Goal: Task Accomplishment & Management: Manage account settings

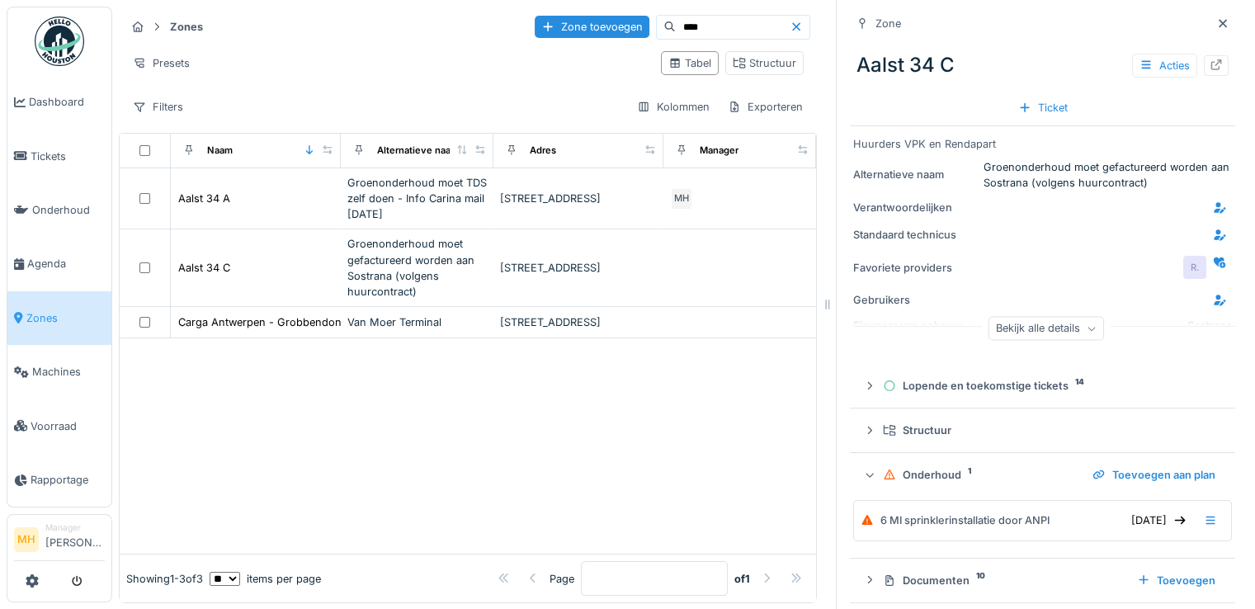
click at [676, 28] on input "****" at bounding box center [733, 27] width 114 height 23
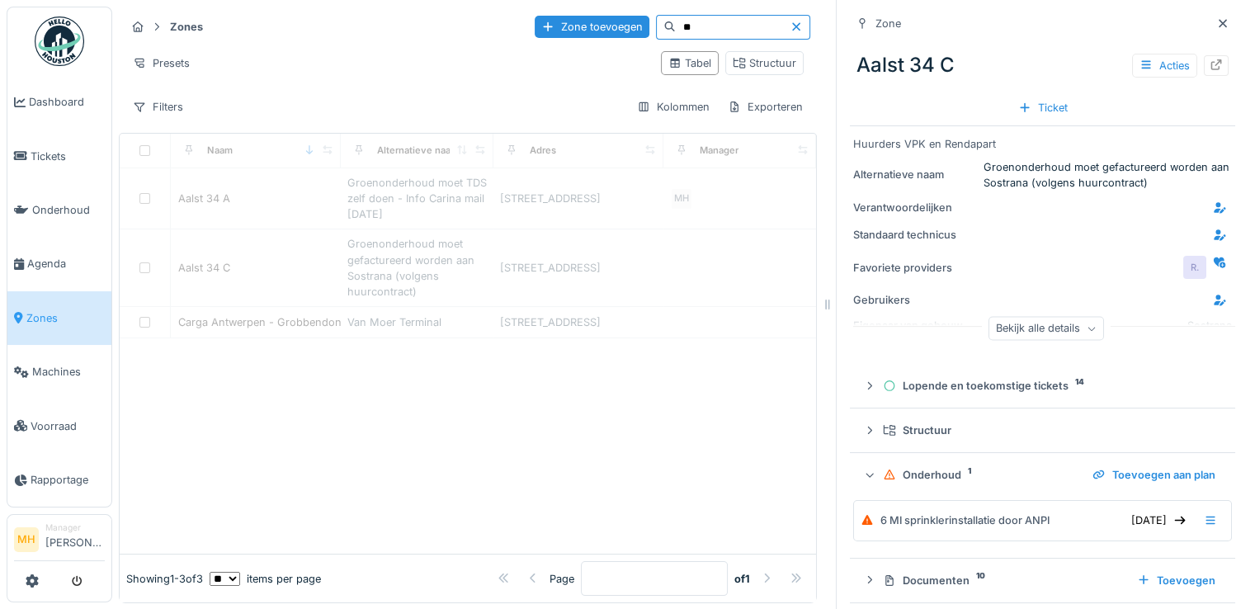
type input "**"
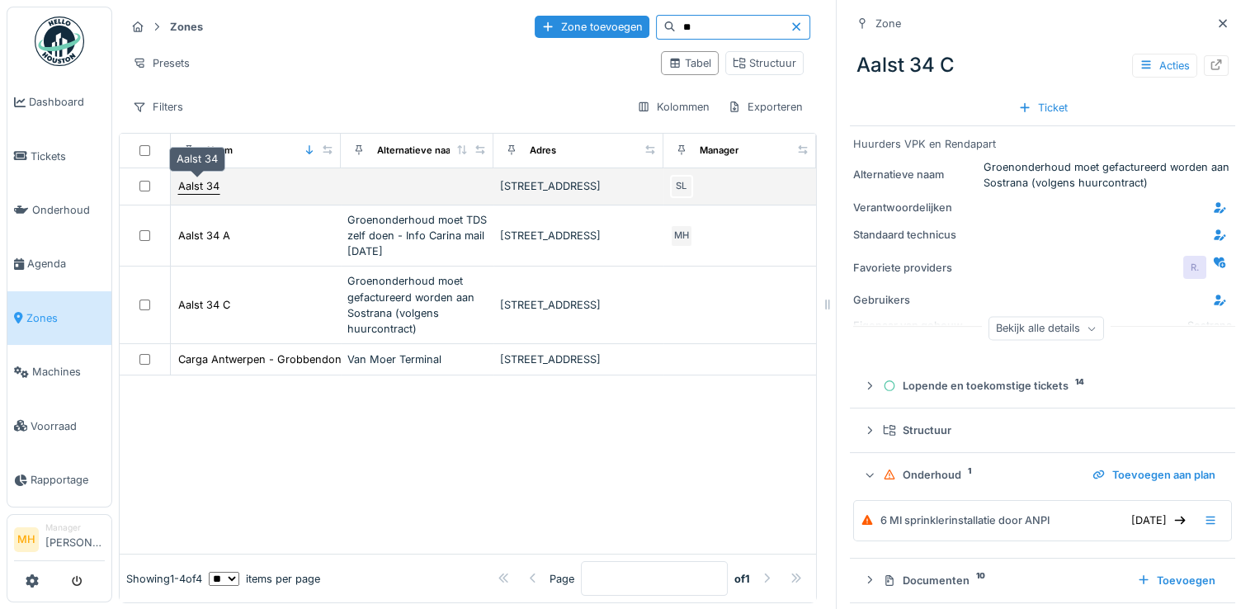
click at [200, 182] on div "Aalst 34" at bounding box center [198, 186] width 41 height 16
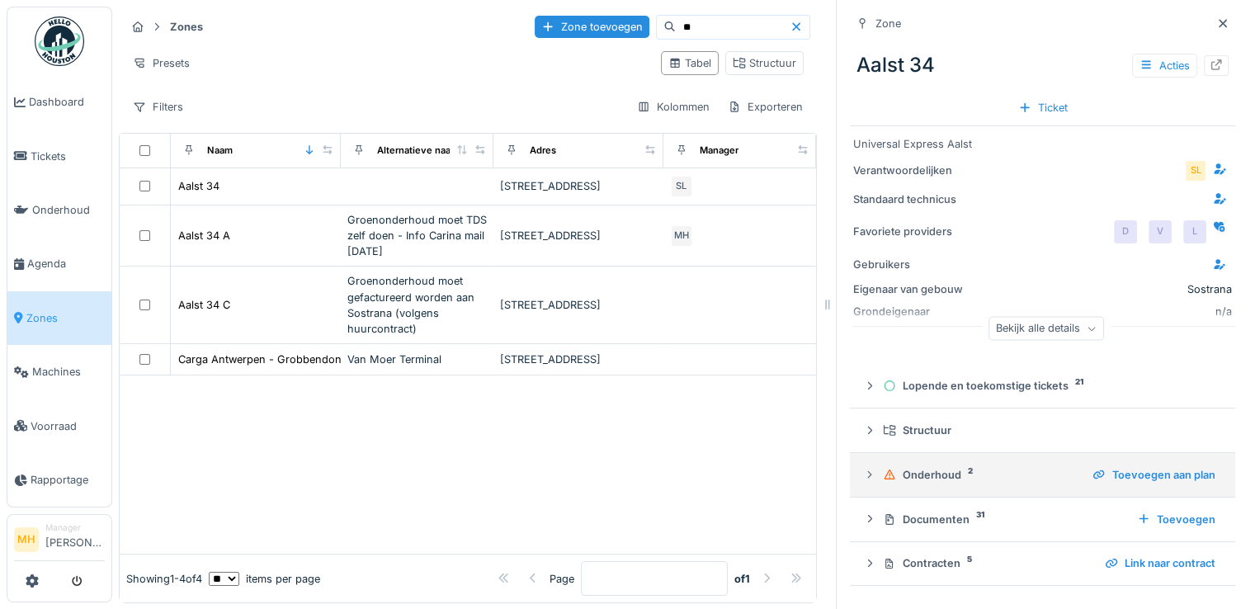
click at [921, 477] on div "Onderhoud 2" at bounding box center [981, 475] width 196 height 16
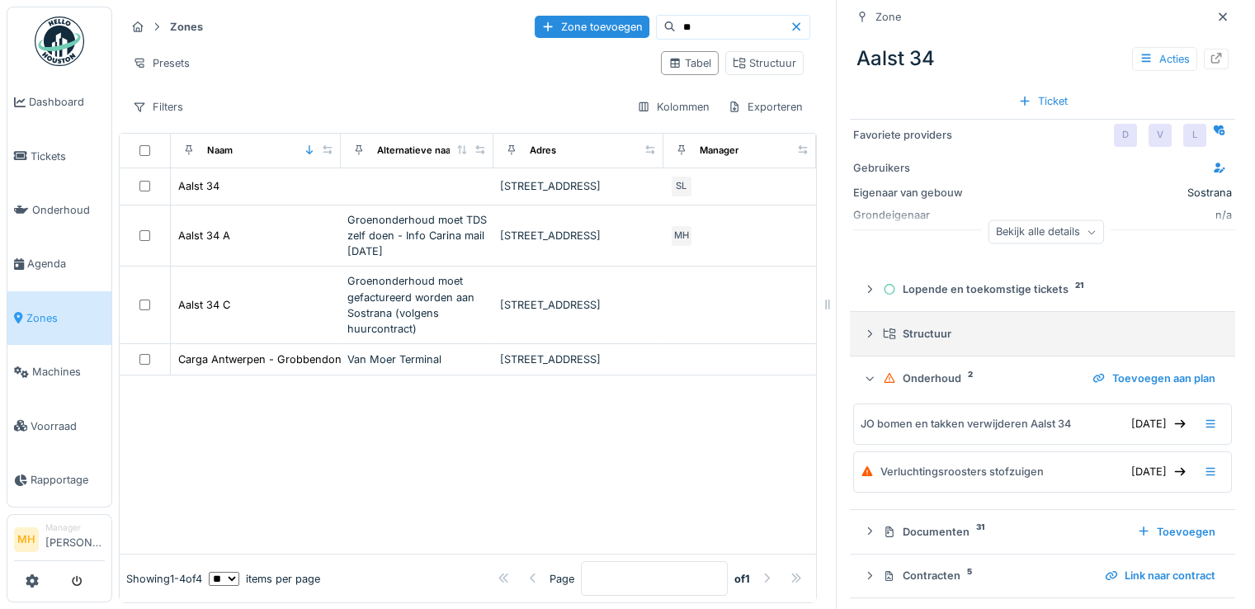
scroll to position [101, 0]
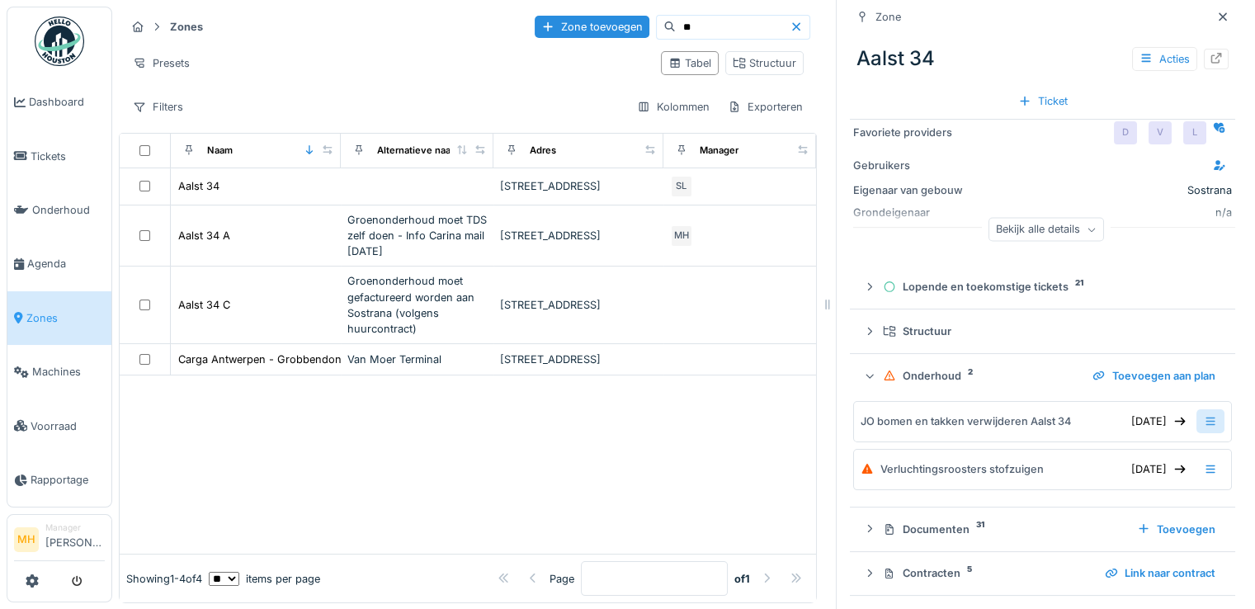
click at [1204, 426] on icon at bounding box center [1210, 421] width 13 height 11
click at [1129, 460] on div "Onderhoud bewerken" at bounding box center [1110, 457] width 145 height 25
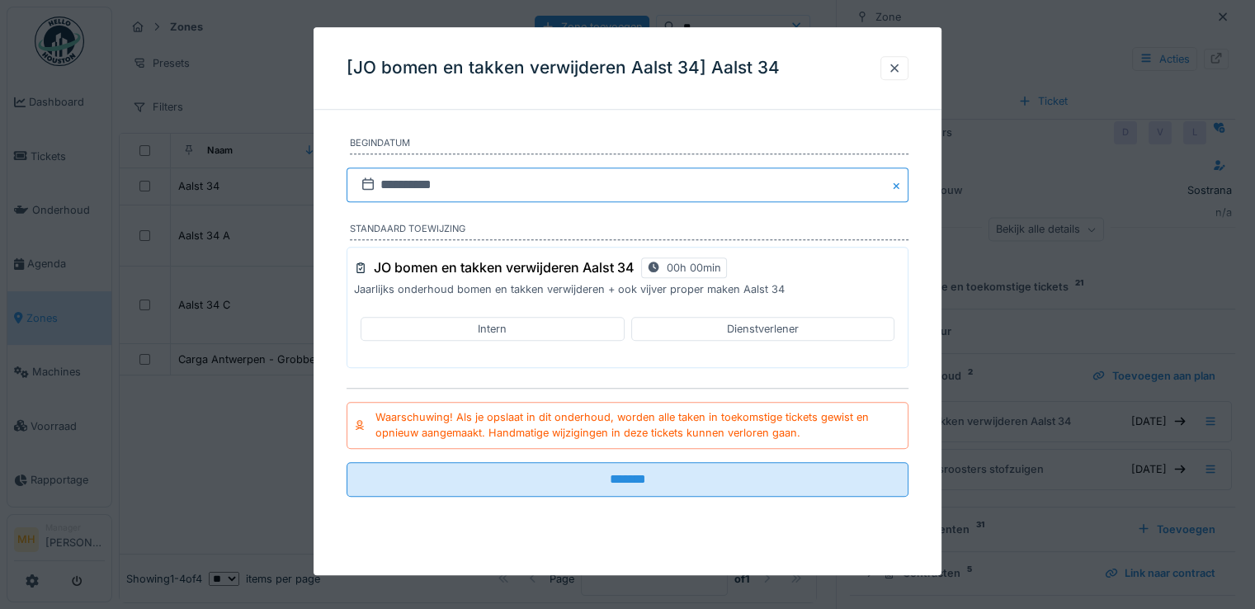
click at [436, 179] on input "**********" at bounding box center [627, 184] width 562 height 35
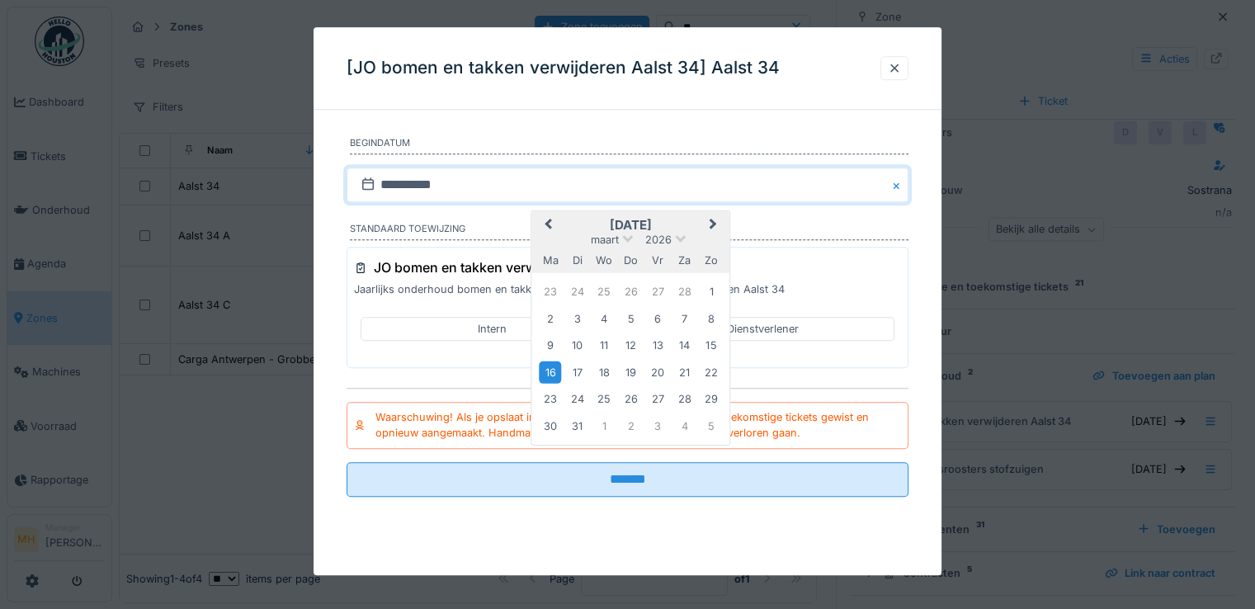
click at [548, 222] on span "Previous Month" at bounding box center [548, 225] width 0 height 20
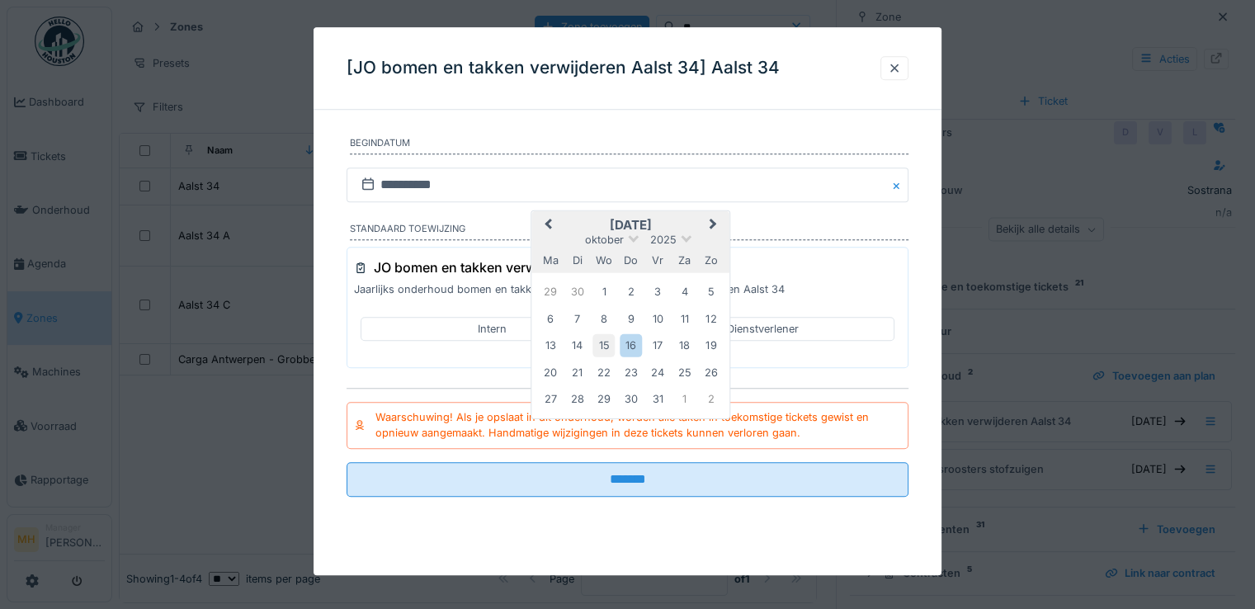
click at [605, 342] on div "15" at bounding box center [603, 345] width 22 height 22
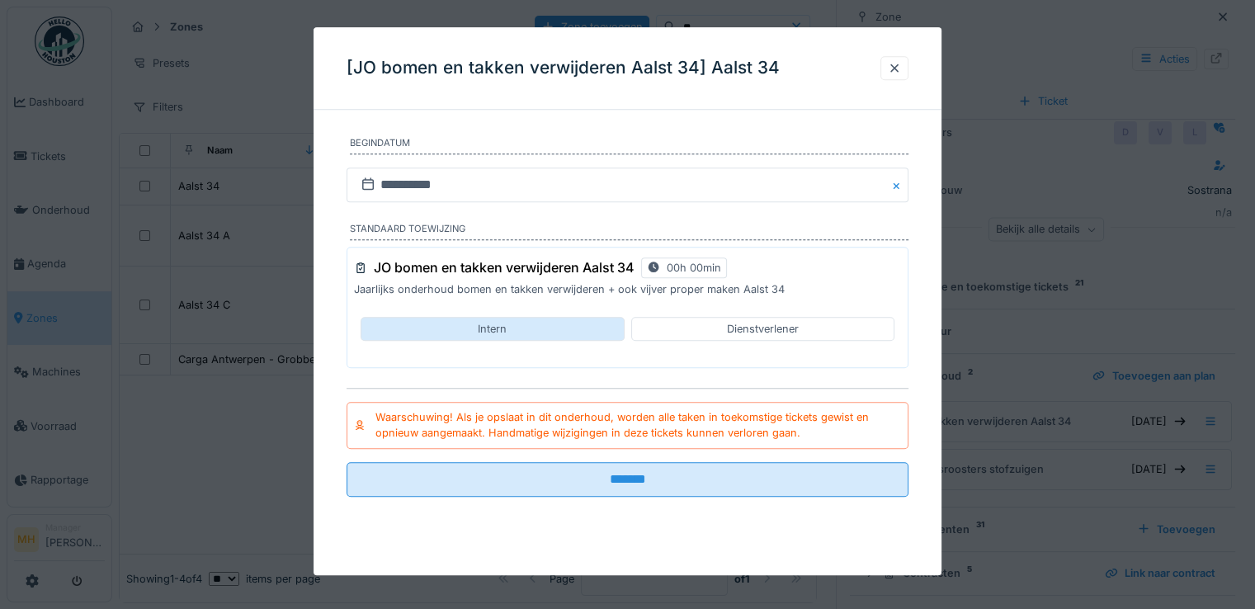
click at [562, 326] on div "Intern" at bounding box center [492, 329] width 263 height 24
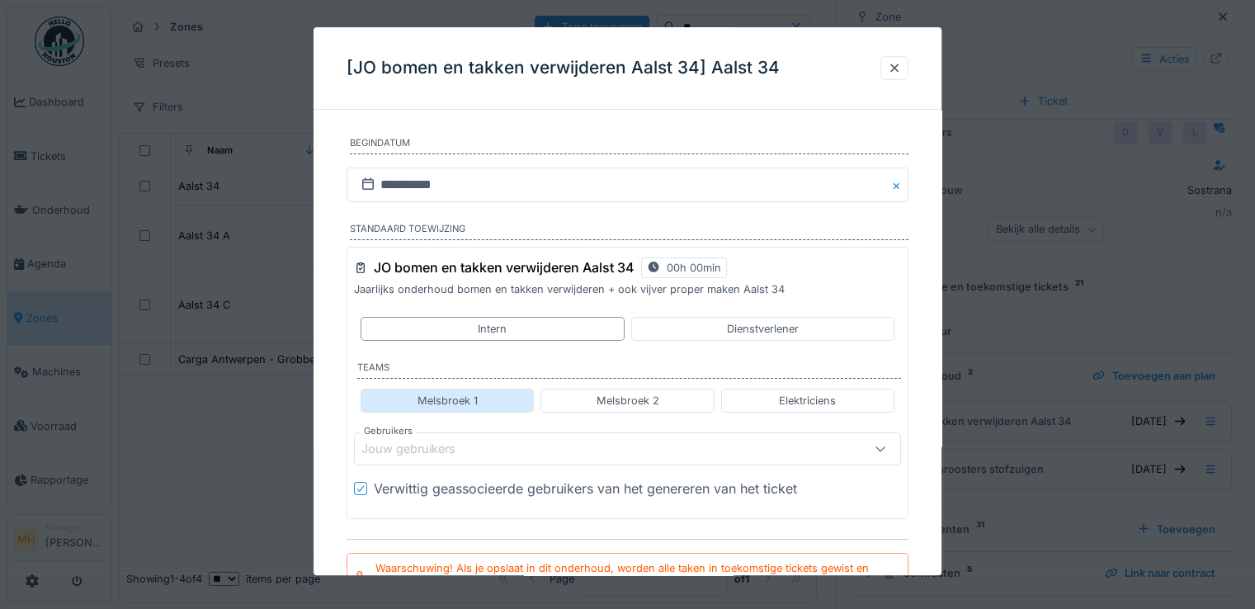
click at [521, 394] on div "Melsbroek 1" at bounding box center [447, 401] width 173 height 24
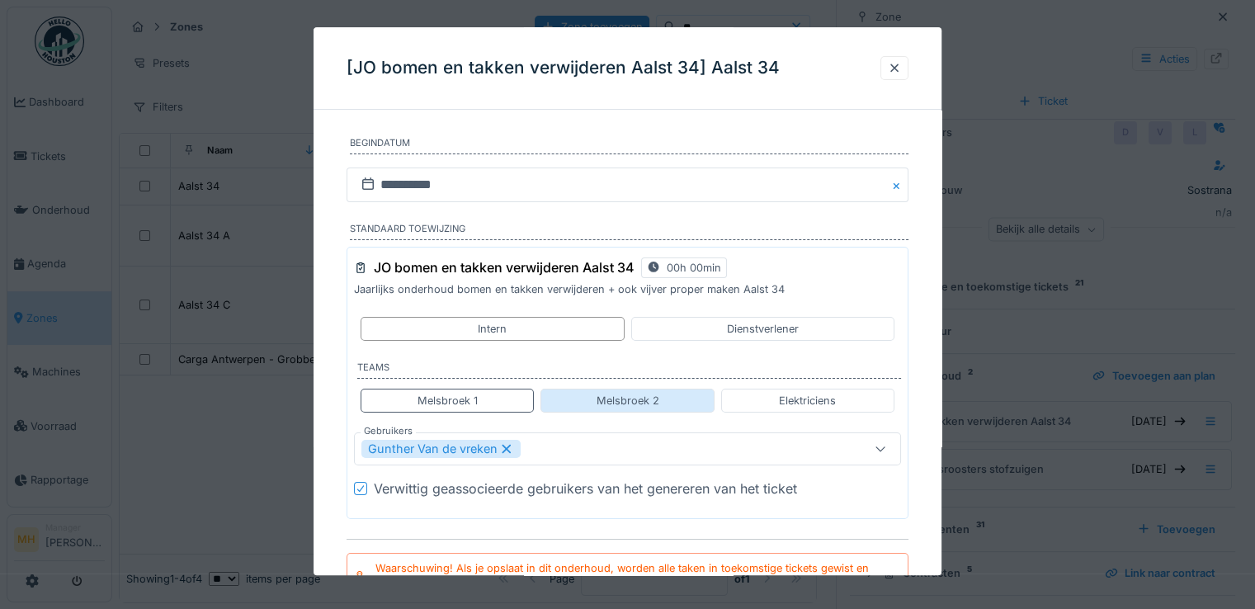
click at [591, 390] on div "Melsbroek 2" at bounding box center [626, 401] width 173 height 24
type input "**********"
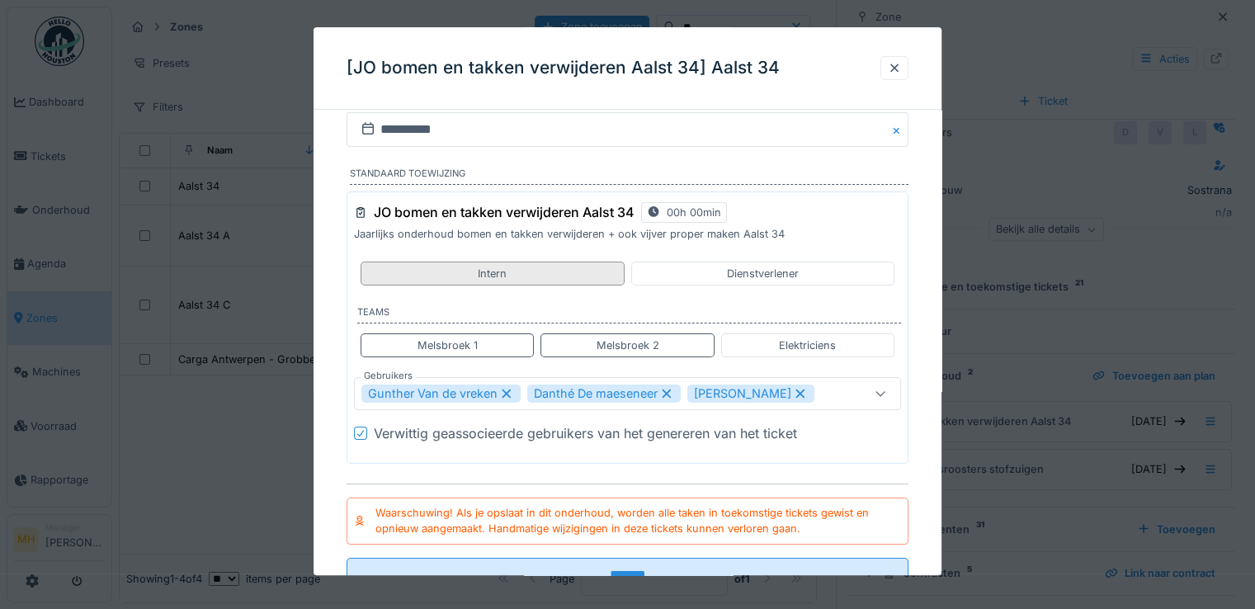
scroll to position [82, 0]
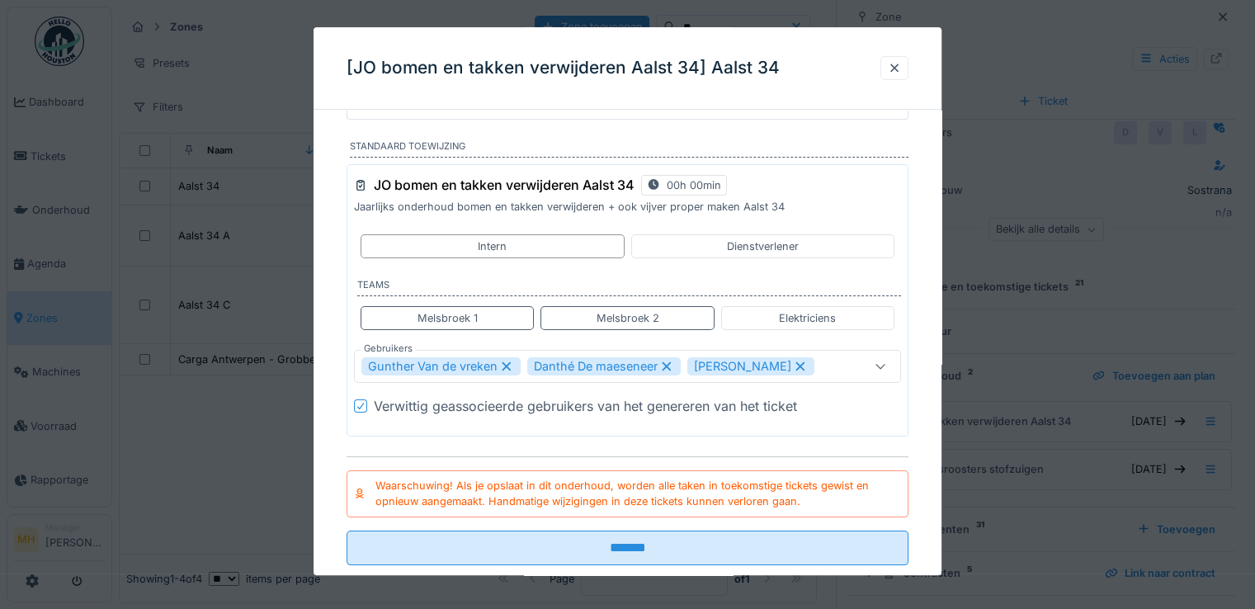
drag, startPoint x: 358, startPoint y: 404, endPoint x: 408, endPoint y: 412, distance: 50.9
click at [359, 404] on icon at bounding box center [361, 406] width 10 height 8
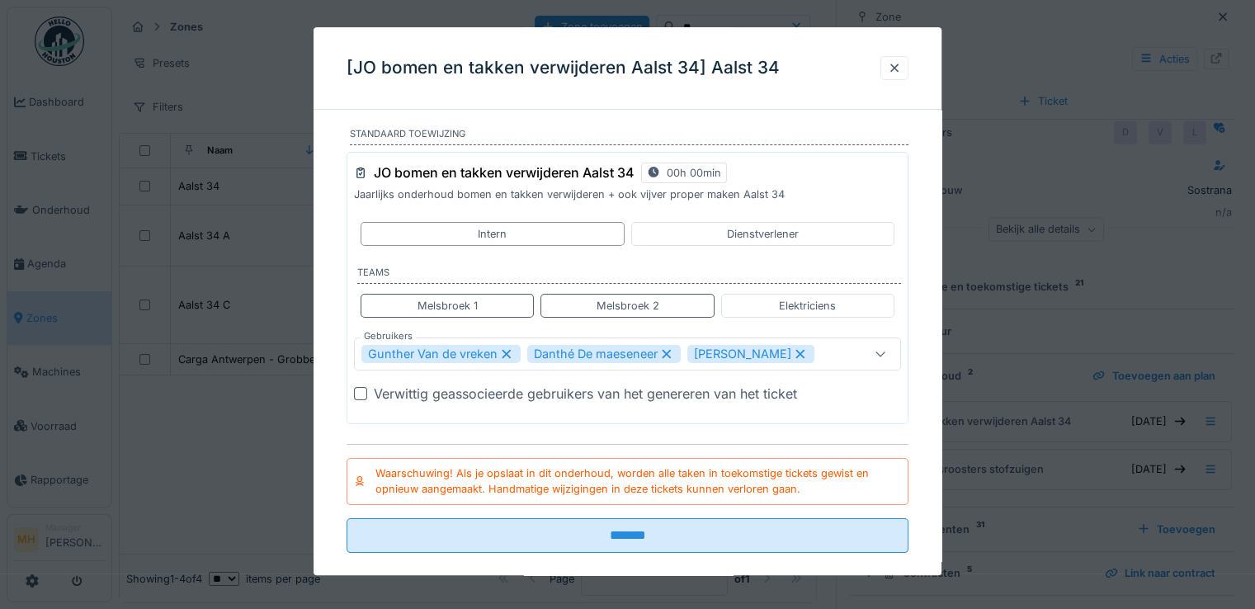
scroll to position [115, 0]
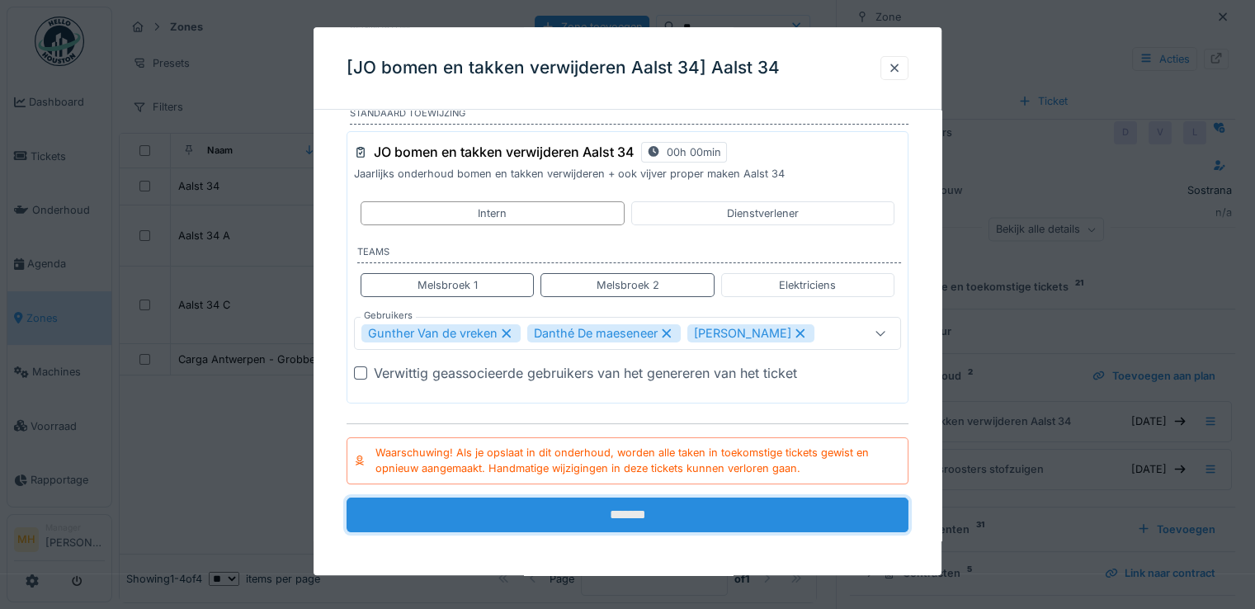
click at [563, 511] on input "*******" at bounding box center [627, 514] width 562 height 35
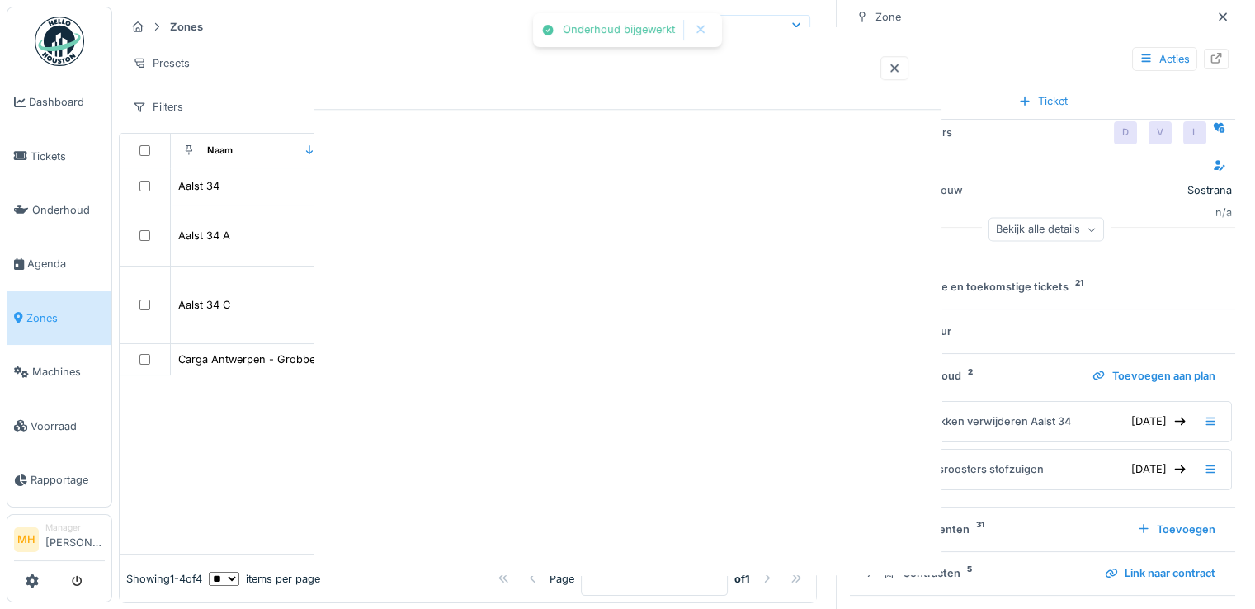
scroll to position [0, 0]
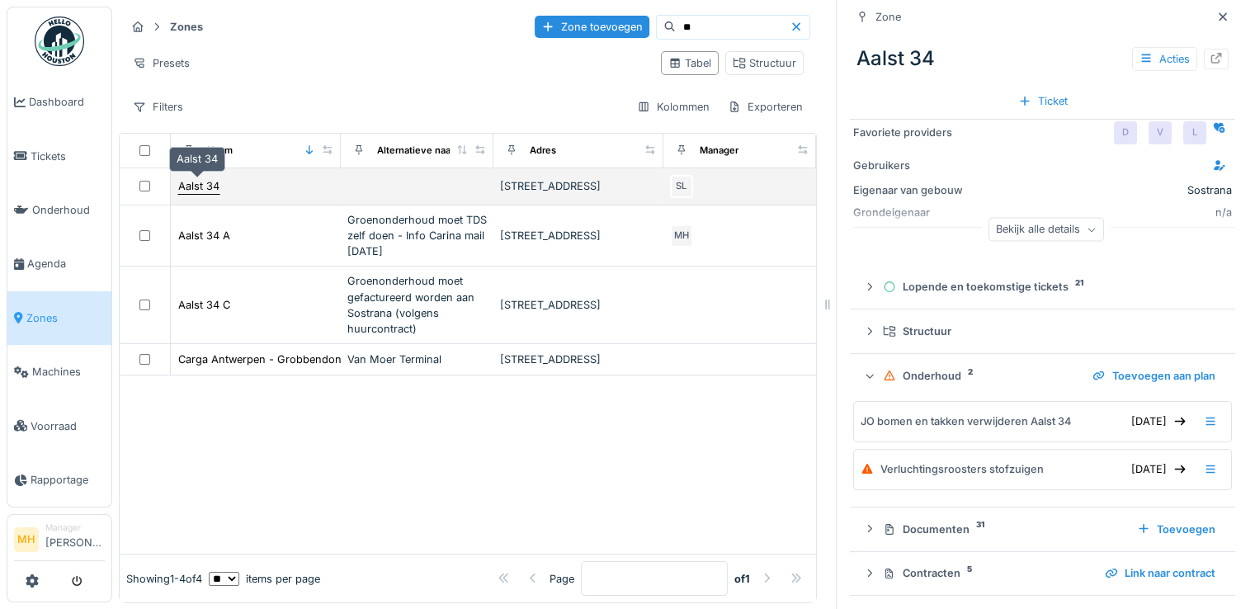
click at [201, 186] on div "Aalst 34" at bounding box center [198, 186] width 41 height 16
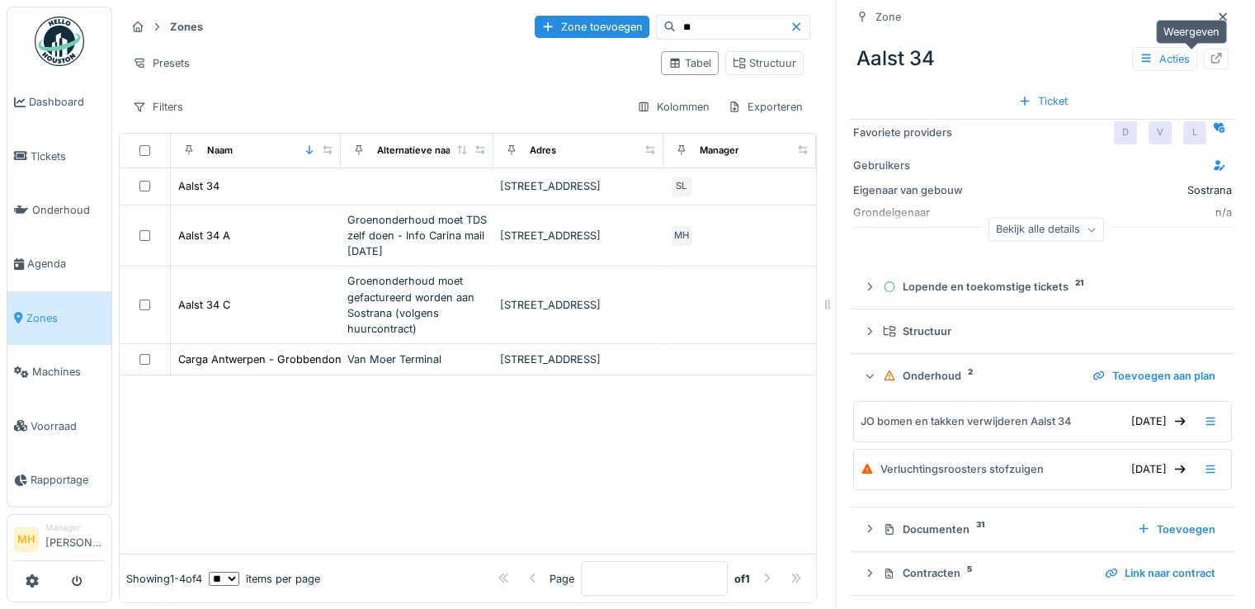
click at [1209, 57] on icon at bounding box center [1215, 58] width 13 height 11
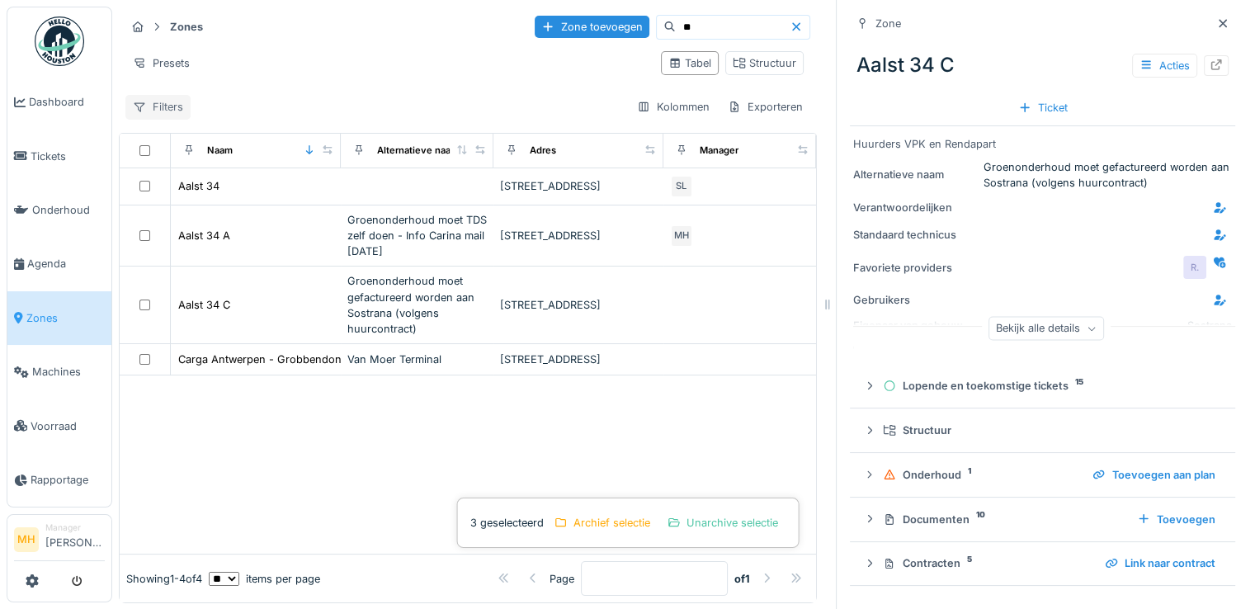
click at [175, 105] on div "Filters" at bounding box center [157, 107] width 65 height 24
click at [46, 149] on span "Tickets" at bounding box center [68, 156] width 74 height 16
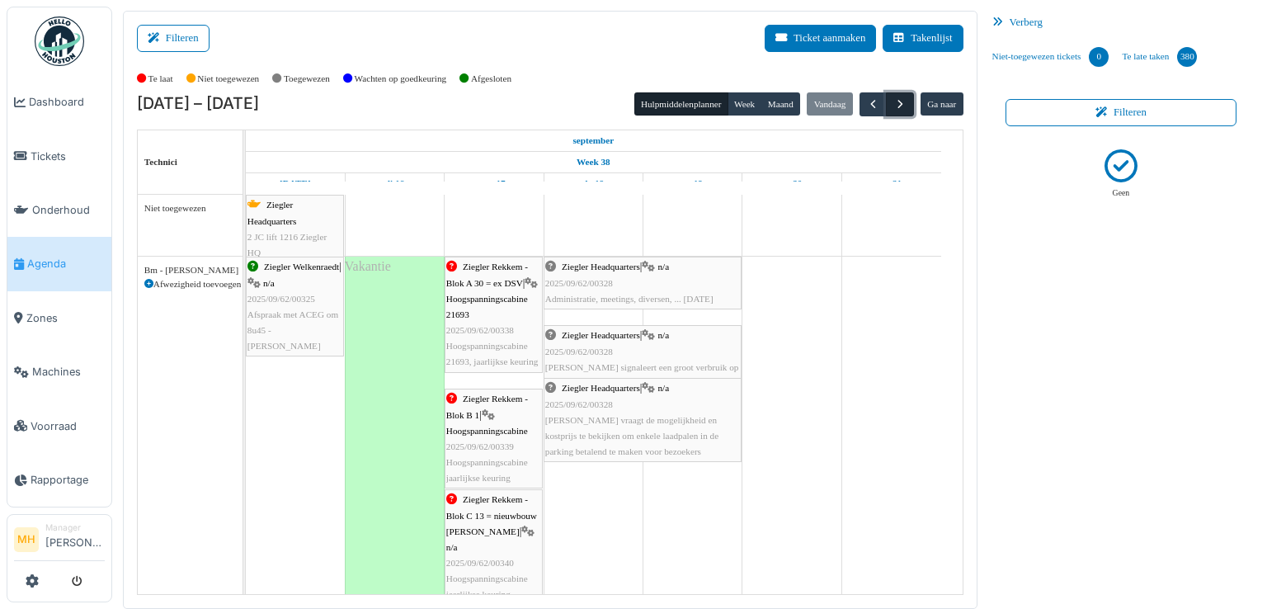
click at [893, 104] on span "button" at bounding box center [900, 104] width 14 height 14
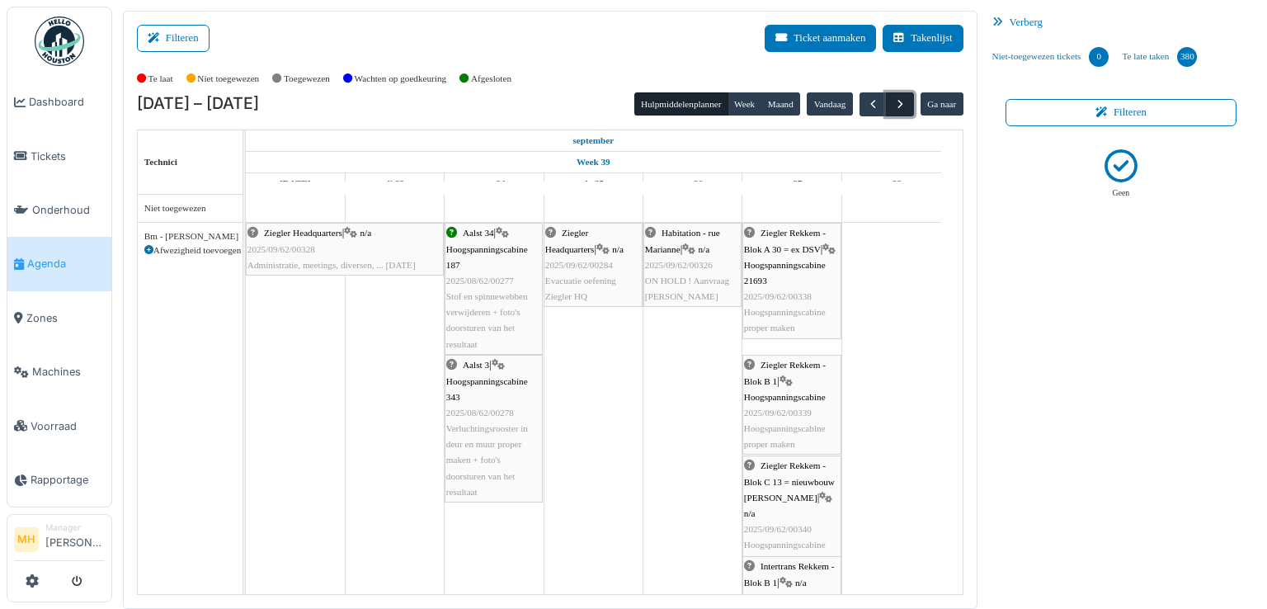
click at [900, 97] on button "button" at bounding box center [899, 104] width 27 height 24
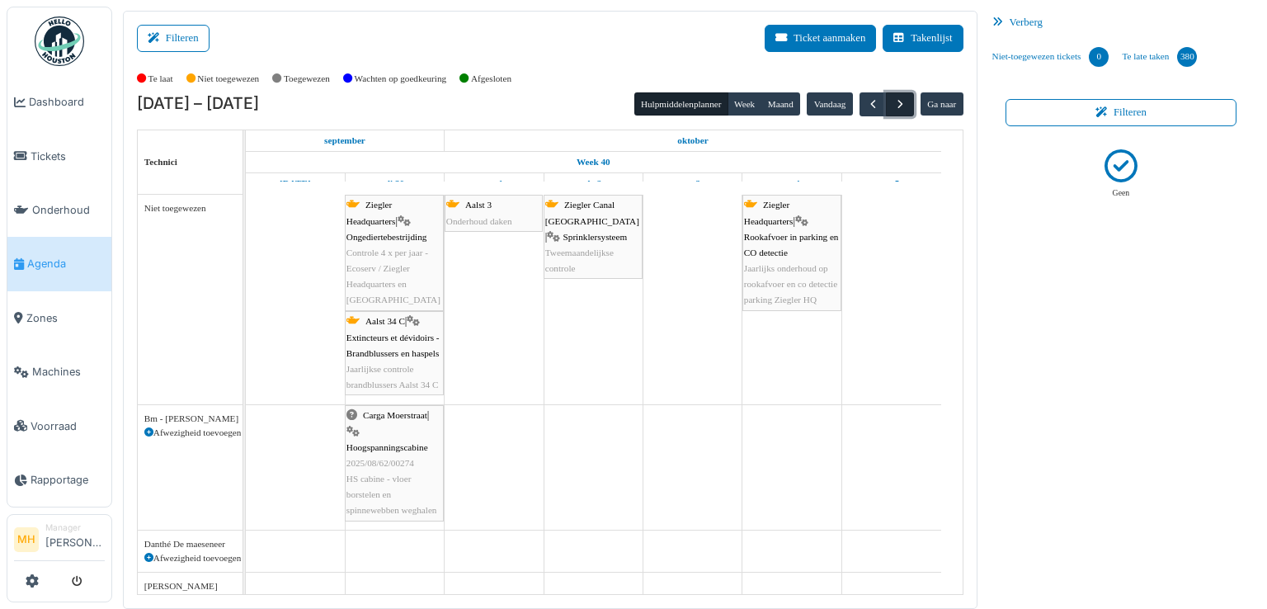
click at [893, 101] on span "button" at bounding box center [900, 104] width 14 height 14
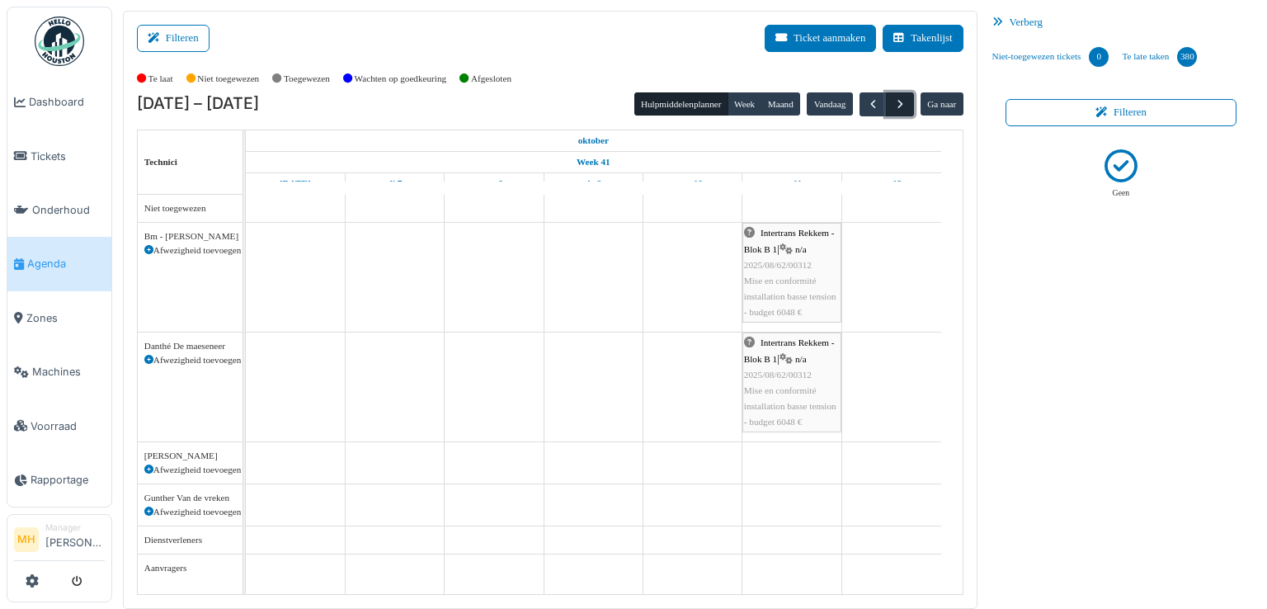
click at [893, 101] on span "button" at bounding box center [900, 104] width 14 height 14
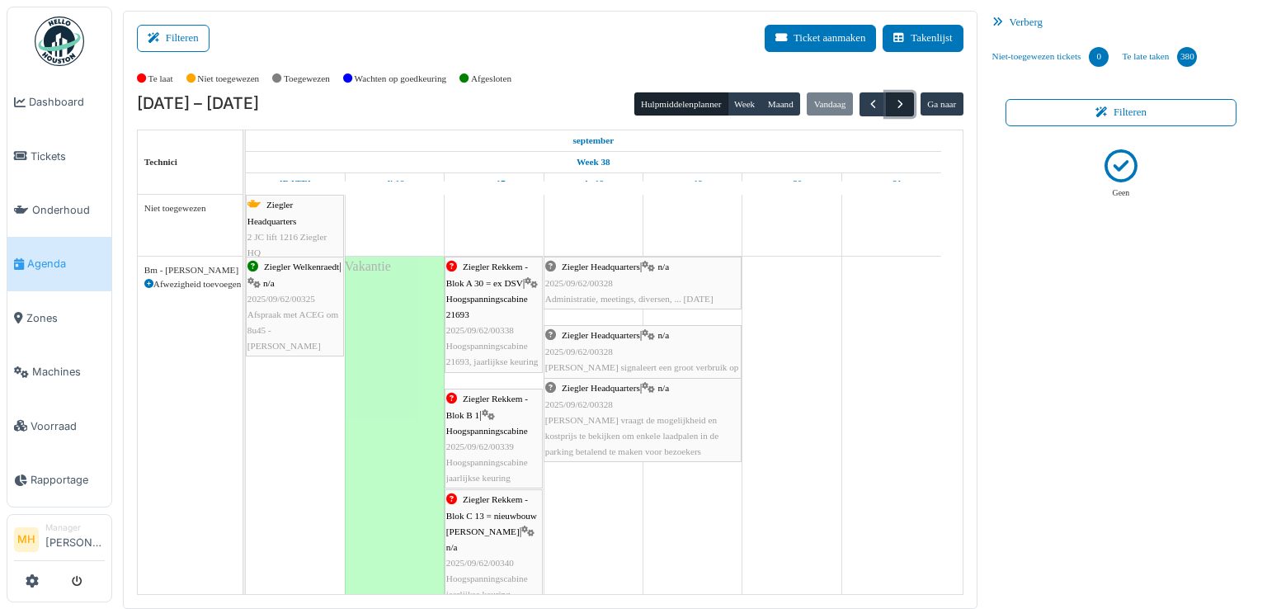
click at [893, 100] on span "button" at bounding box center [900, 104] width 14 height 14
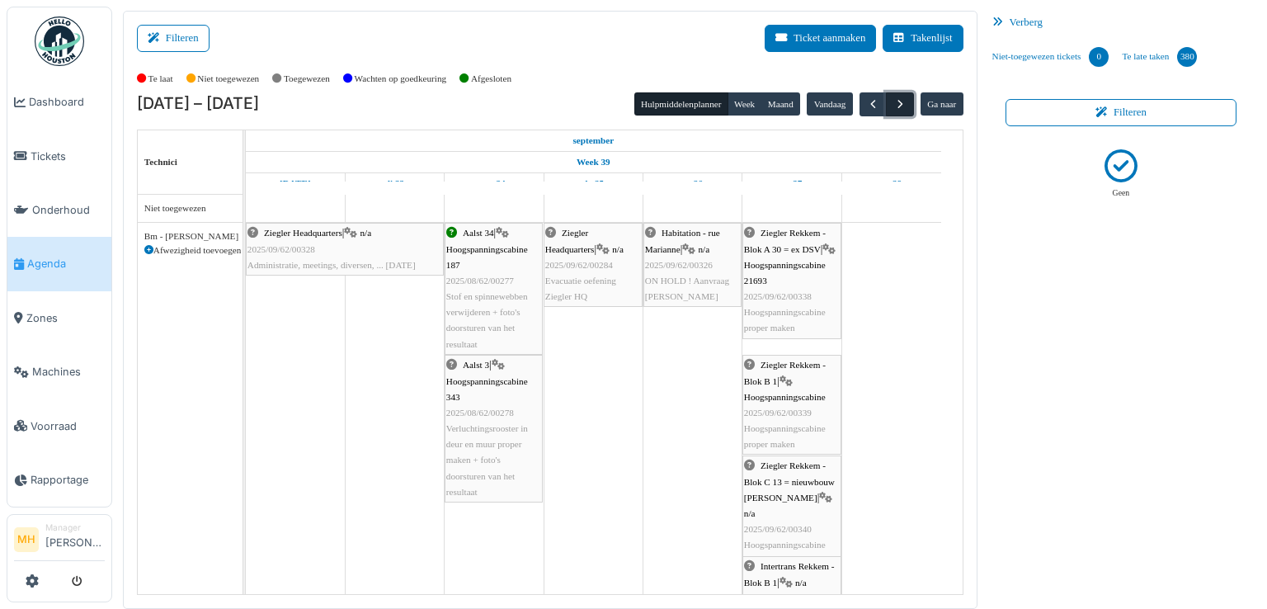
click at [893, 100] on span "button" at bounding box center [900, 104] width 14 height 14
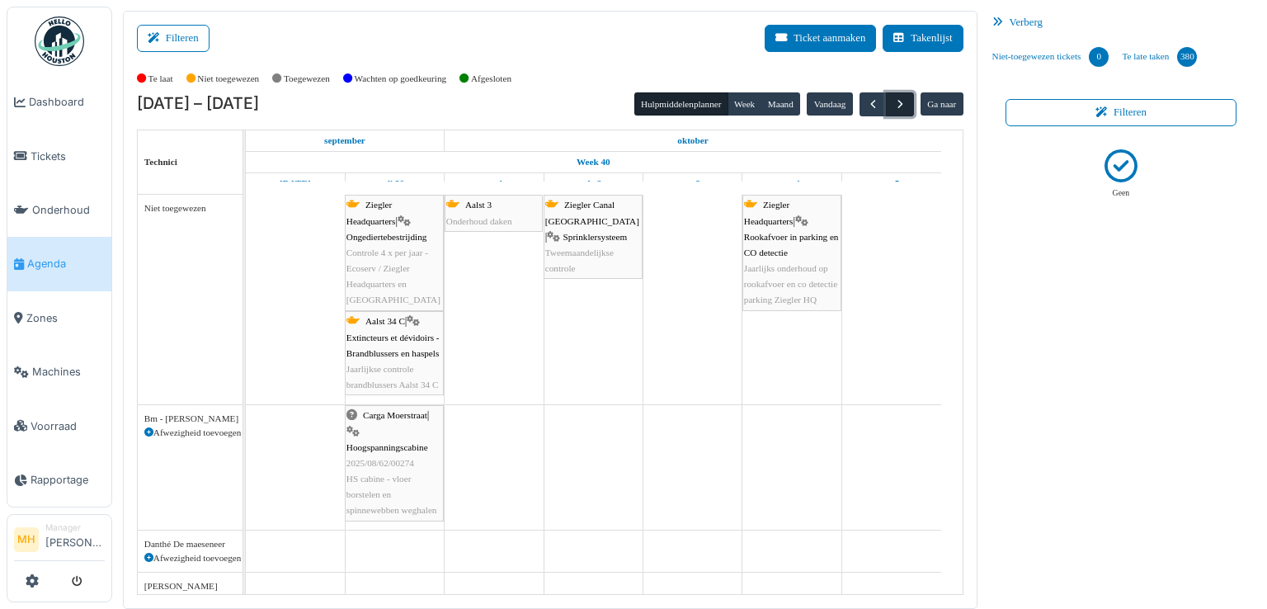
click at [893, 100] on span "button" at bounding box center [900, 104] width 14 height 14
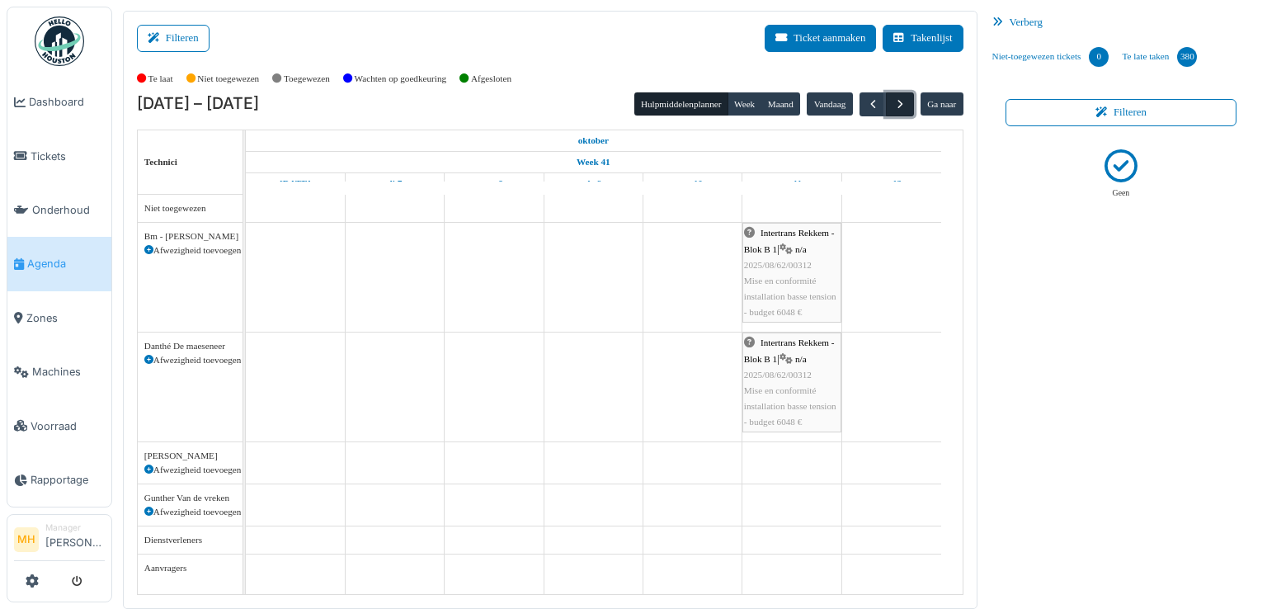
click at [893, 100] on span "button" at bounding box center [900, 104] width 14 height 14
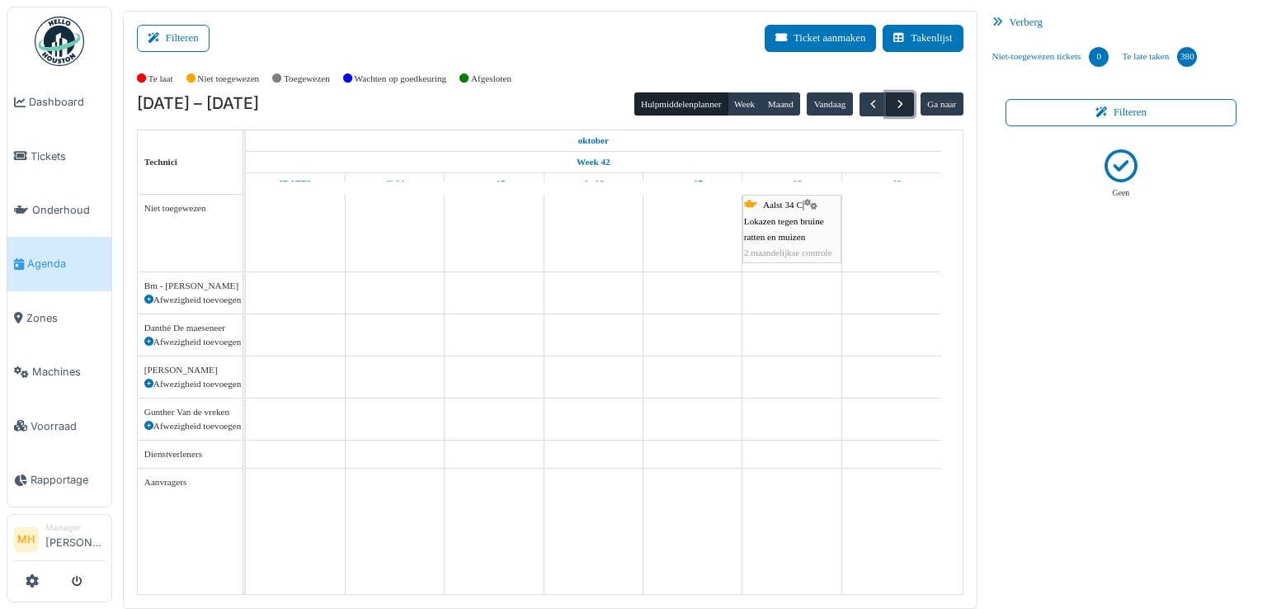
click at [894, 98] on span "button" at bounding box center [900, 104] width 14 height 14
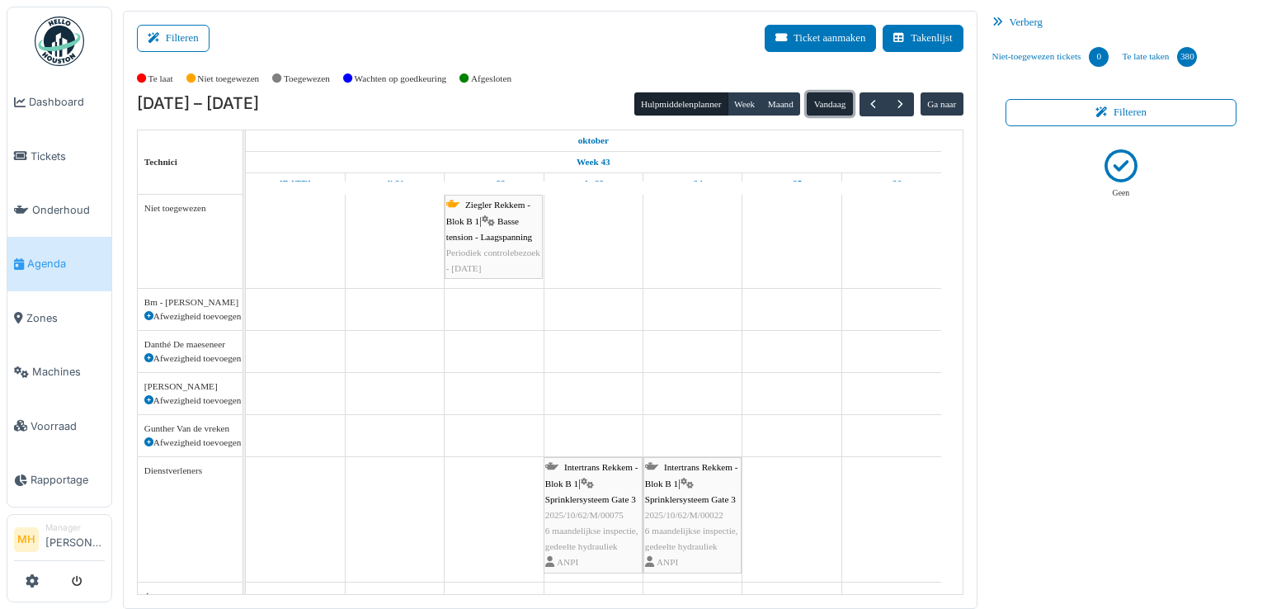
click at [822, 100] on button "Vandaag" at bounding box center [829, 103] width 45 height 23
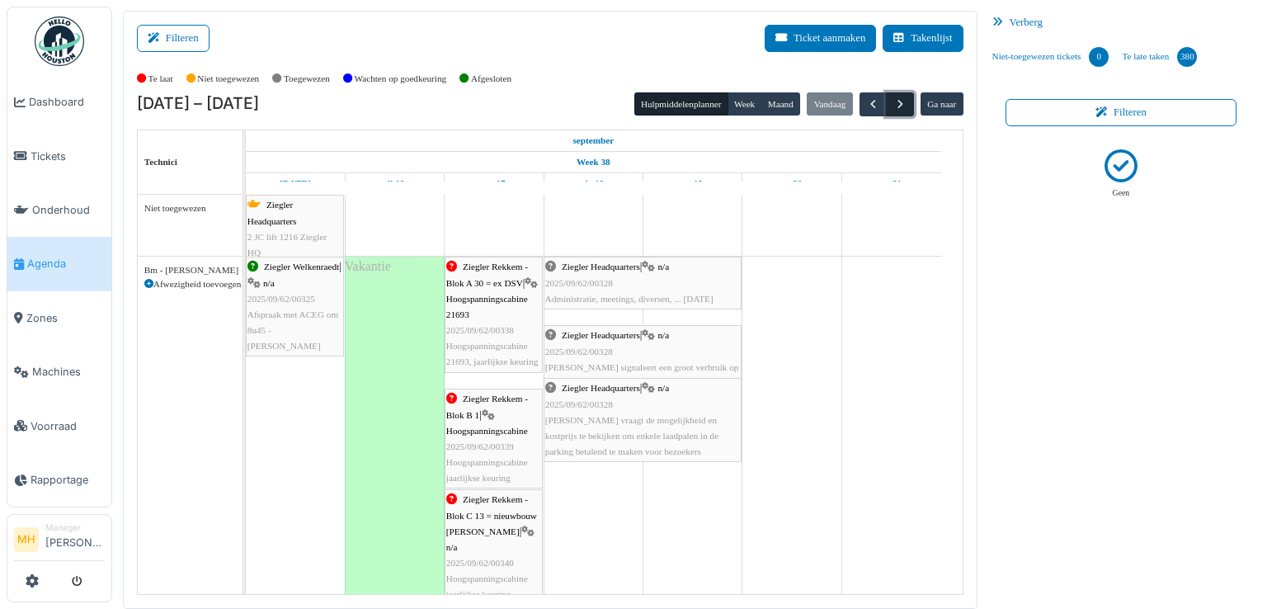
click at [895, 101] on span "button" at bounding box center [900, 104] width 14 height 14
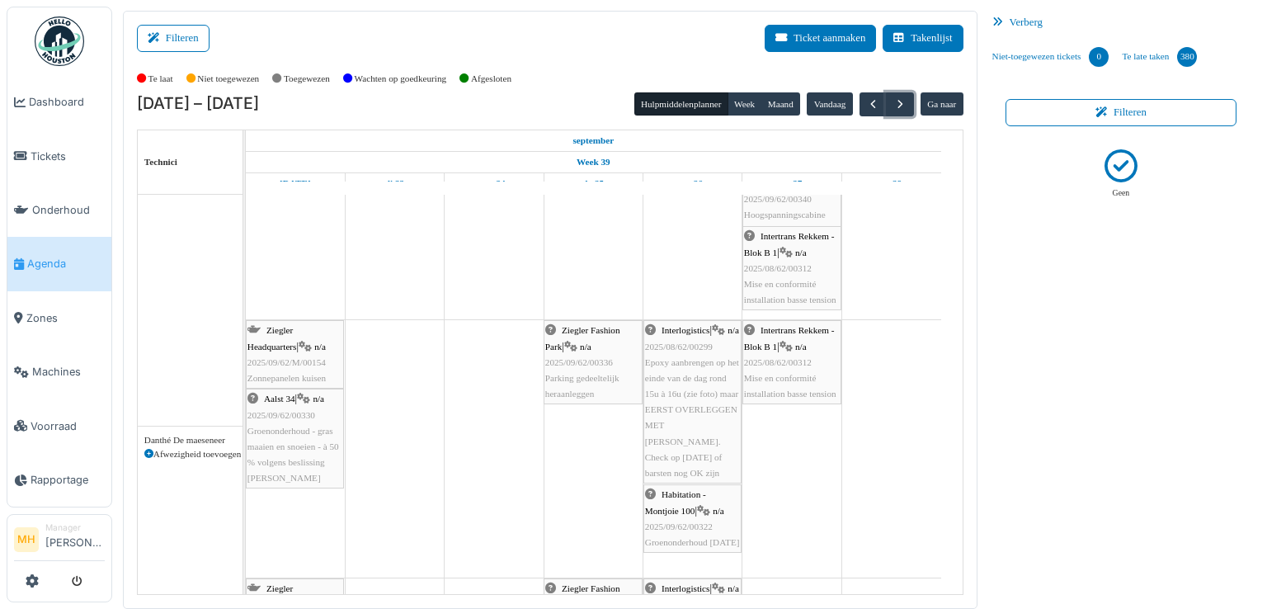
scroll to position [330, 0]
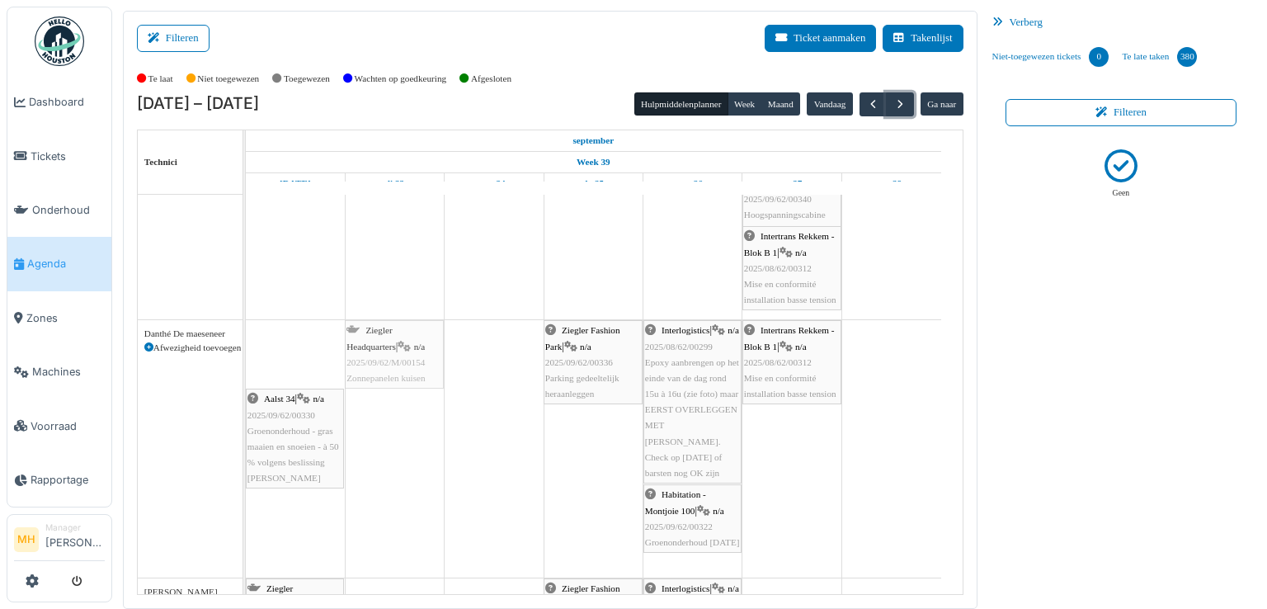
drag, startPoint x: 306, startPoint y: 351, endPoint x: 394, endPoint y: 358, distance: 87.8
click at [246, 358] on div "Ziegler Headquarters | n/a 2025/09/62/M/00154 Zonnepanelen kuisen Ziegler Fashi…" at bounding box center [246, 448] width 0 height 257
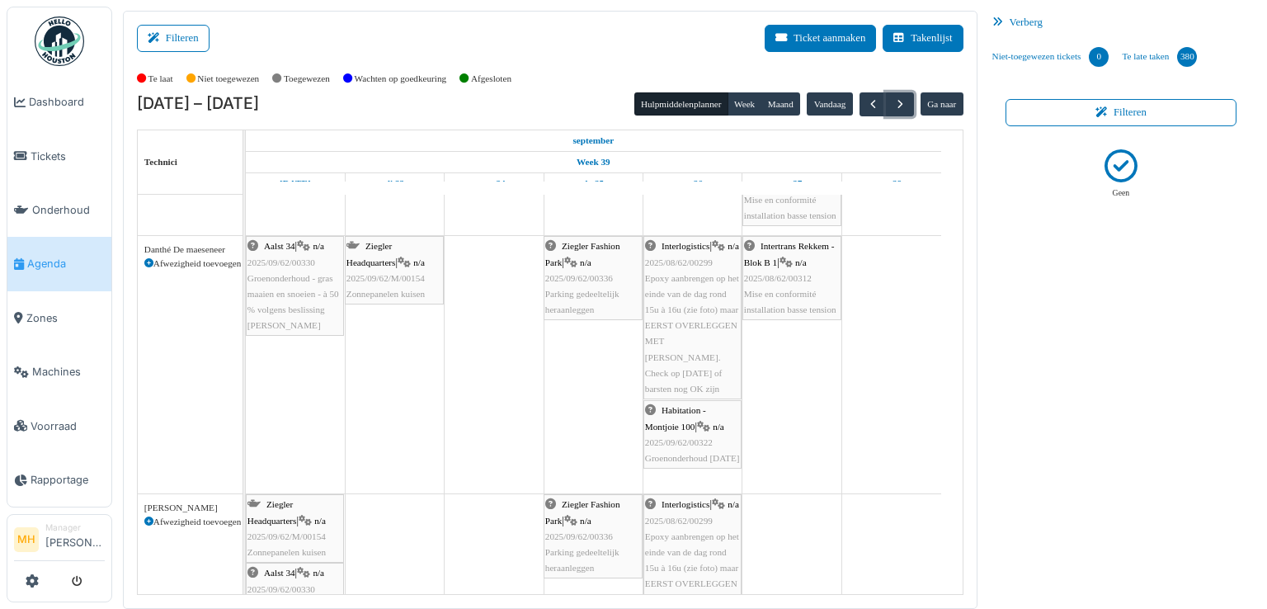
scroll to position [495, 0]
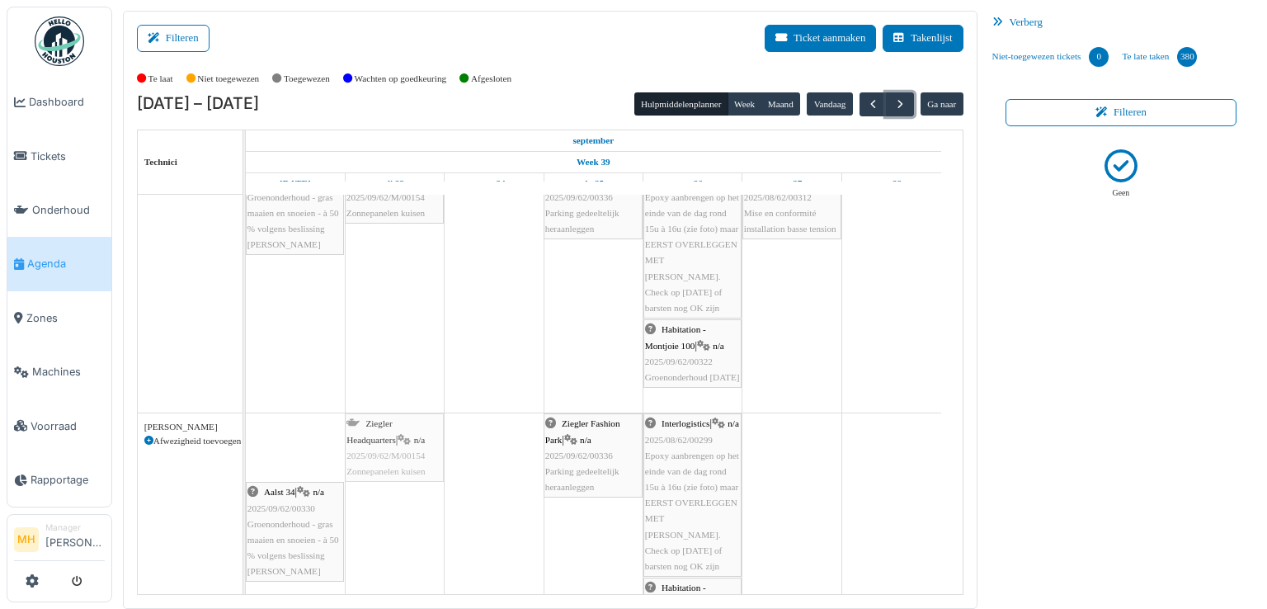
drag, startPoint x: 295, startPoint y: 441, endPoint x: 364, endPoint y: 442, distance: 68.5
click at [246, 442] on div "Ziegler Headquarters | n/a 2025/09/62/M/00154 Zonnepanelen kuisen Ziegler Fashi…" at bounding box center [246, 541] width 0 height 257
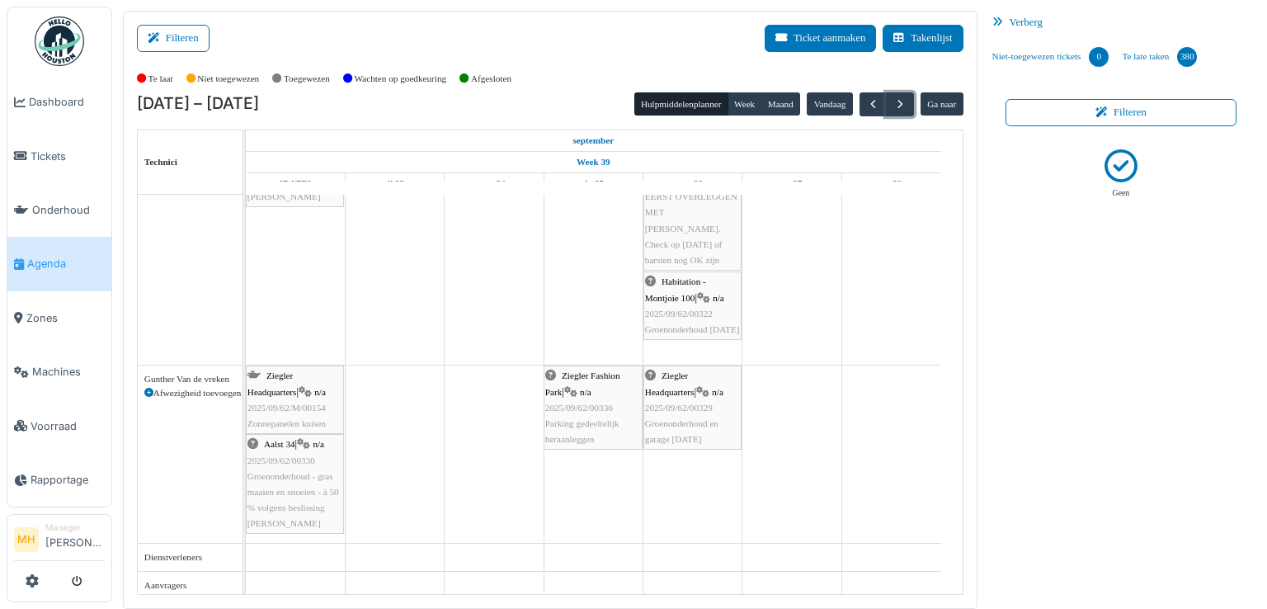
scroll to position [804, 0]
drag, startPoint x: 283, startPoint y: 396, endPoint x: 383, endPoint y: 407, distance: 100.4
click at [246, 407] on div "Ziegler Headquarters | n/a 2025/09/62/M/00154 Zonnepanelen kuisen Ziegler Fashi…" at bounding box center [246, 450] width 0 height 177
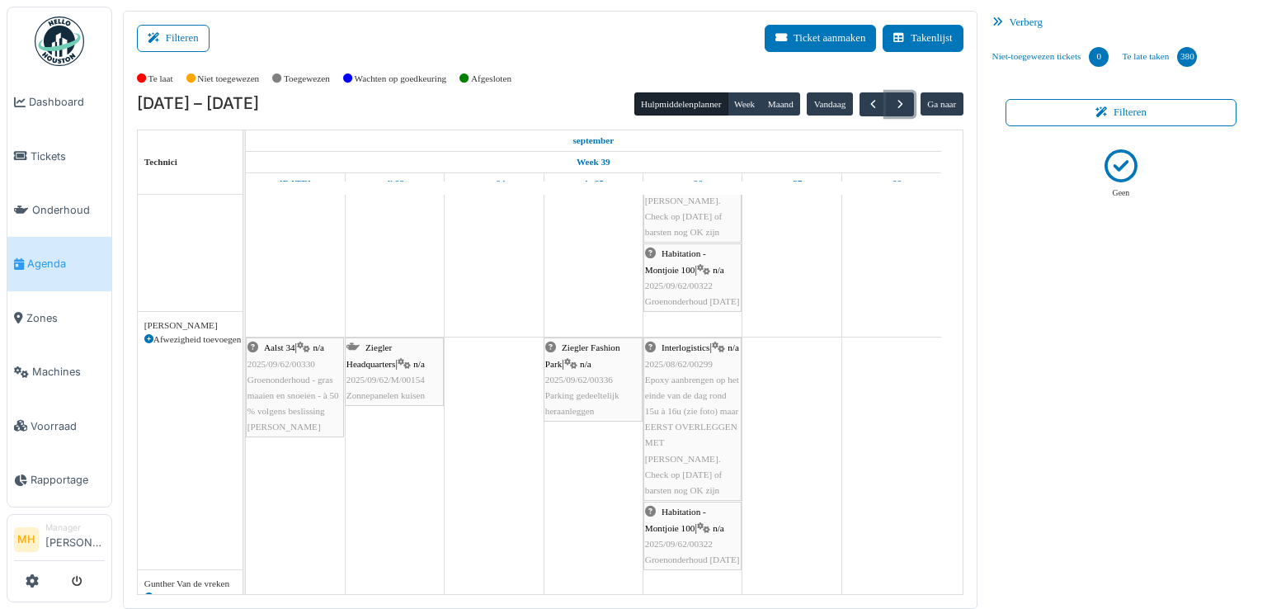
scroll to position [571, 0]
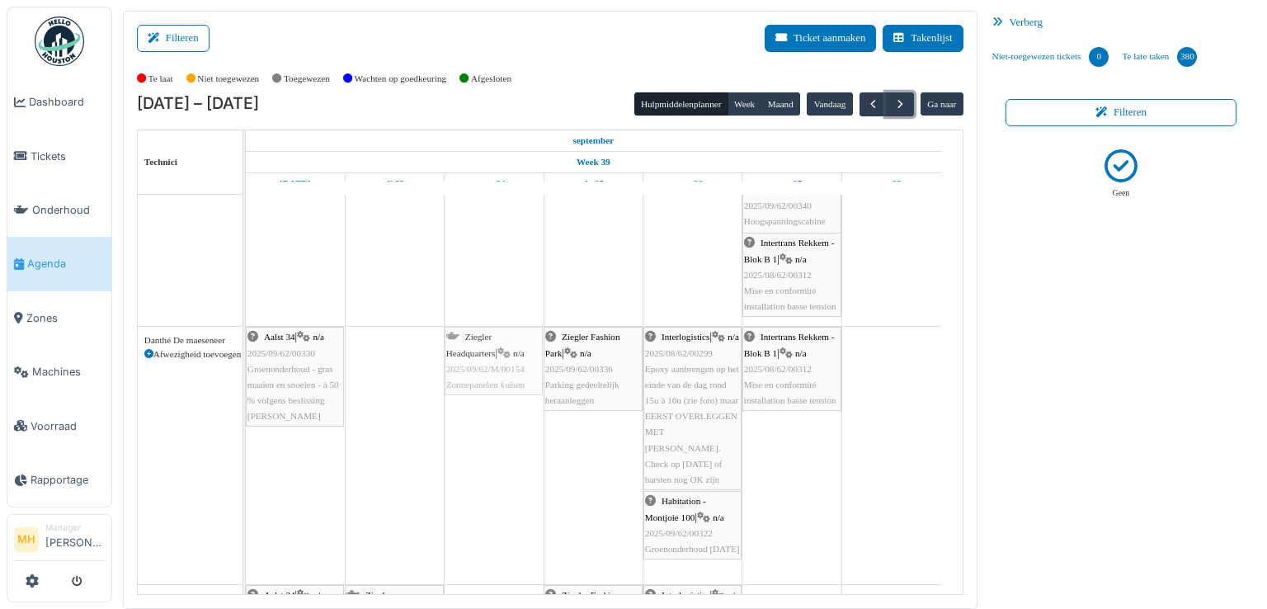
drag, startPoint x: 416, startPoint y: 354, endPoint x: 485, endPoint y: 365, distance: 70.3
click at [246, 365] on div "Aalst 34 | n/a 2025/09/62/00330 Groenonderhoud - gras maaien en snoeien - à 50 …" at bounding box center [246, 455] width 0 height 257
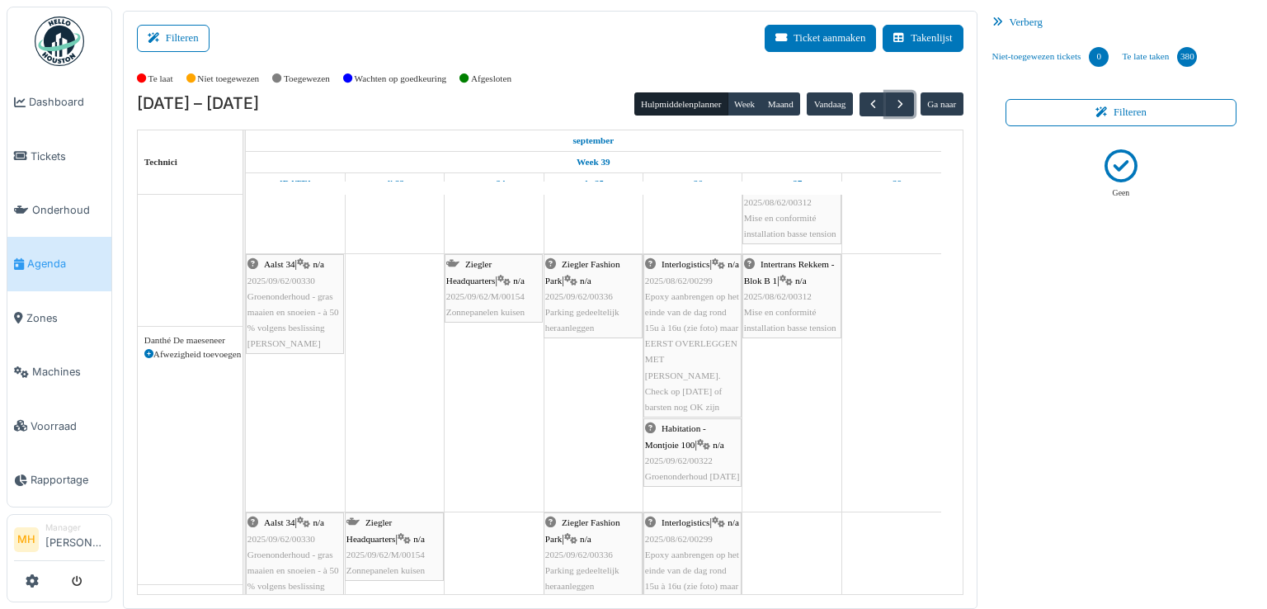
scroll to position [396, 0]
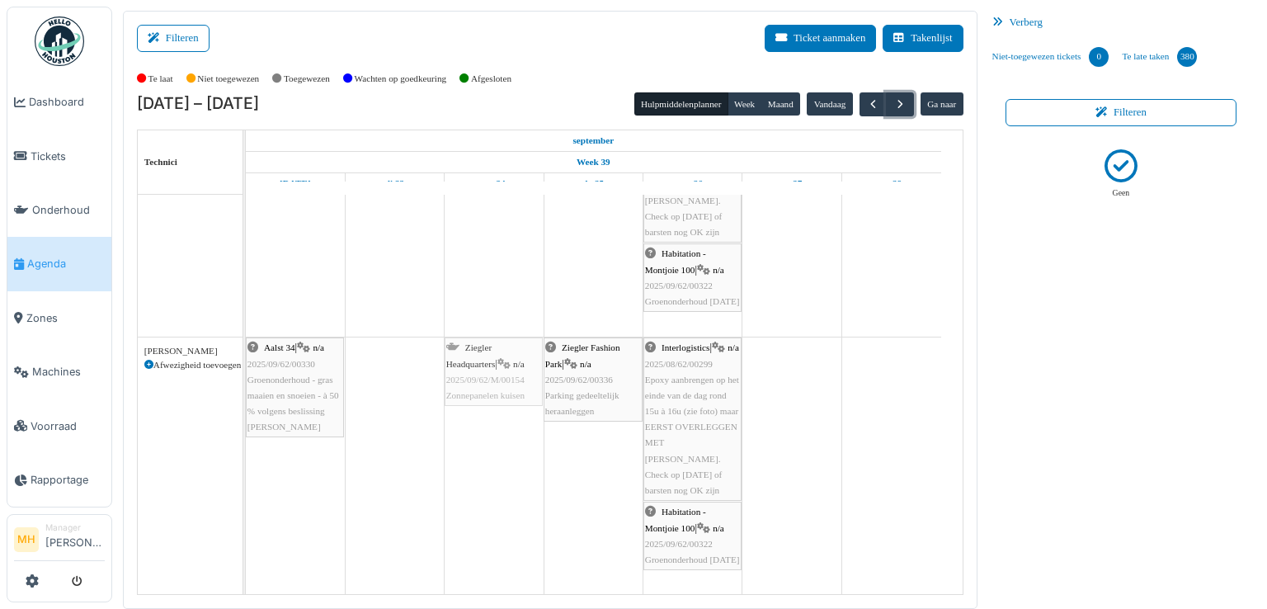
drag, startPoint x: 407, startPoint y: 371, endPoint x: 479, endPoint y: 371, distance: 72.6
click at [246, 371] on div "Aalst 34 | n/a 2025/09/62/00330 Groenonderhoud - gras maaien en snoeien - à 50 …" at bounding box center [246, 465] width 0 height 257
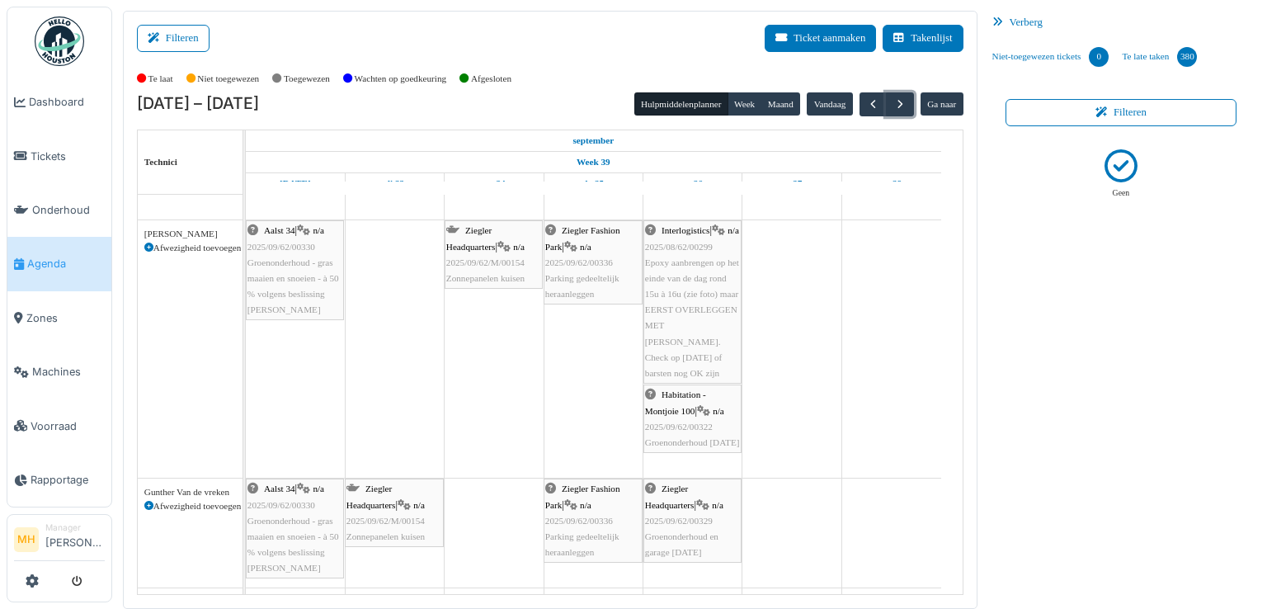
scroll to position [736, 0]
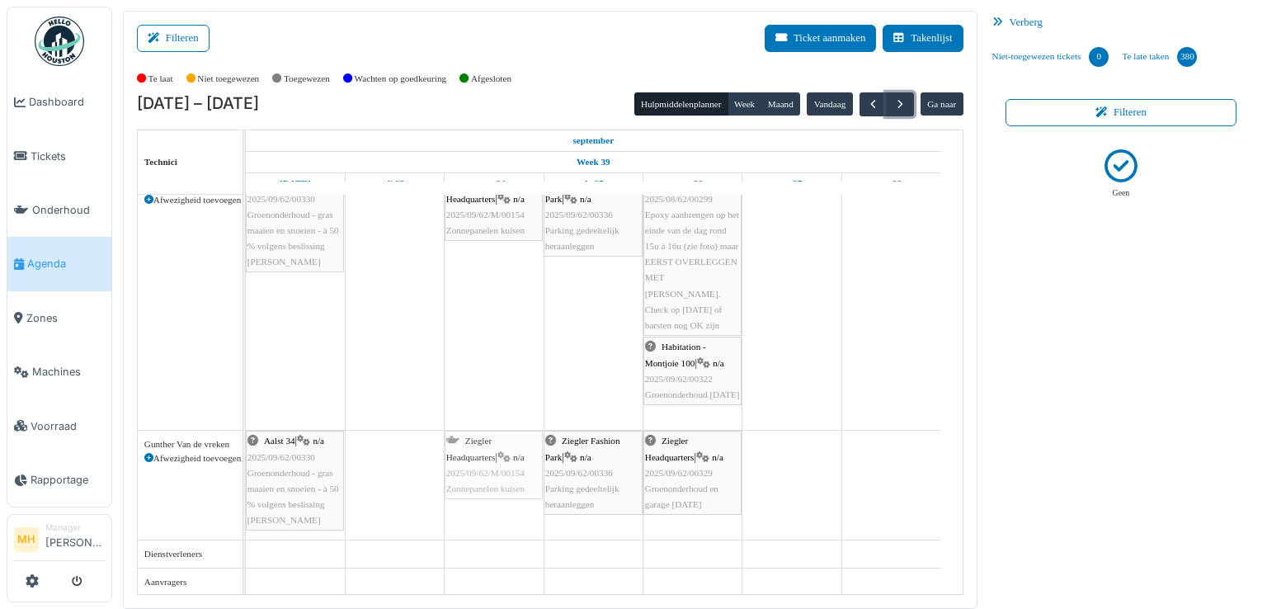
drag, startPoint x: 375, startPoint y: 463, endPoint x: 472, endPoint y: 466, distance: 96.6
click at [246, 466] on div "Aalst 34 | n/a 2025/09/62/00330 Groenonderhoud - gras maaien en snoeien - à 50 …" at bounding box center [246, 485] width 0 height 109
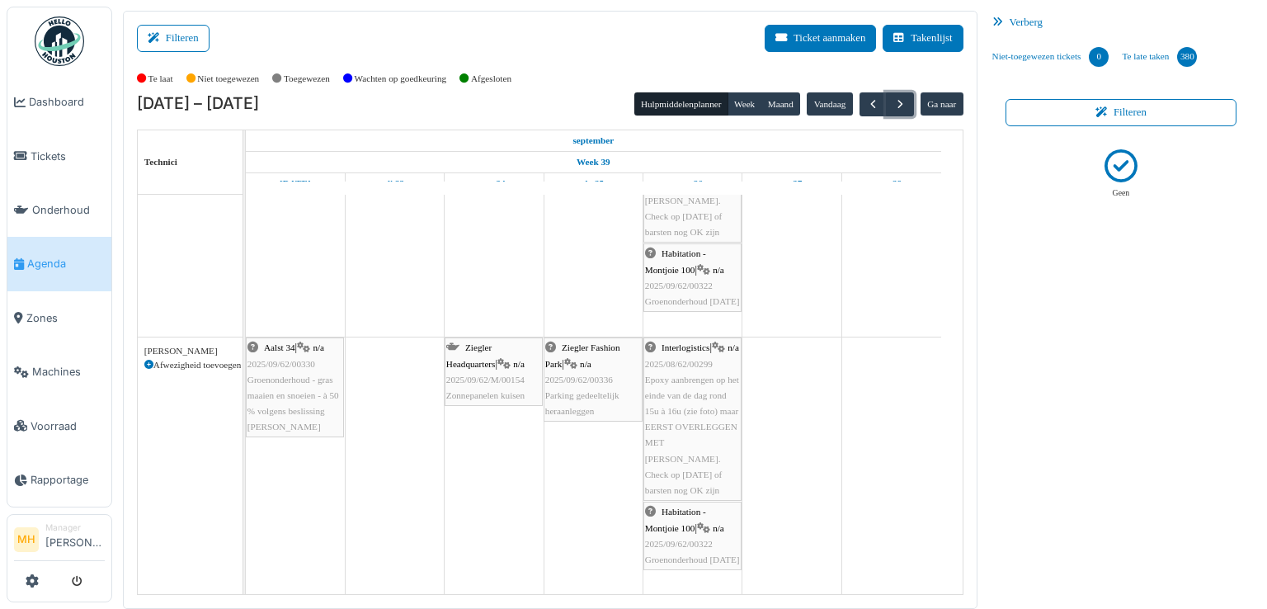
scroll to position [487, 0]
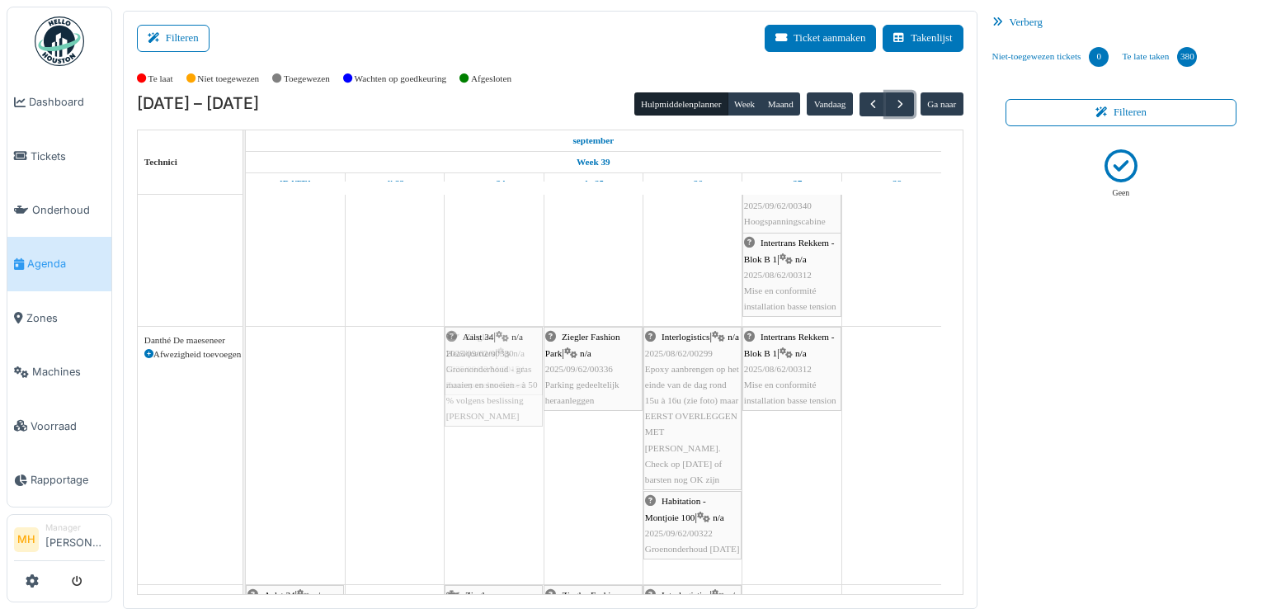
drag, startPoint x: 295, startPoint y: 385, endPoint x: 495, endPoint y: 473, distance: 218.7
click at [495, 473] on div "Ziegler Headquarters | n/a 2025/09/62/00328 Administratie, meetings, diversen, …" at bounding box center [604, 439] width 717 height 1137
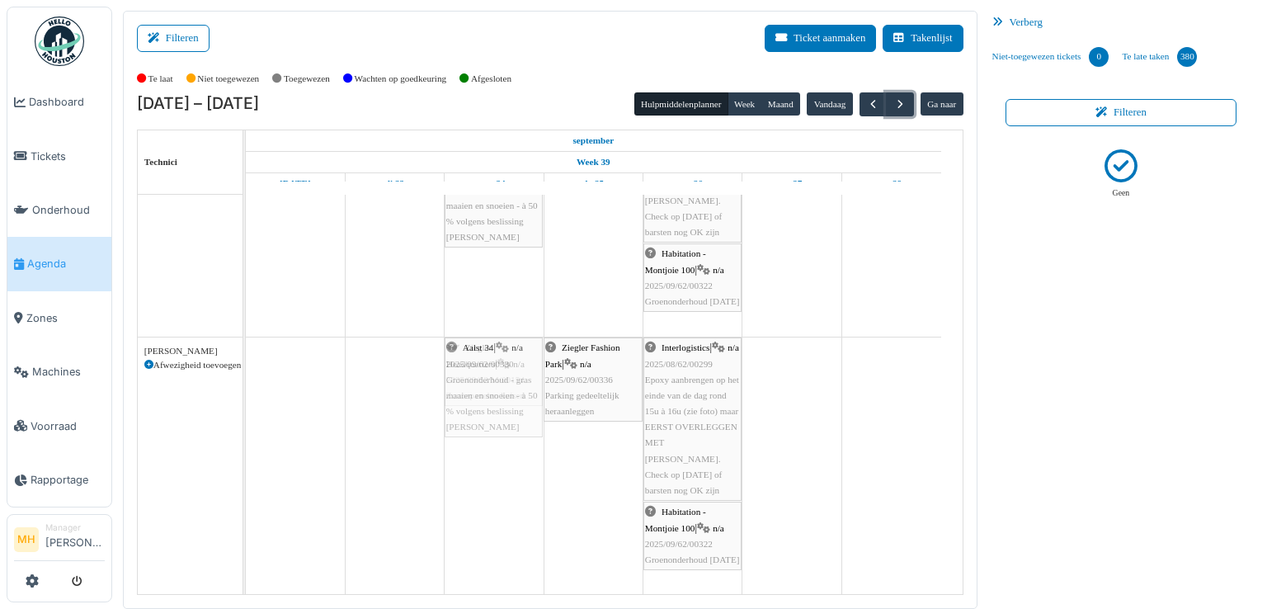
drag, startPoint x: 301, startPoint y: 413, endPoint x: 454, endPoint y: 460, distance: 159.7
click at [454, 460] on div "Ziegler Headquarters | n/a 2025/09/62/00328 Administratie, meetings, diversen, …" at bounding box center [604, 192] width 717 height 1137
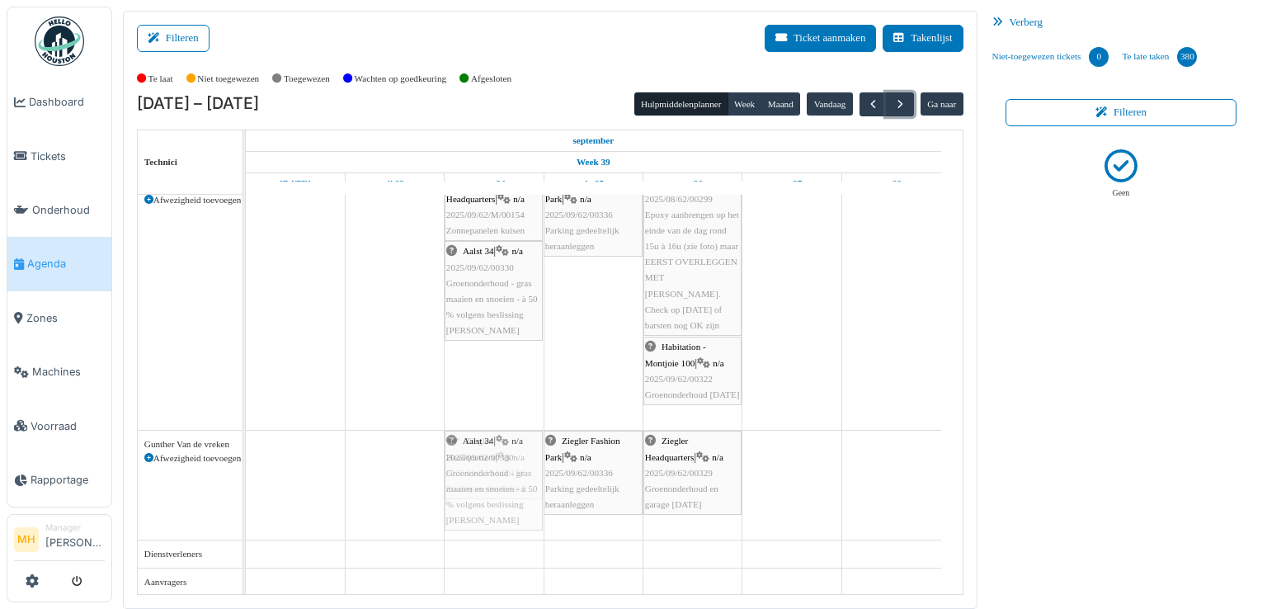
drag, startPoint x: 291, startPoint y: 504, endPoint x: 473, endPoint y: 514, distance: 181.8
click at [246, 514] on div "Aalst 34 | n/a 2025/09/62/00330 Groenonderhoud - gras maaien en snoeien - à 50 …" at bounding box center [246, 485] width 0 height 109
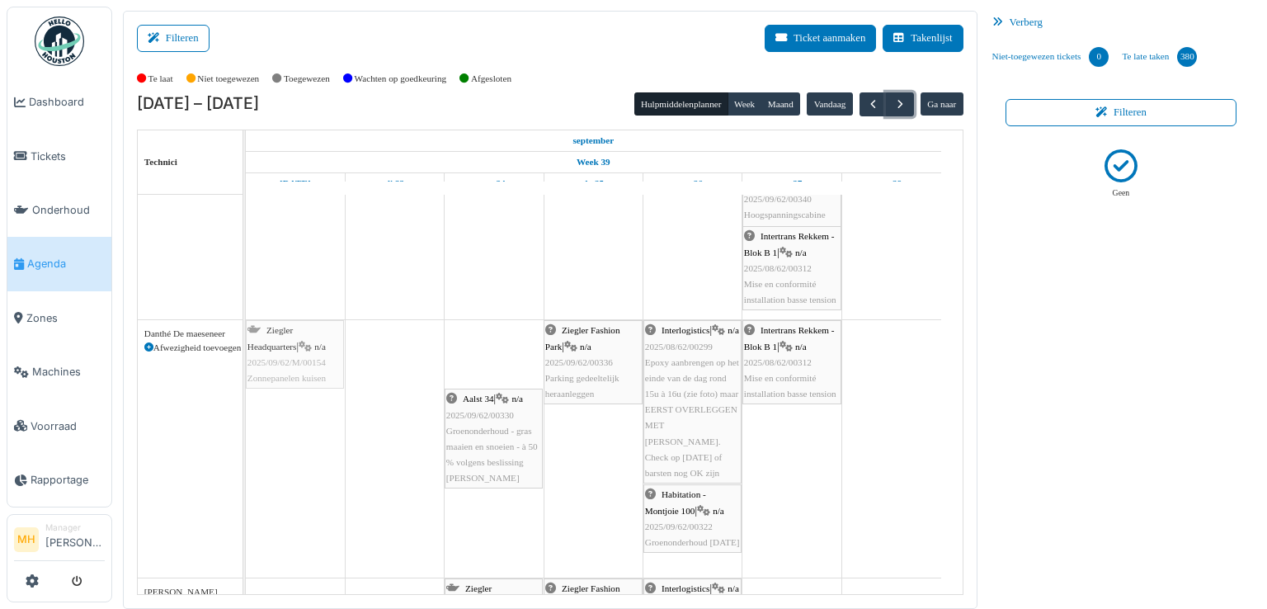
drag, startPoint x: 500, startPoint y: 356, endPoint x: 294, endPoint y: 381, distance: 207.8
click at [246, 381] on div "Ziegler Headquarters | n/a 2025/09/62/M/00154 Zonnepanelen kuisen Ziegler Fashi…" at bounding box center [246, 448] width 0 height 257
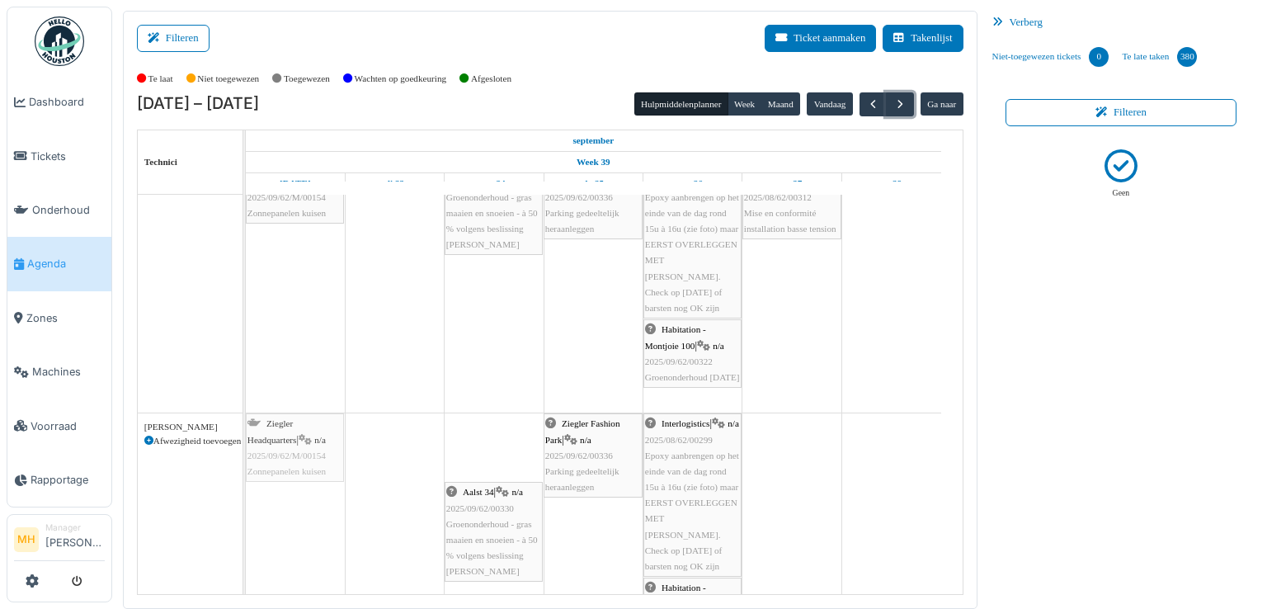
drag, startPoint x: 489, startPoint y: 446, endPoint x: 320, endPoint y: 455, distance: 169.4
click at [246, 455] on div "Ziegler Headquarters | n/a 2025/09/62/M/00154 Zonnepanelen kuisen Ziegler Fashi…" at bounding box center [246, 541] width 0 height 257
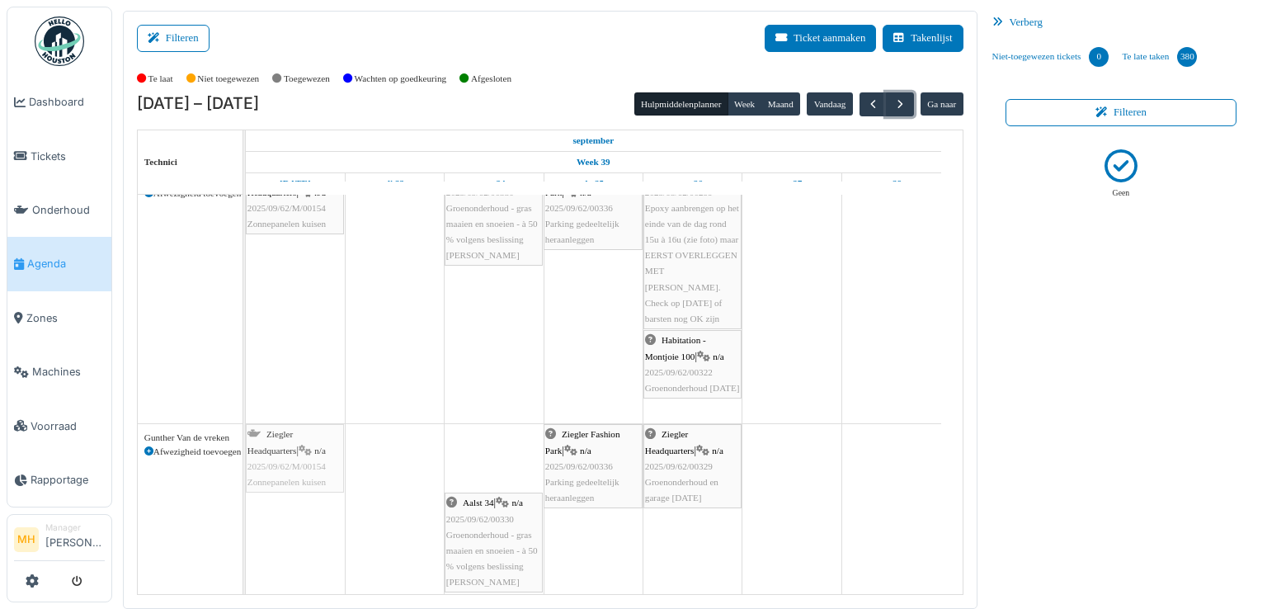
drag, startPoint x: 498, startPoint y: 449, endPoint x: 284, endPoint y: 467, distance: 215.3
click at [246, 467] on div "Ziegler Headquarters | n/a 2025/09/62/M/00154 Zonnepanelen kuisen Ziegler Fashi…" at bounding box center [246, 512] width 0 height 177
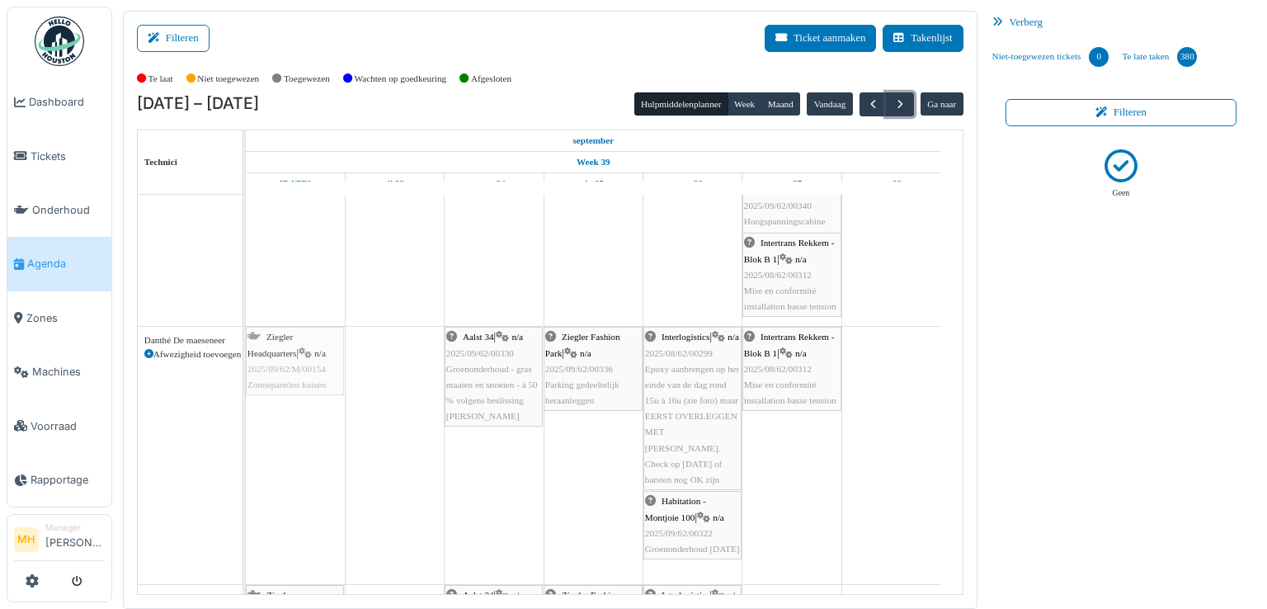
drag, startPoint x: 312, startPoint y: 366, endPoint x: 306, endPoint y: 373, distance: 8.8
click at [246, 373] on div "Ziegler Headquarters | n/a 2025/09/62/M/00154 Zonnepanelen kuisen Aalst 34 | n/…" at bounding box center [246, 455] width 0 height 257
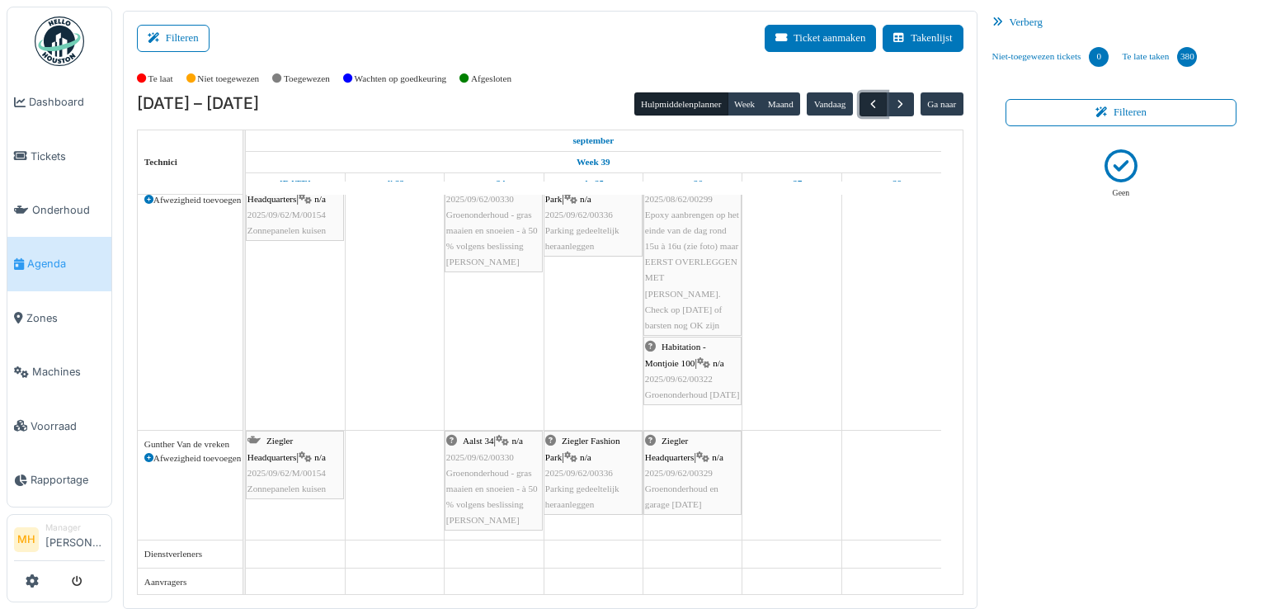
click at [866, 101] on span "button" at bounding box center [873, 104] width 14 height 14
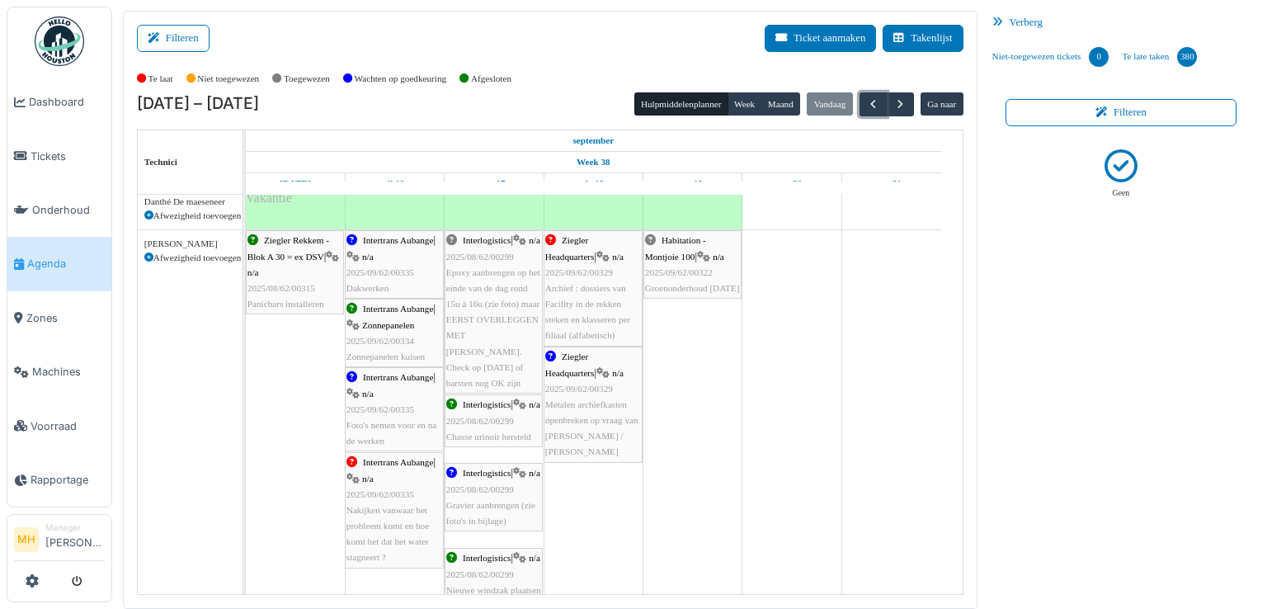
scroll to position [412, 0]
click at [597, 403] on span "Metalen archiefkasten openbreken op vraag van Christine / Samuel" at bounding box center [591, 427] width 93 height 58
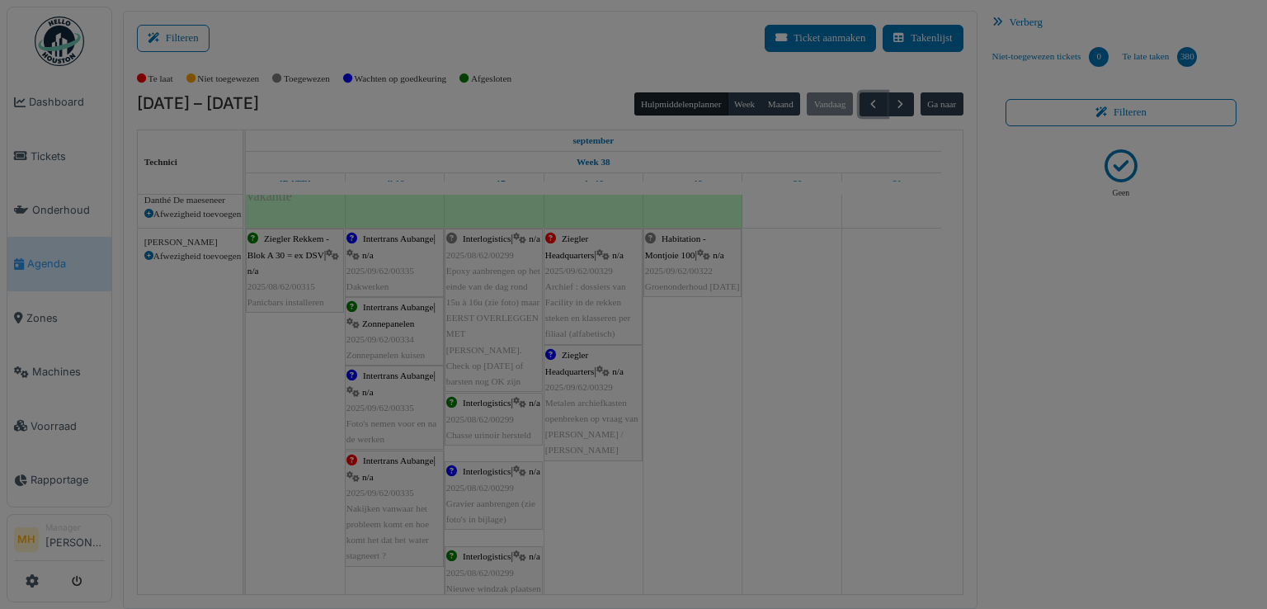
click at [597, 403] on body "Dashboard Tickets Onderhoud Agenda Zones Machines Voorraad Rapportage MH Manage…" at bounding box center [633, 304] width 1267 height 609
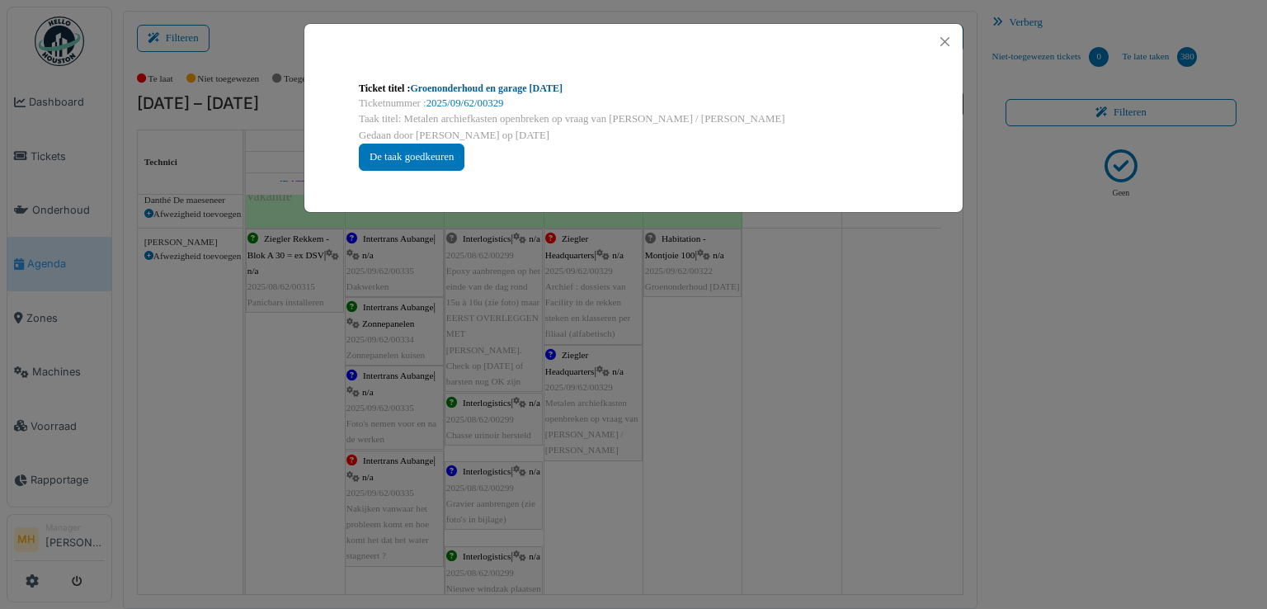
click at [563, 84] on link "Groenonderhoud en garage september 2025" at bounding box center [486, 88] width 153 height 12
click at [945, 36] on button "Close" at bounding box center [945, 42] width 22 height 22
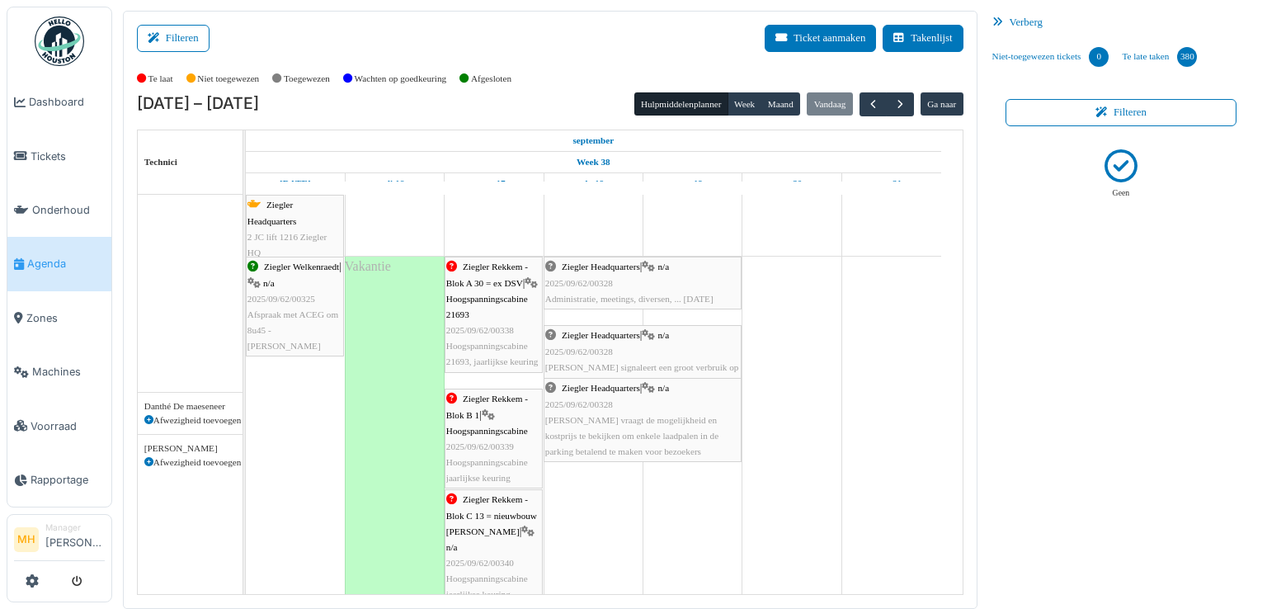
scroll to position [0, 0]
click at [898, 100] on span "button" at bounding box center [900, 104] width 14 height 14
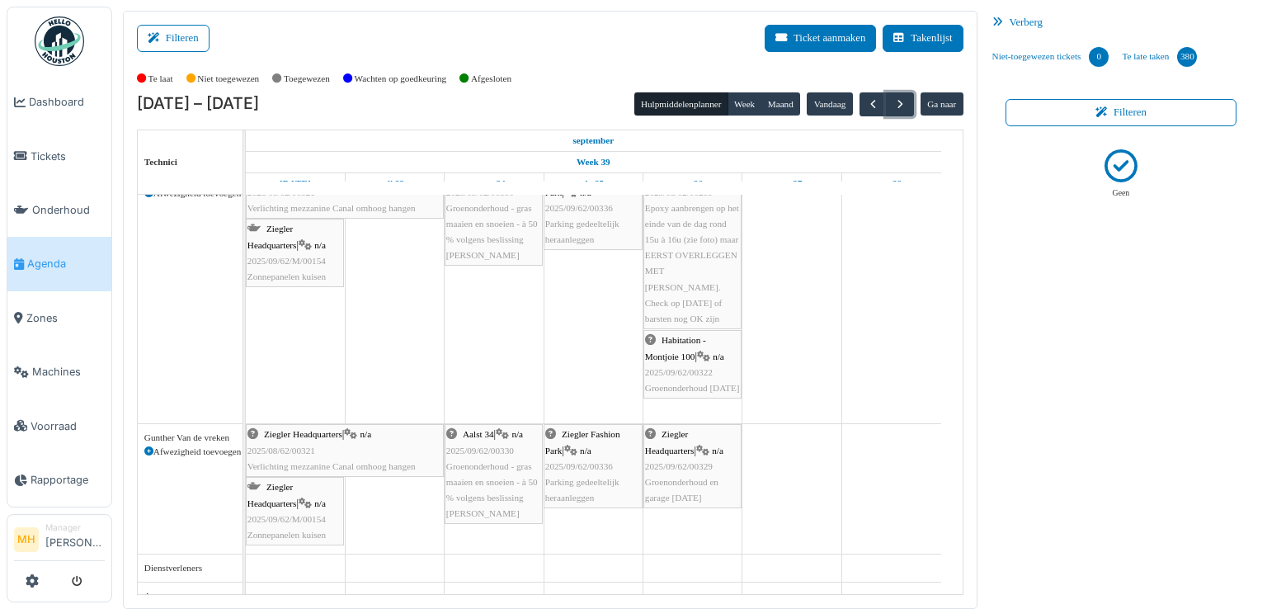
scroll to position [577, 0]
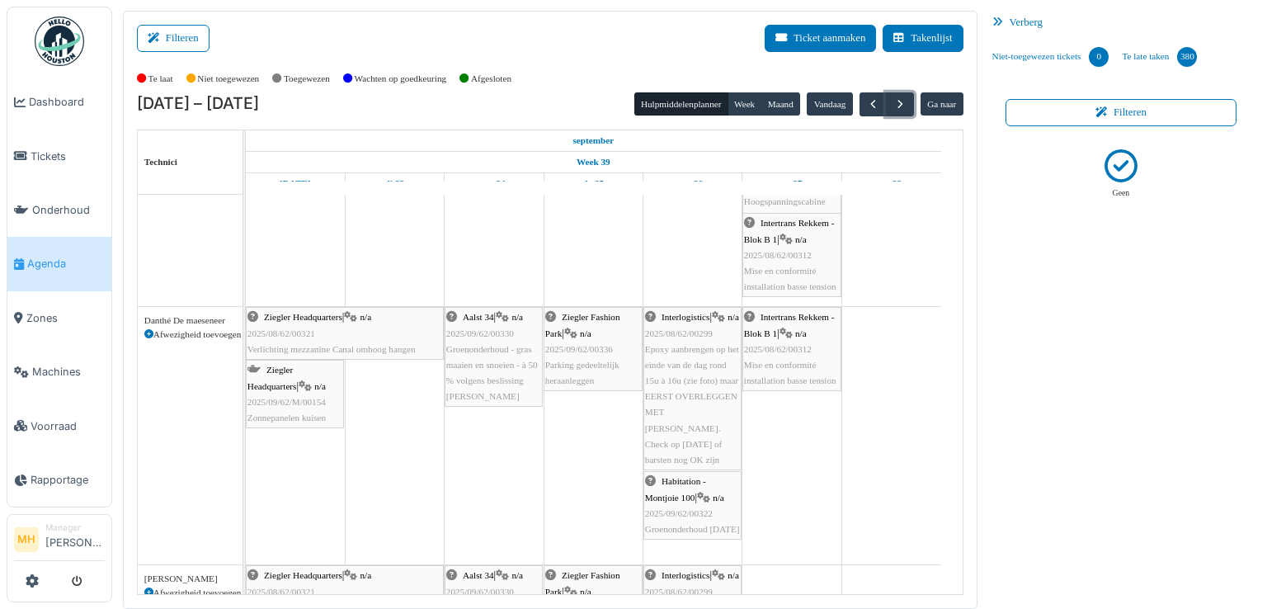
click at [603, 312] on span "Ziegler Fashion Park" at bounding box center [582, 325] width 75 height 26
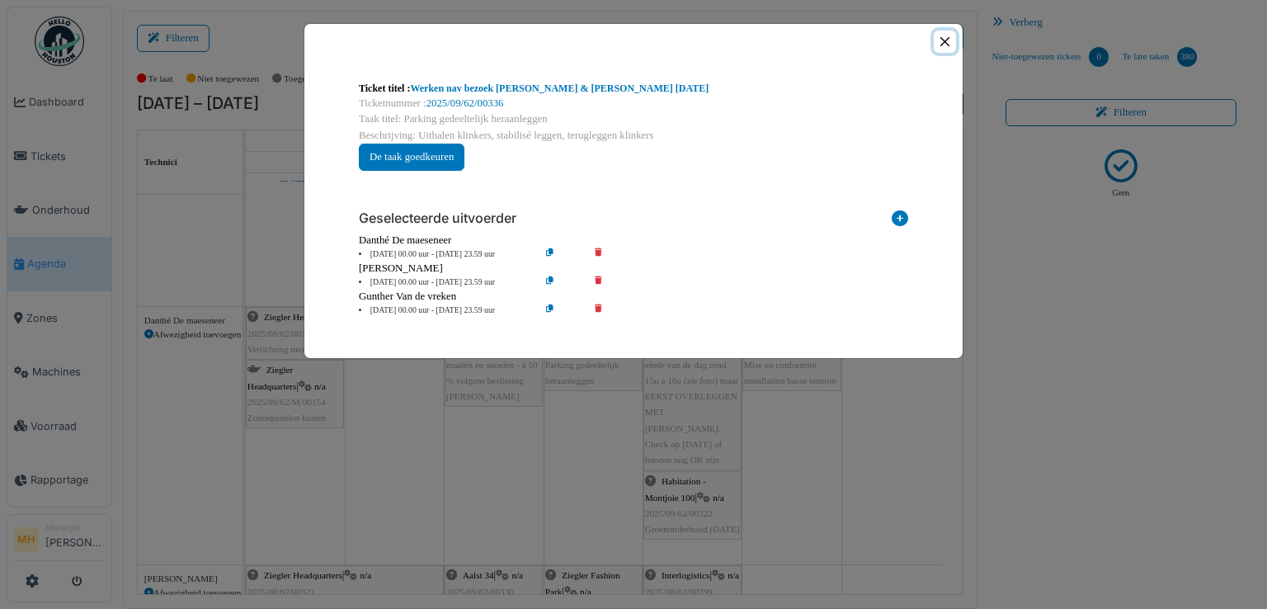
click at [943, 40] on button "Close" at bounding box center [945, 42] width 22 height 22
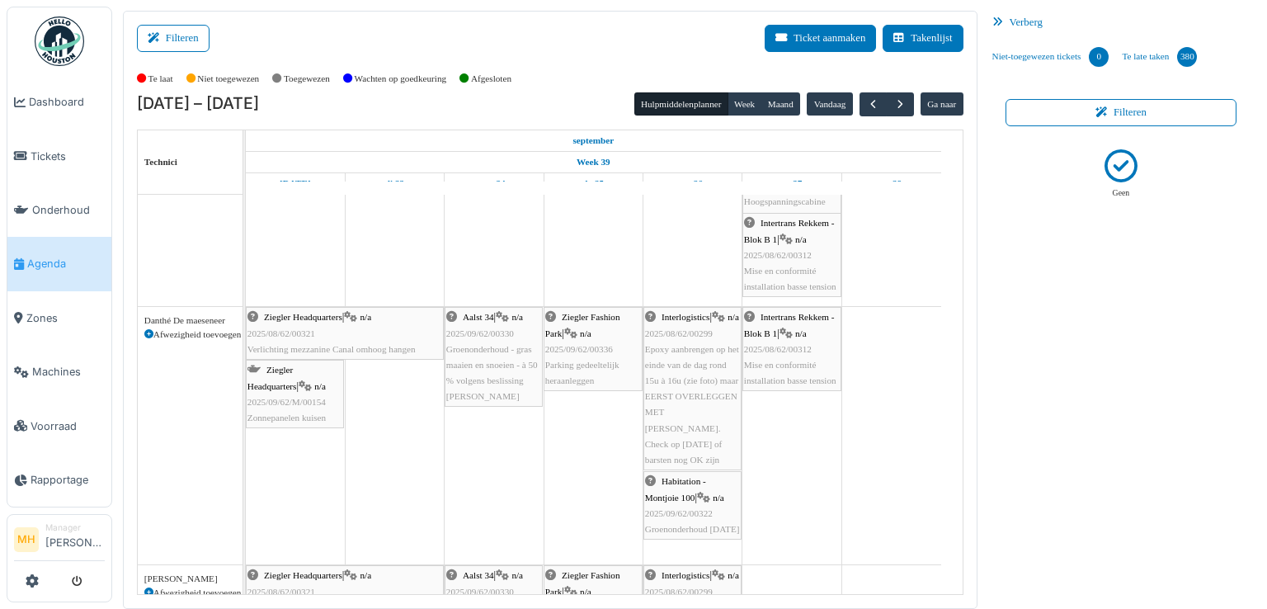
scroll to position [343, 0]
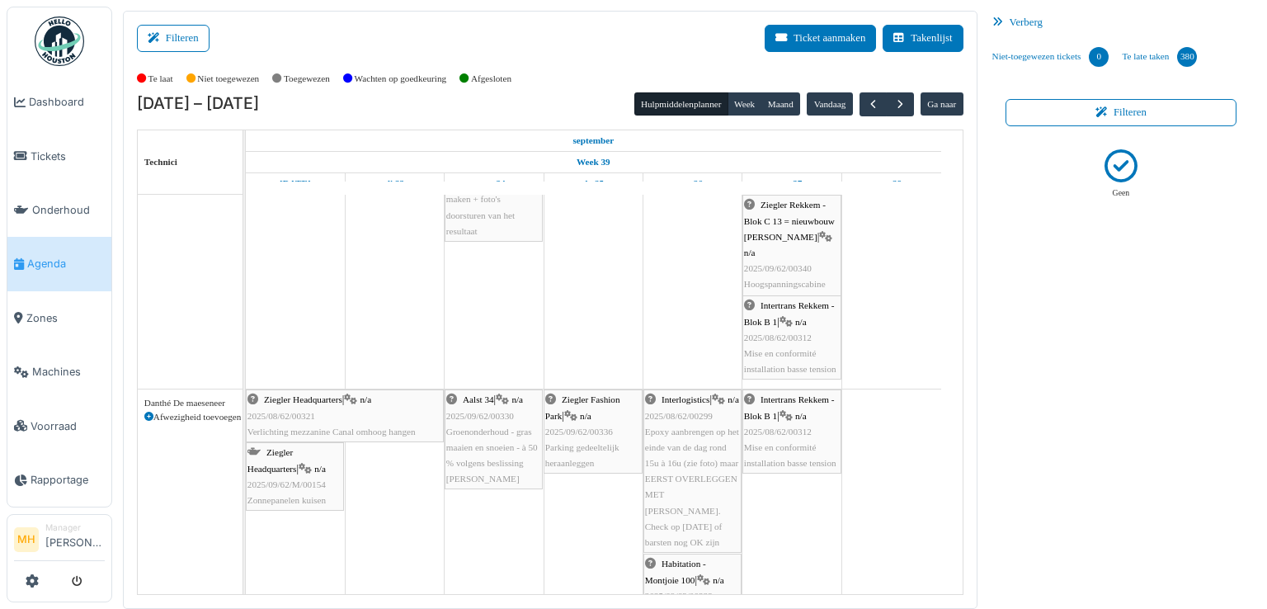
click at [603, 407] on div "Ziegler Fashion Park | n/a 2025/09/62/00336 Parking gedeeltelijk heraanleggen" at bounding box center [593, 431] width 96 height 79
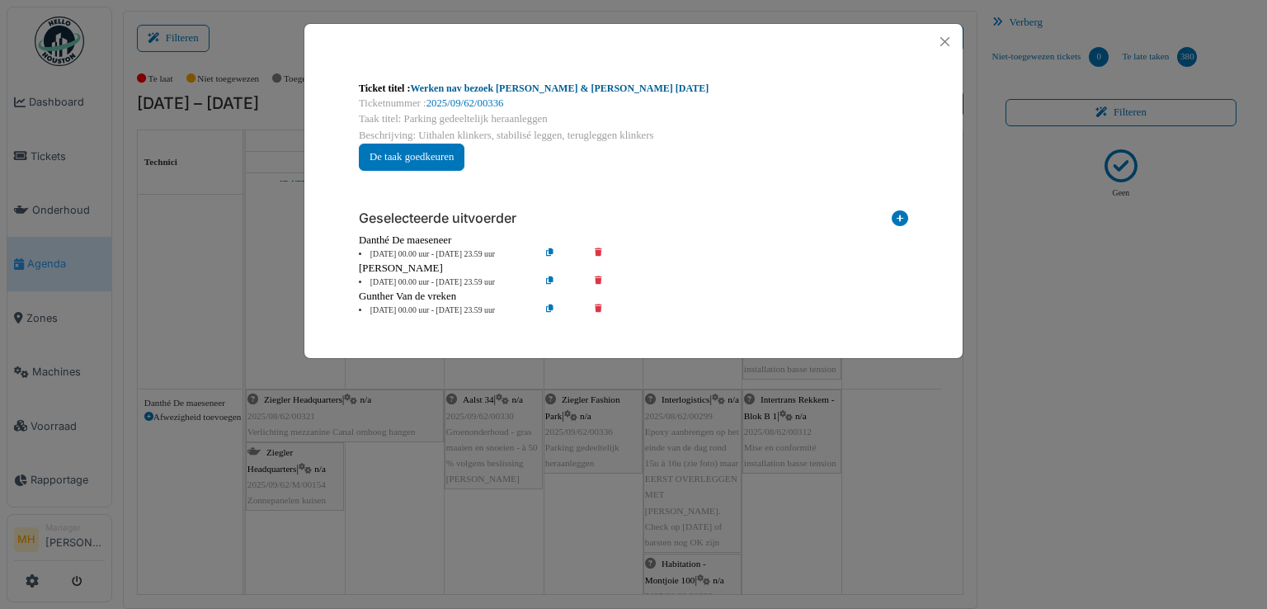
click at [567, 87] on link "Werken nav bezoek Marc & Samuel 09.09.2025" at bounding box center [559, 88] width 299 height 12
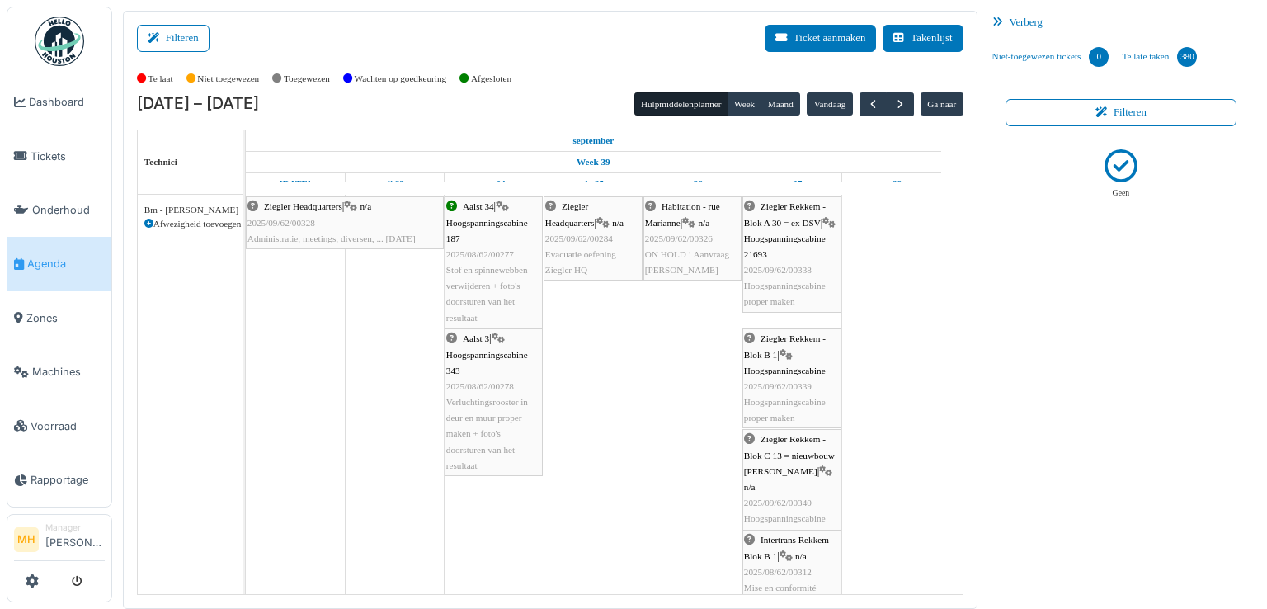
scroll to position [0, 0]
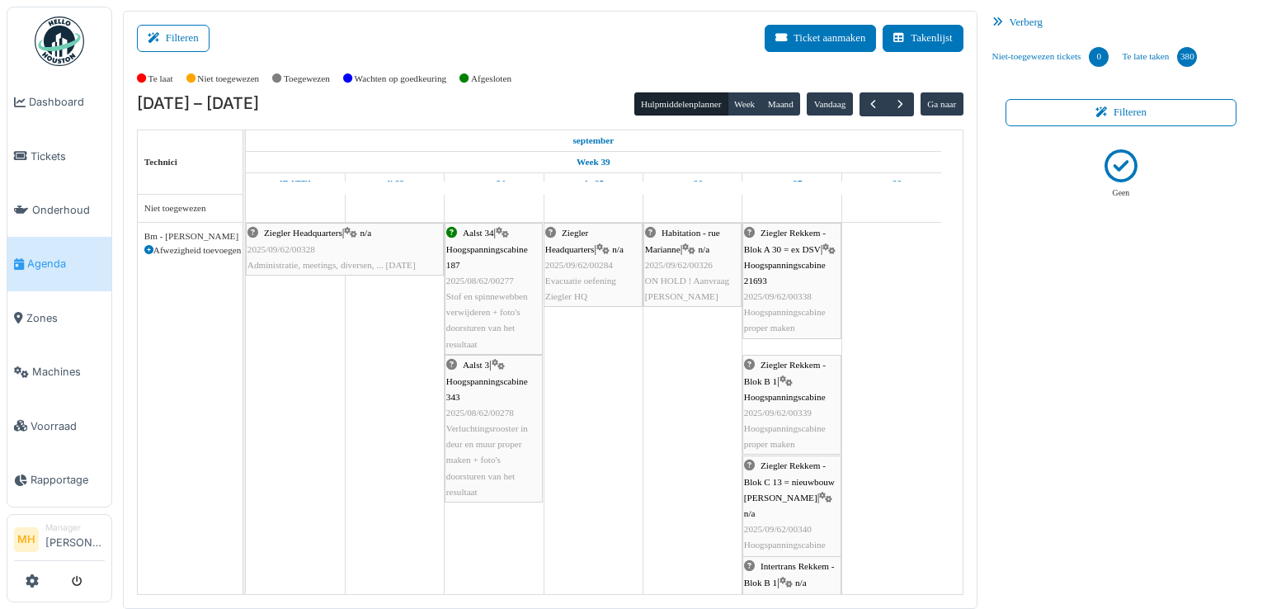
click at [474, 248] on span "Hoogspanningscabine 187" at bounding box center [487, 257] width 82 height 26
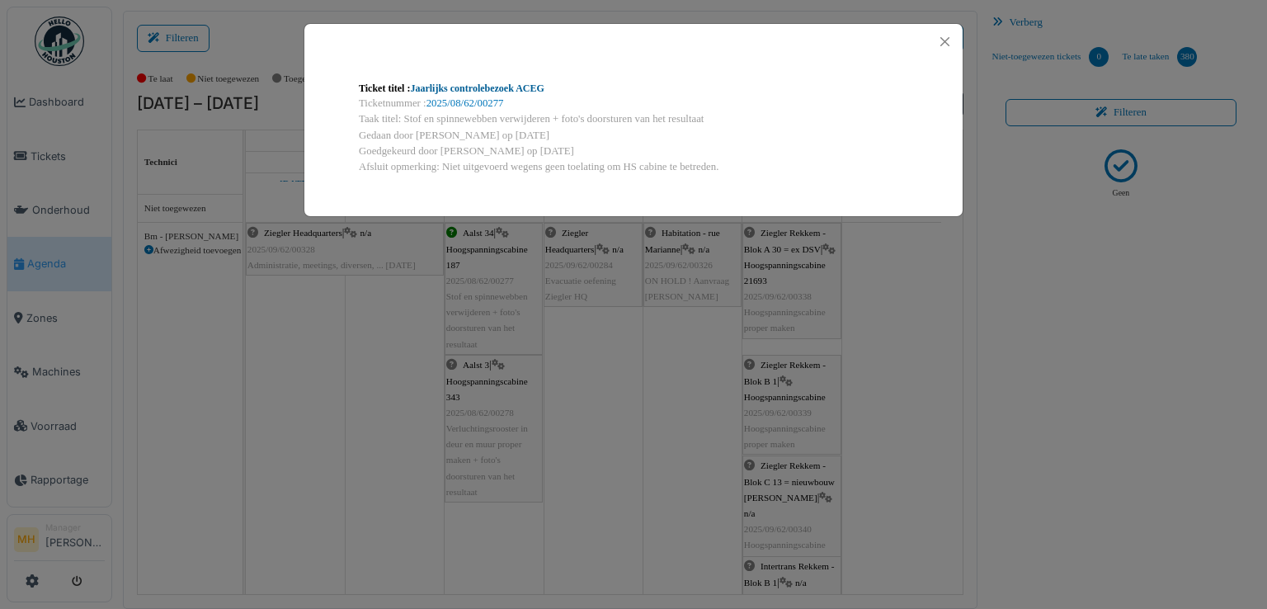
click at [520, 83] on link "Jaarlijks controlebezoek ACEG" at bounding box center [477, 88] width 134 height 12
click at [947, 40] on button "Close" at bounding box center [945, 42] width 22 height 22
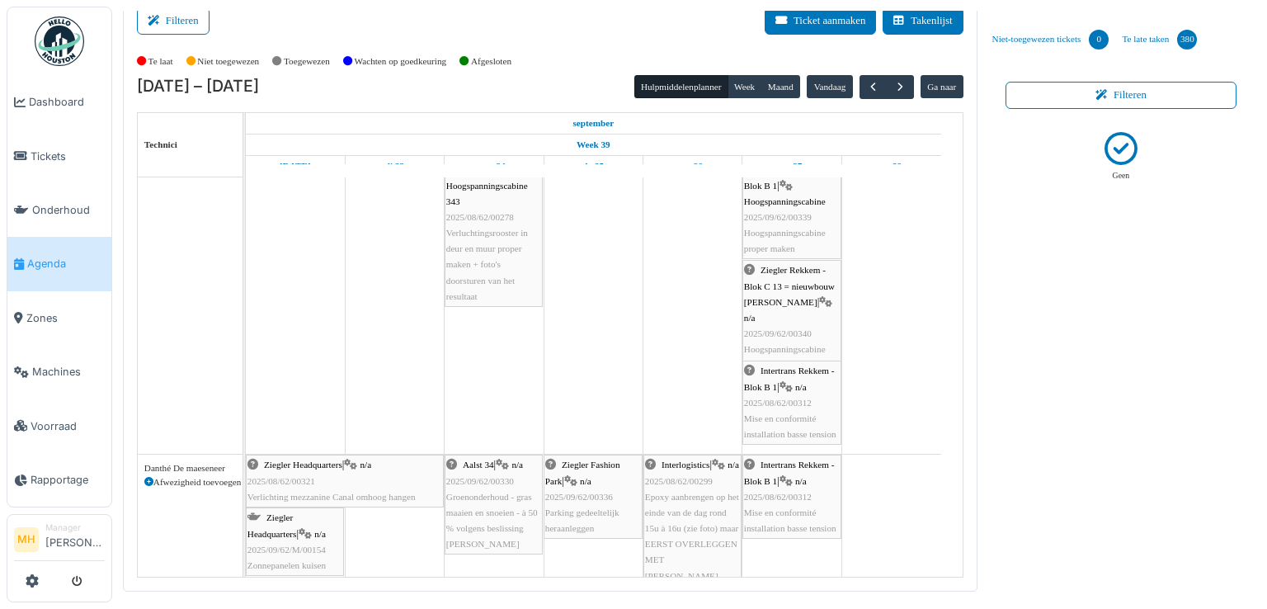
scroll to position [93, 0]
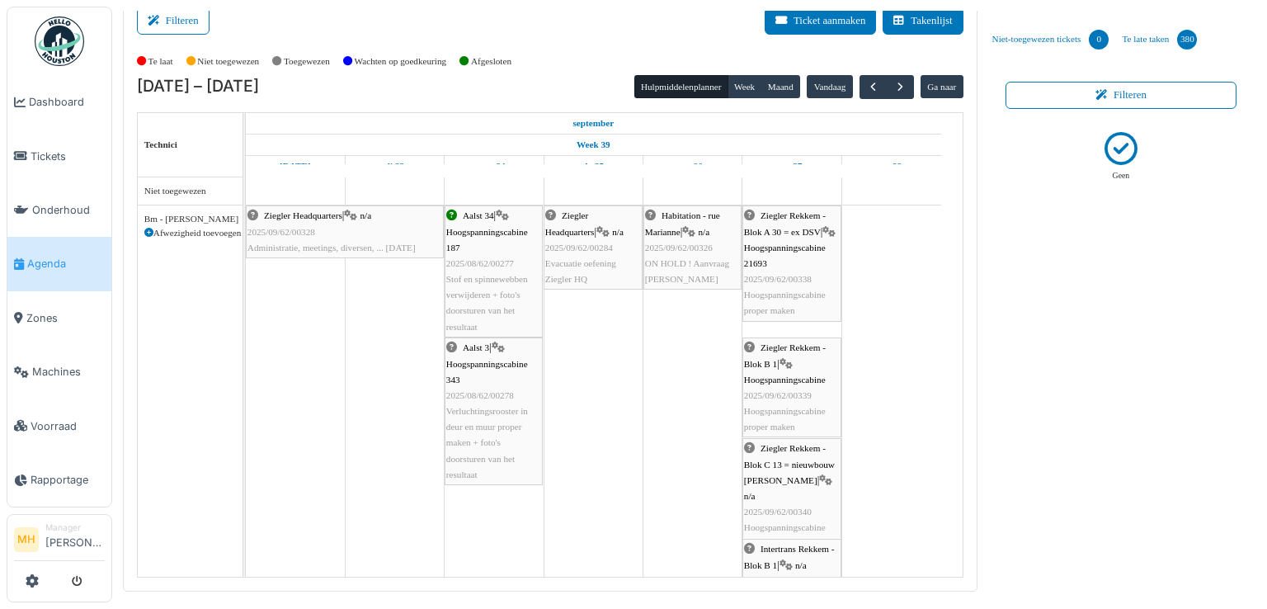
click at [84, 521] on li "Manager Monique Hermans" at bounding box center [74, 538] width 59 height 35
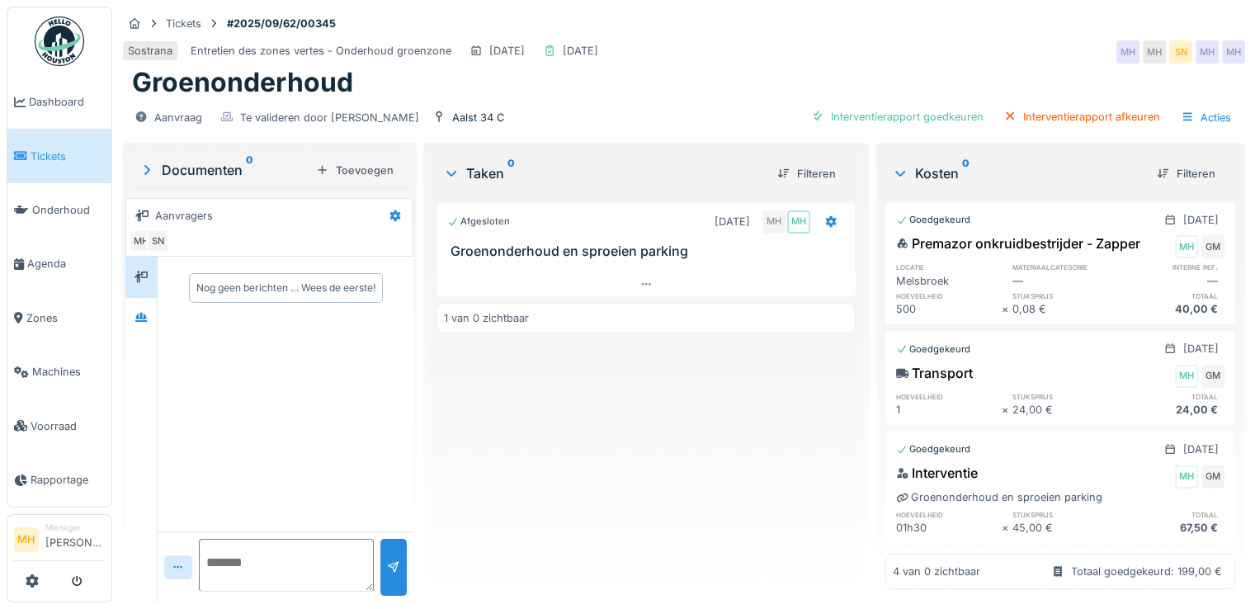
scroll to position [135, 0]
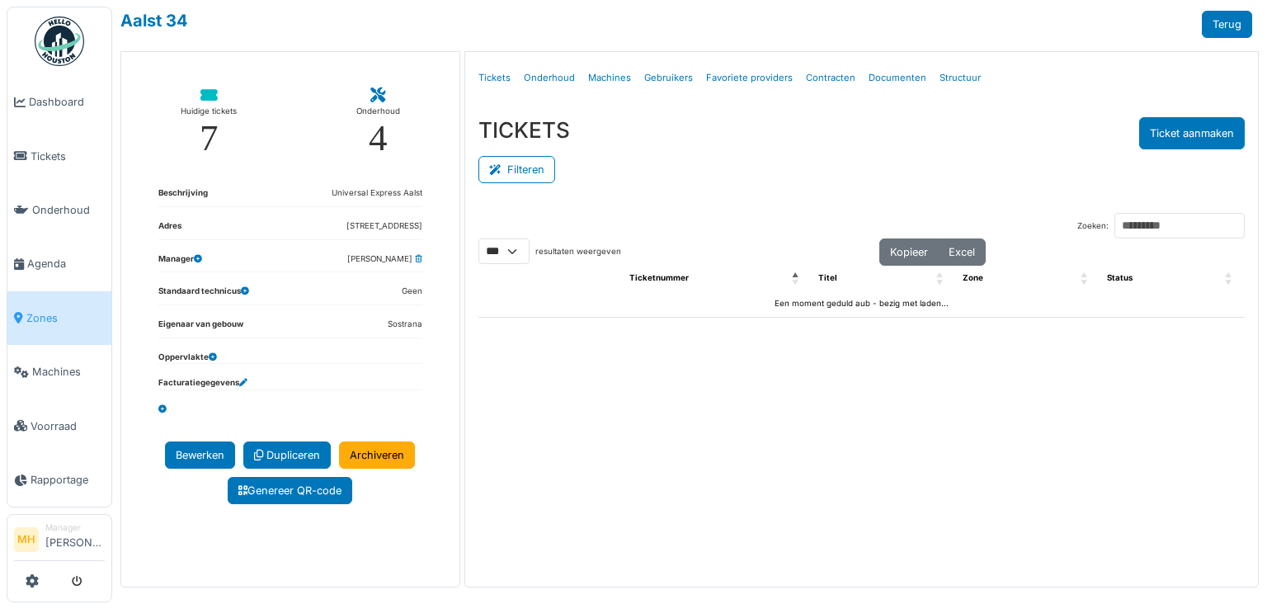
select select "***"
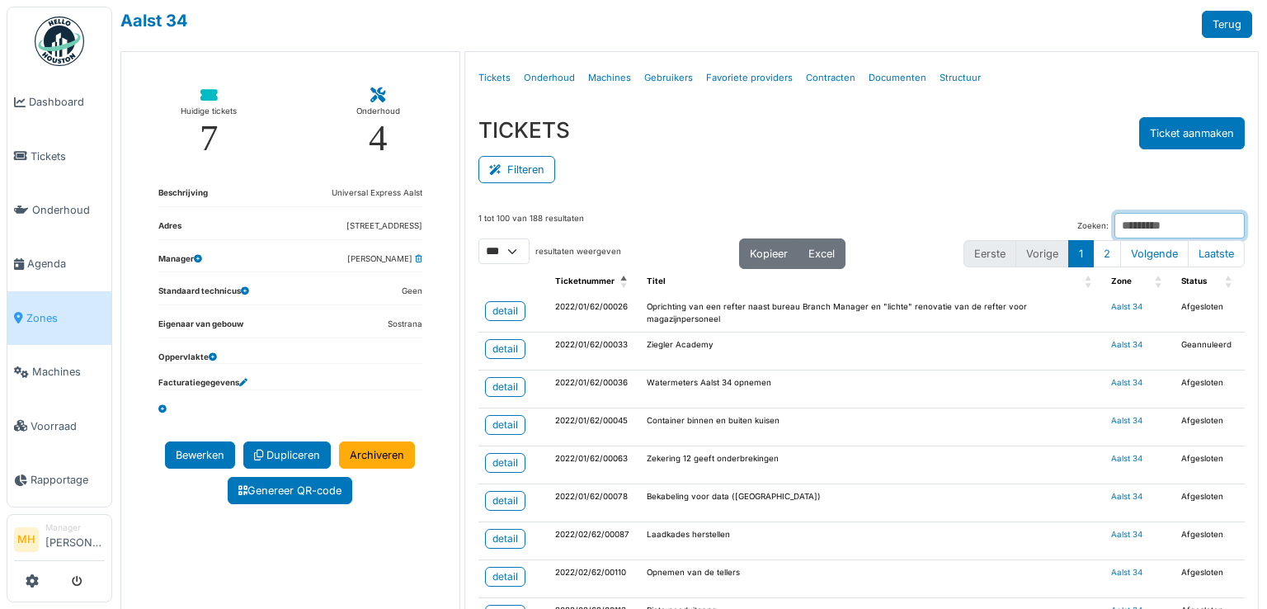
click at [1123, 224] on input "Zoeken:" at bounding box center [1180, 226] width 130 height 26
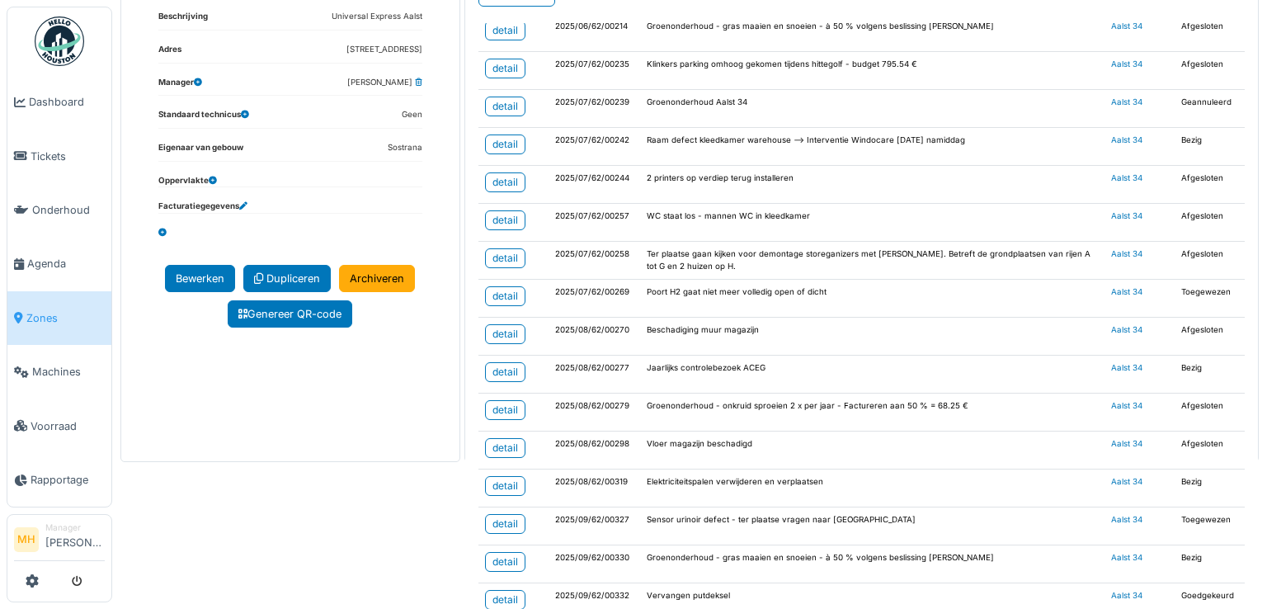
scroll to position [901, 0]
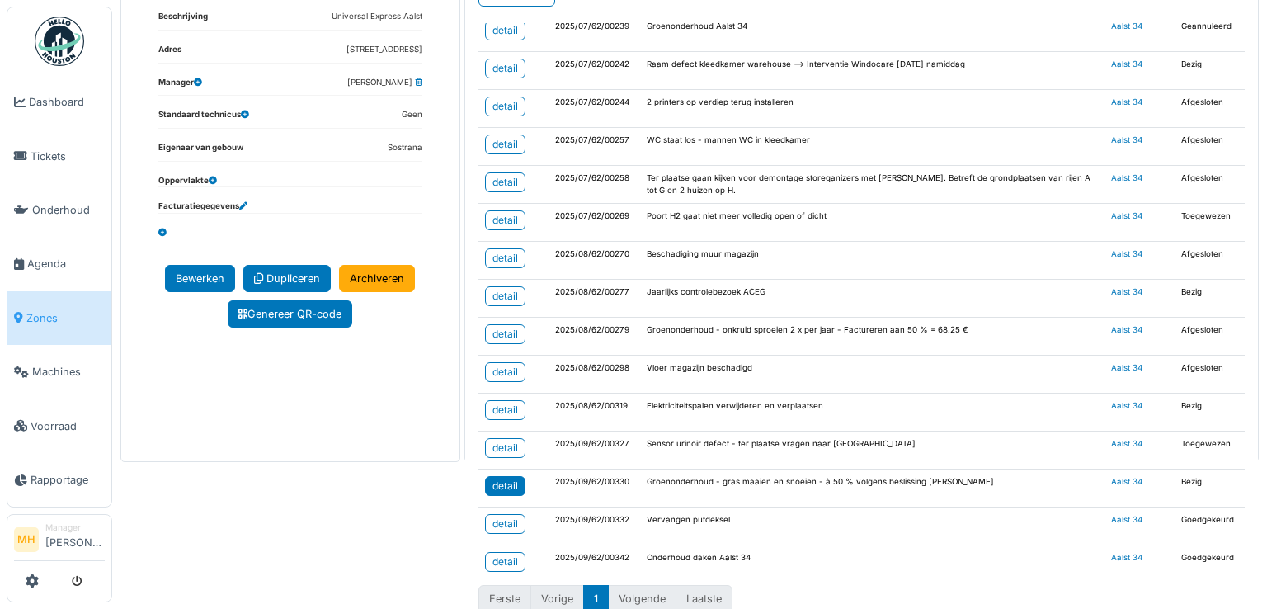
type input "*****"
click at [505, 478] on div "detail" at bounding box center [506, 485] width 26 height 15
click at [44, 364] on span "Machines" at bounding box center [68, 372] width 73 height 16
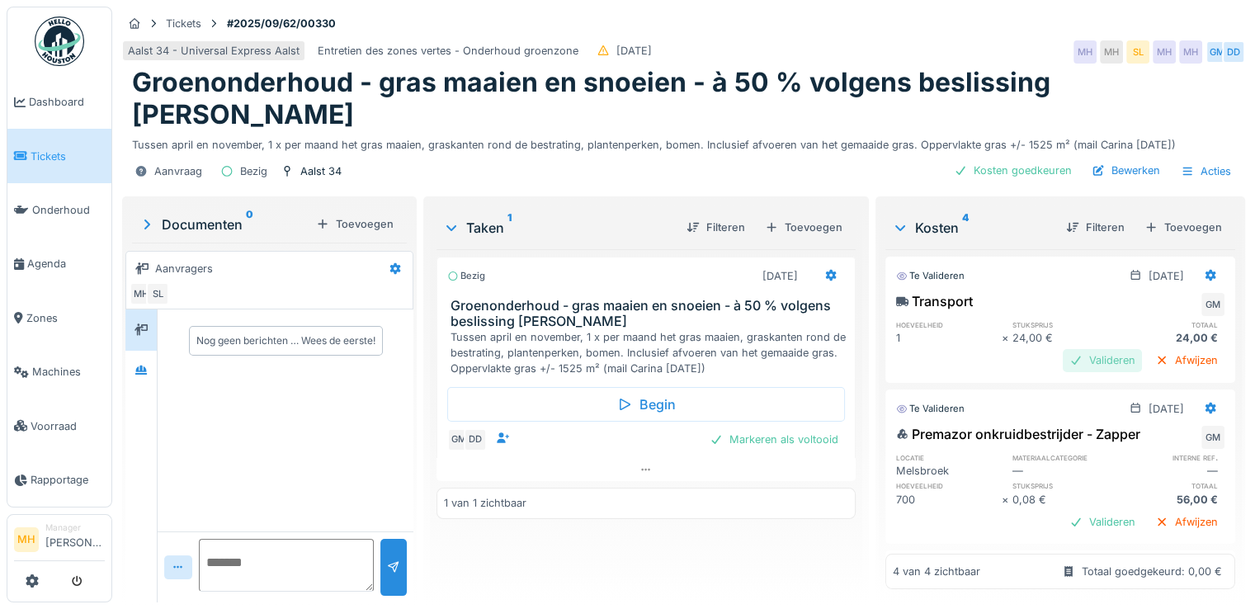
click at [1068, 360] on div "Valideren" at bounding box center [1102, 360] width 79 height 22
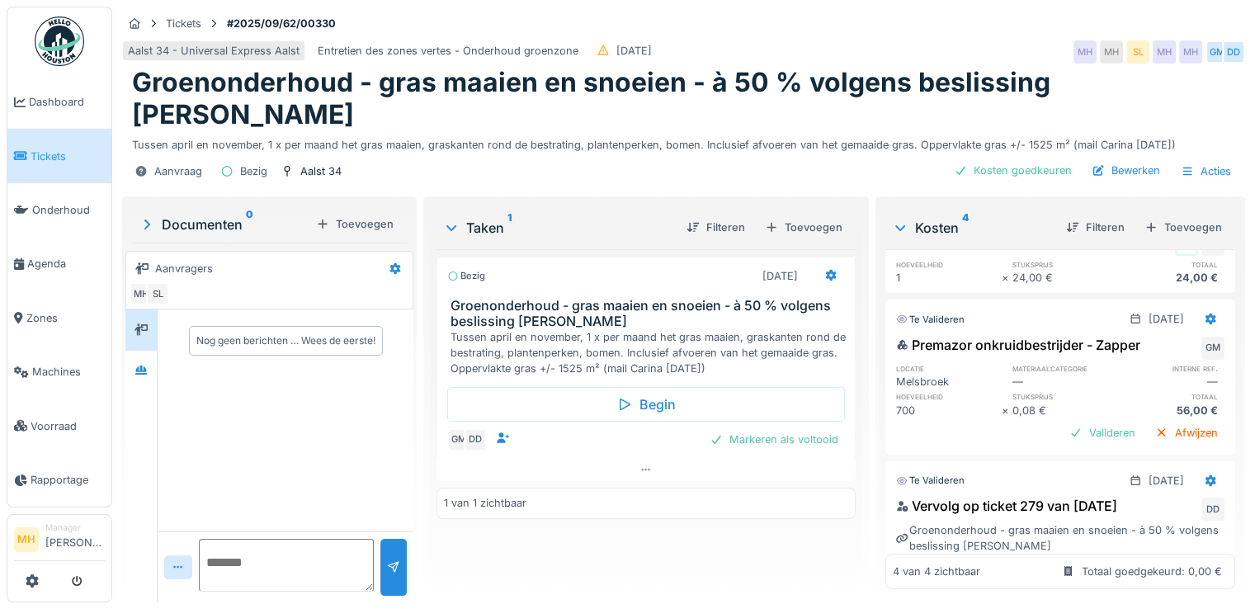
scroll to position [82, 0]
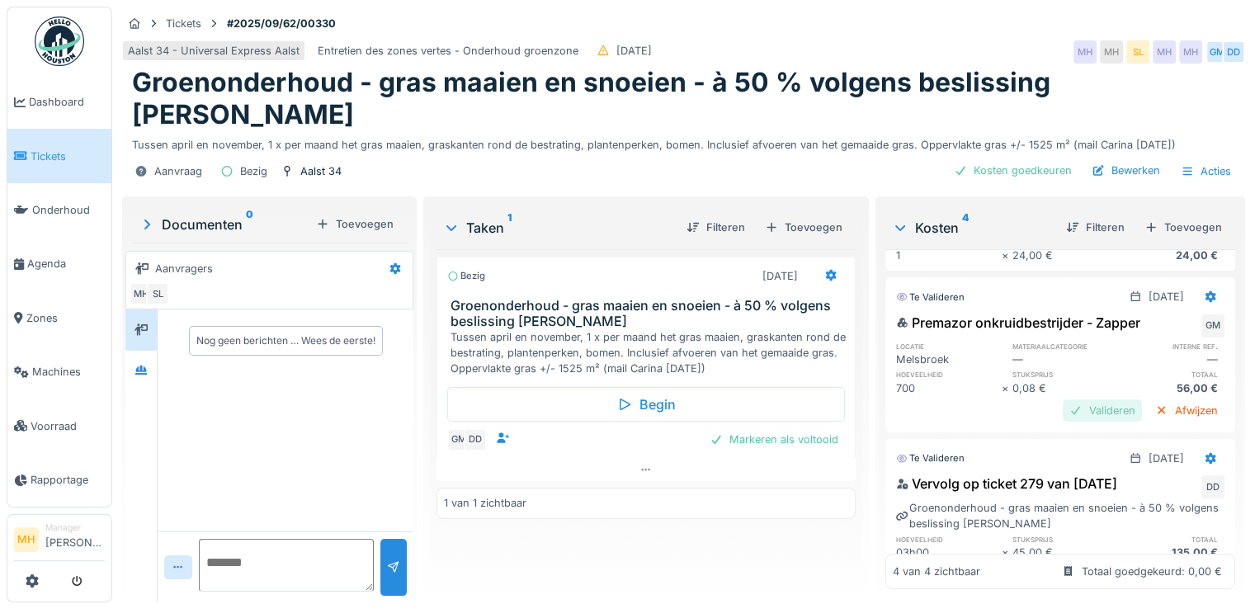
click at [1067, 407] on div "Valideren" at bounding box center [1102, 410] width 79 height 22
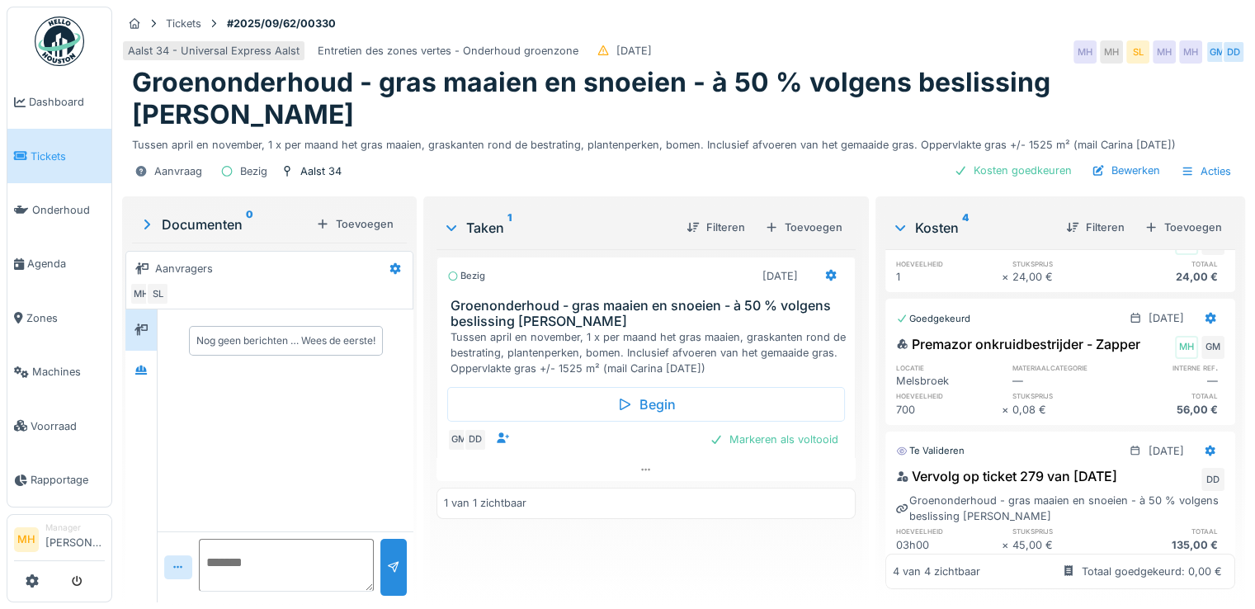
scroll to position [0, 0]
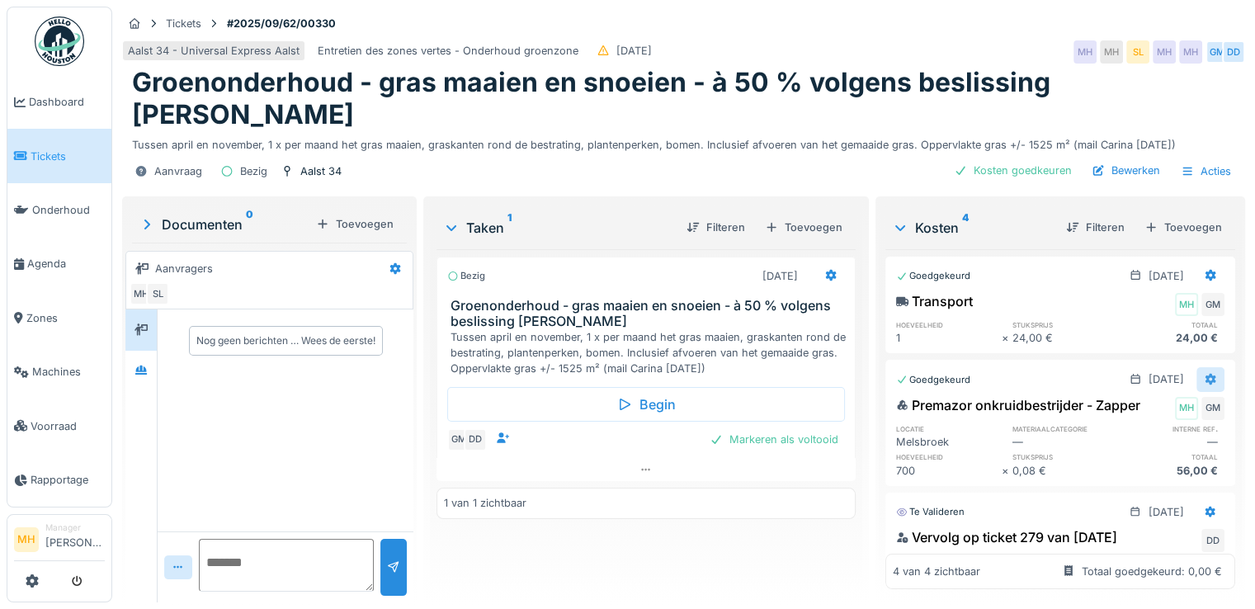
click at [1204, 378] on icon at bounding box center [1210, 379] width 13 height 11
click at [1098, 430] on div "Bewerken" at bounding box center [1112, 439] width 119 height 25
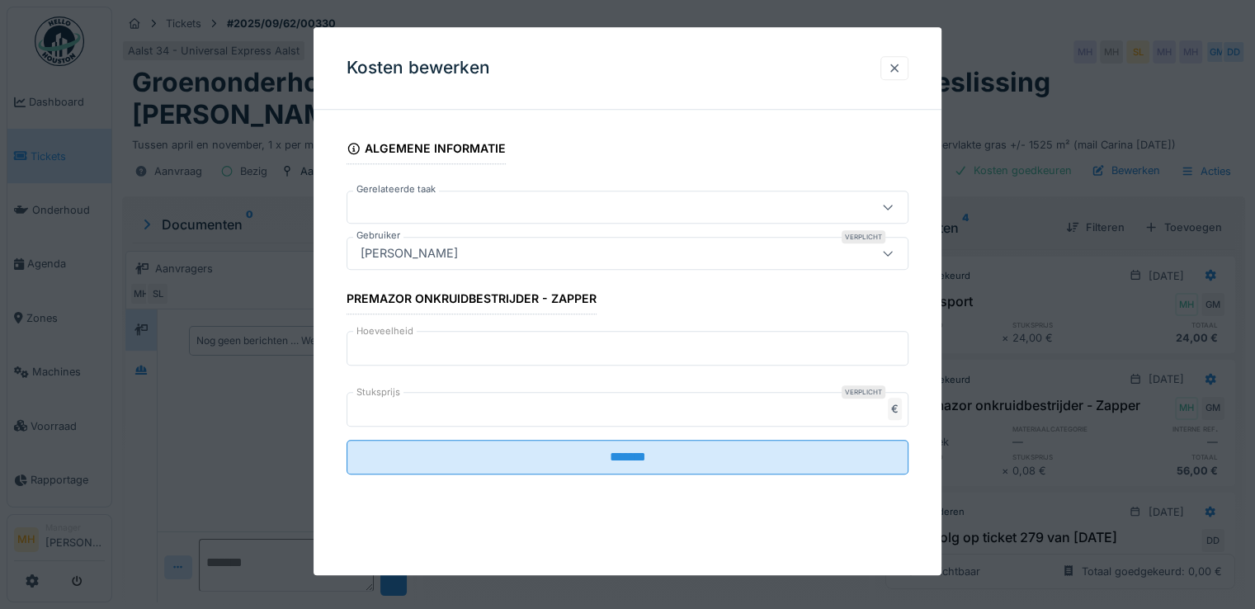
click at [898, 65] on div at bounding box center [894, 68] width 13 height 16
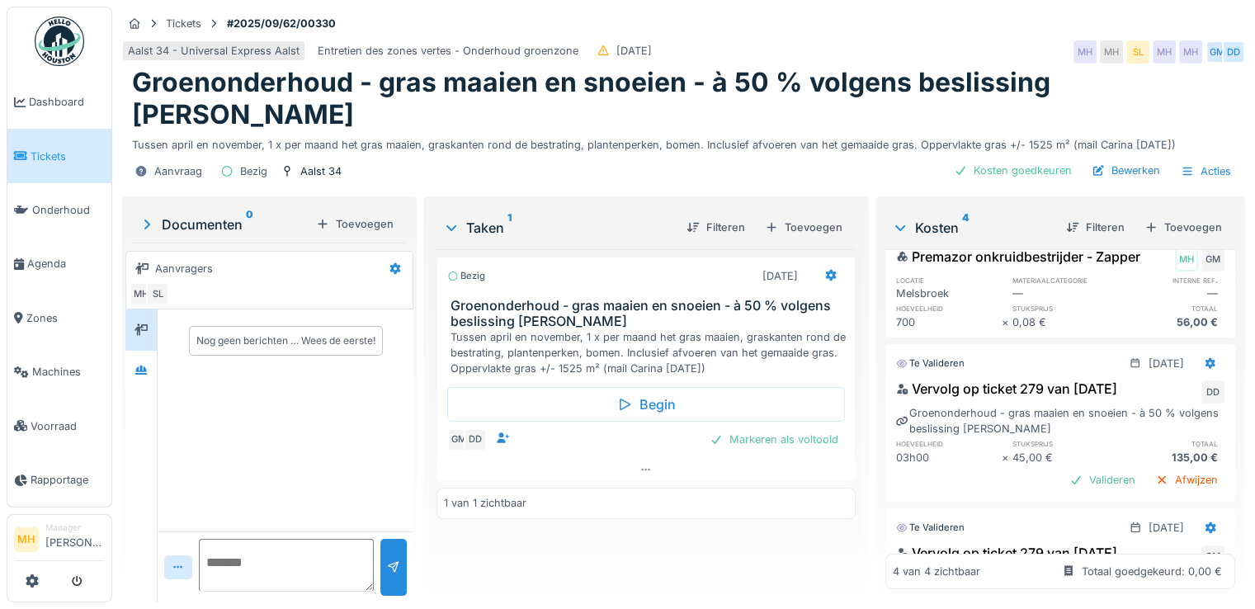
scroll to position [125, 0]
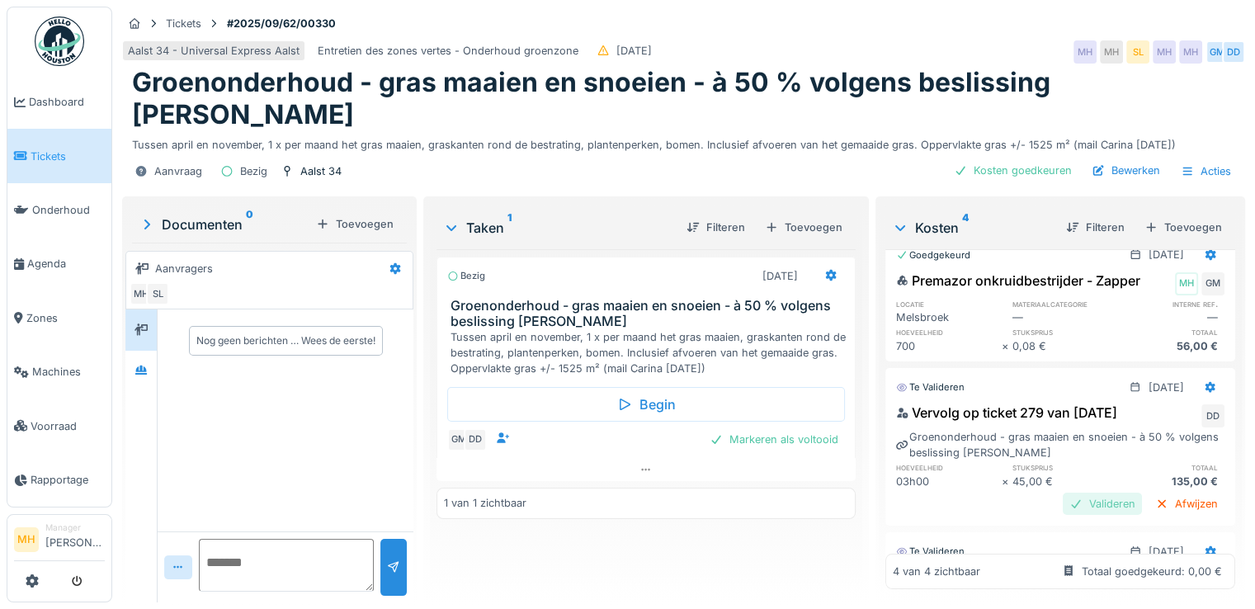
click at [1072, 493] on div "Valideren" at bounding box center [1102, 504] width 79 height 22
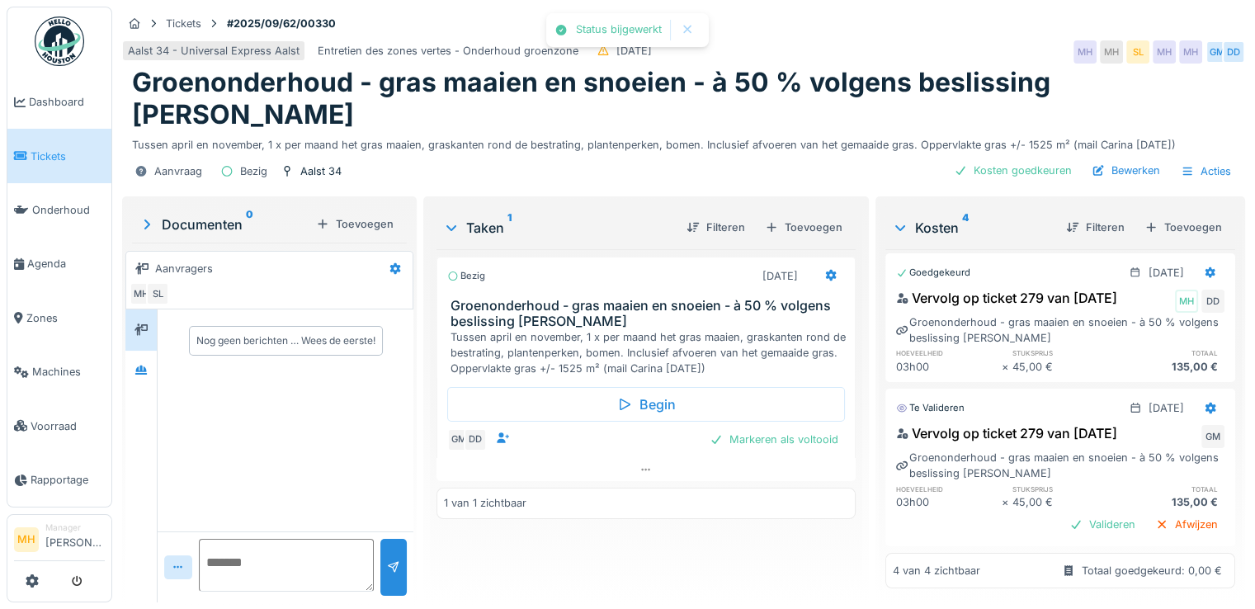
scroll to position [280, 0]
click at [1068, 513] on div "Valideren" at bounding box center [1102, 524] width 79 height 22
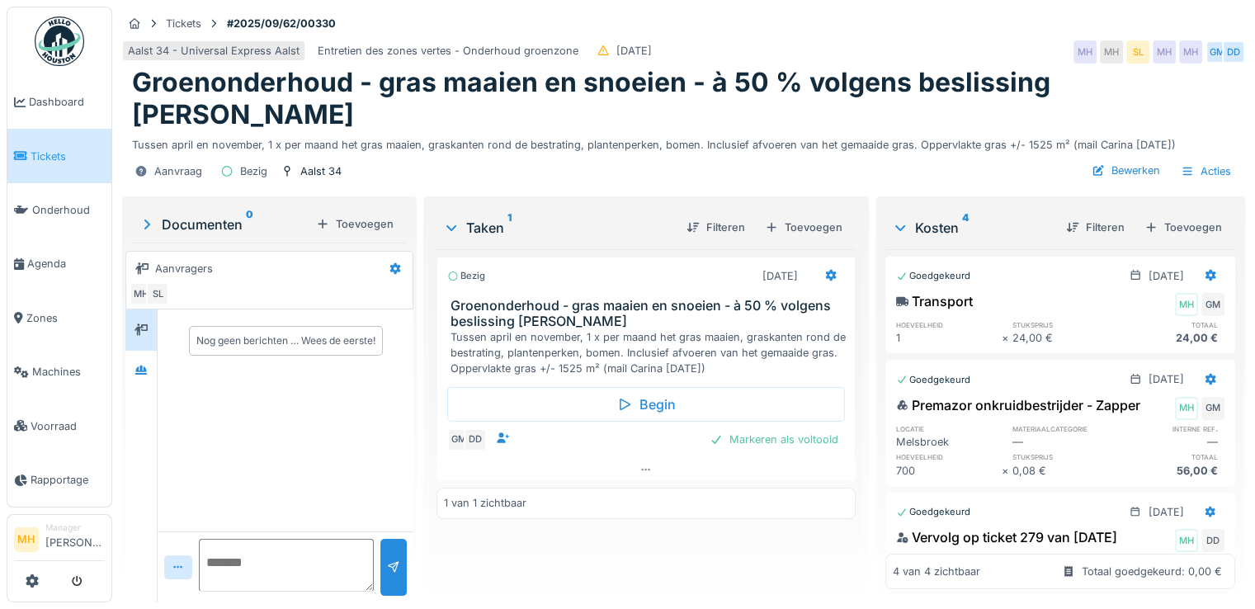
scroll to position [0, 0]
click at [1162, 224] on div "Toevoegen" at bounding box center [1183, 227] width 91 height 22
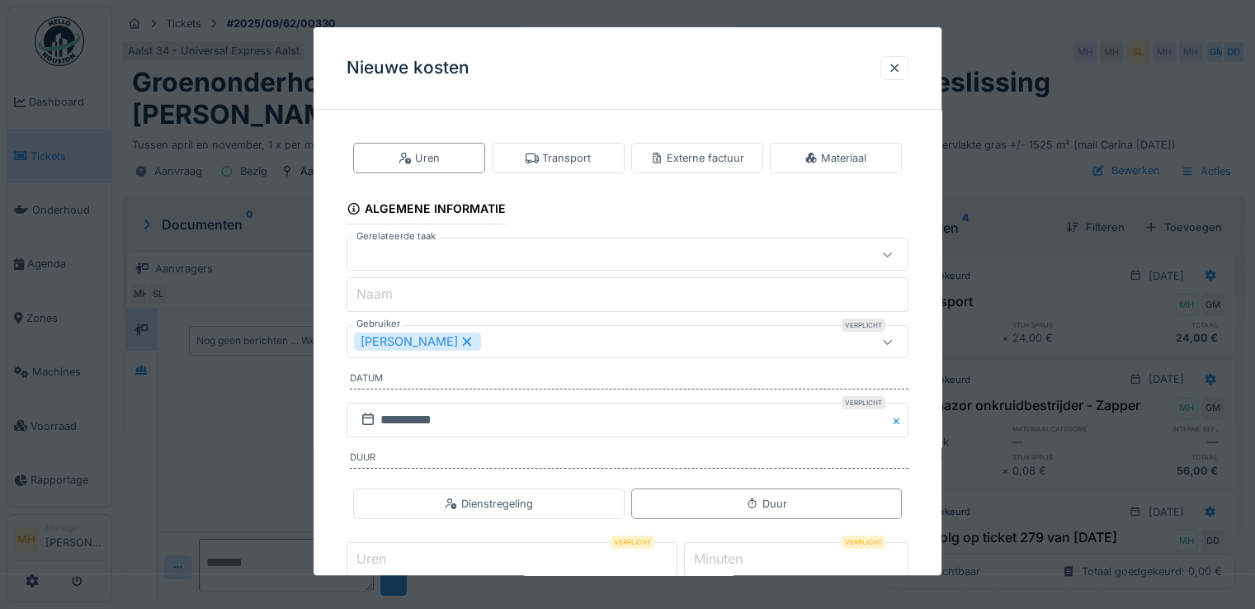
click at [467, 246] on div at bounding box center [593, 255] width 478 height 18
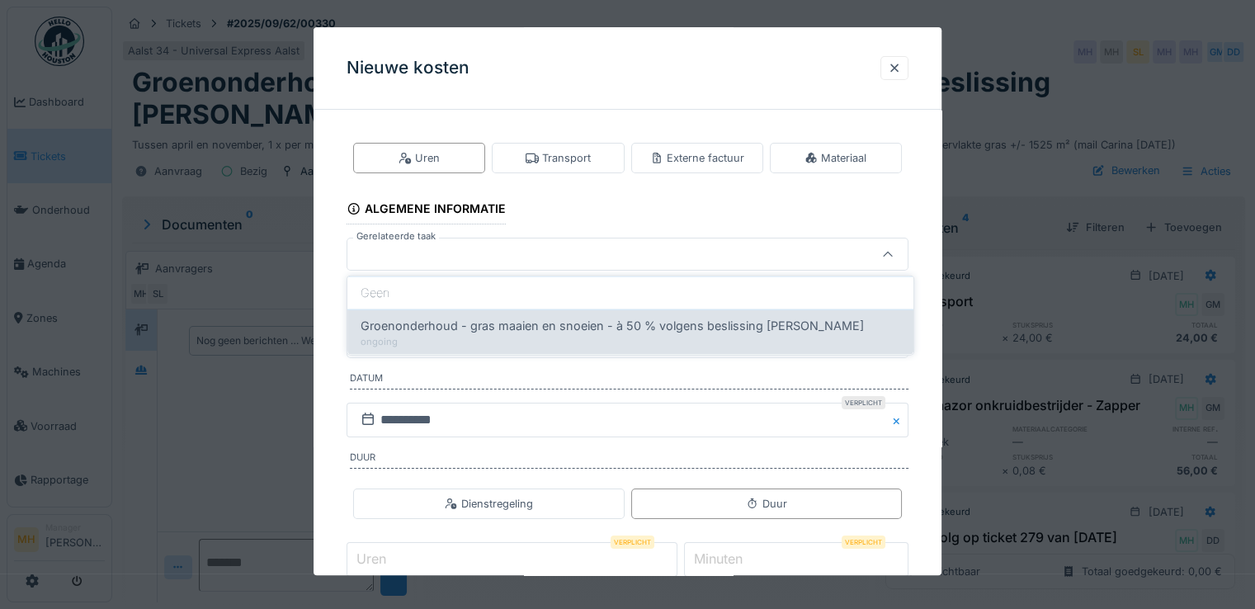
click at [511, 326] on span "Groenonderhoud - gras maaien en snoeien - à 50 % volgens beslissing [PERSON_NAM…" at bounding box center [612, 326] width 503 height 18
type input "******"
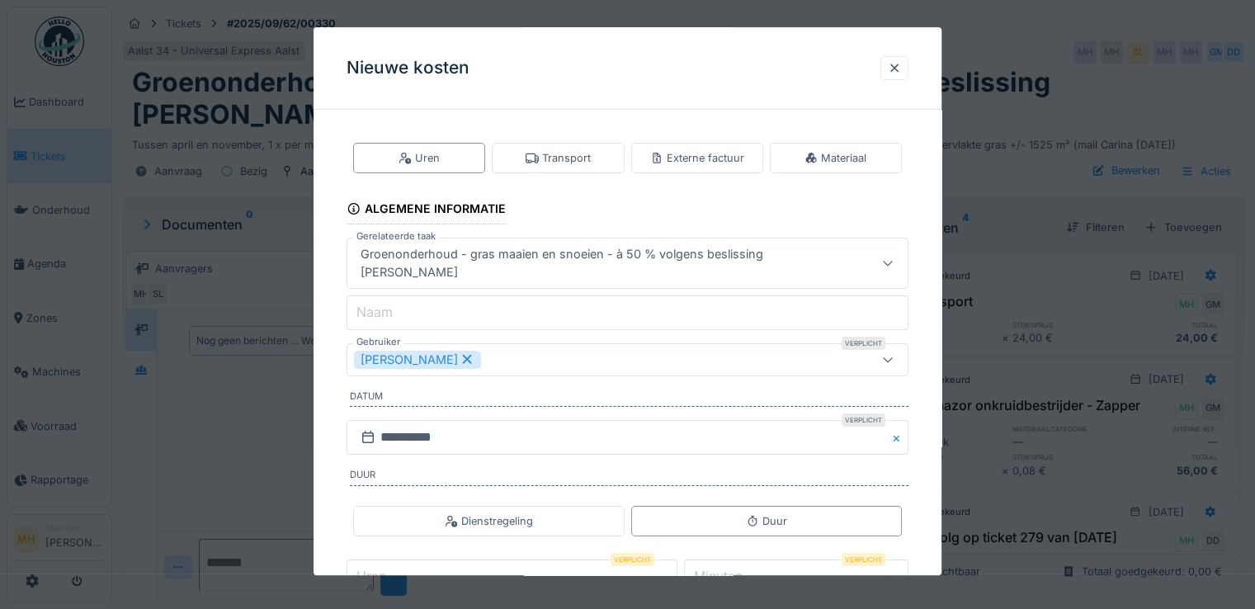
click at [472, 357] on icon at bounding box center [467, 359] width 9 height 9
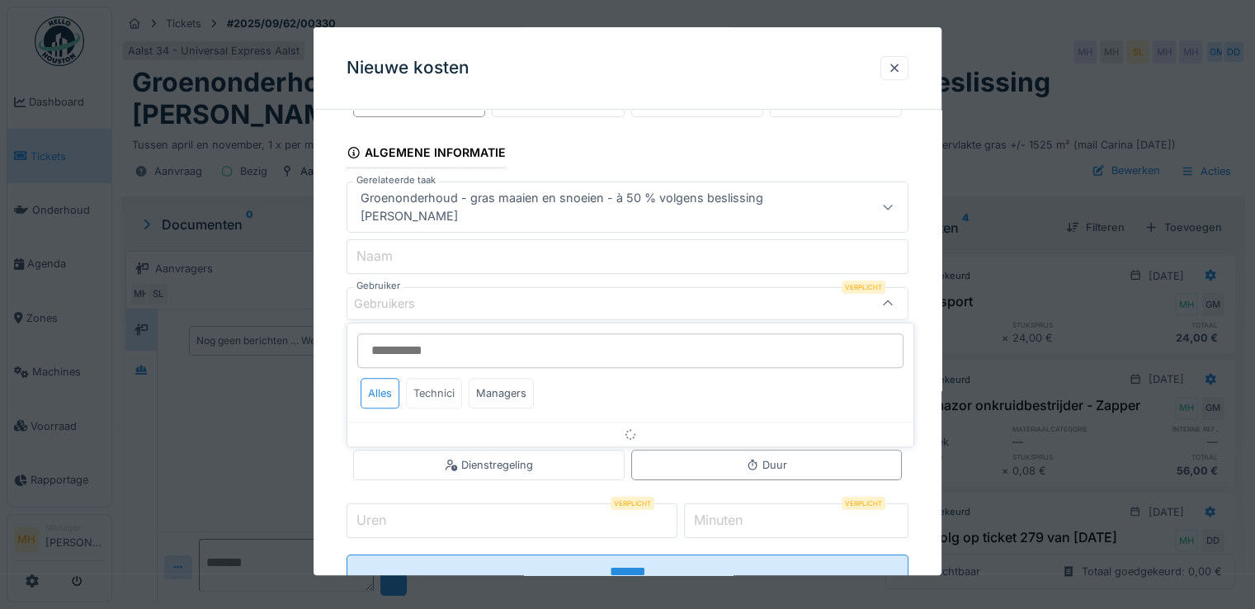
click at [431, 394] on div "Technici" at bounding box center [434, 393] width 56 height 31
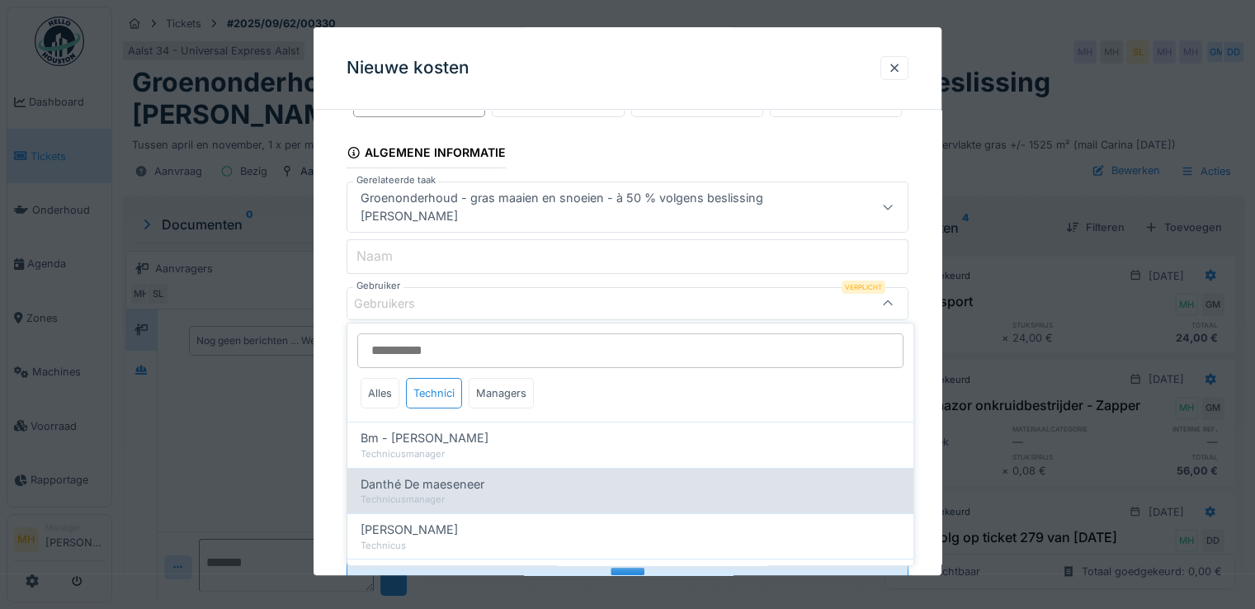
click at [460, 493] on div "Technicusmanager" at bounding box center [631, 500] width 540 height 14
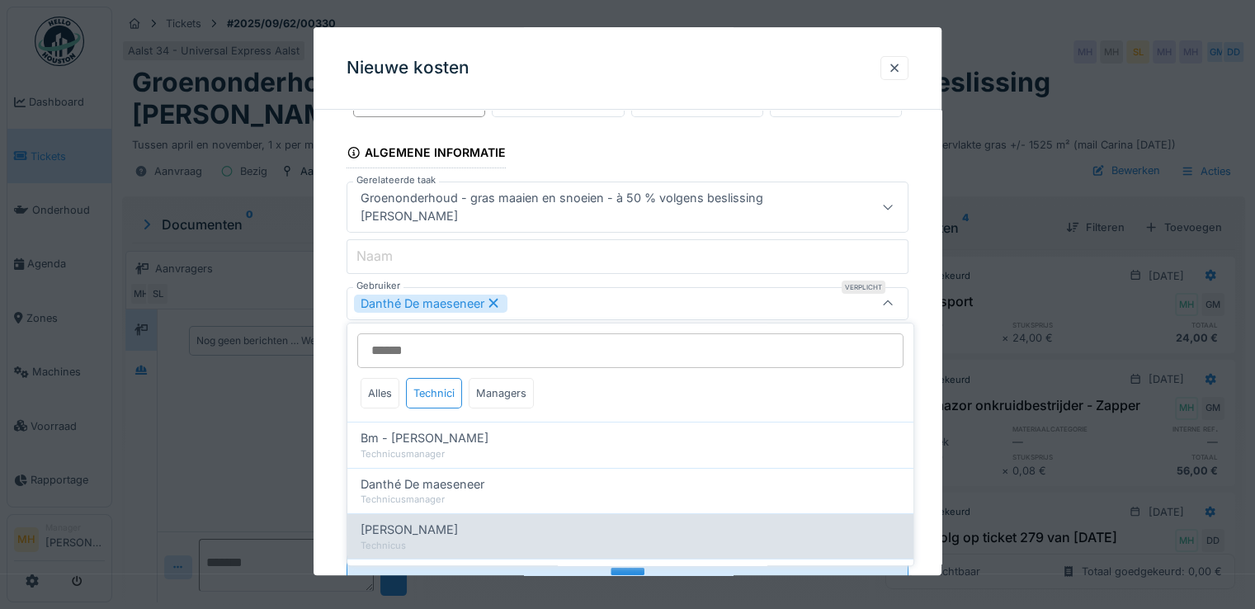
click at [456, 526] on div "Geert Massaer" at bounding box center [631, 530] width 540 height 18
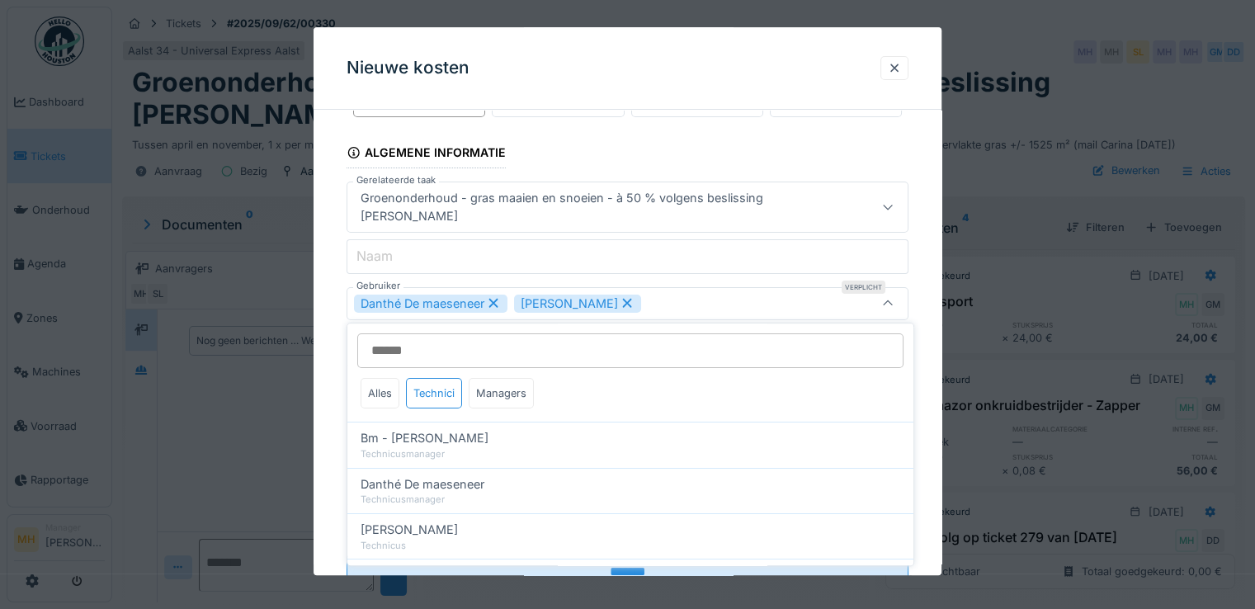
scroll to position [67, 0]
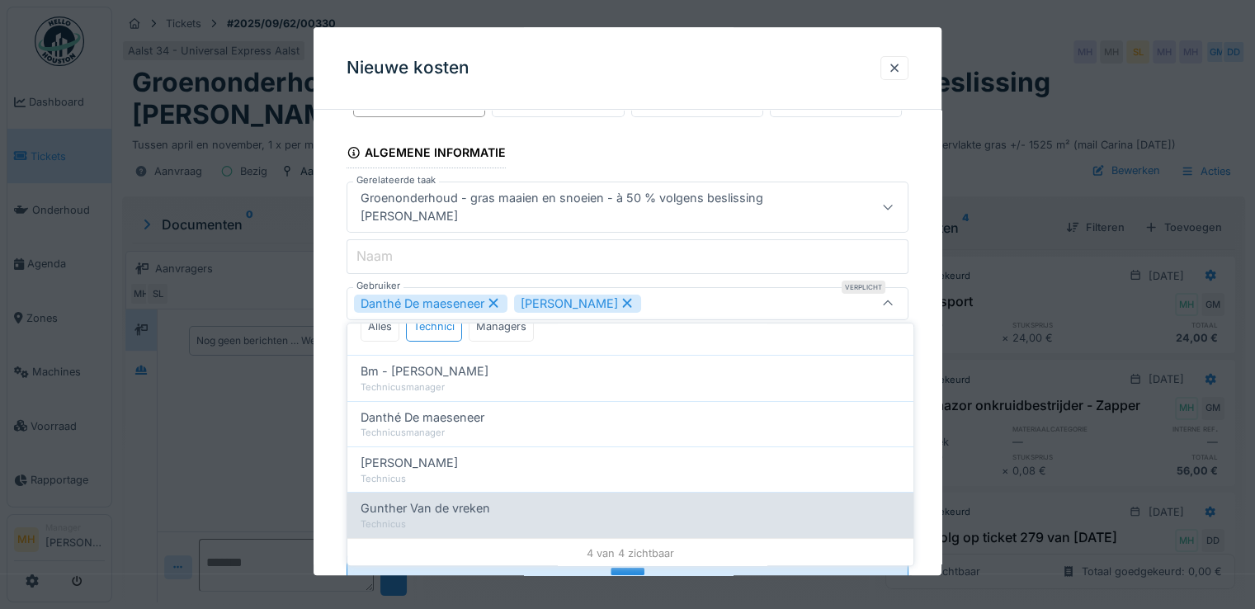
click at [483, 517] on div "Technicus" at bounding box center [631, 524] width 540 height 14
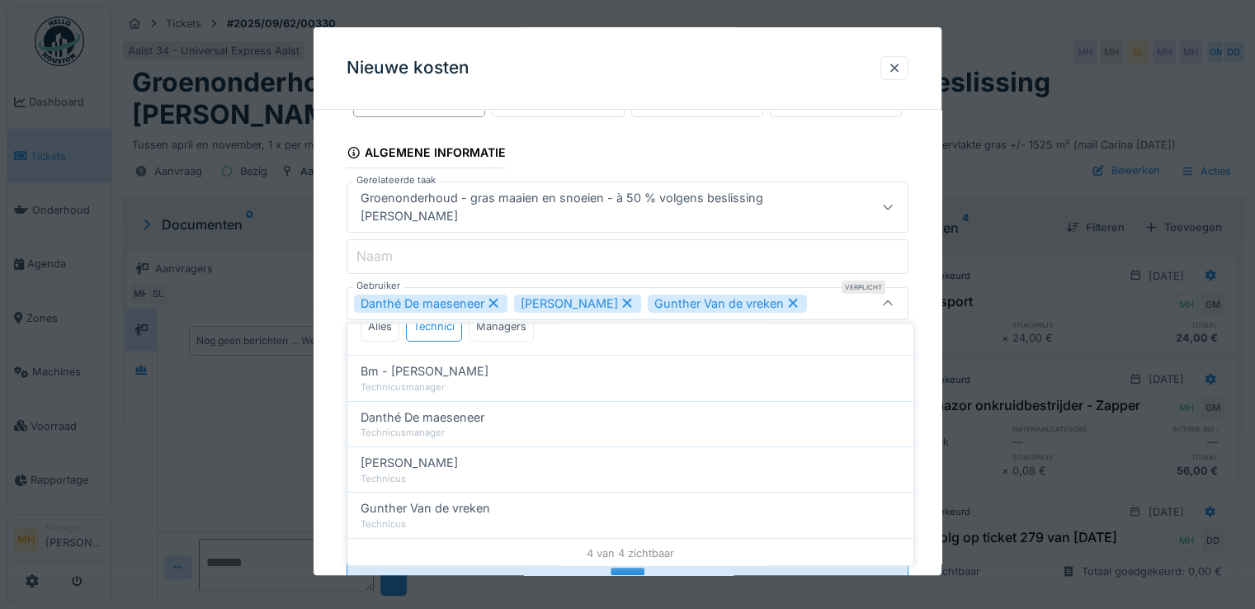
click at [925, 359] on div "**********" at bounding box center [627, 351] width 628 height 568
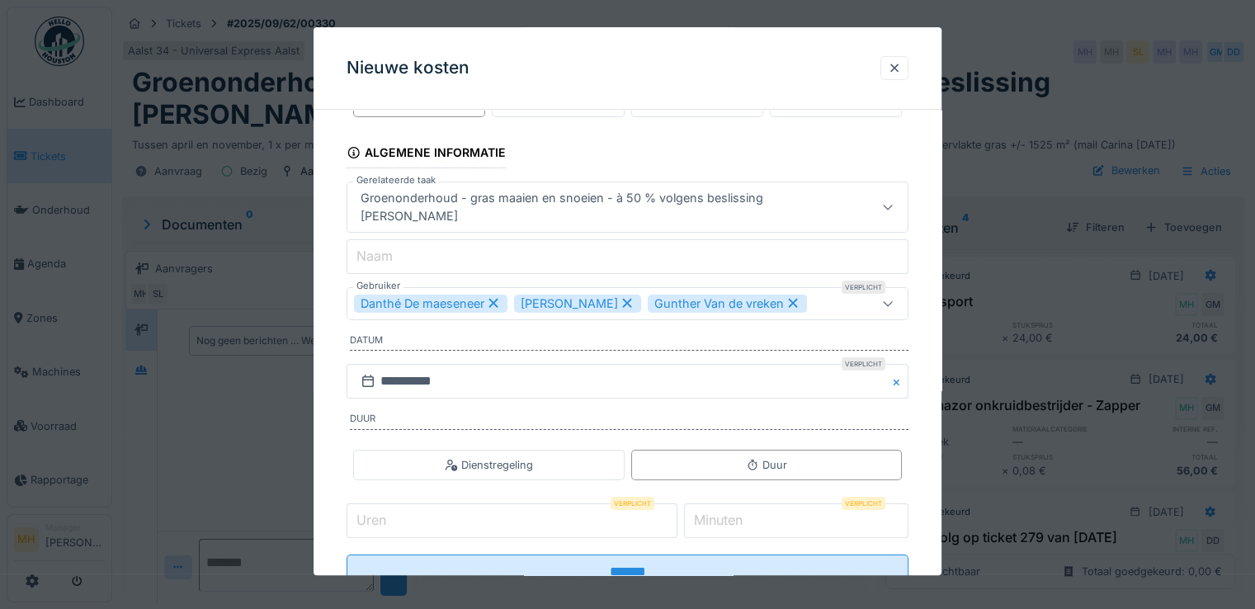
click at [623, 301] on icon at bounding box center [627, 303] width 9 height 9
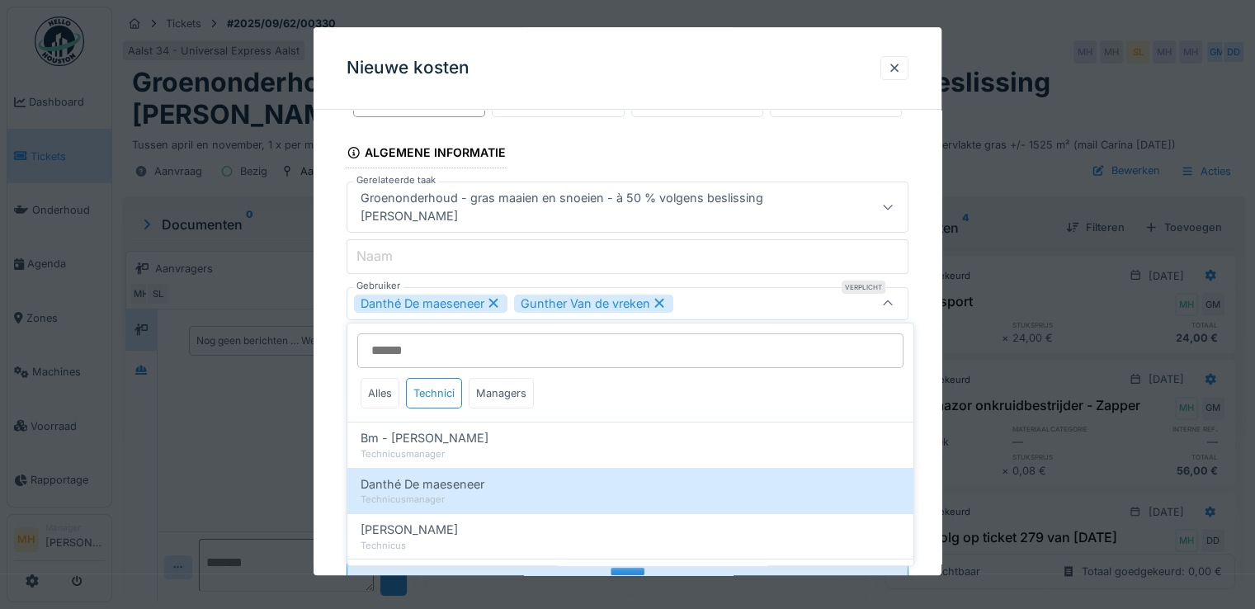
click at [492, 301] on icon at bounding box center [493, 304] width 15 height 12
type input "****"
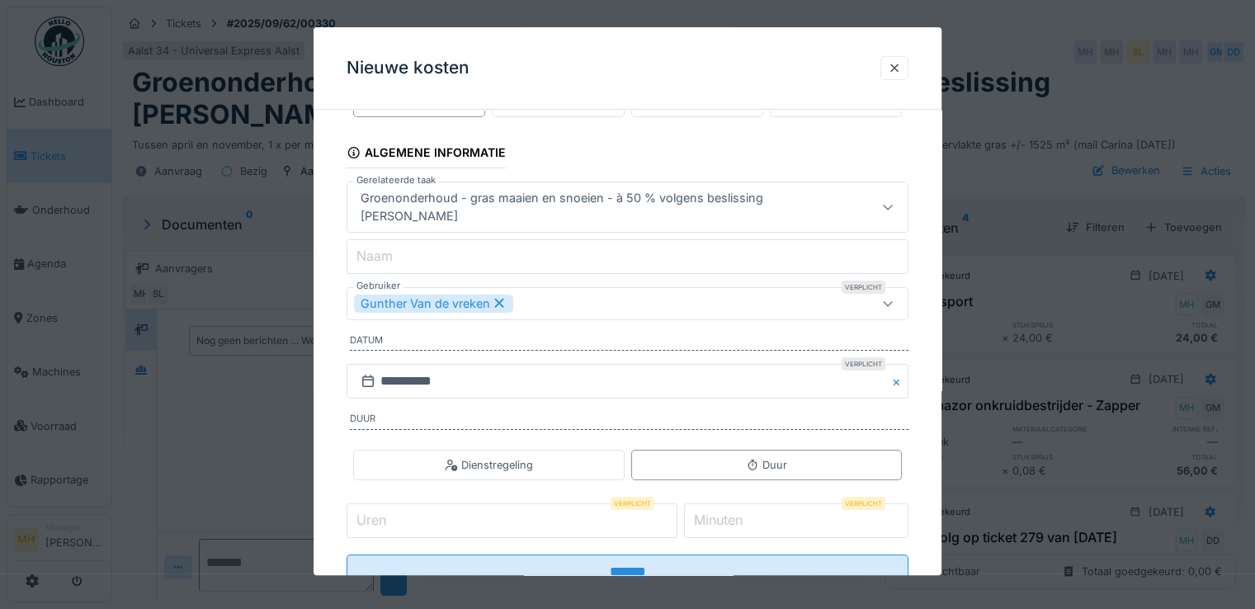
click at [921, 364] on div "**********" at bounding box center [627, 351] width 628 height 568
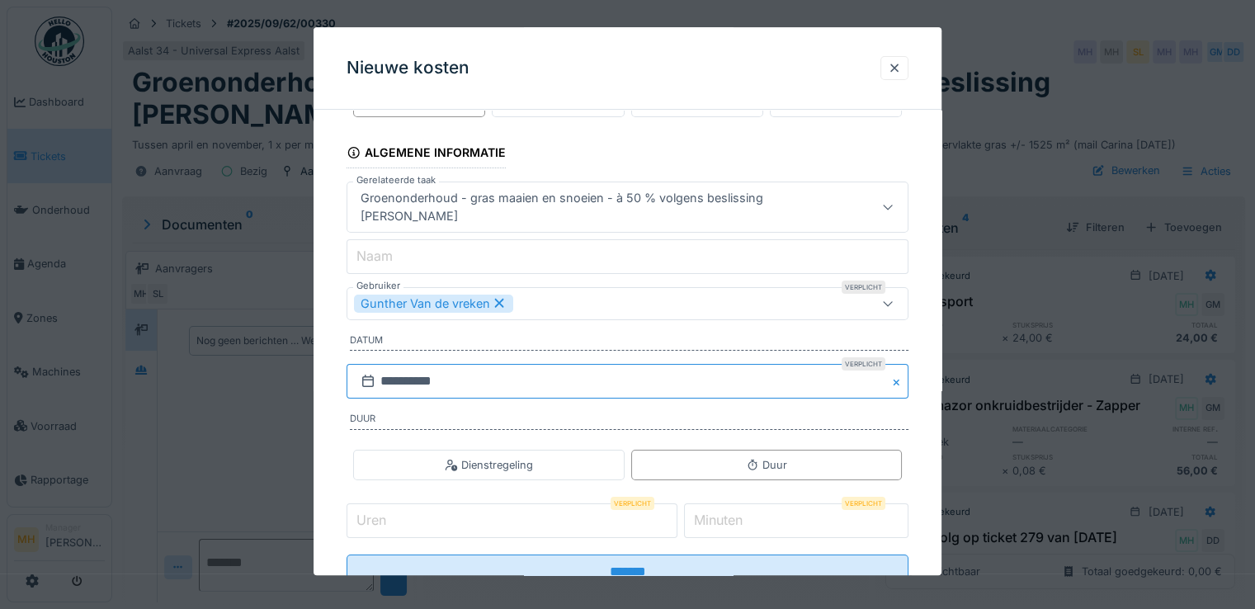
click at [436, 383] on input "**********" at bounding box center [627, 382] width 562 height 35
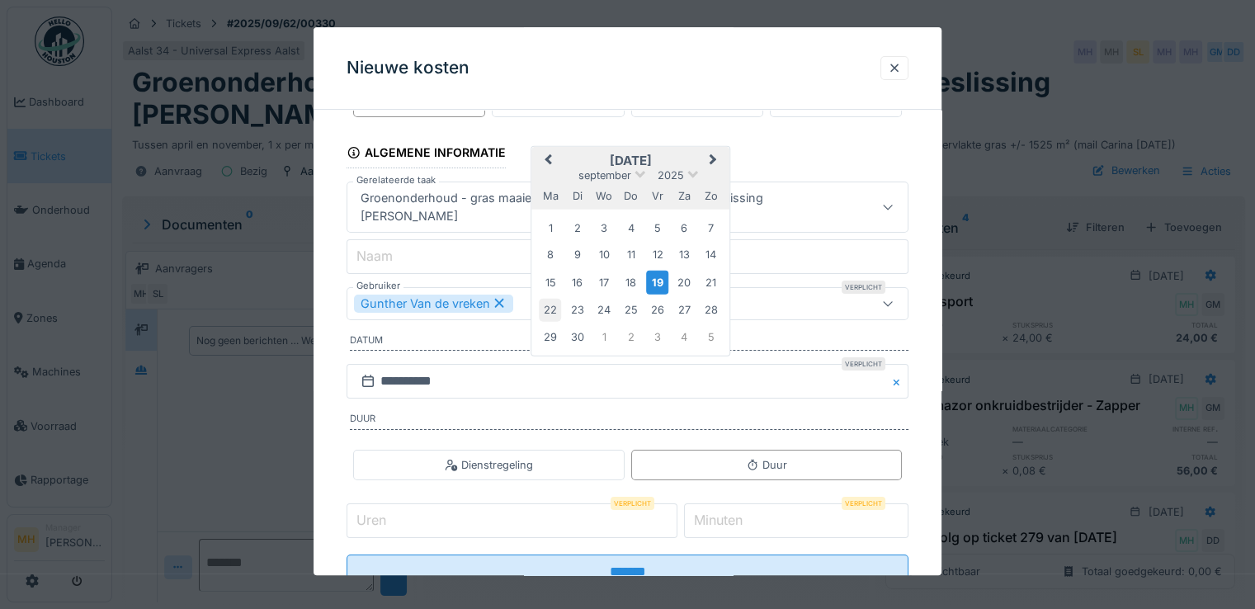
click at [552, 306] on div "22" at bounding box center [550, 310] width 22 height 22
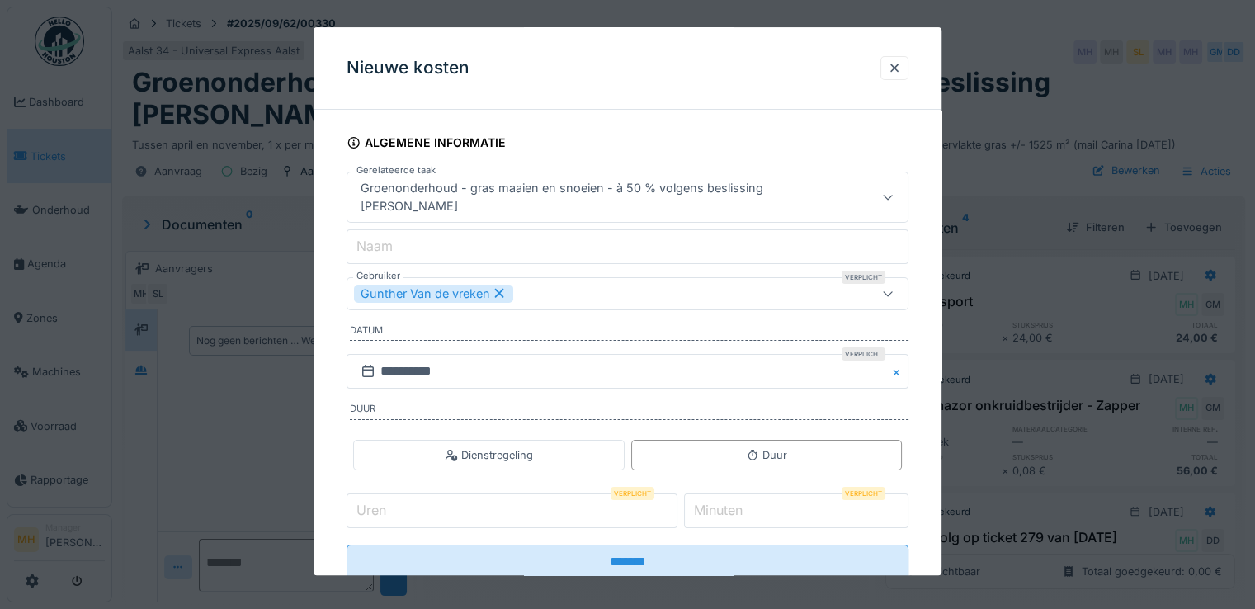
scroll to position [0, 0]
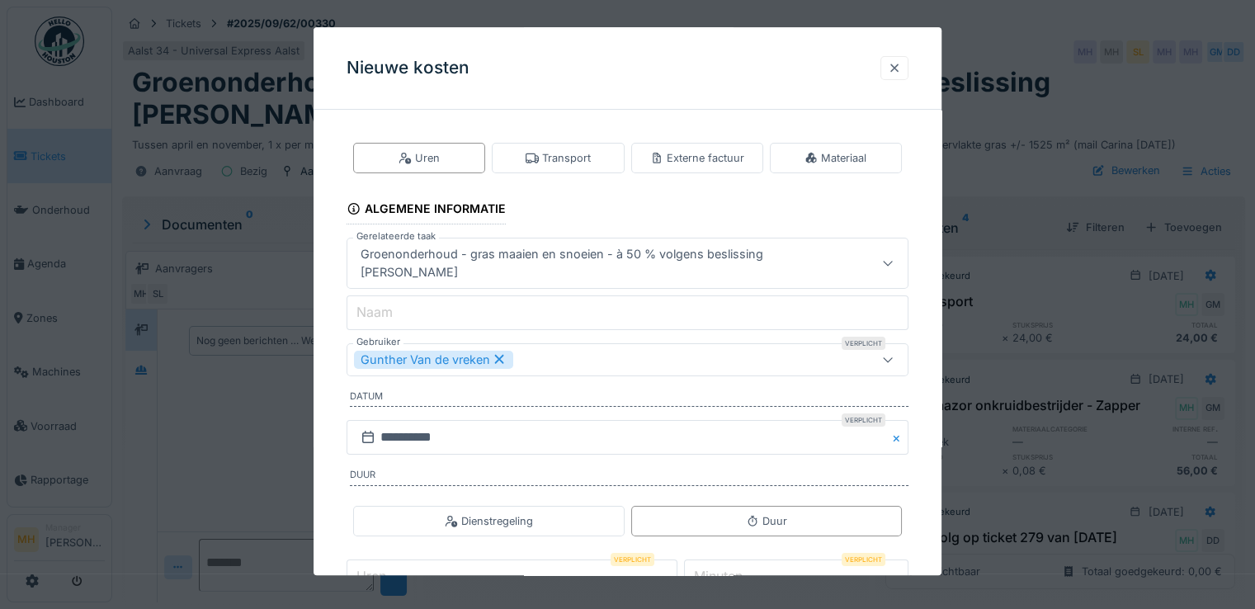
click at [901, 66] on div at bounding box center [894, 68] width 13 height 16
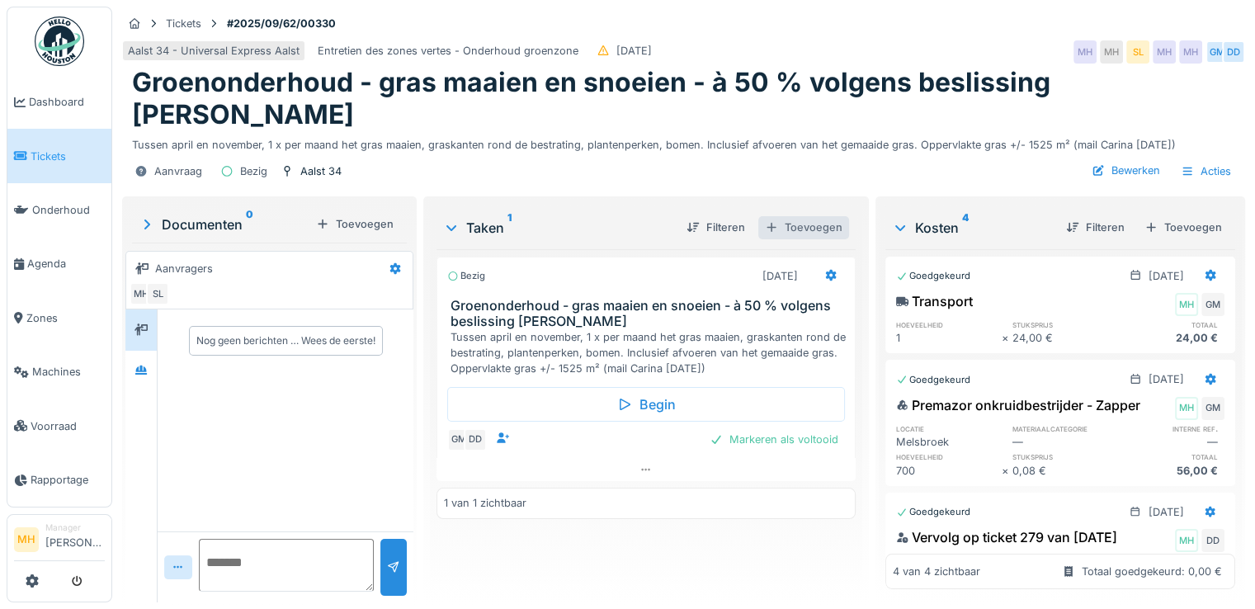
click at [799, 225] on div "Toevoegen" at bounding box center [803, 227] width 91 height 22
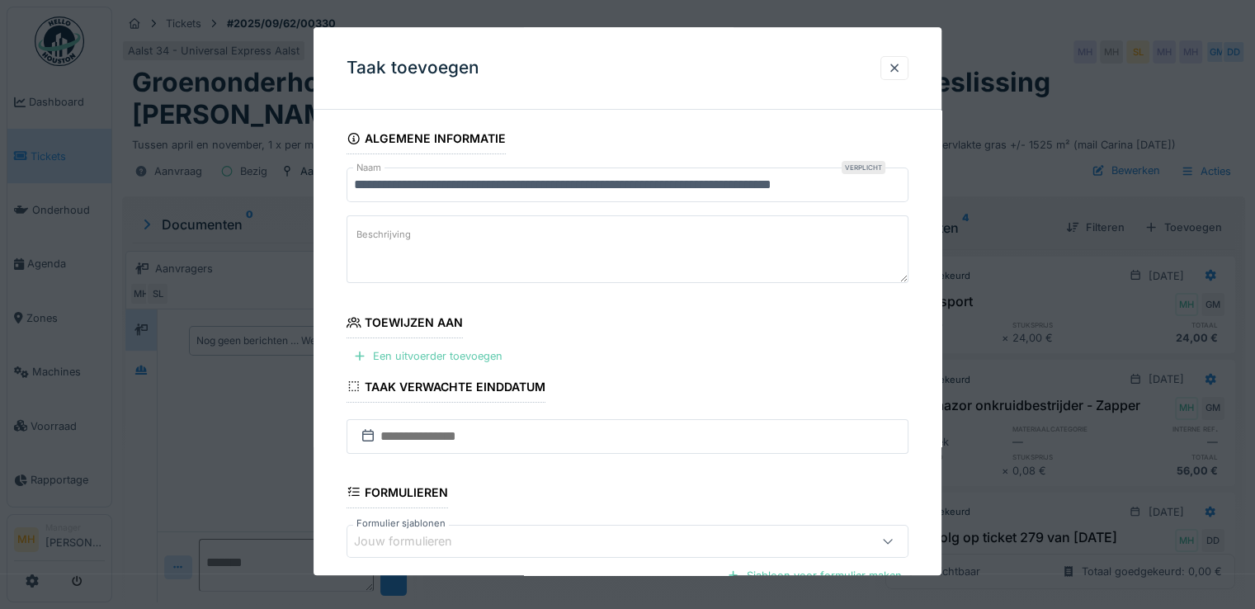
click at [464, 358] on div "Een uitvoerder toevoegen" at bounding box center [427, 357] width 163 height 22
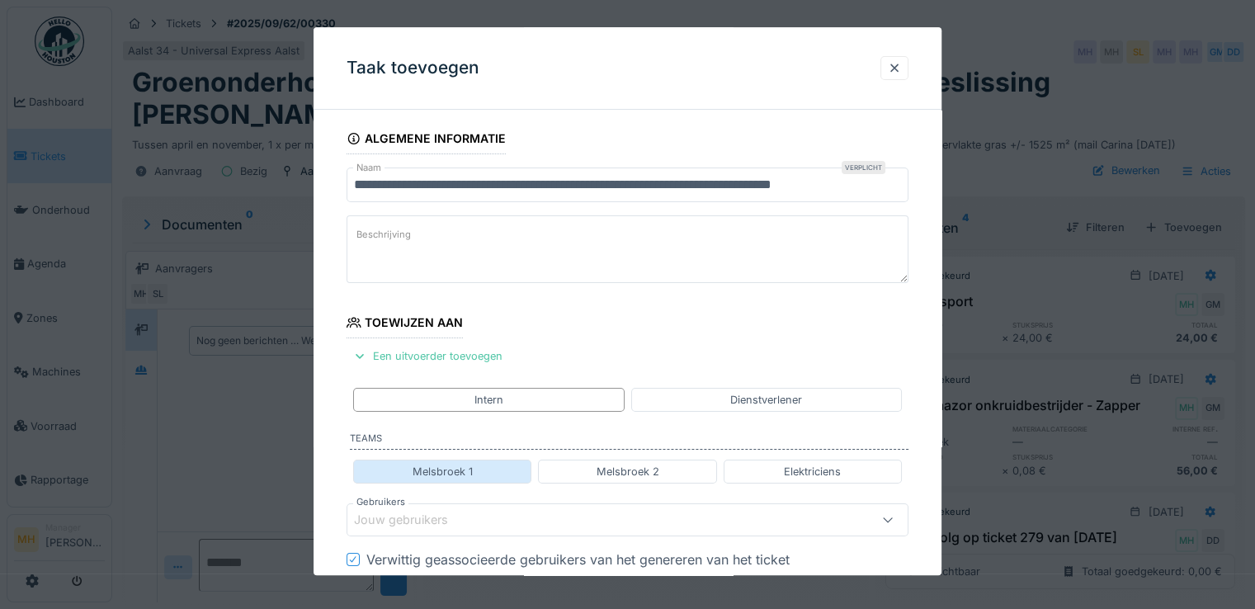
click at [478, 464] on div "Melsbroek 1" at bounding box center [442, 472] width 178 height 24
type input "****"
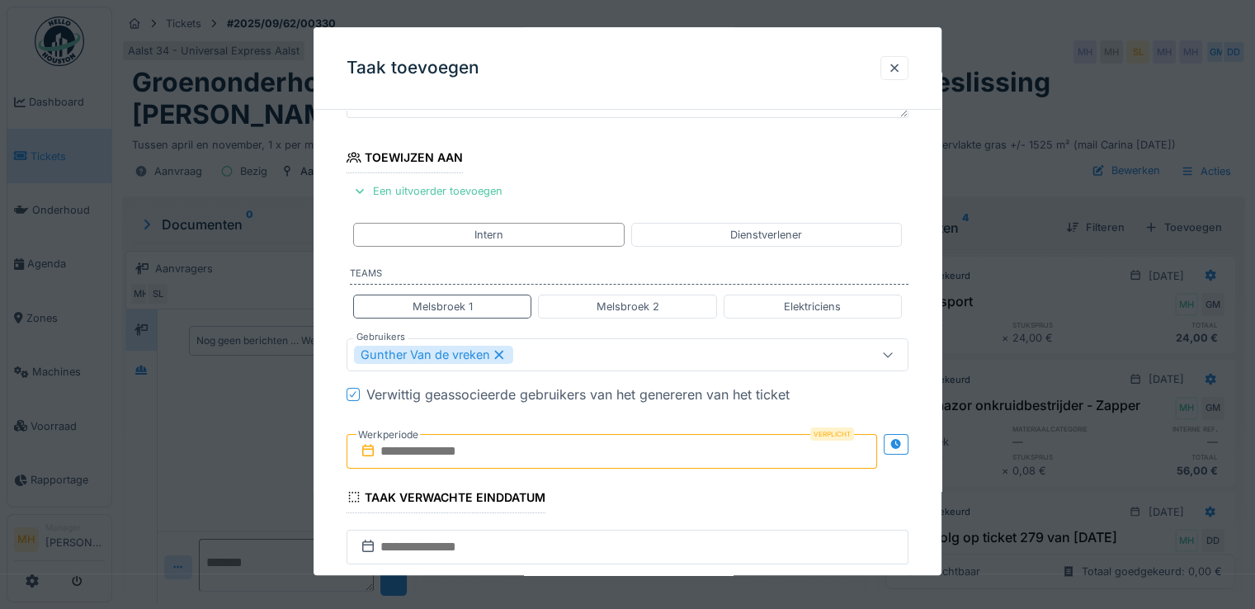
click at [471, 455] on input "text" at bounding box center [611, 451] width 530 height 35
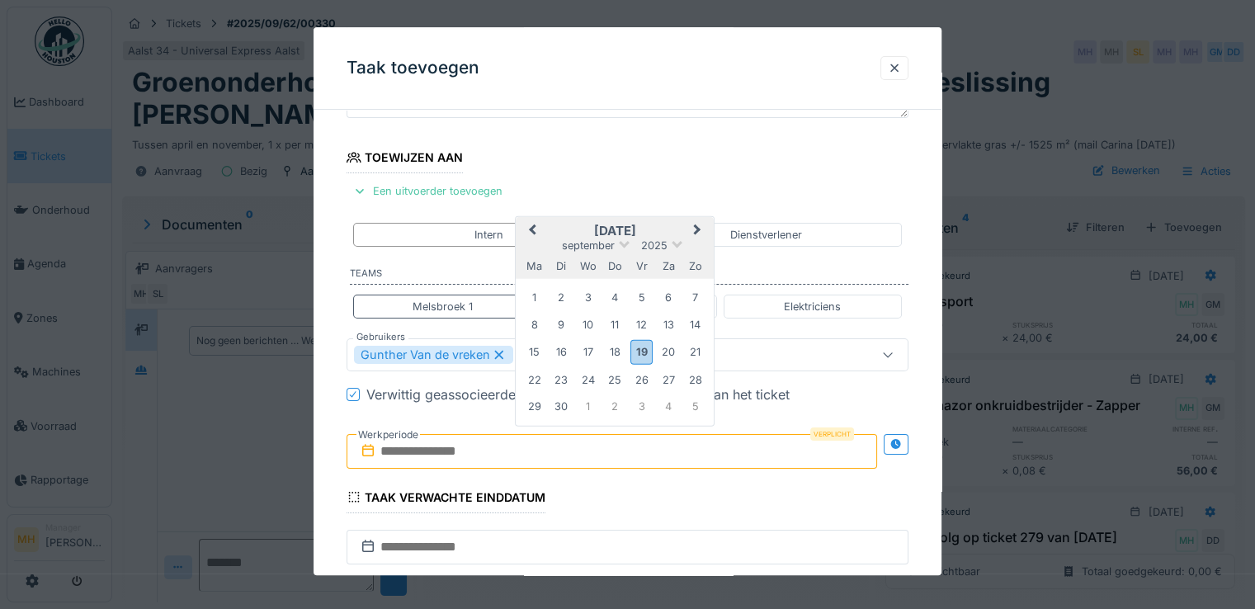
click at [690, 252] on div "ma di wo do vr za zo" at bounding box center [615, 265] width 198 height 26
click at [532, 375] on div "22" at bounding box center [534, 380] width 22 height 22
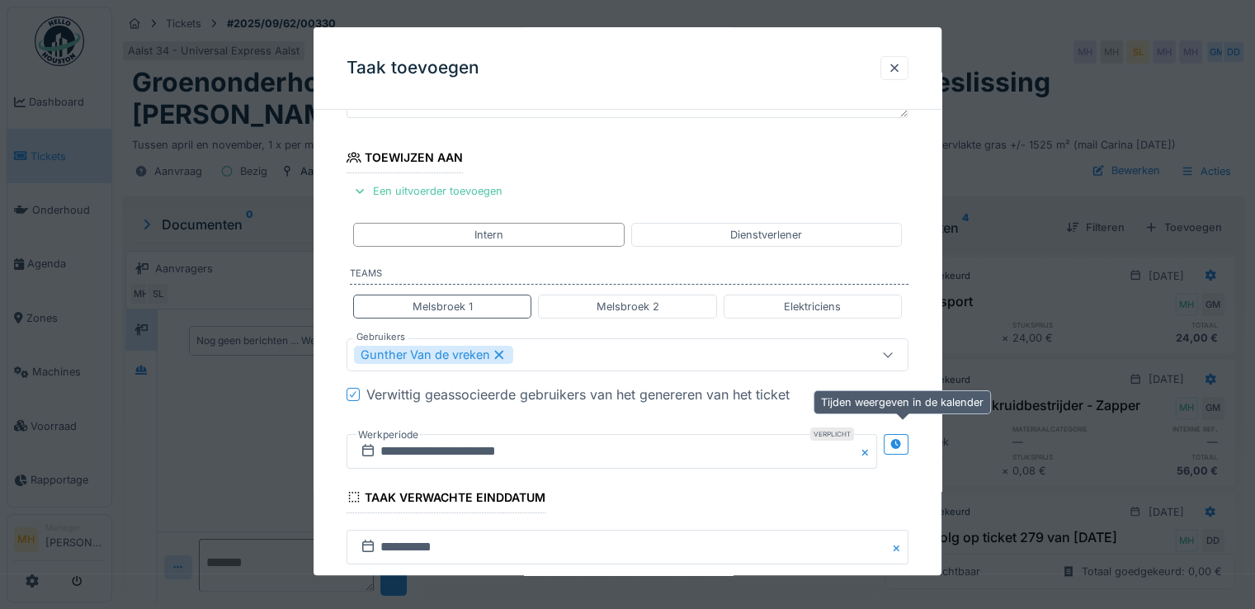
click at [898, 445] on icon at bounding box center [895, 444] width 11 height 11
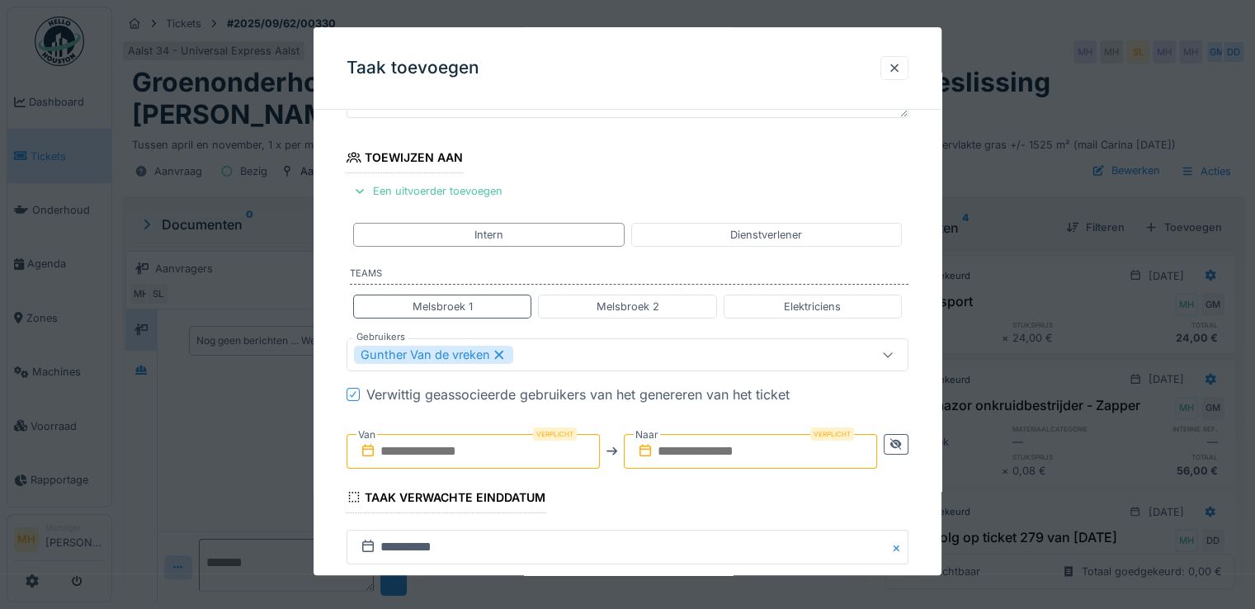
click at [426, 449] on input "text" at bounding box center [472, 451] width 253 height 35
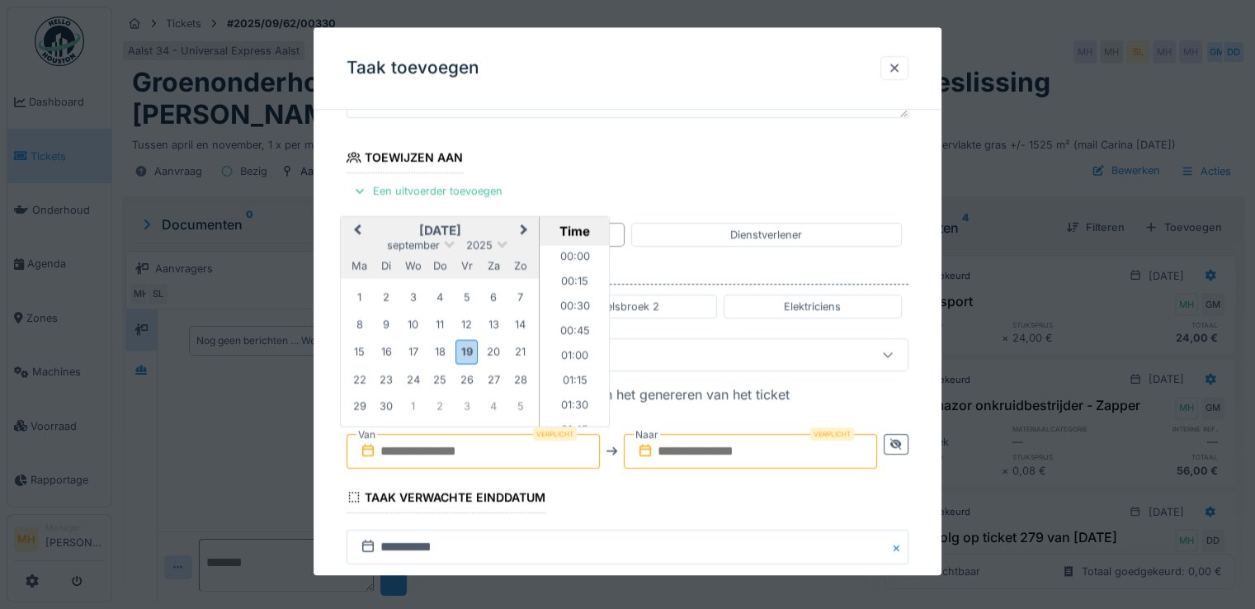
scroll to position [1184, 0]
drag, startPoint x: 376, startPoint y: 245, endPoint x: 364, endPoint y: 261, distance: 20.0
click at [375, 245] on div "september 2025" at bounding box center [440, 245] width 198 height 14
click at [357, 377] on div "22" at bounding box center [359, 380] width 22 height 22
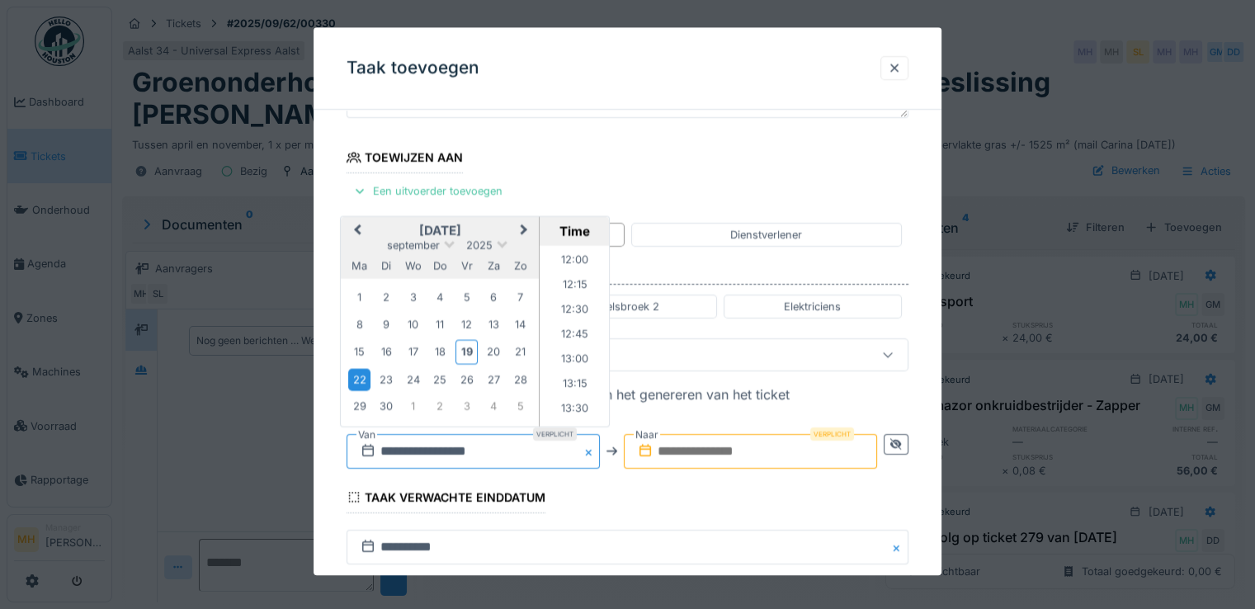
click at [477, 450] on input "**********" at bounding box center [472, 451] width 253 height 35
click at [574, 288] on li "07:30" at bounding box center [575, 292] width 70 height 25
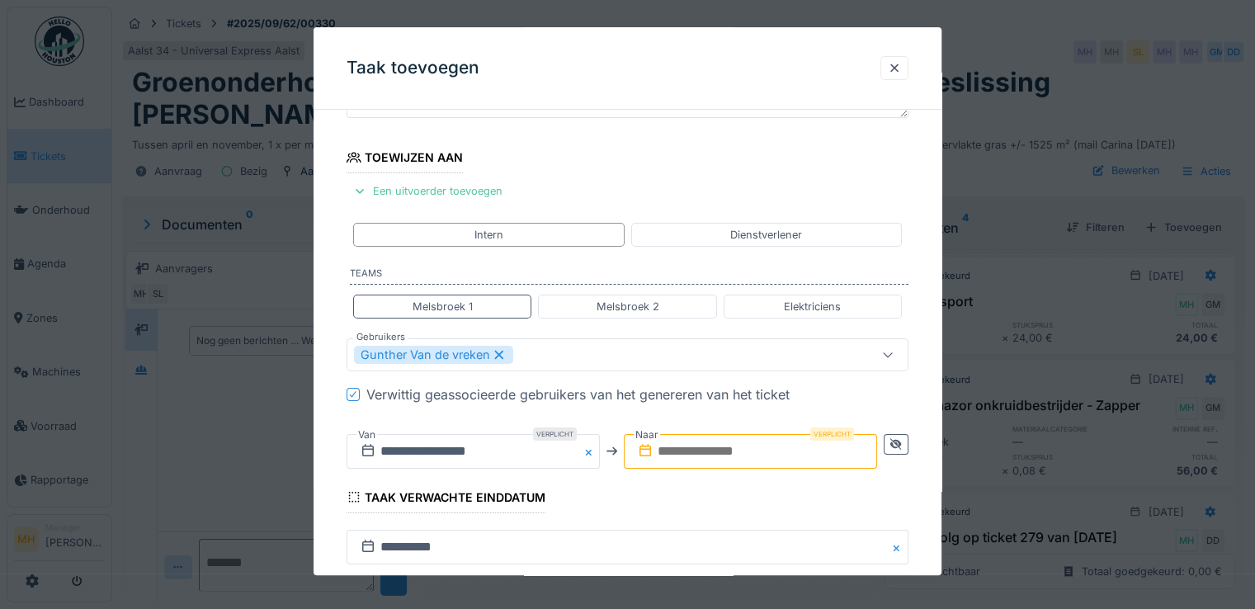
click at [728, 442] on input "text" at bounding box center [750, 451] width 253 height 35
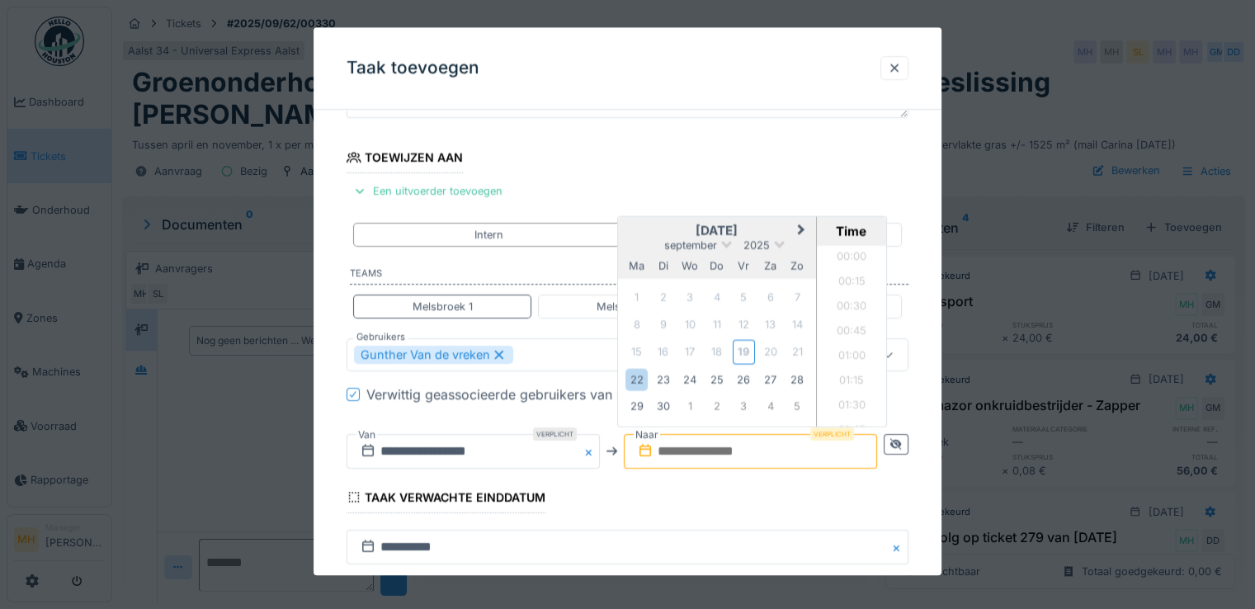
scroll to position [1184, 0]
click at [639, 377] on div "22" at bounding box center [636, 380] width 22 height 22
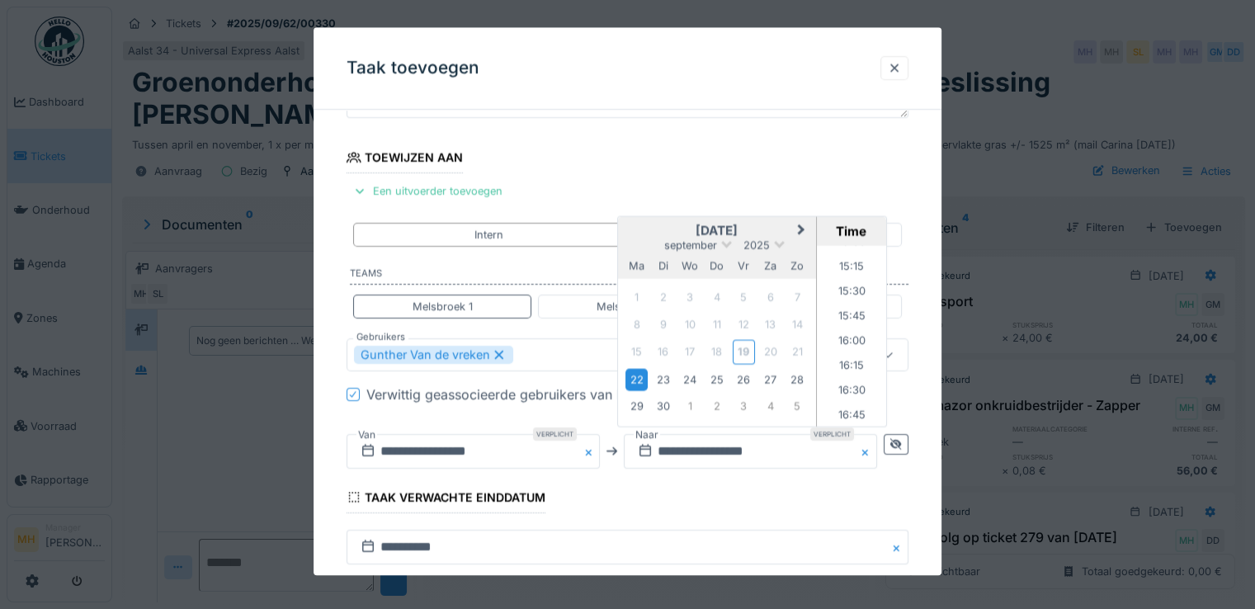
scroll to position [1532, 0]
click at [847, 403] on li "17:00" at bounding box center [852, 409] width 70 height 25
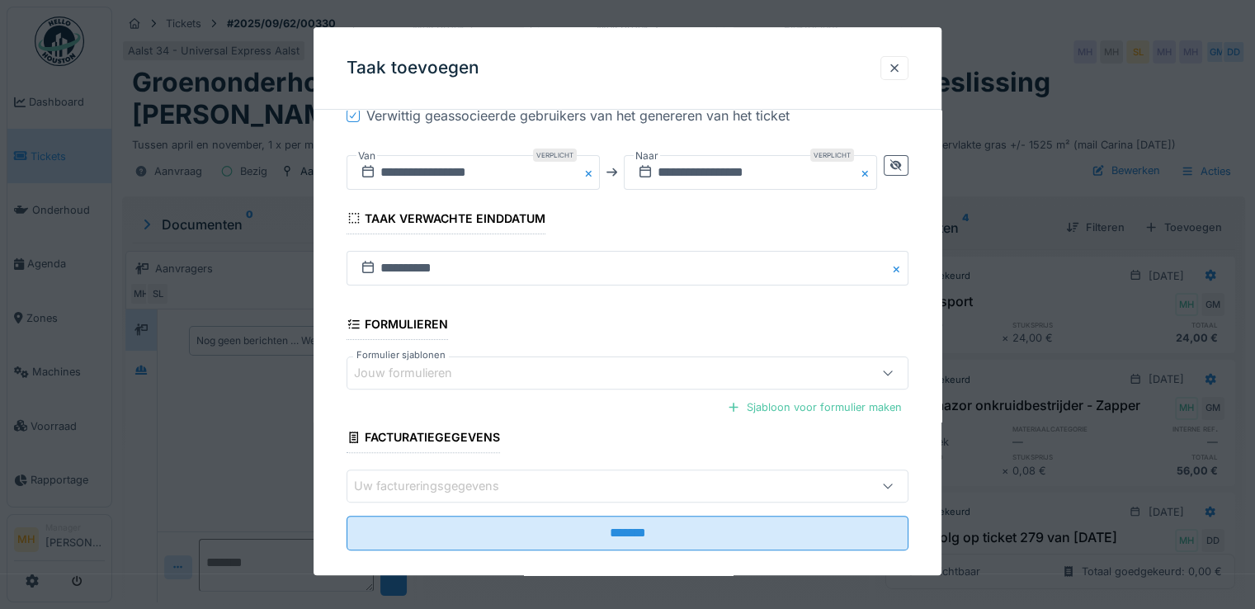
scroll to position [462, 0]
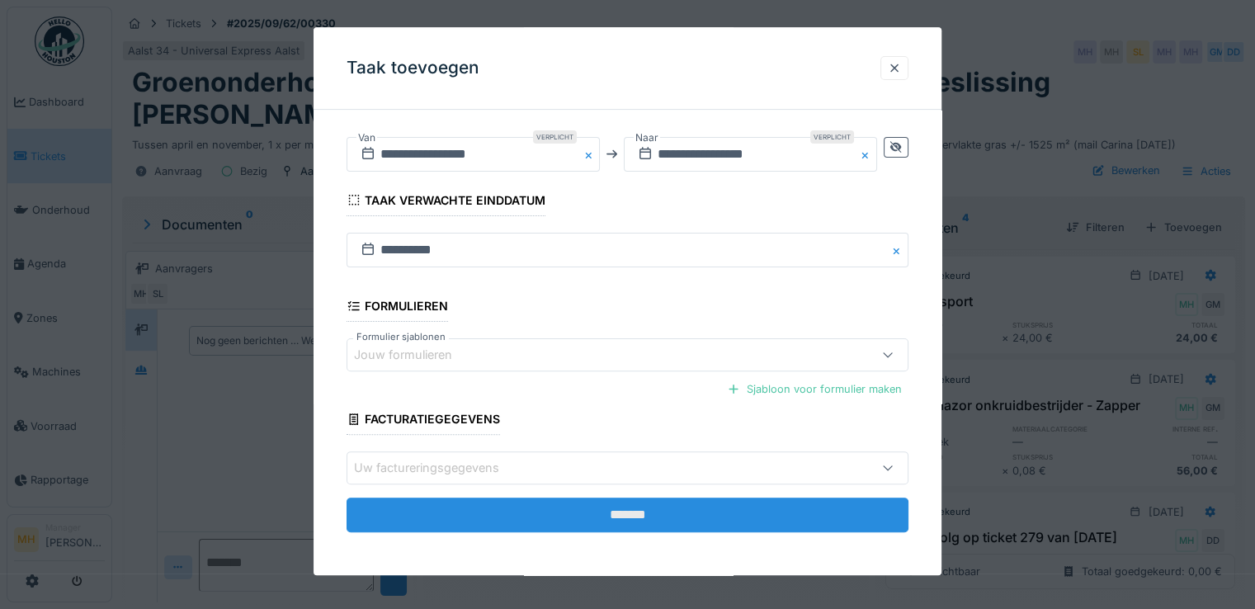
click at [667, 513] on input "*******" at bounding box center [627, 514] width 562 height 35
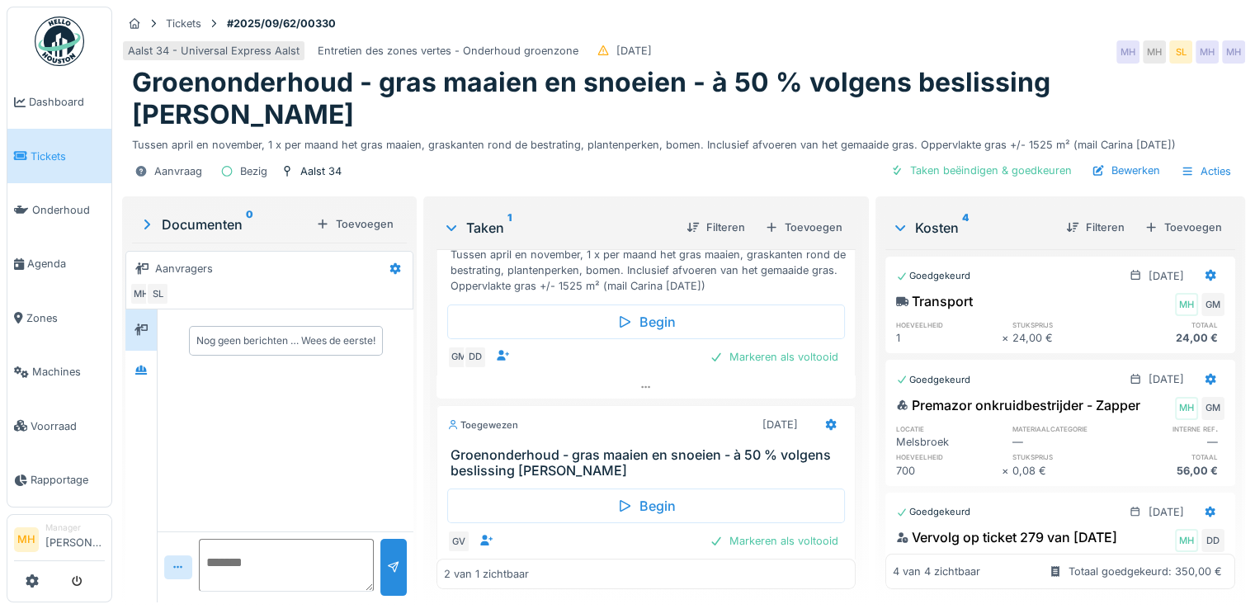
scroll to position [112, 0]
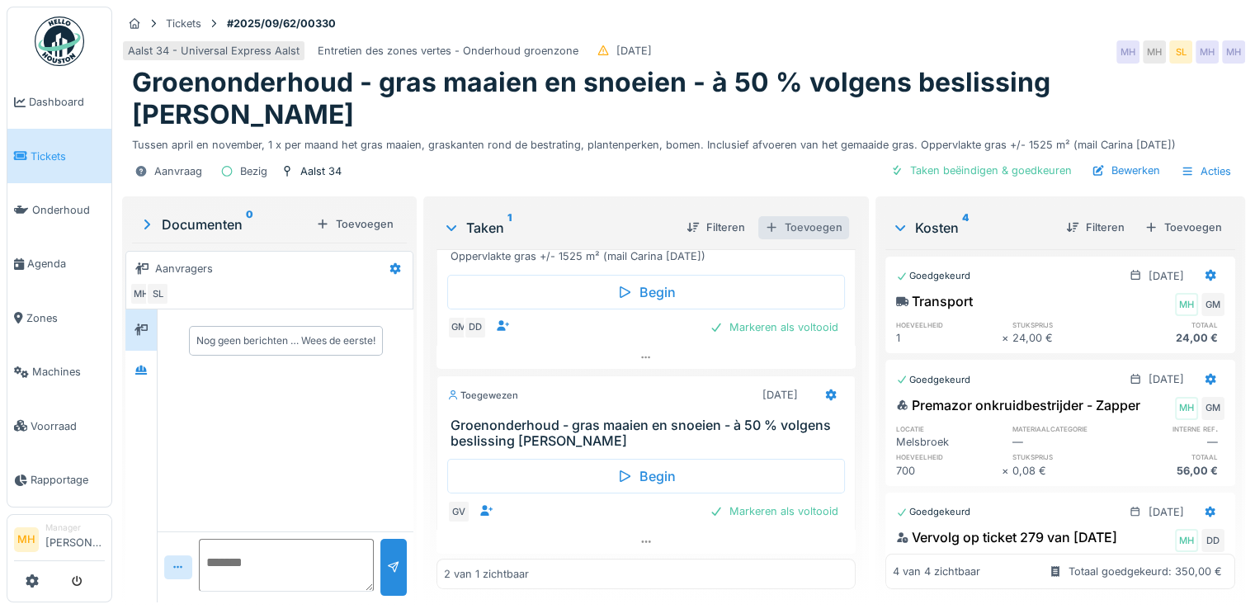
click at [802, 228] on div "Toevoegen" at bounding box center [803, 227] width 91 height 22
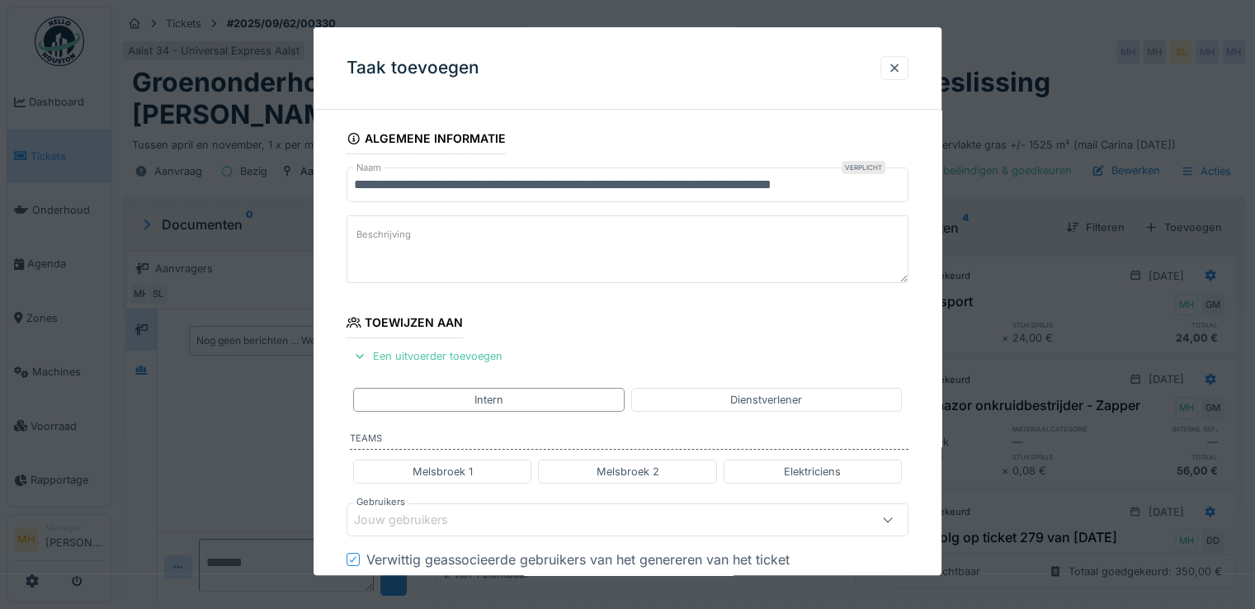
drag, startPoint x: 519, startPoint y: 393, endPoint x: 596, endPoint y: 433, distance: 87.4
click at [521, 393] on div "Intern" at bounding box center [488, 400] width 271 height 24
click at [609, 467] on div "Melsbroek 2" at bounding box center [627, 472] width 63 height 16
type input "*********"
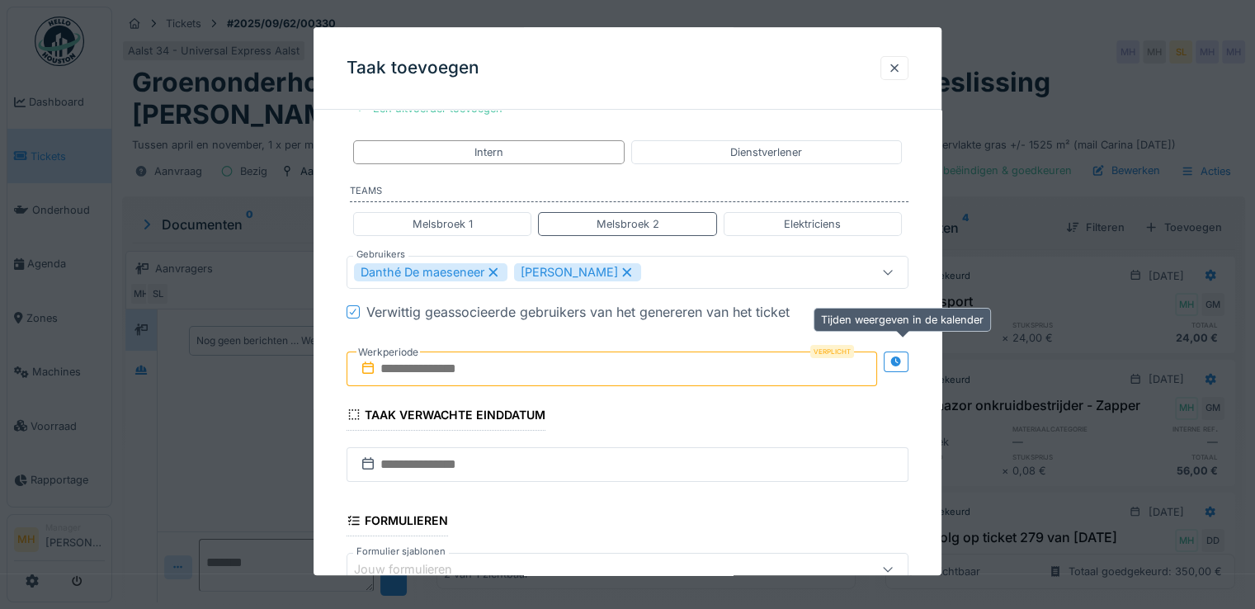
click at [898, 360] on icon at bounding box center [895, 361] width 11 height 11
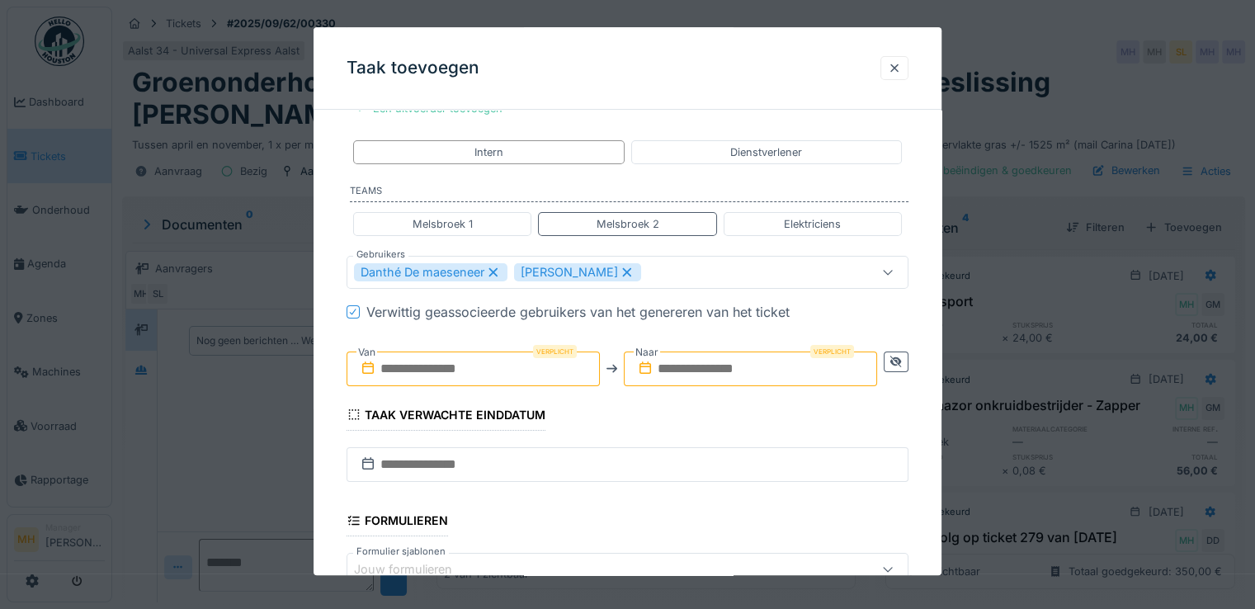
click at [441, 374] on input "text" at bounding box center [472, 368] width 253 height 35
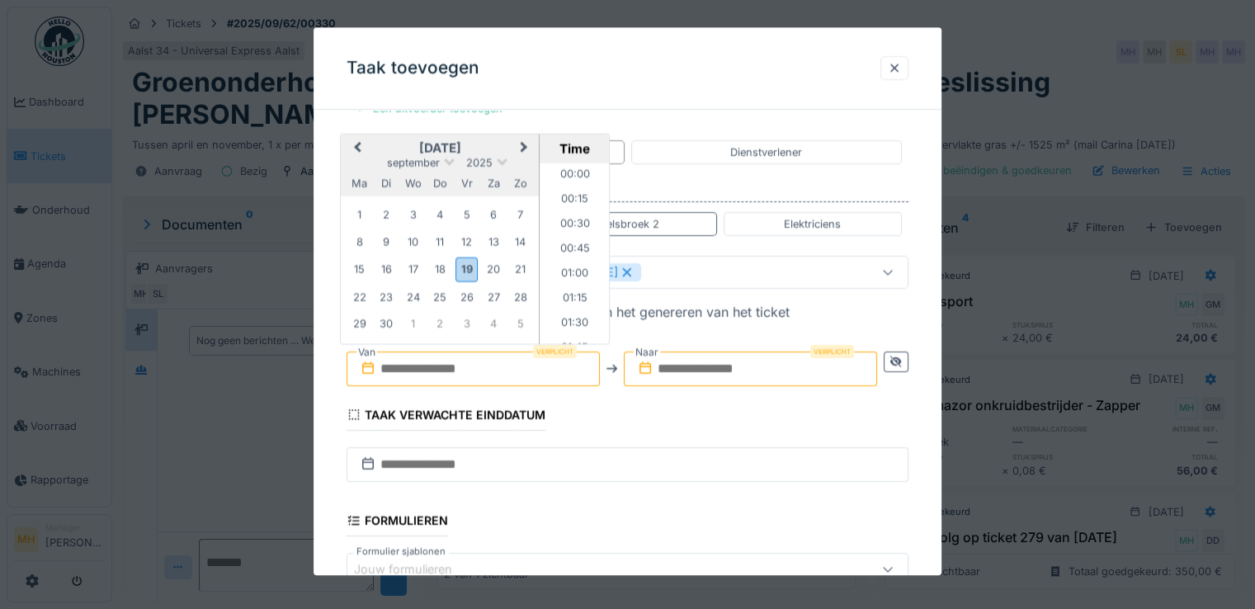
scroll to position [1184, 0]
click at [355, 295] on div "22" at bounding box center [359, 297] width 22 height 22
click at [575, 174] on li "12:00" at bounding box center [575, 179] width 70 height 25
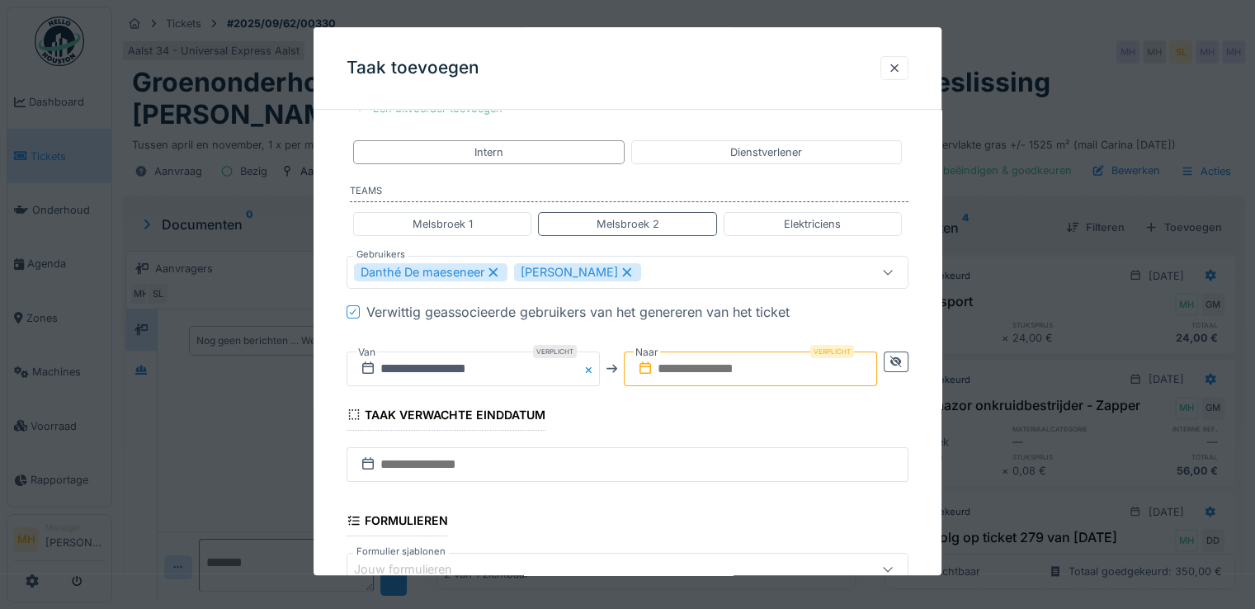
click at [730, 365] on input "text" at bounding box center [750, 368] width 253 height 35
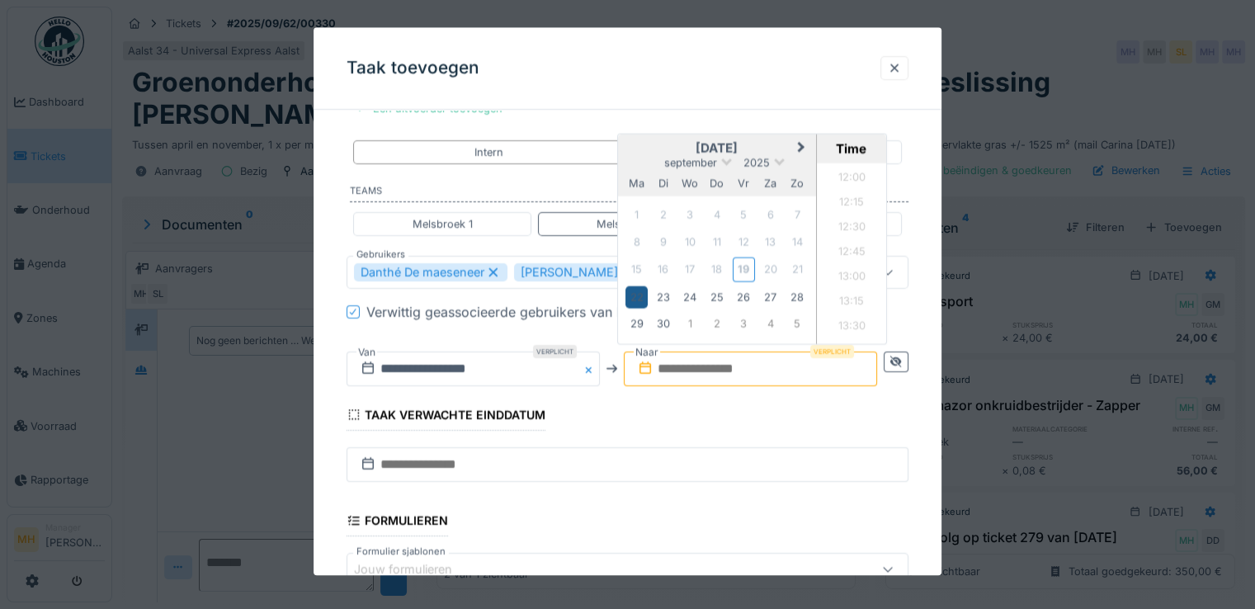
click at [639, 291] on div "22" at bounding box center [636, 297] width 22 height 22
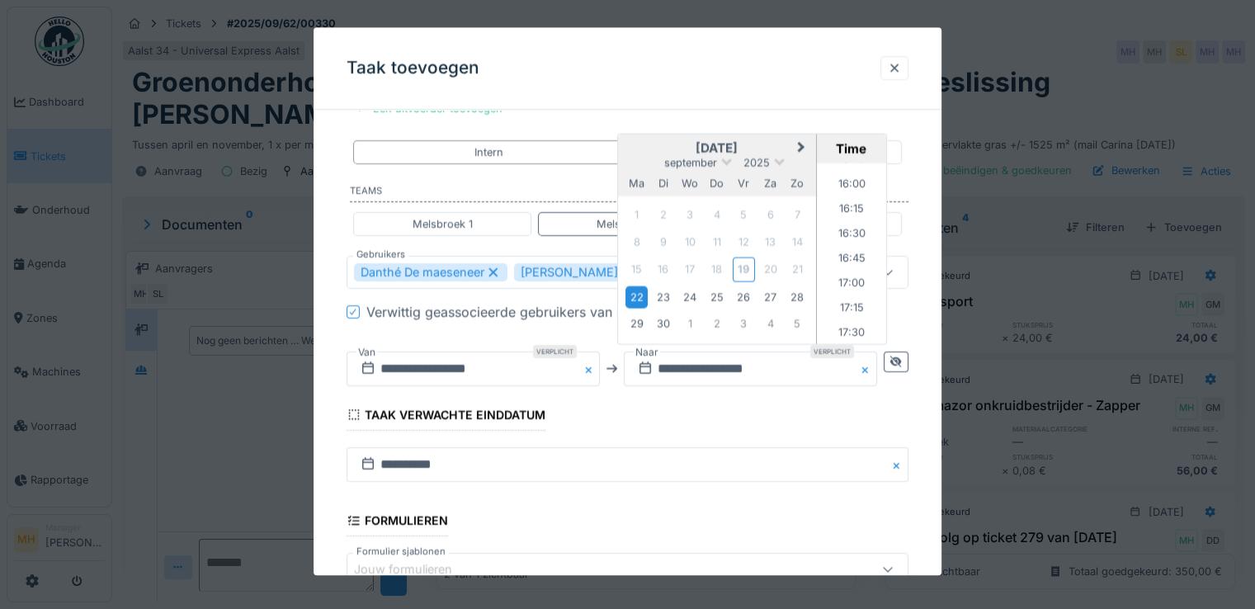
scroll to position [1616, 0]
click at [857, 236] on li "17:00" at bounding box center [852, 242] width 70 height 25
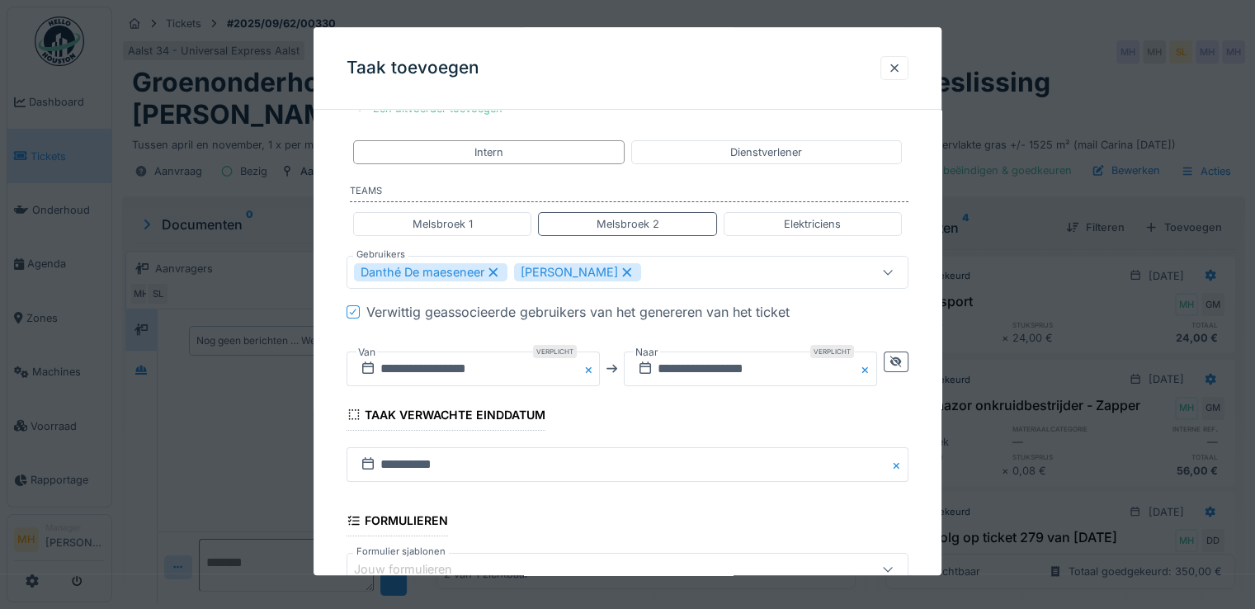
scroll to position [462, 0]
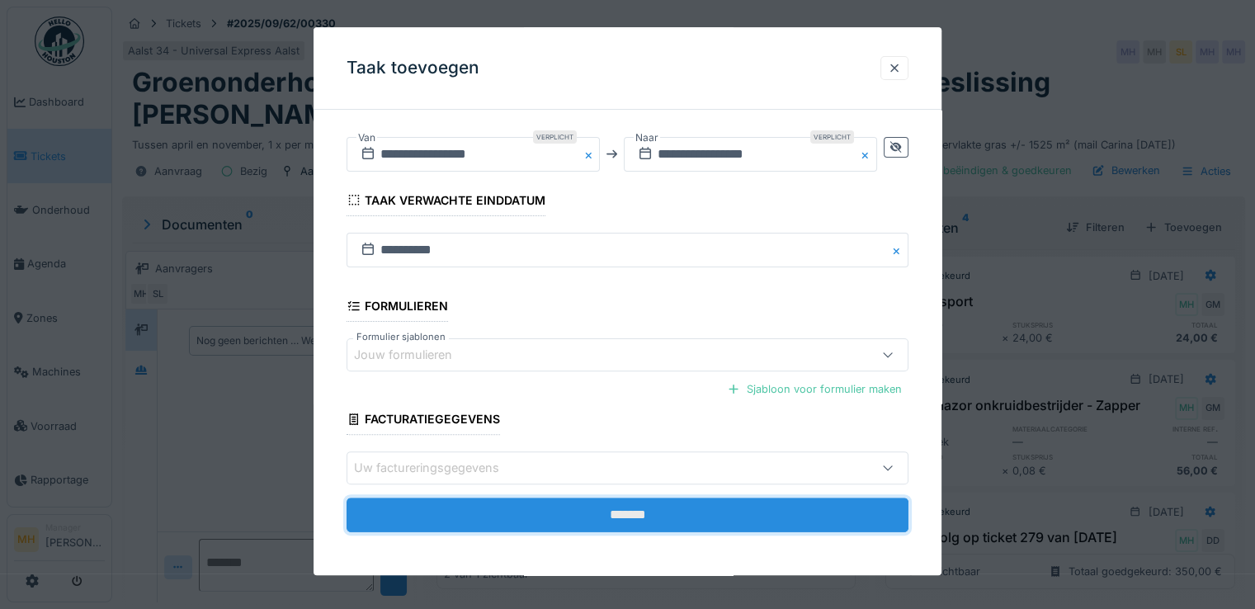
click at [606, 517] on input "*******" at bounding box center [627, 514] width 562 height 35
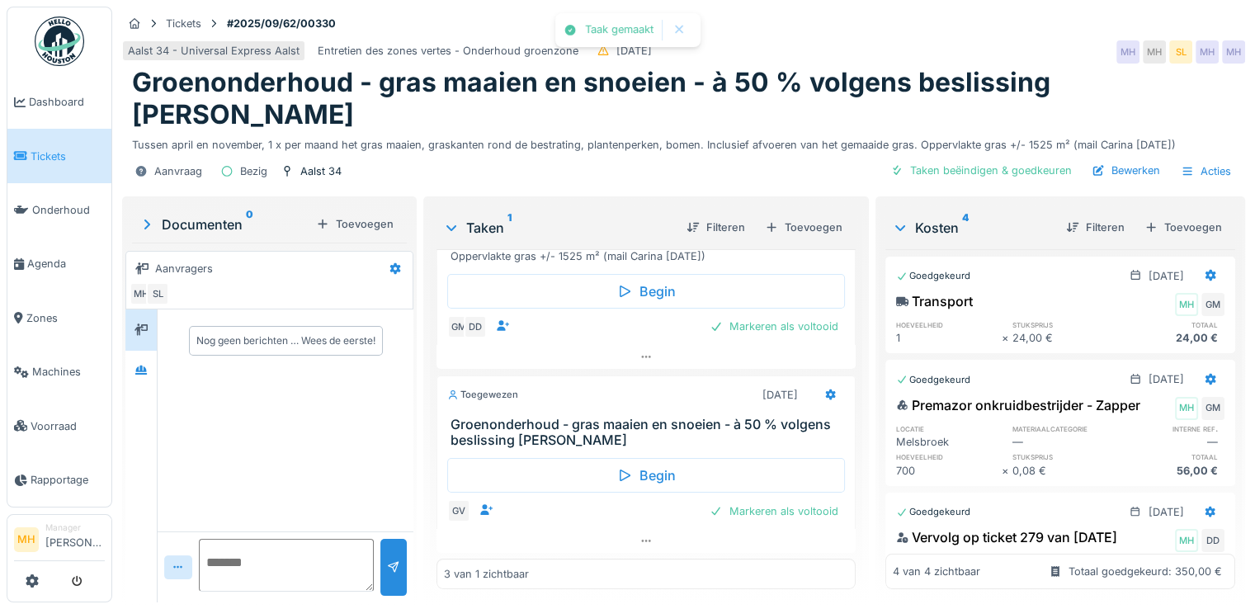
scroll to position [112, 0]
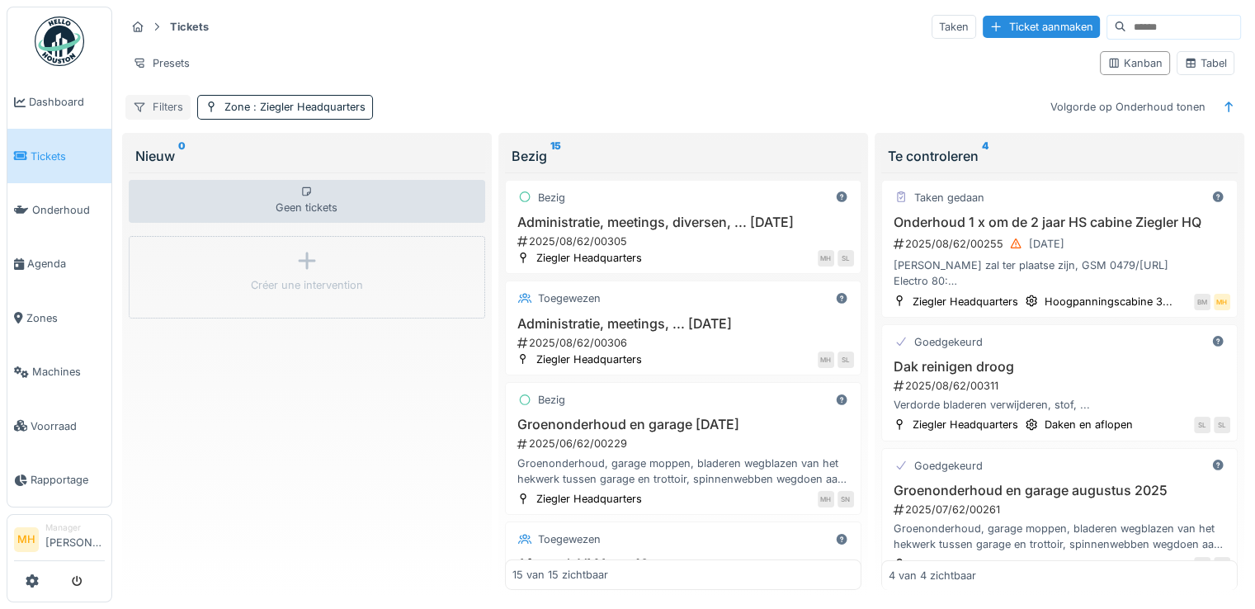
click at [157, 106] on div "Filters" at bounding box center [157, 107] width 65 height 24
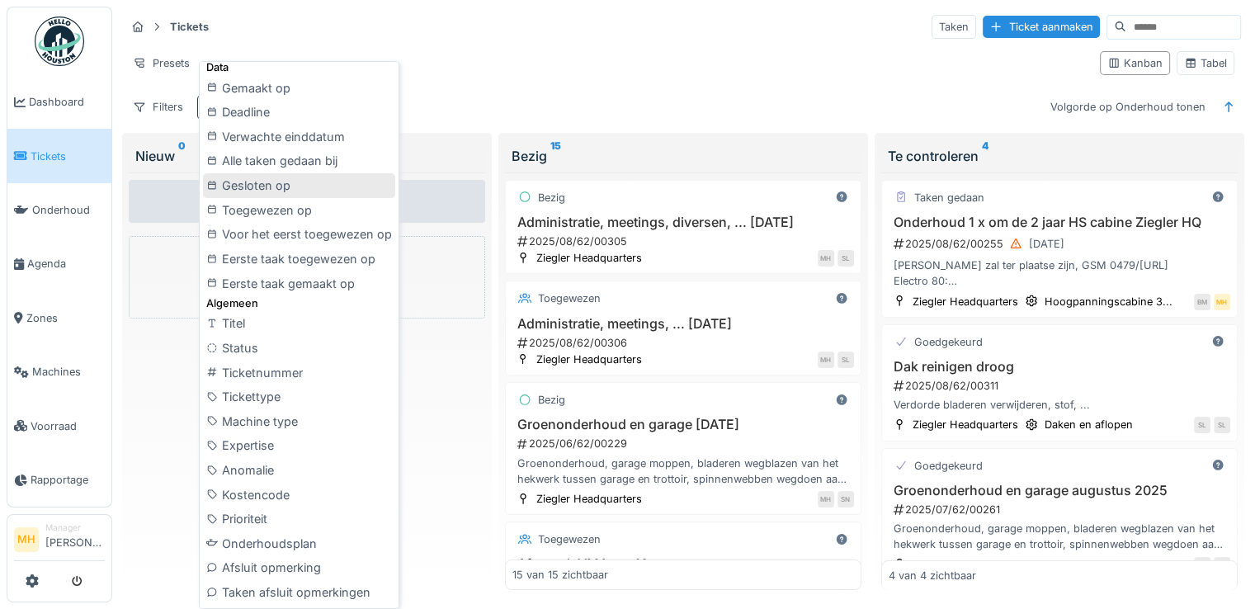
scroll to position [495, 0]
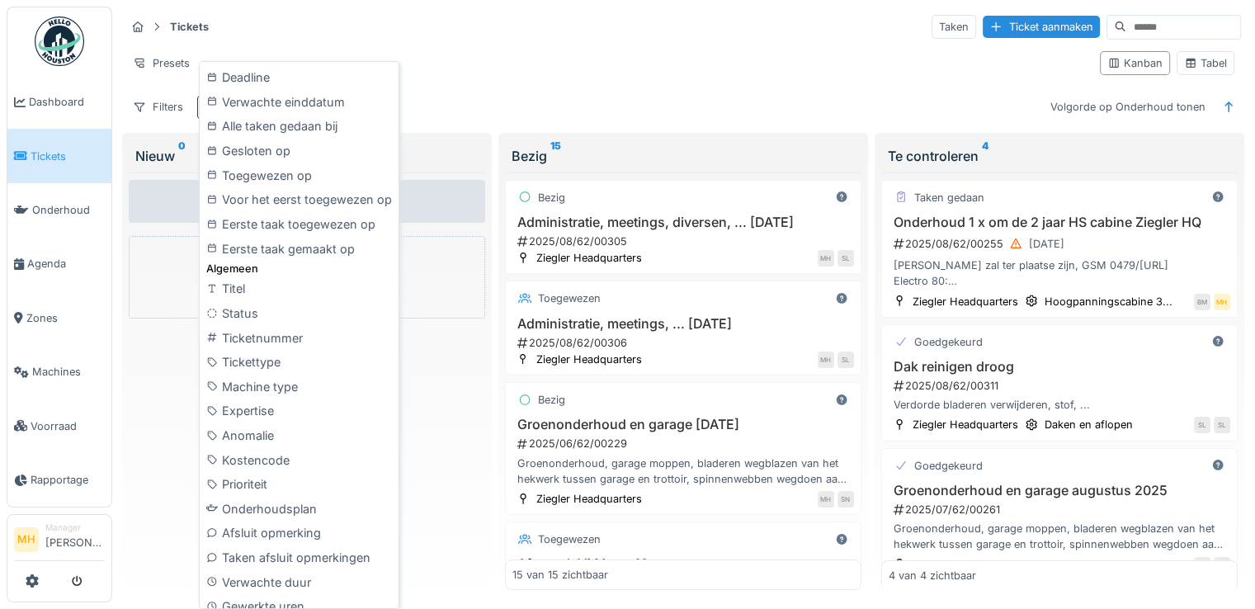
click at [280, 318] on div "Status" at bounding box center [299, 313] width 192 height 25
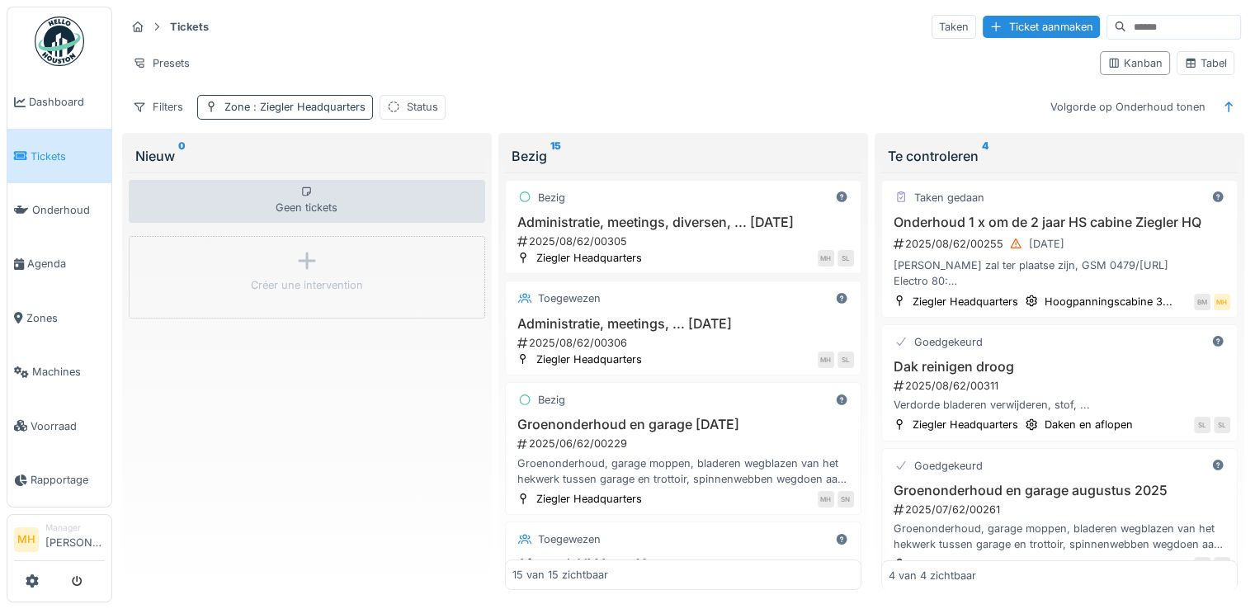
click at [295, 105] on span ": Ziegler Headquarters" at bounding box center [307, 107] width 115 height 12
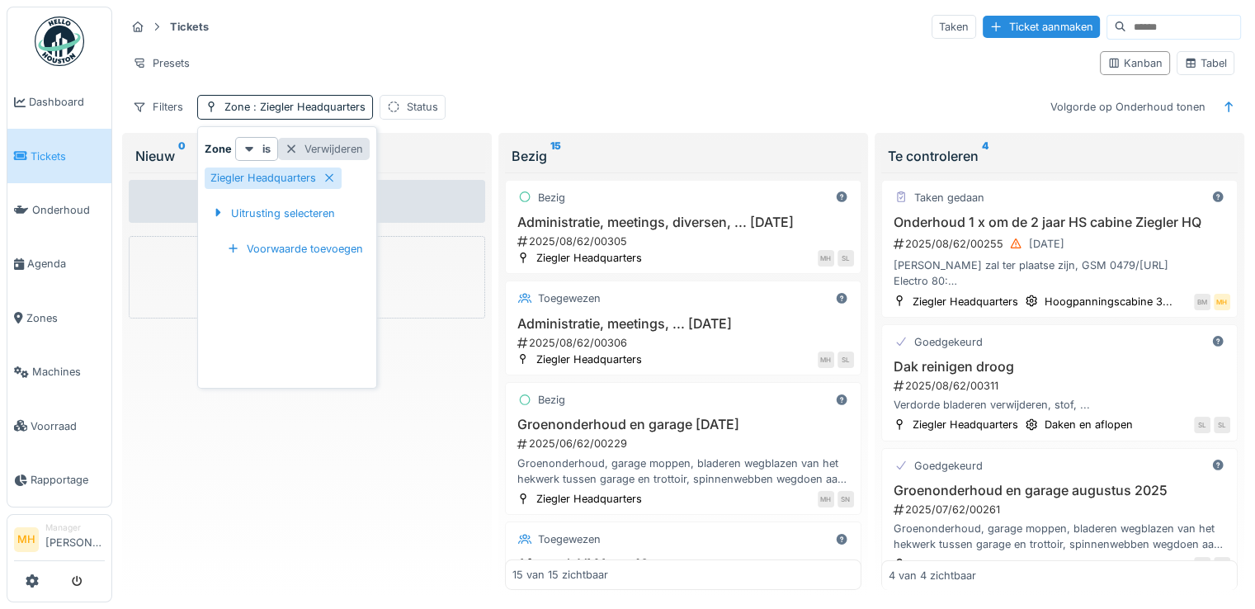
click at [289, 150] on div at bounding box center [291, 149] width 13 height 16
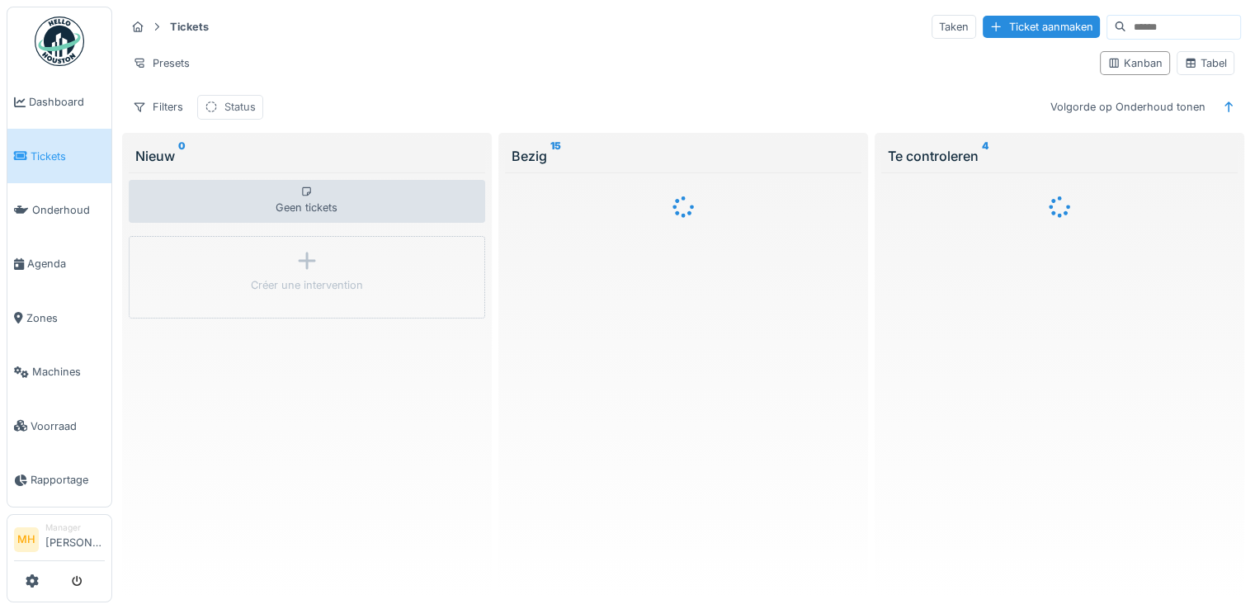
click at [238, 108] on div "Status" at bounding box center [239, 107] width 31 height 16
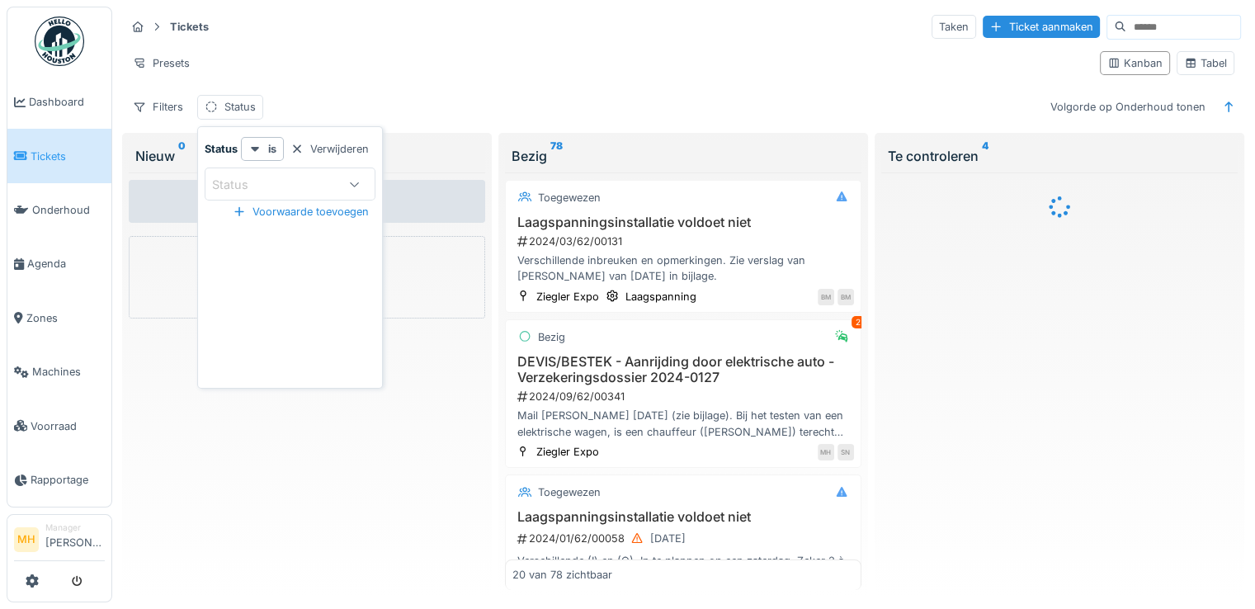
click at [257, 177] on div "Status" at bounding box center [241, 185] width 59 height 18
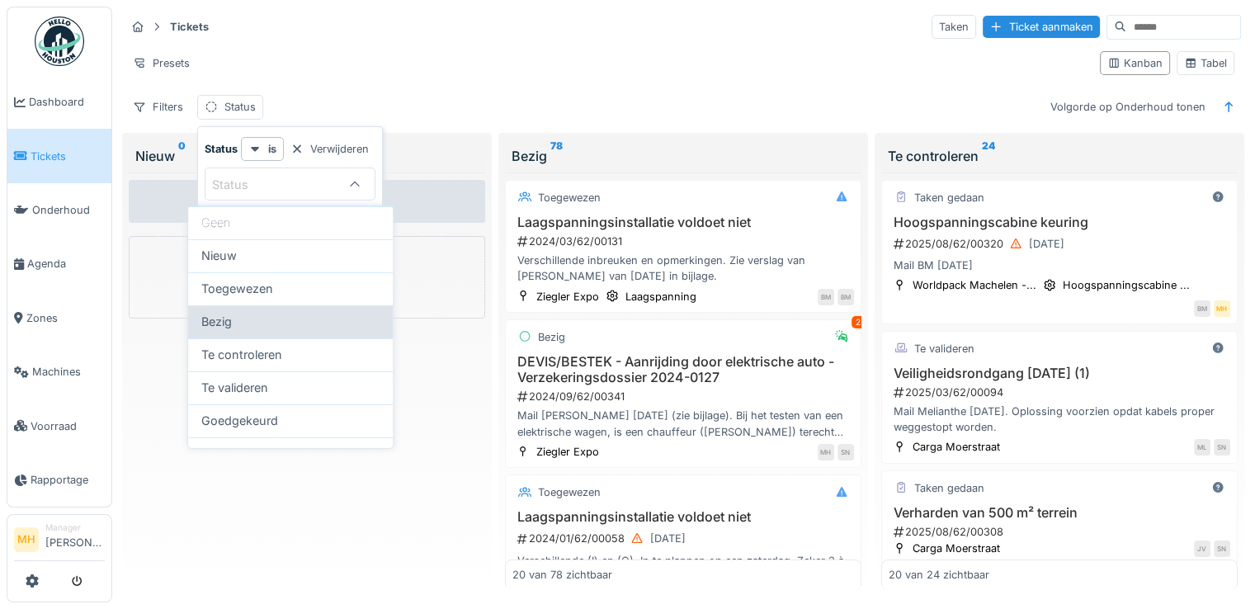
click at [252, 314] on div "Bezig" at bounding box center [290, 322] width 178 height 18
type input "*******"
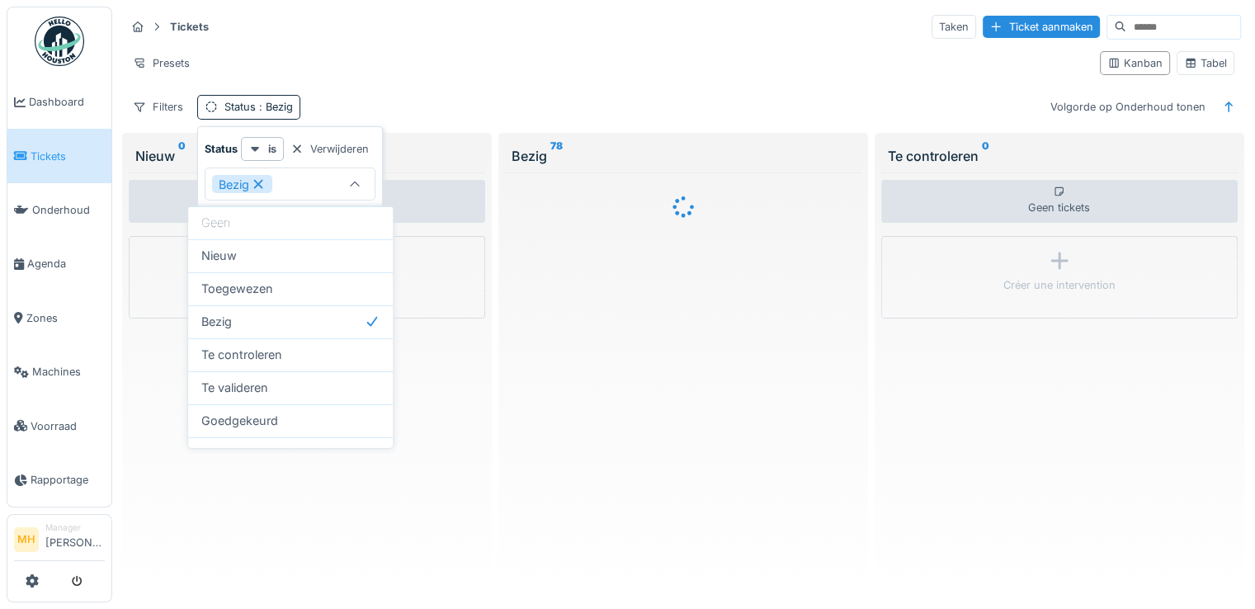
click at [375, 106] on div "Filters Status : Bezig Volgorde op Onderhoud tonen" at bounding box center [682, 107] width 1115 height 24
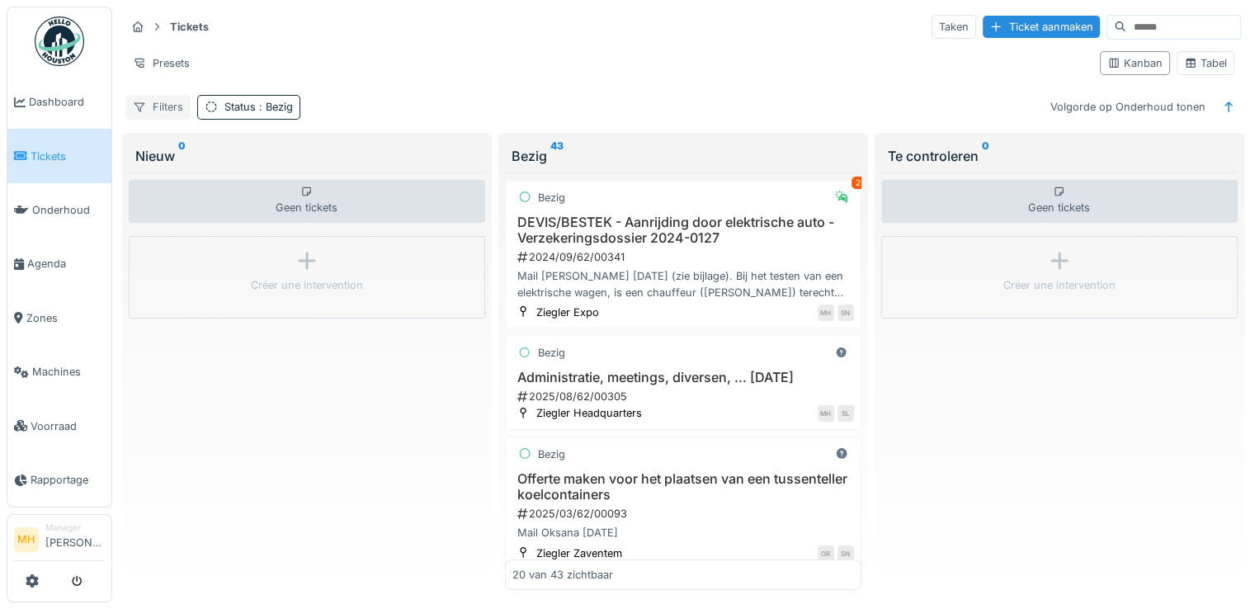
click at [172, 102] on div "Filters" at bounding box center [157, 107] width 65 height 24
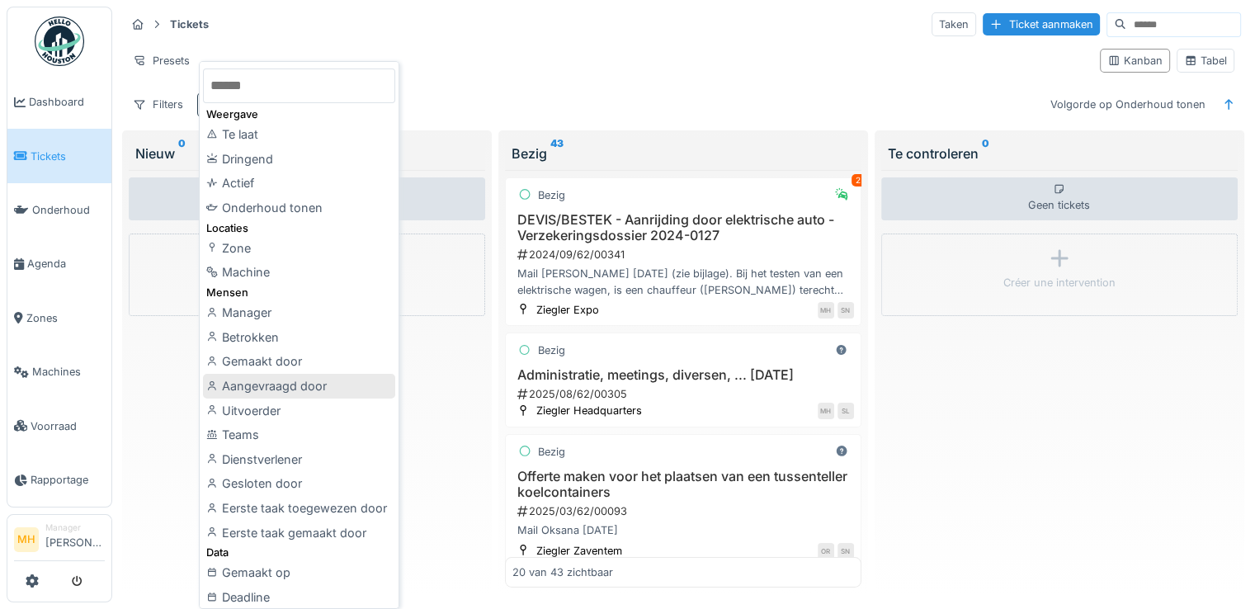
scroll to position [0, 0]
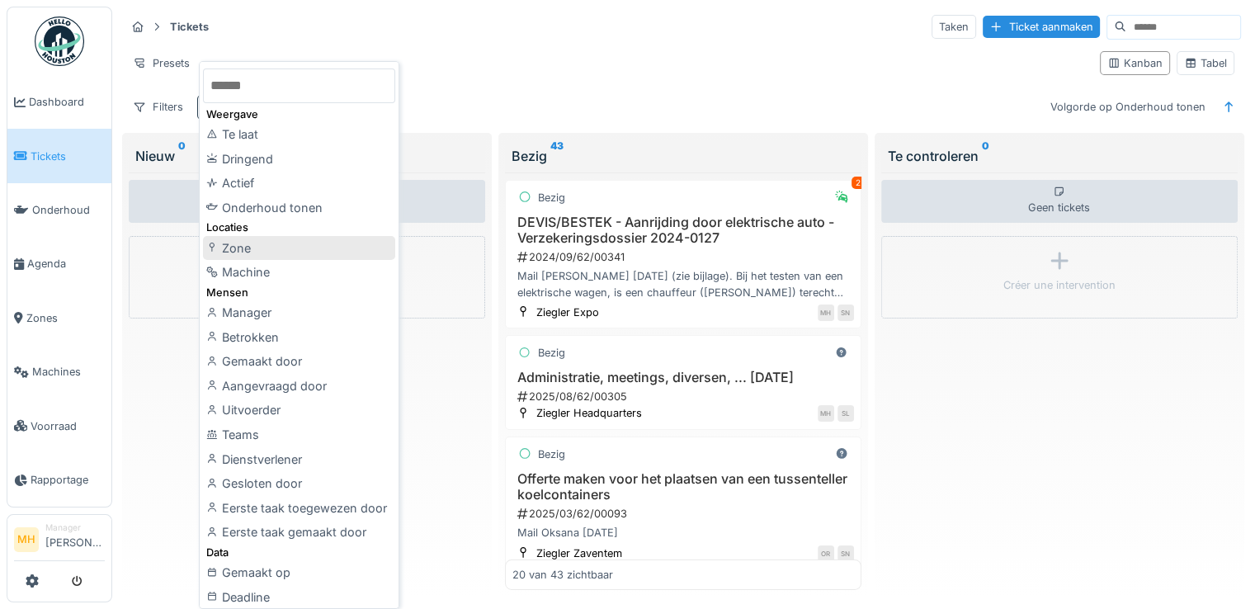
click at [254, 238] on div "Zone" at bounding box center [299, 248] width 192 height 25
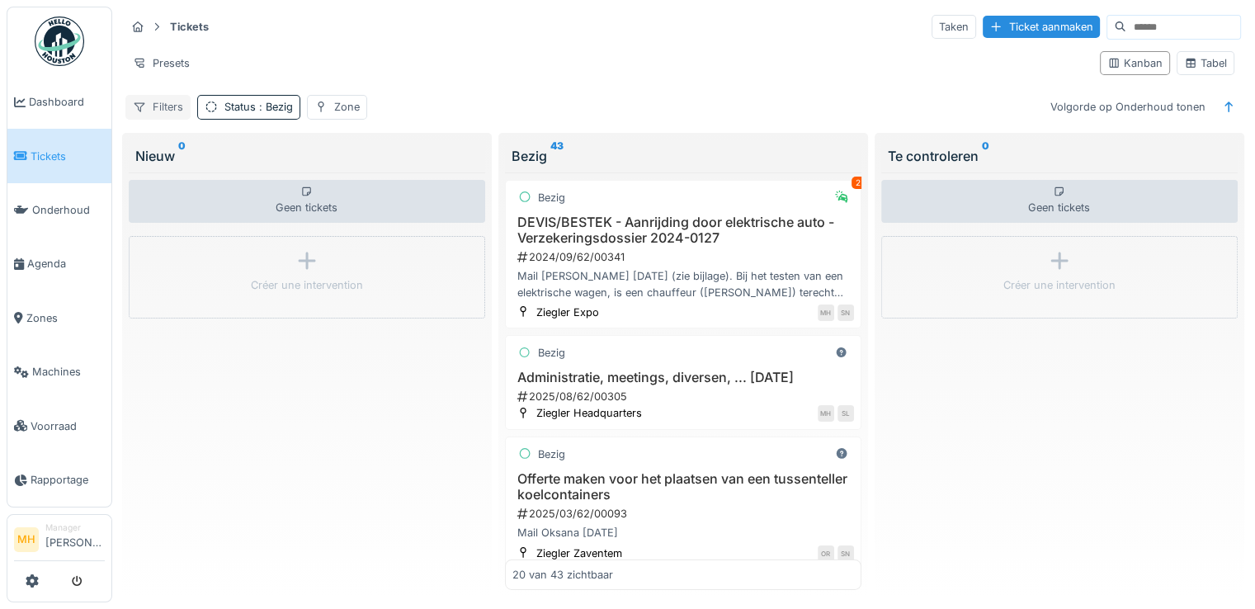
click at [154, 104] on div "Filters" at bounding box center [157, 107] width 65 height 24
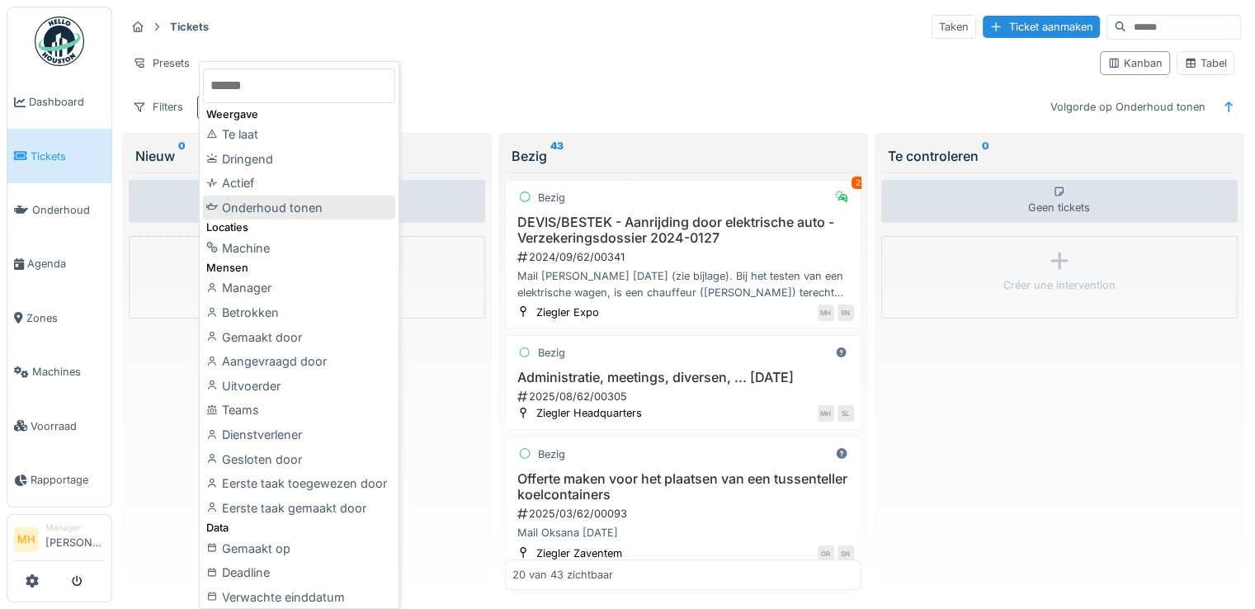
click at [285, 205] on div "Onderhoud tonen" at bounding box center [299, 208] width 192 height 25
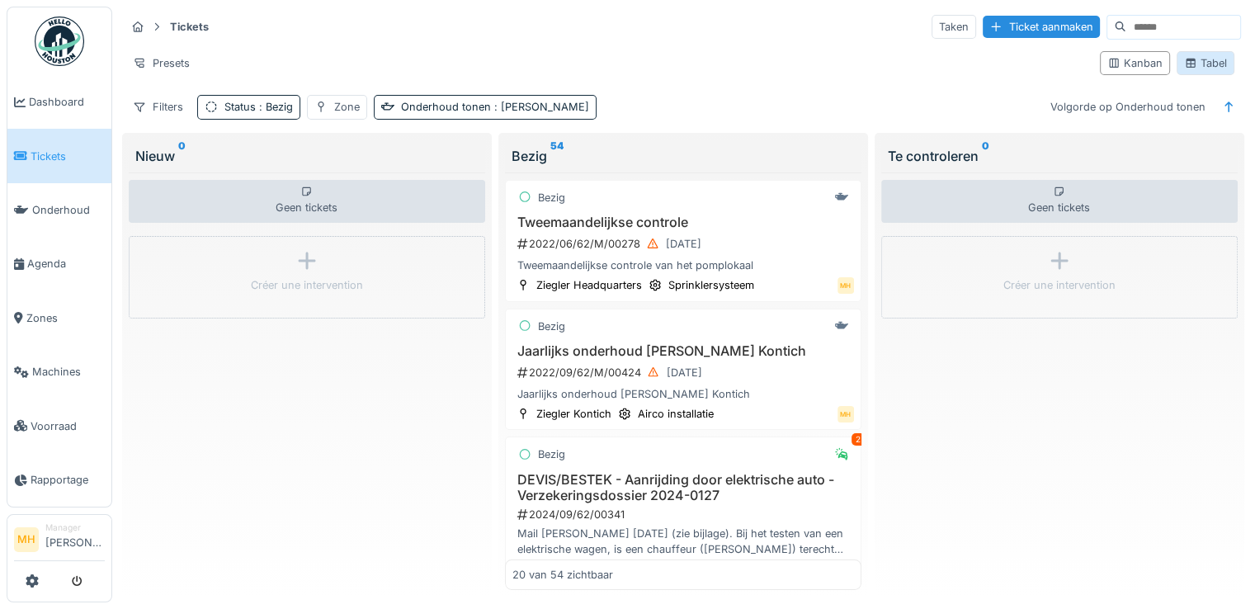
click at [1197, 59] on div "Tabel" at bounding box center [1205, 63] width 43 height 16
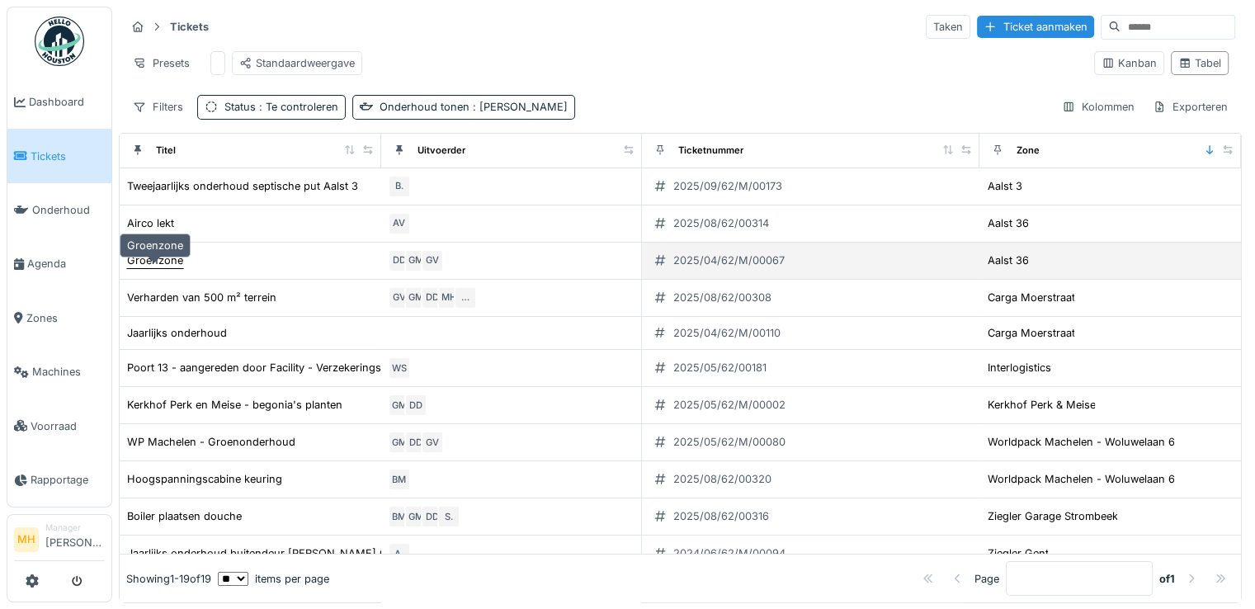
click at [162, 268] on div "Groenzone" at bounding box center [155, 260] width 56 height 16
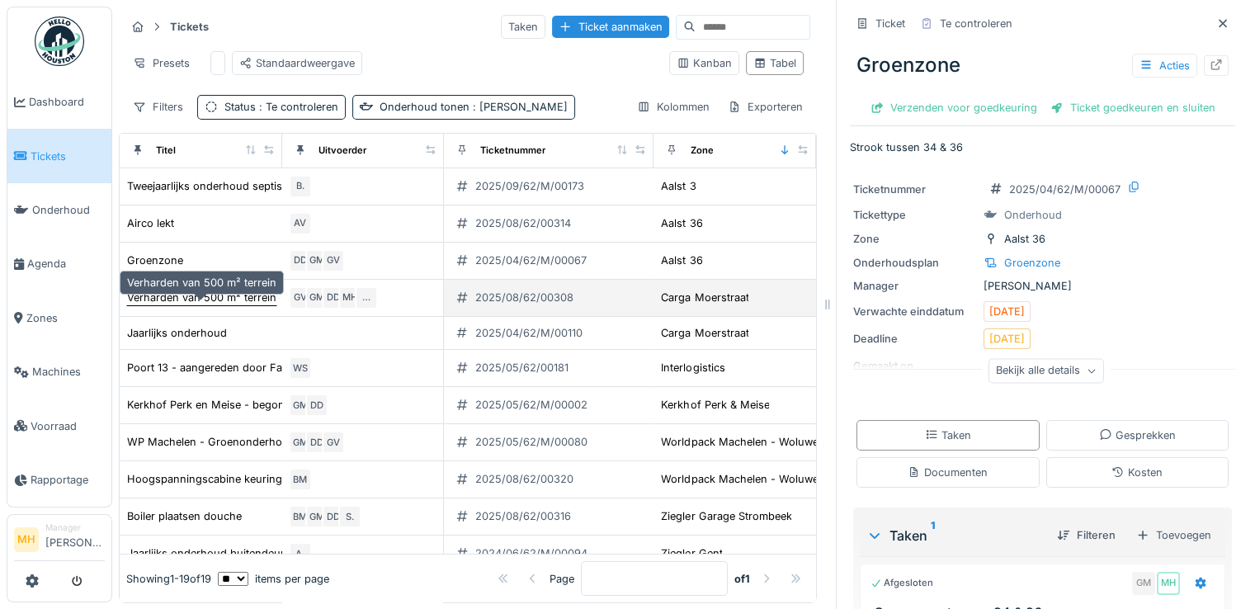
click at [210, 305] on div "Verharden van 500 m² terrein" at bounding box center [201, 298] width 149 height 16
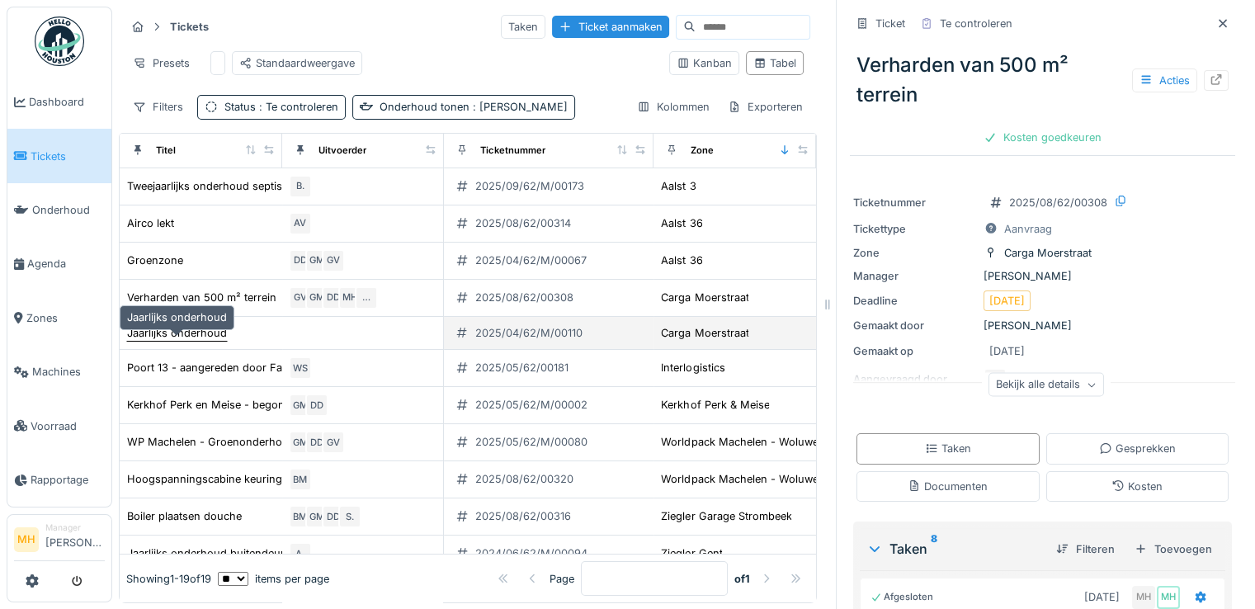
click at [189, 341] on div "Jaarlijks onderhoud" at bounding box center [177, 333] width 100 height 16
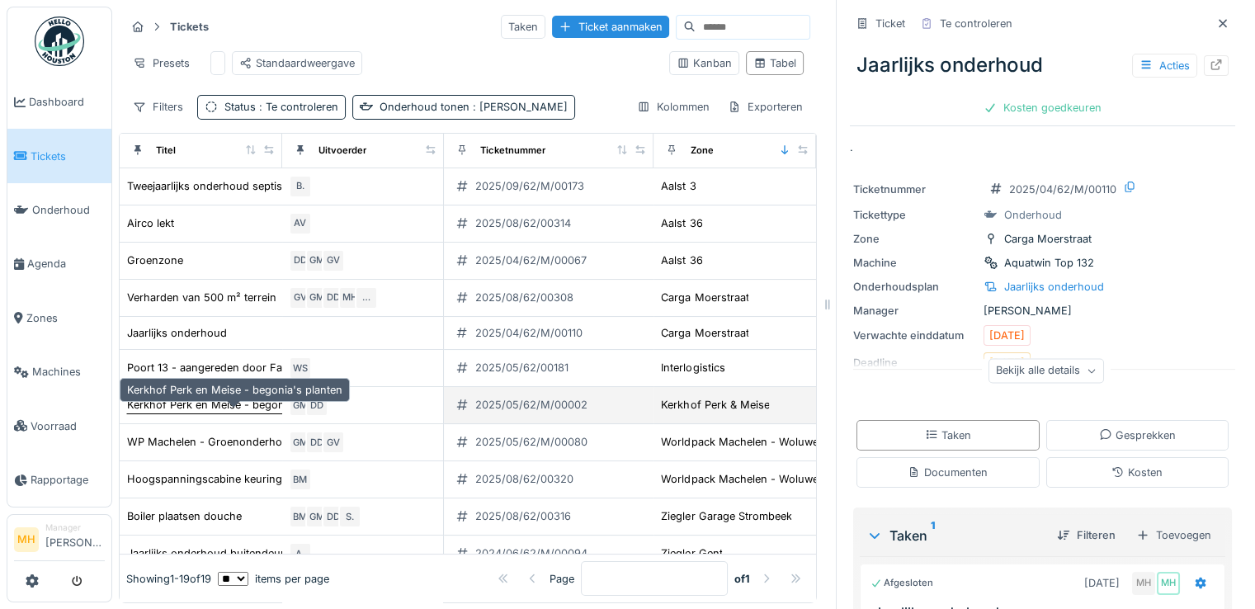
click at [224, 412] on div "Kerkhof Perk en Meise - begonia's planten" at bounding box center [234, 405] width 215 height 16
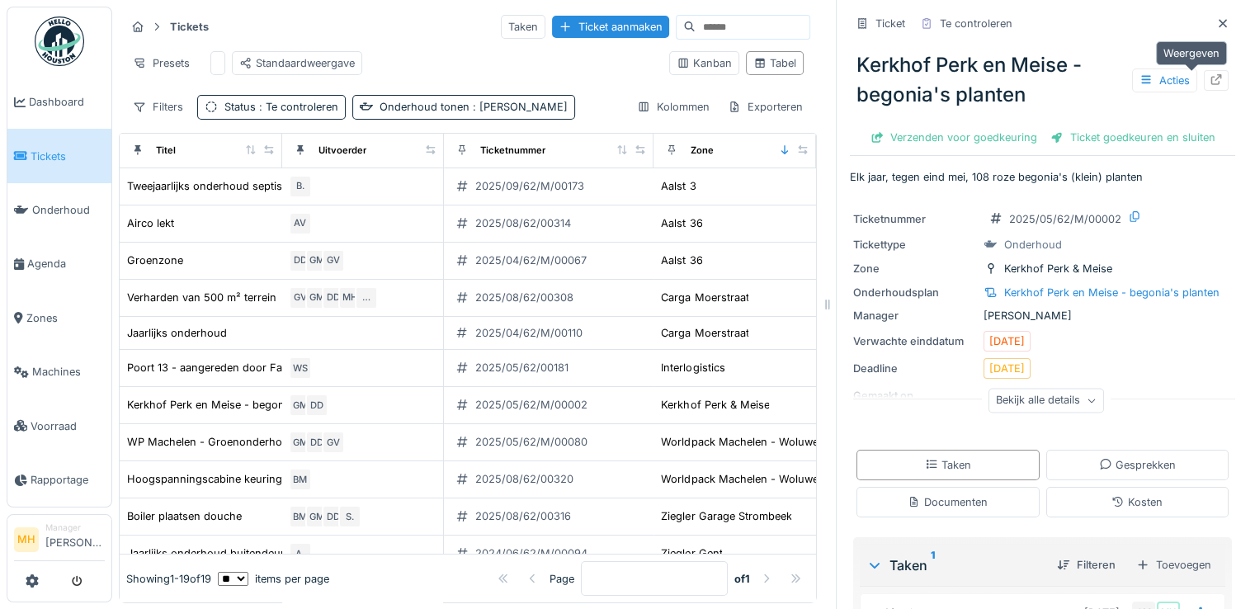
click at [1211, 78] on icon at bounding box center [1216, 79] width 11 height 11
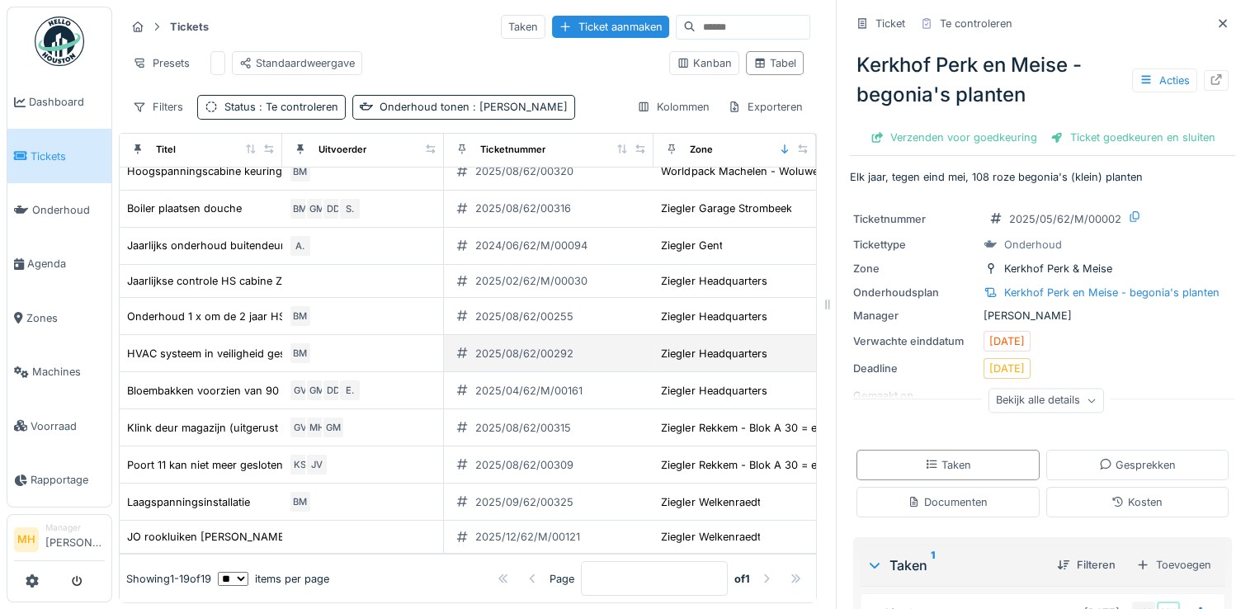
scroll to position [340, 0]
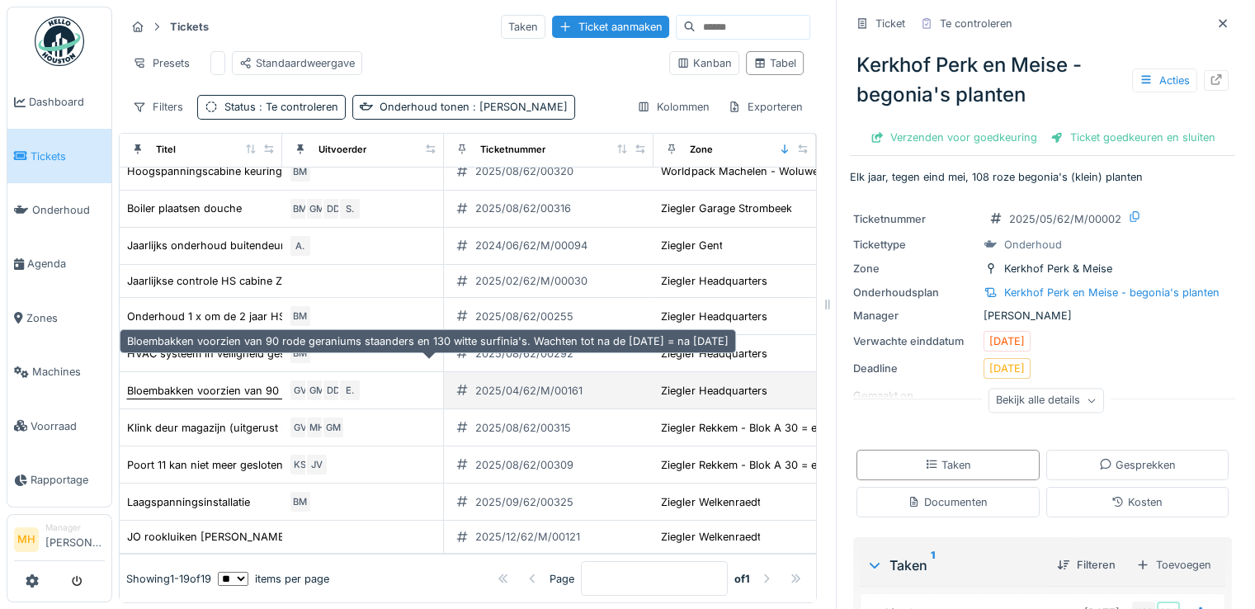
click at [184, 383] on div "Bloembakken voorzien van 90 rode geraniums staanders en 130 witte surfinia's. W…" at bounding box center [427, 391] width 601 height 16
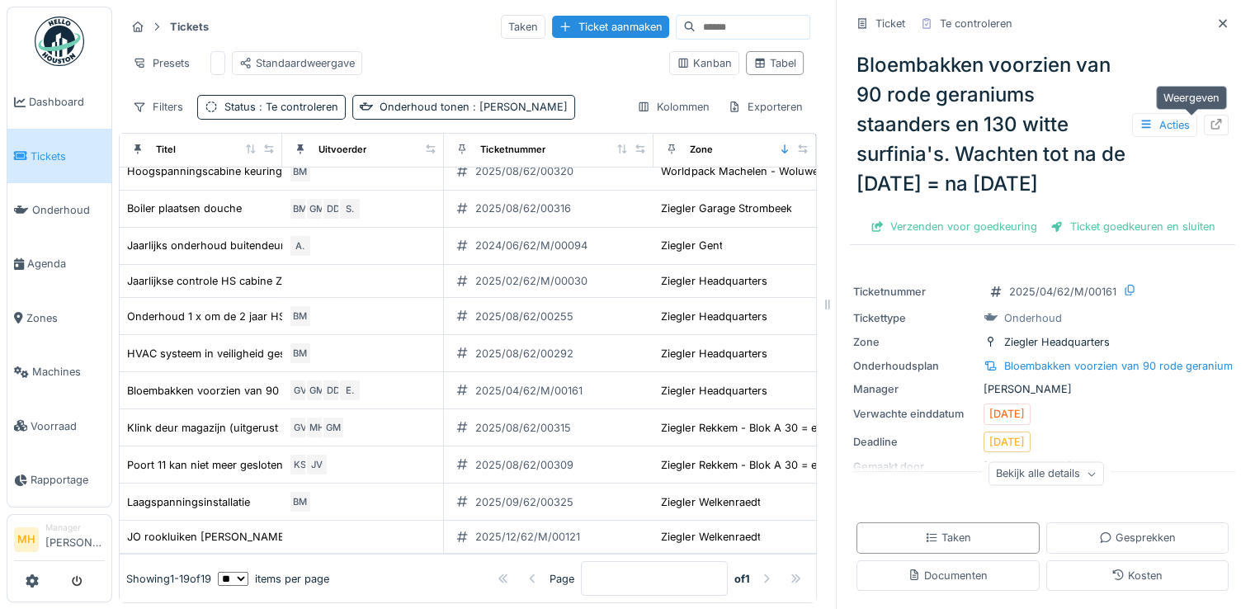
click at [1209, 120] on icon at bounding box center [1215, 124] width 13 height 11
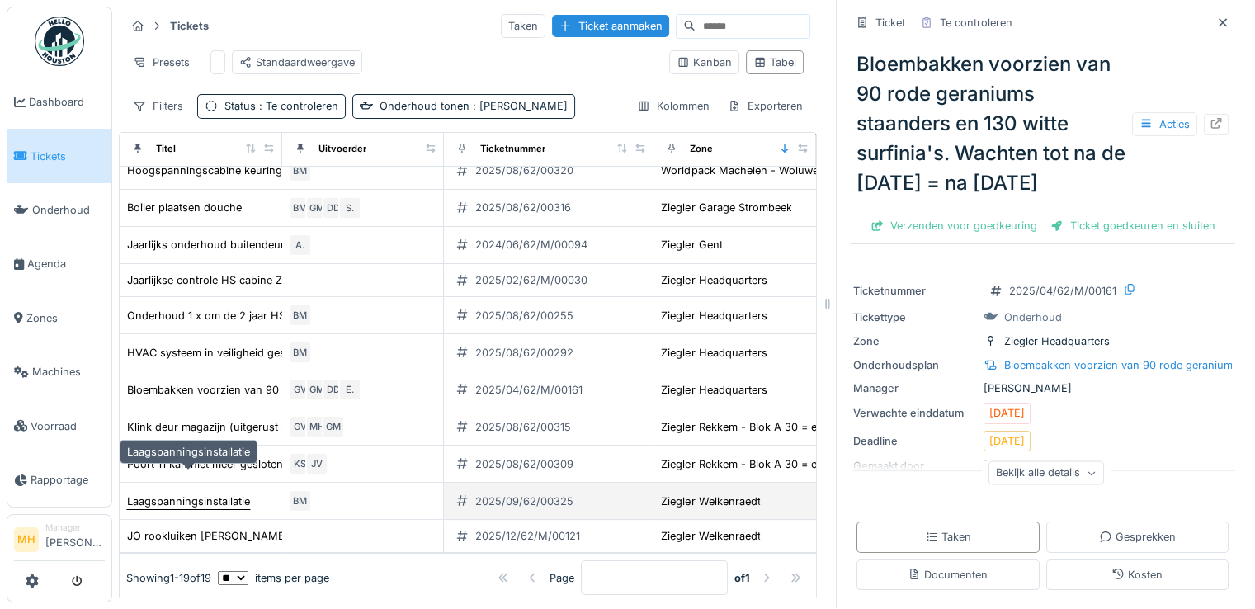
scroll to position [13, 0]
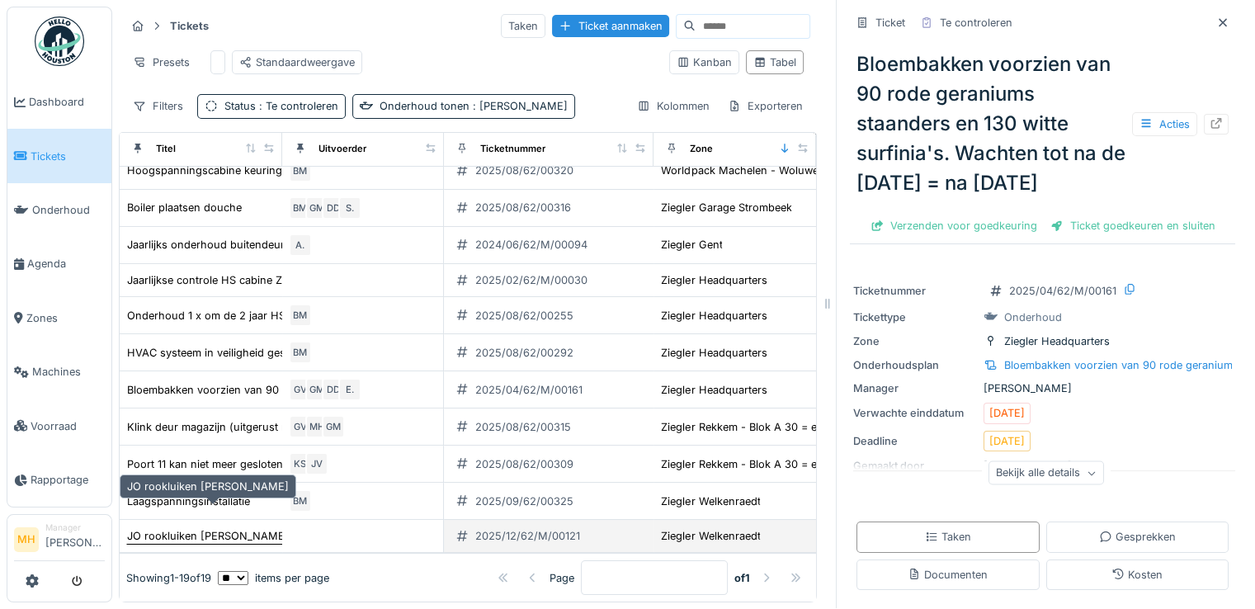
click at [194, 528] on div "JO rookluiken Ziegler Welkenraedt" at bounding box center [208, 536] width 162 height 16
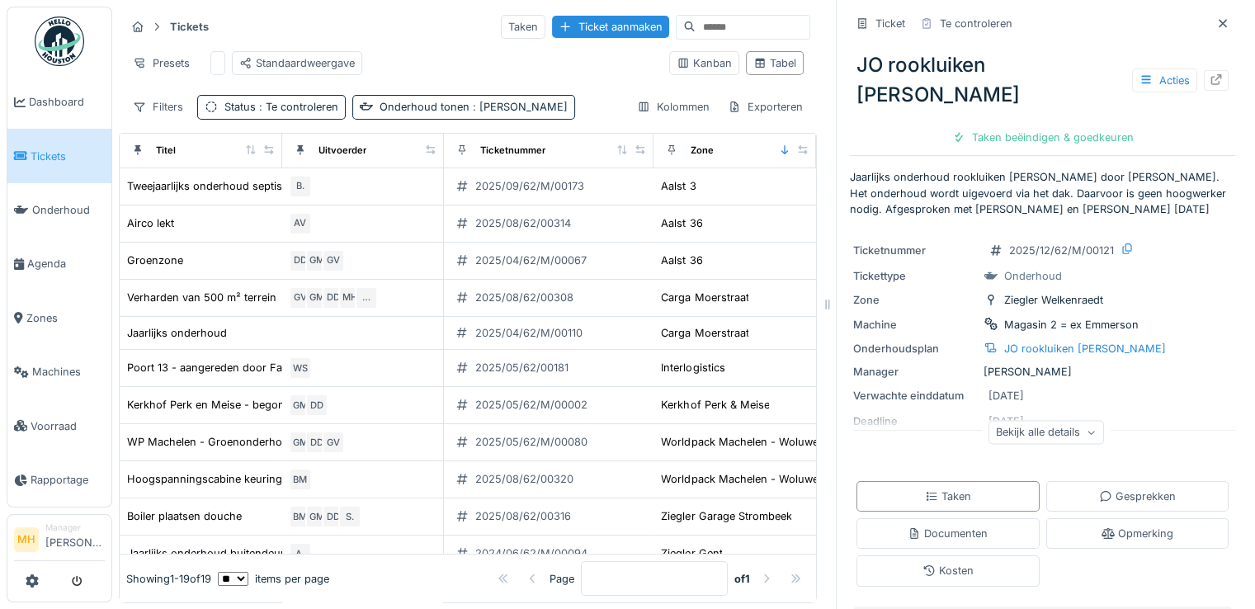
click at [50, 153] on span "Tickets" at bounding box center [68, 156] width 74 height 16
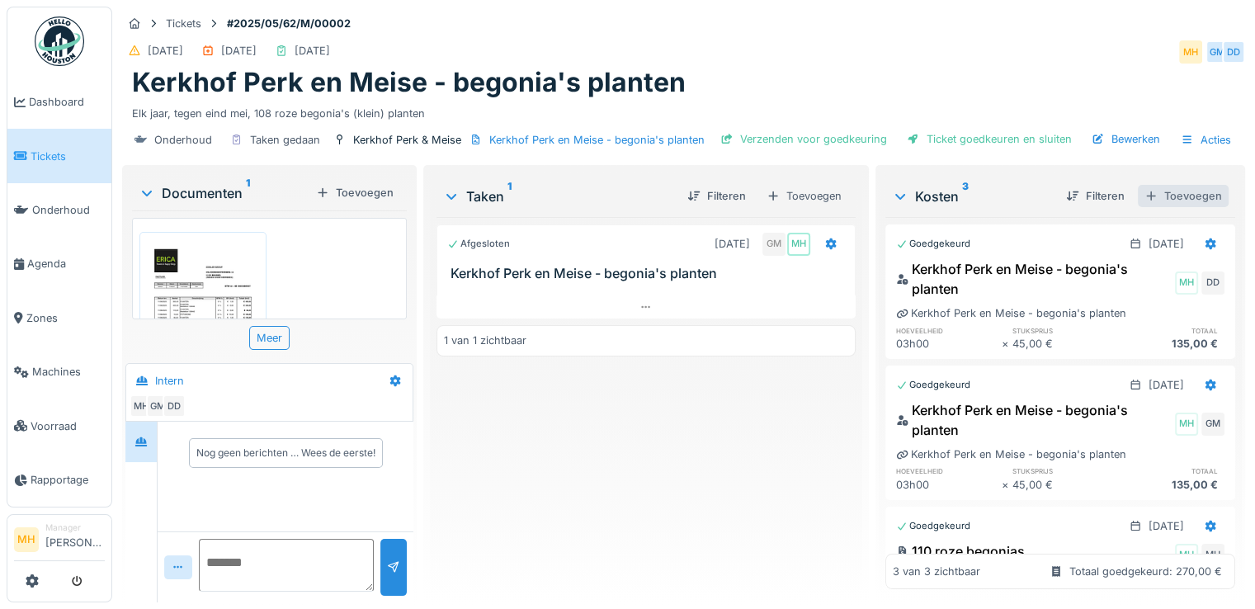
click at [1173, 194] on div "Toevoegen" at bounding box center [1183, 196] width 91 height 22
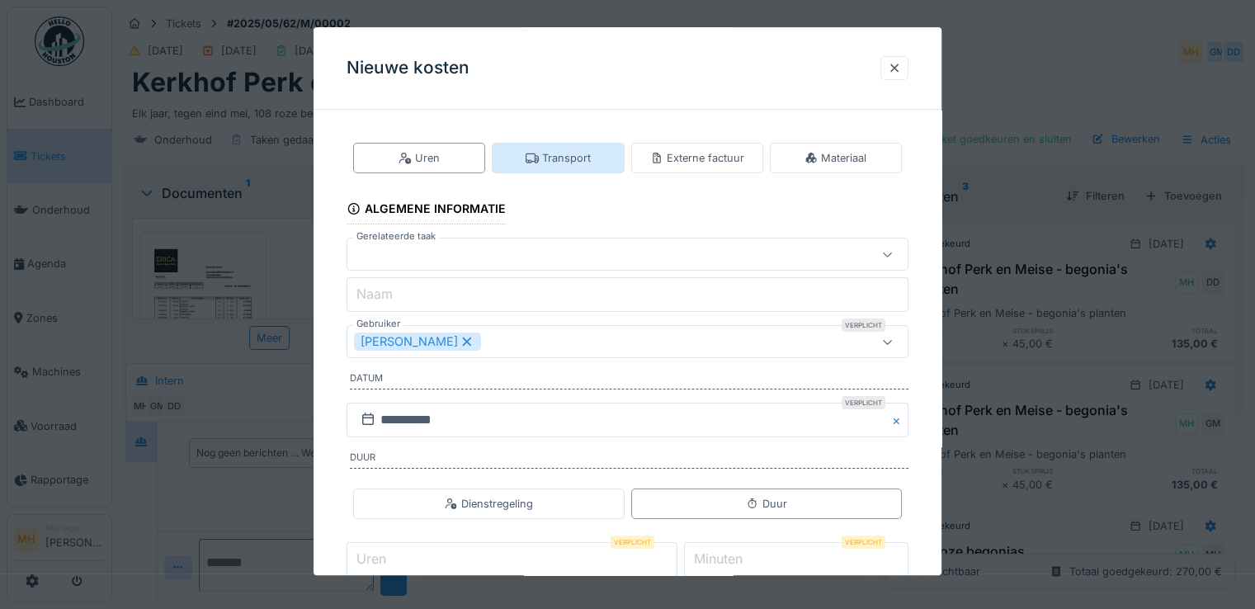
click at [548, 159] on div "Transport" at bounding box center [558, 158] width 65 height 16
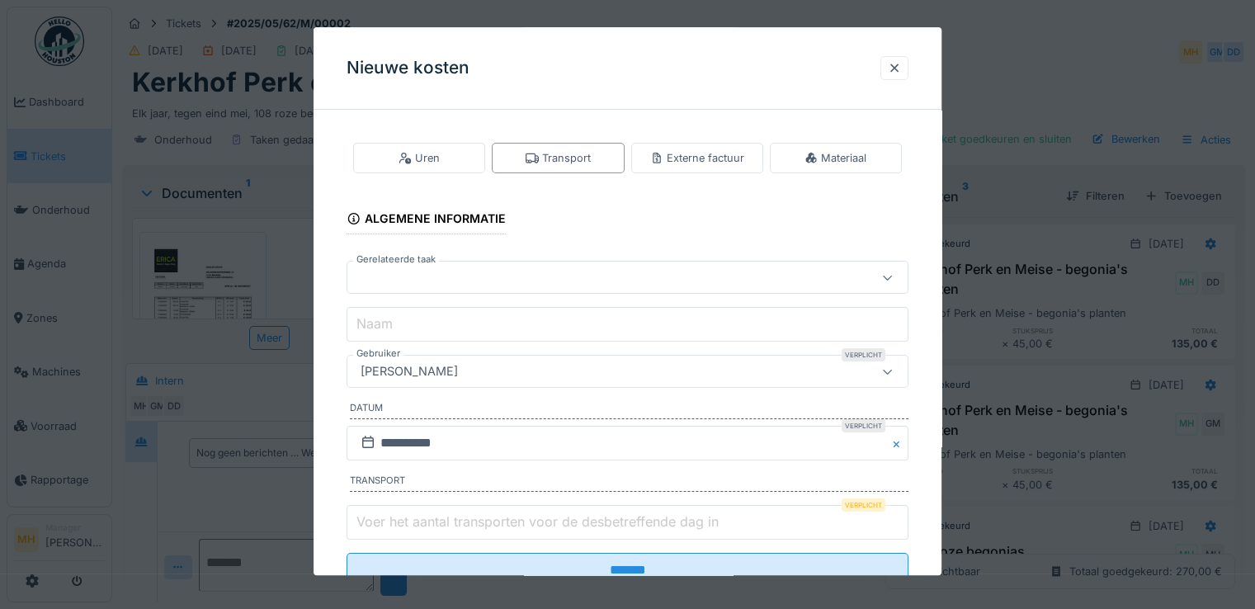
click at [398, 376] on div "[PERSON_NAME]" at bounding box center [409, 372] width 111 height 18
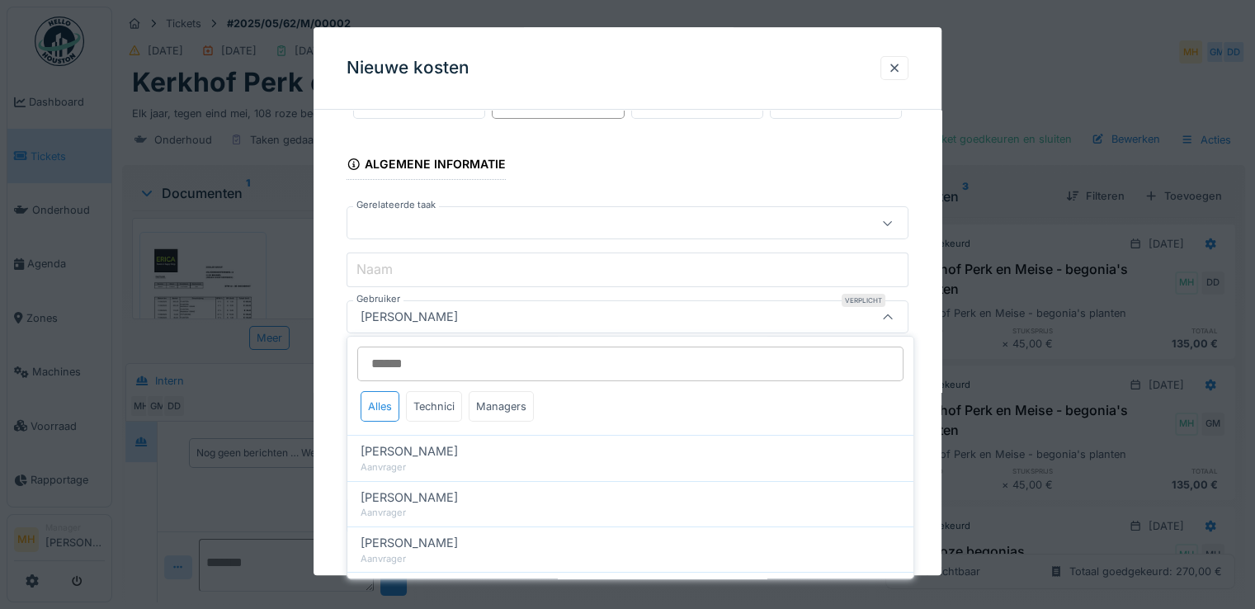
scroll to position [56, 0]
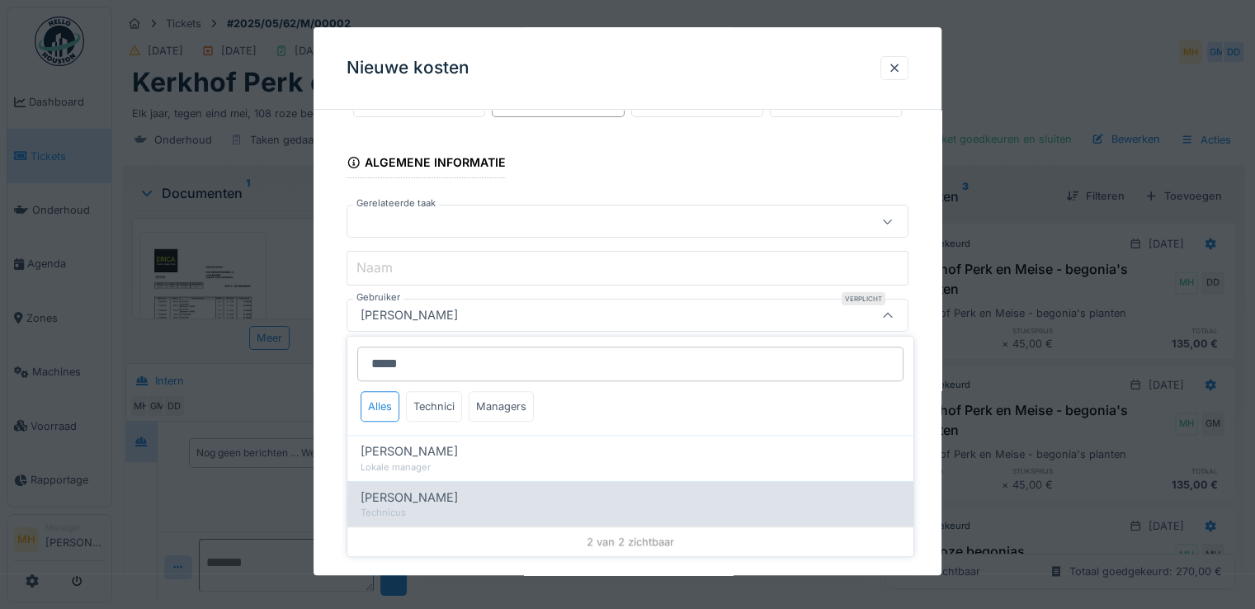
type input "*****"
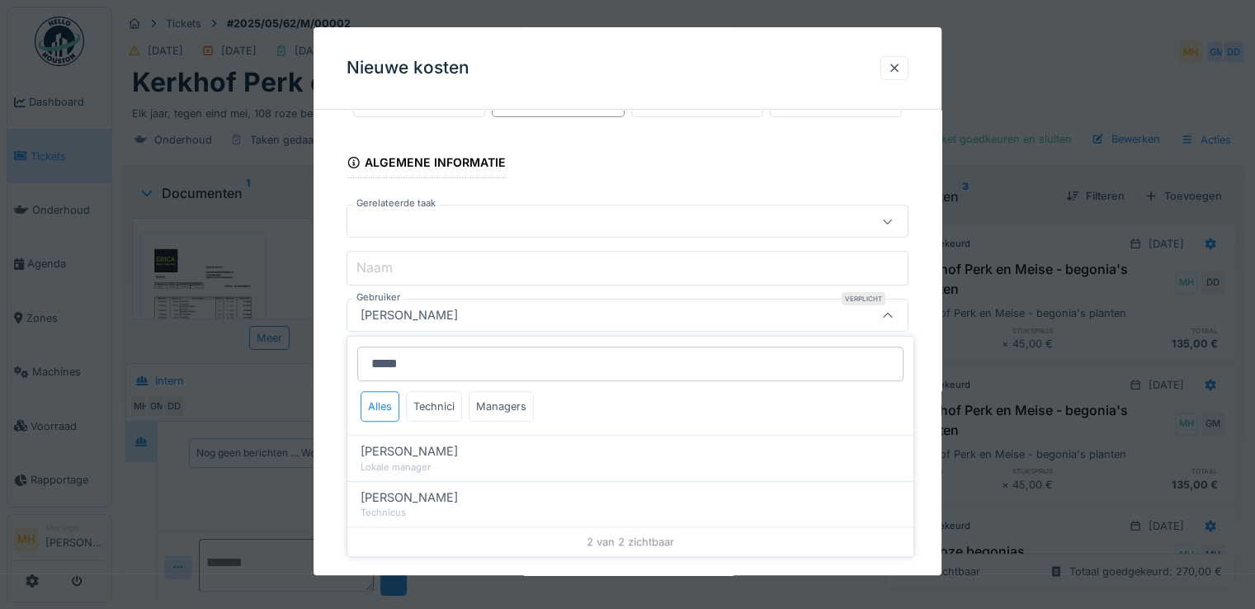
drag, startPoint x: 386, startPoint y: 493, endPoint x: 389, endPoint y: 485, distance: 8.9
click at [385, 491] on span "[PERSON_NAME]" at bounding box center [409, 497] width 97 height 18
type input "****"
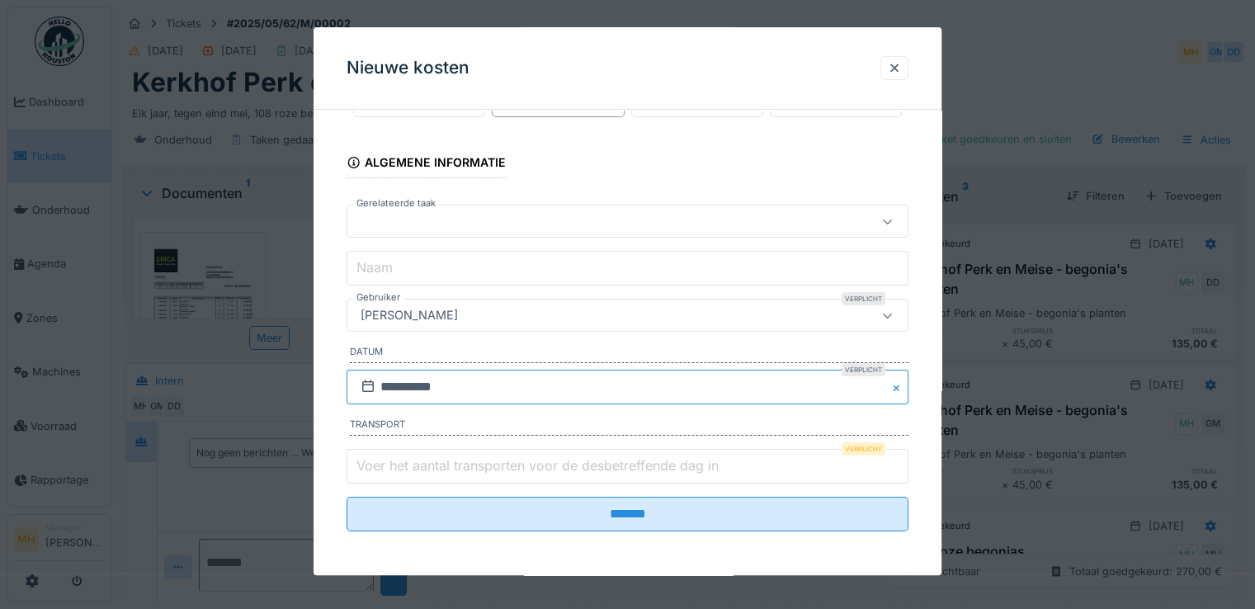
click at [459, 385] on input "**********" at bounding box center [627, 387] width 562 height 35
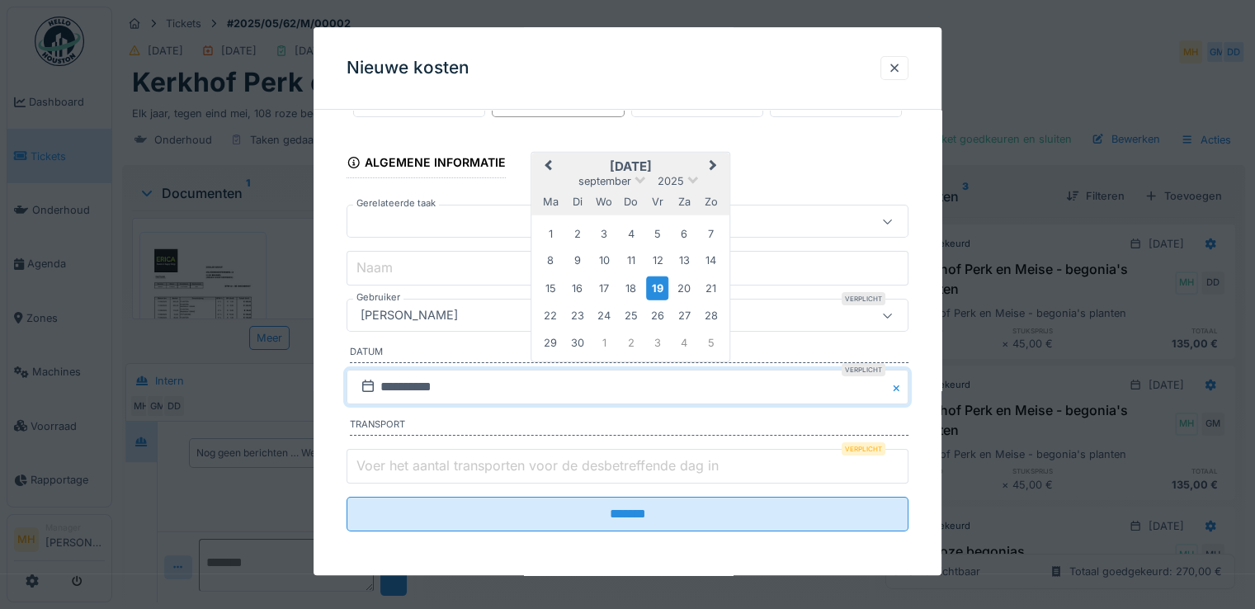
click at [544, 161] on button "Previous Month" at bounding box center [546, 167] width 26 height 26
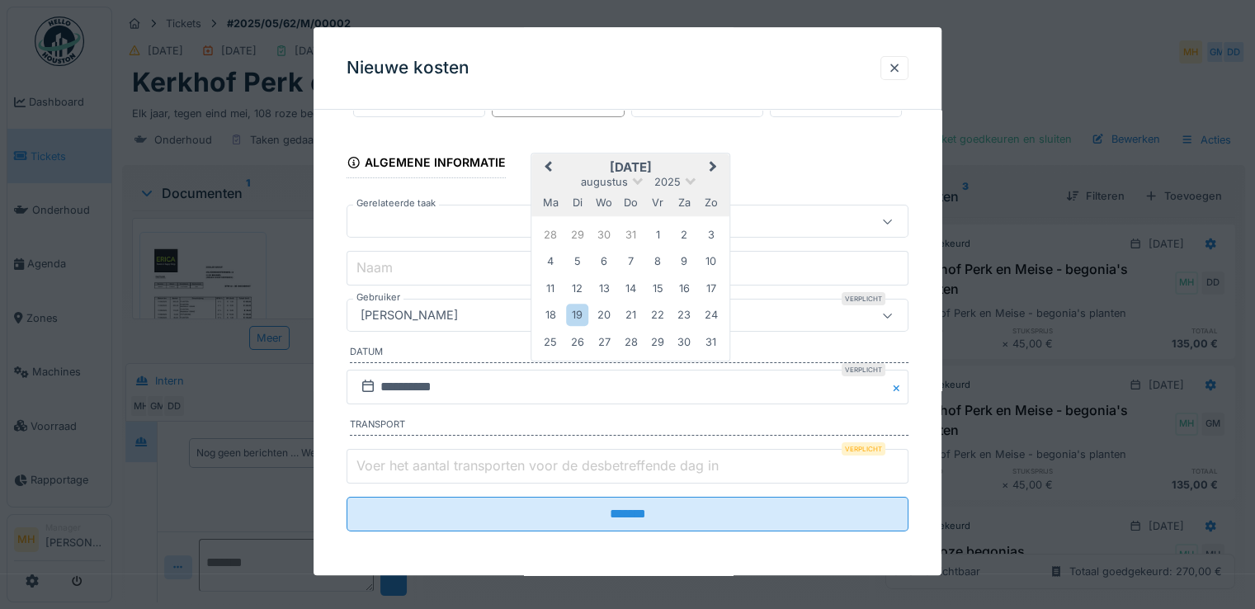
click at [544, 161] on button "Previous Month" at bounding box center [546, 169] width 26 height 26
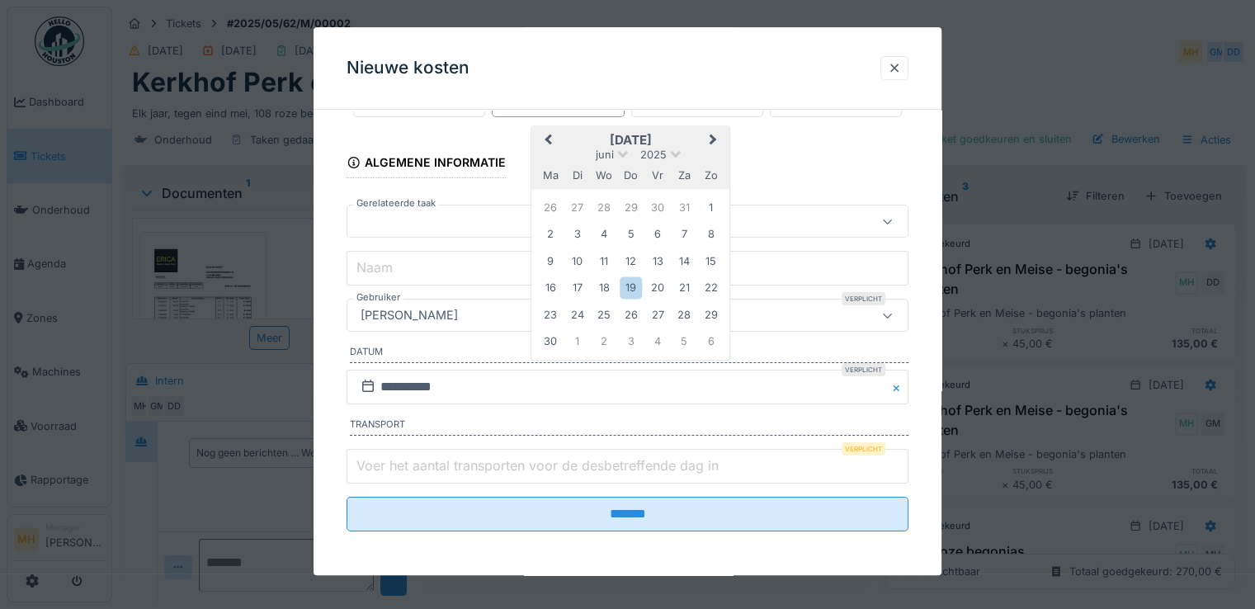
click at [548, 136] on span "Previous Month" at bounding box center [548, 141] width 0 height 20
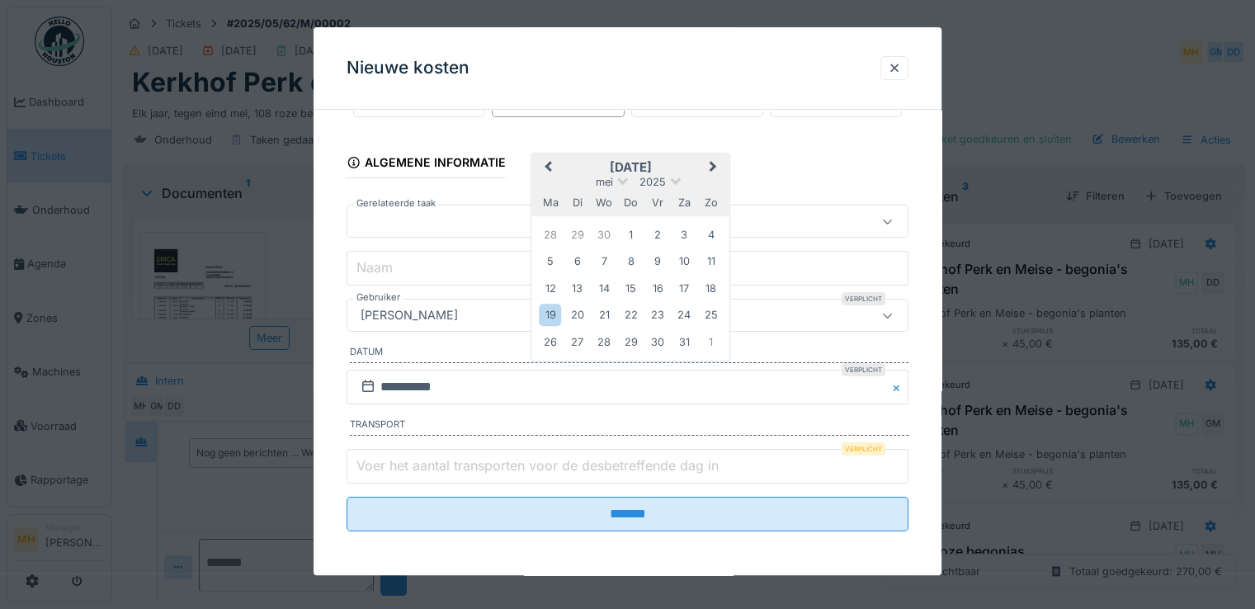
click at [604, 285] on div "14" at bounding box center [603, 288] width 22 height 22
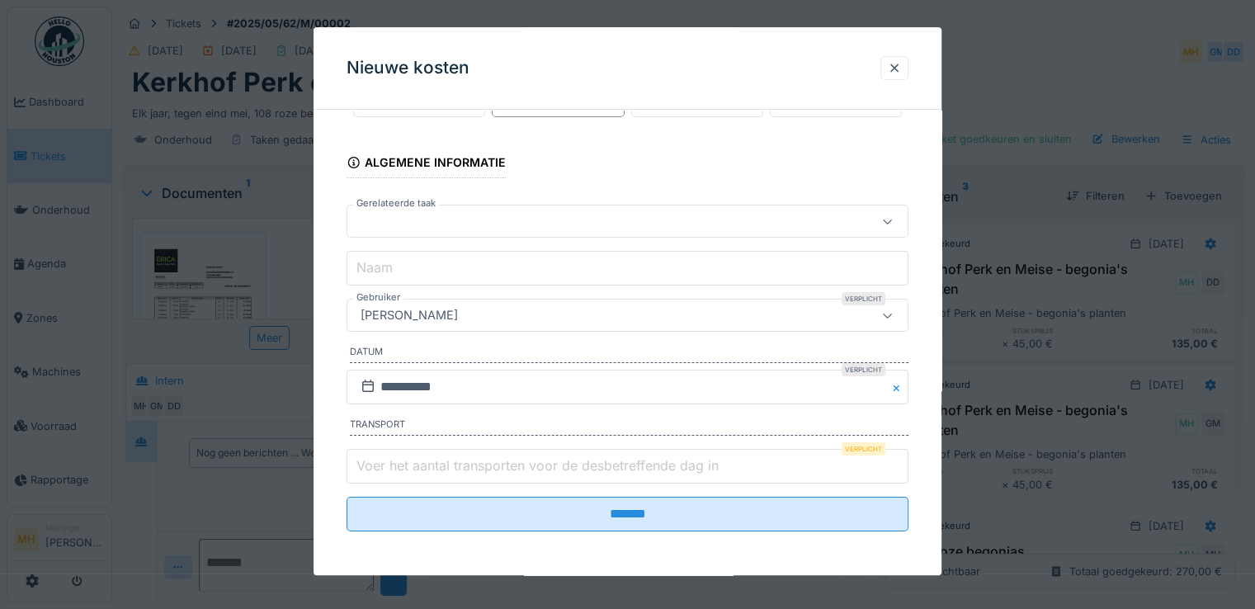
click at [426, 469] on label "Voer het aantal transporten voor de desbetreffende dag in" at bounding box center [537, 465] width 369 height 20
click at [426, 469] on input "Voer het aantal transporten voor de desbetreffende dag in" at bounding box center [627, 466] width 562 height 35
type input "*"
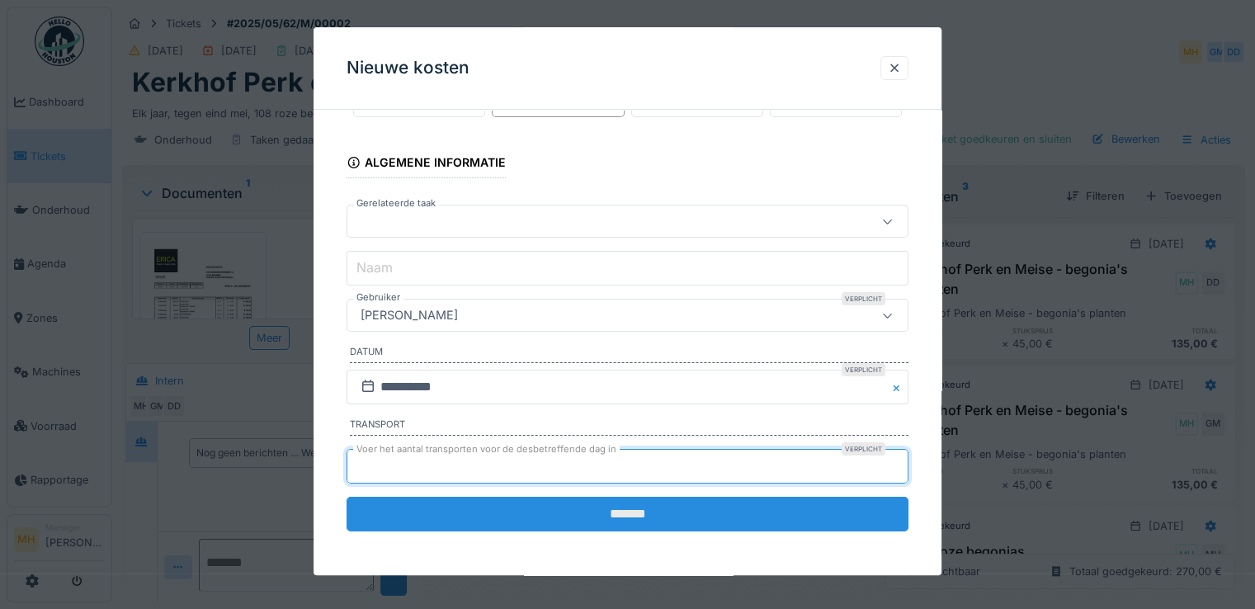
type input "*"
click at [600, 502] on input "*******" at bounding box center [627, 514] width 562 height 35
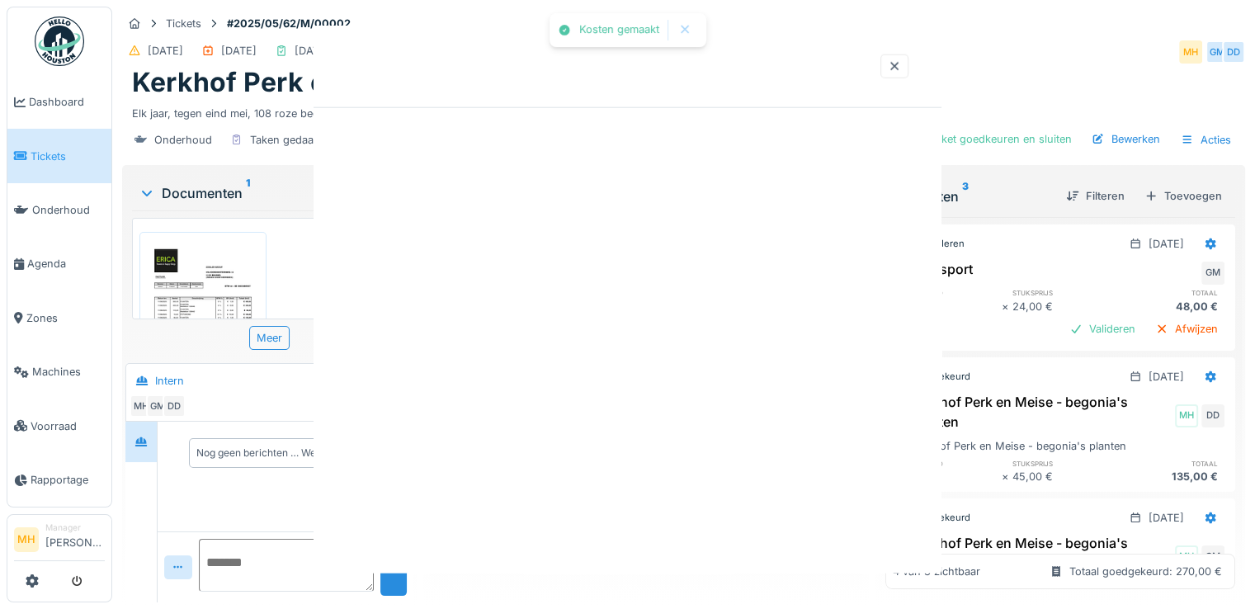
scroll to position [0, 0]
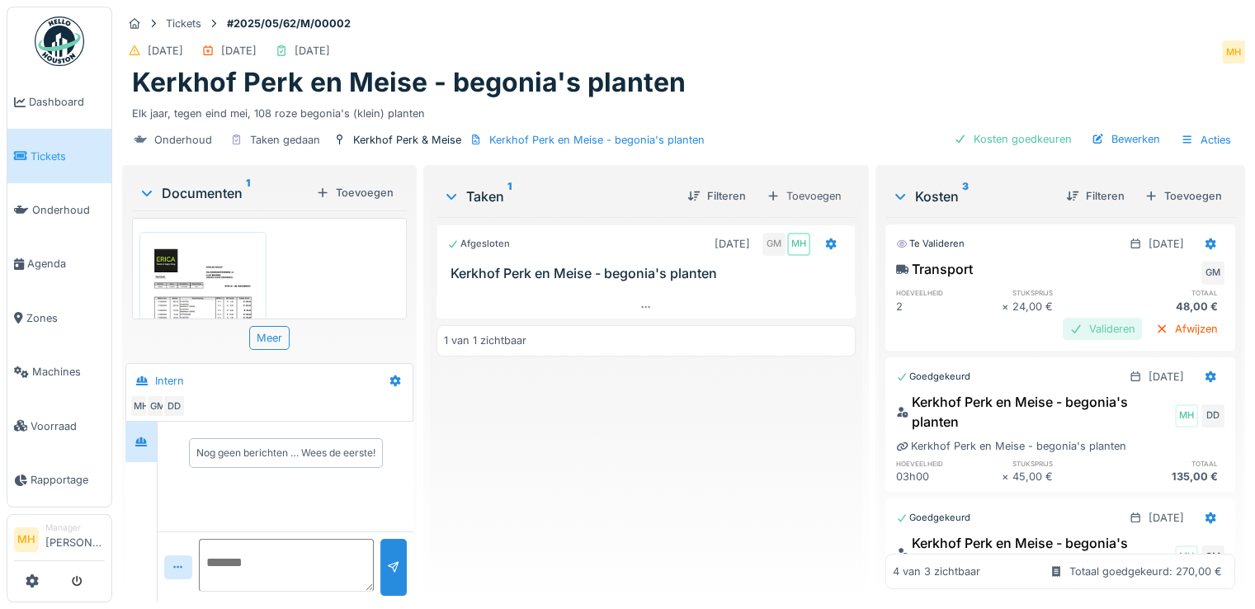
click at [1065, 327] on div "Valideren" at bounding box center [1102, 329] width 79 height 22
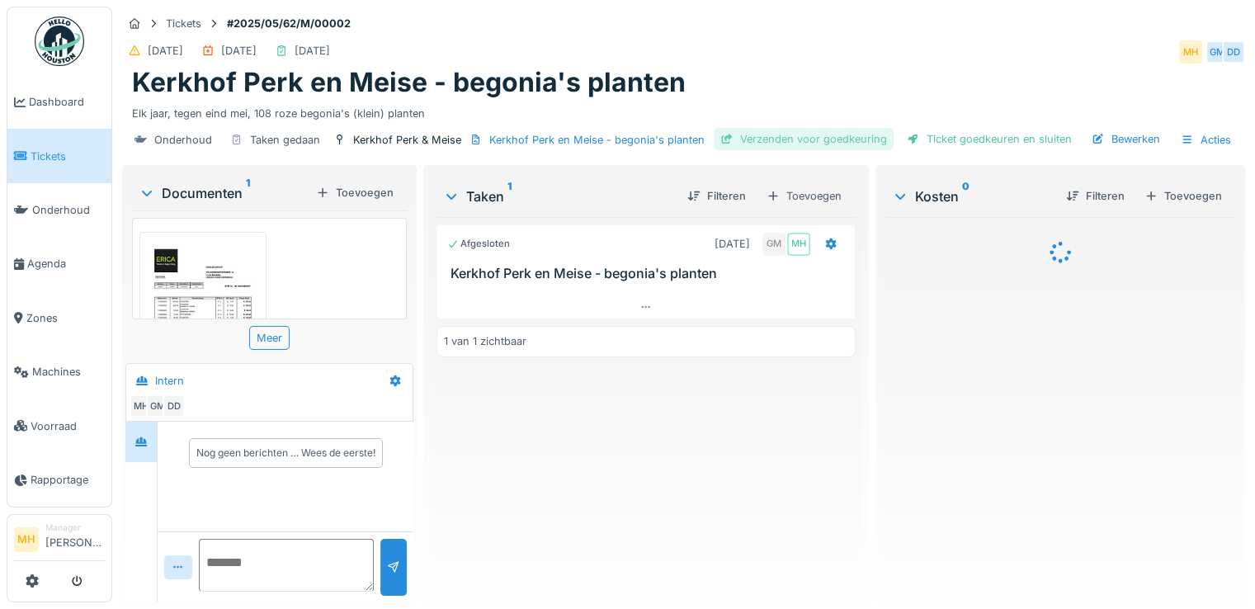
click at [789, 136] on div "Verzenden voor goedkeuring" at bounding box center [804, 139] width 180 height 22
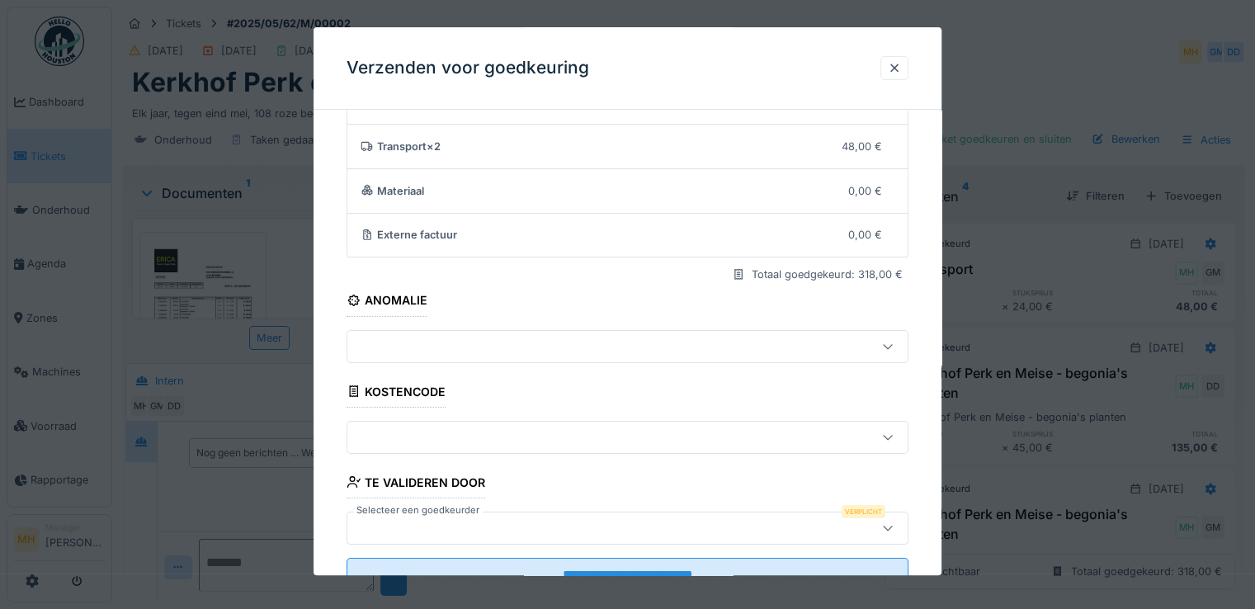
scroll to position [143, 0]
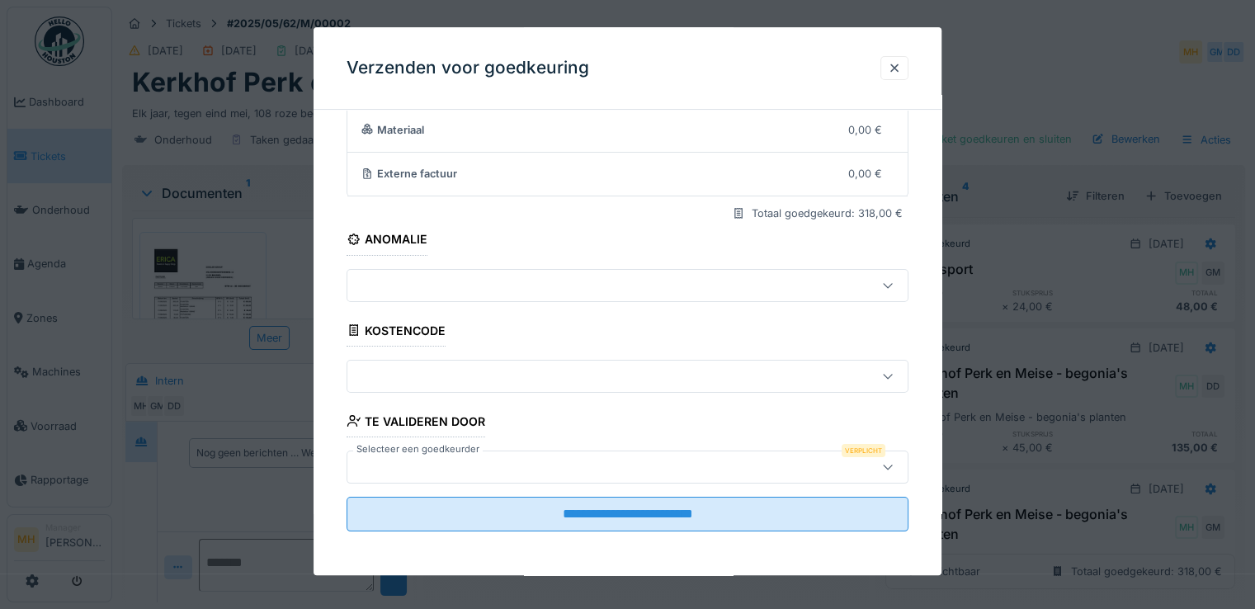
click at [379, 454] on div at bounding box center [627, 466] width 562 height 33
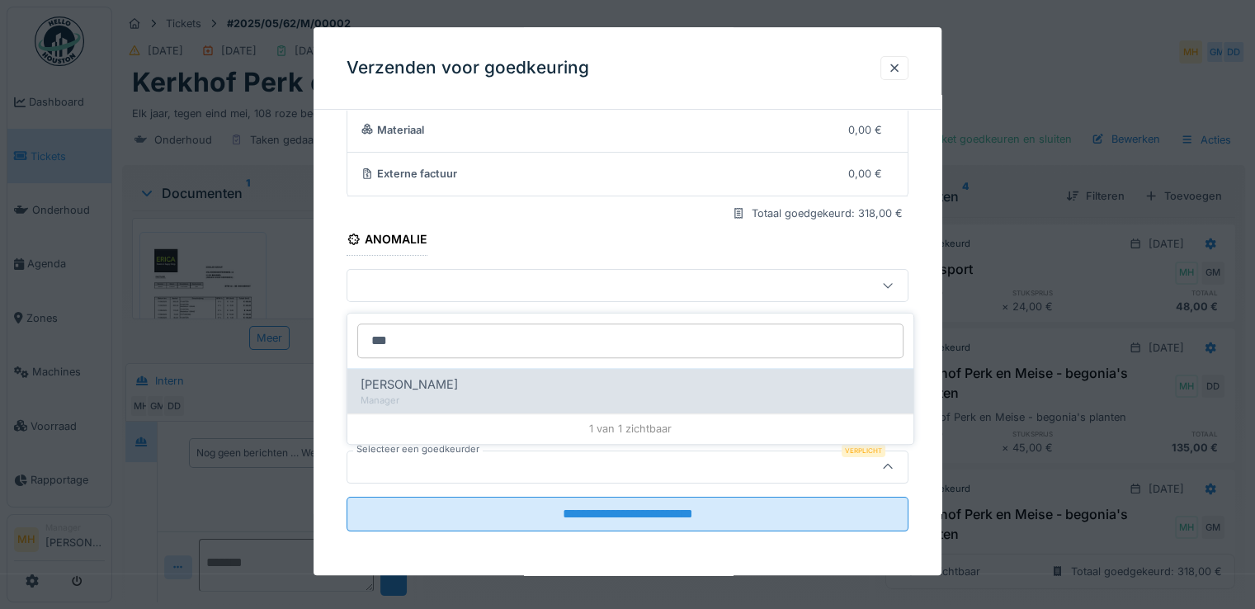
type input "***"
drag, startPoint x: 429, startPoint y: 380, endPoint x: 492, endPoint y: 478, distance: 116.5
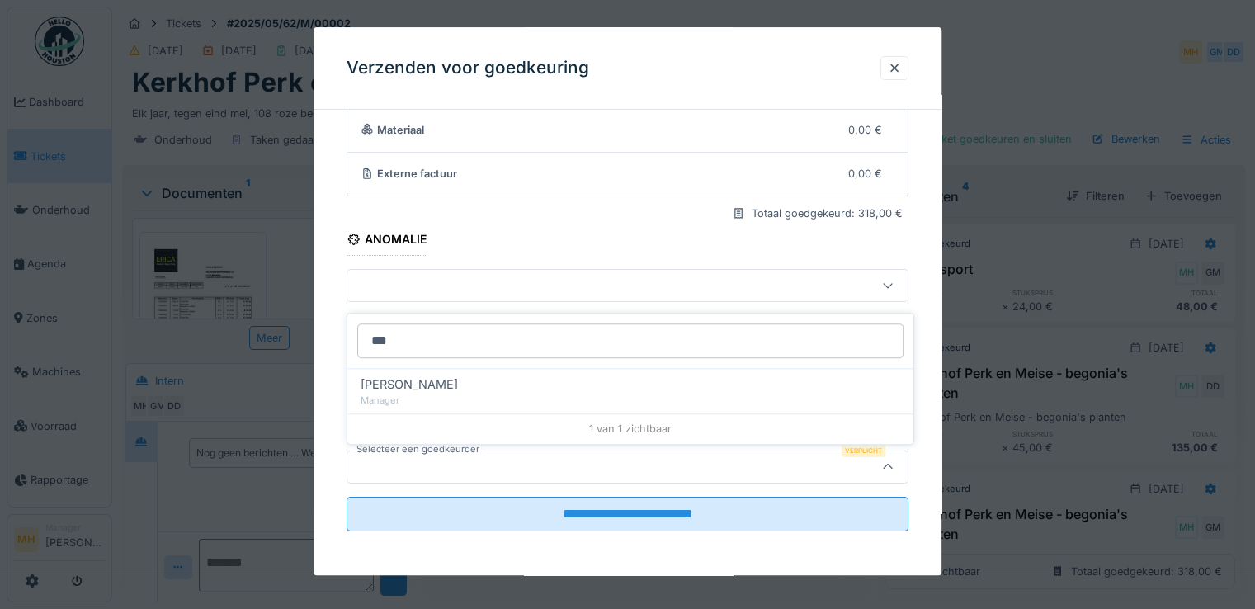
click at [428, 380] on span "Samuel Lima" at bounding box center [409, 384] width 97 height 18
type input "****"
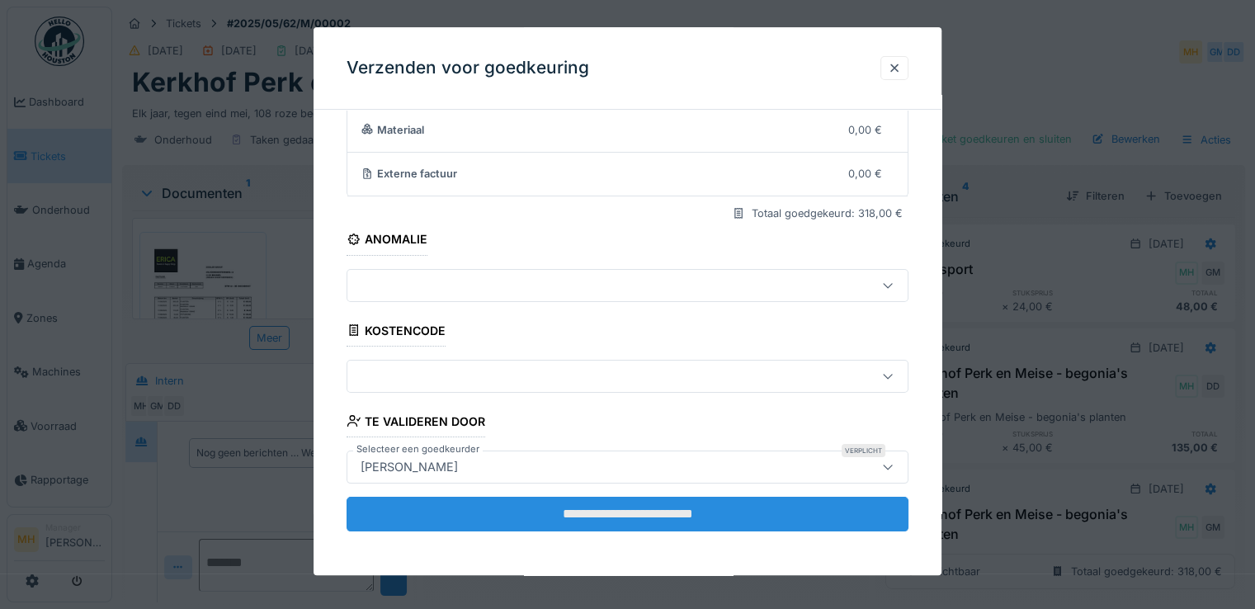
click at [528, 511] on input "**********" at bounding box center [627, 514] width 562 height 35
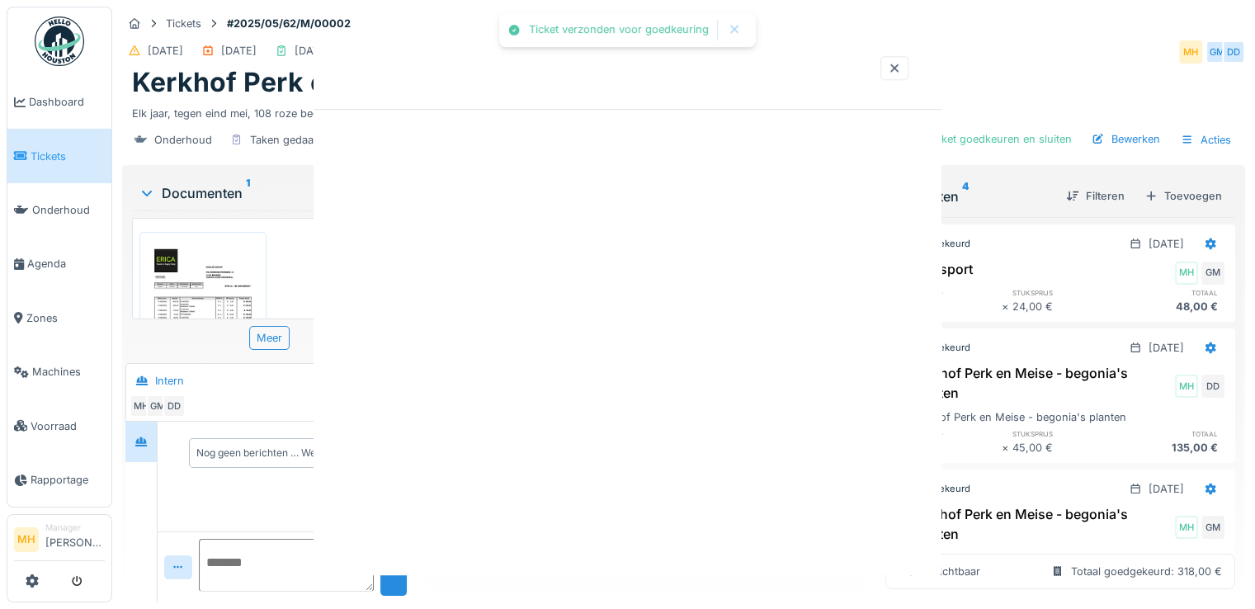
scroll to position [0, 0]
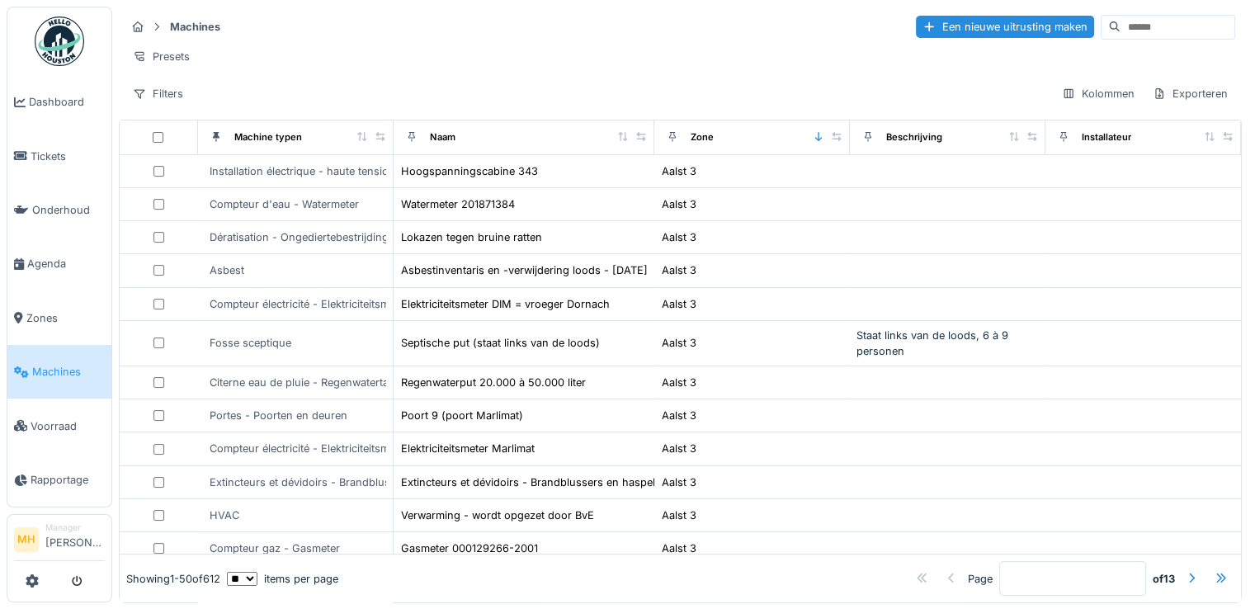
click at [1120, 26] on input at bounding box center [1177, 27] width 114 height 23
type input "**********"
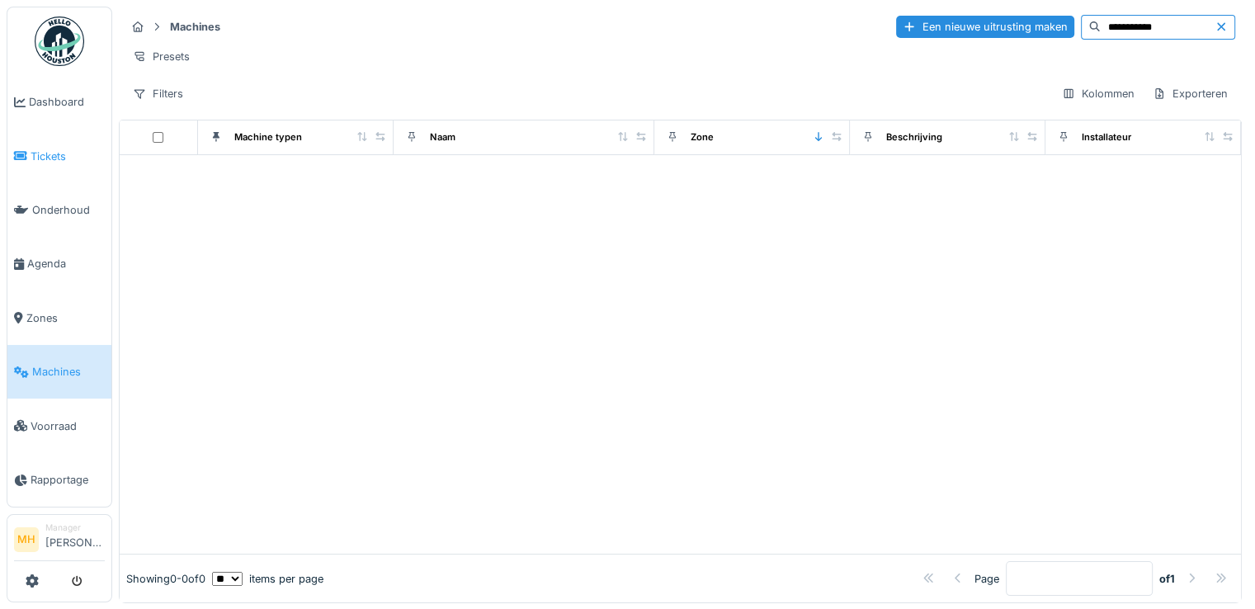
click at [54, 154] on span "Tickets" at bounding box center [68, 156] width 74 height 16
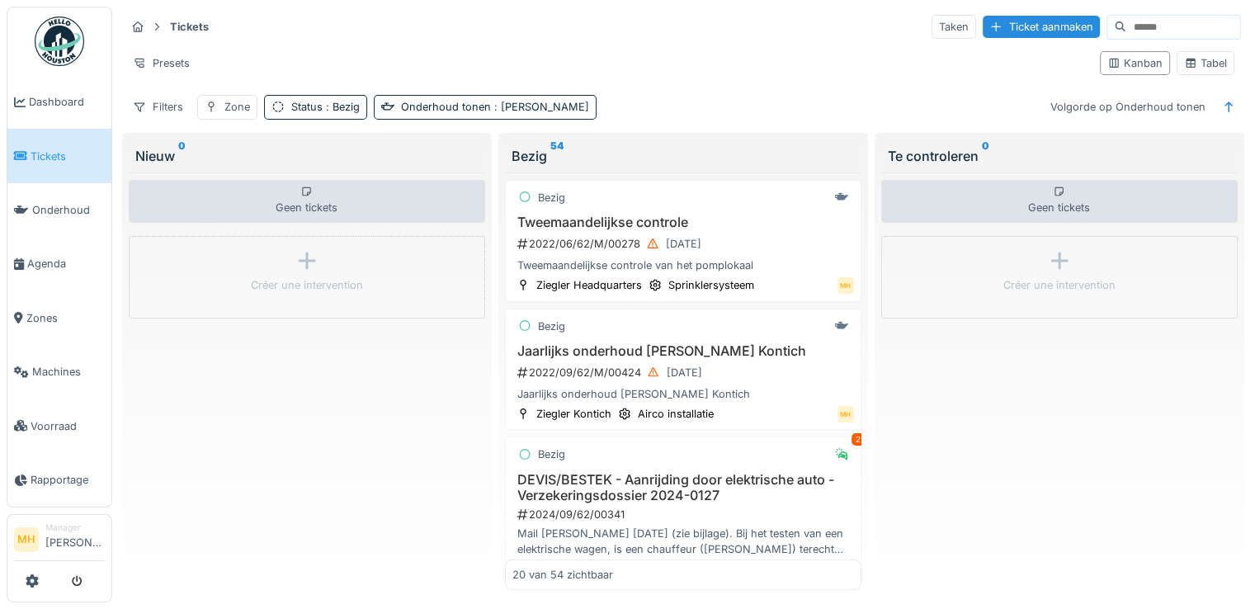
click at [1129, 31] on input at bounding box center [1183, 27] width 114 height 23
type input "**********"
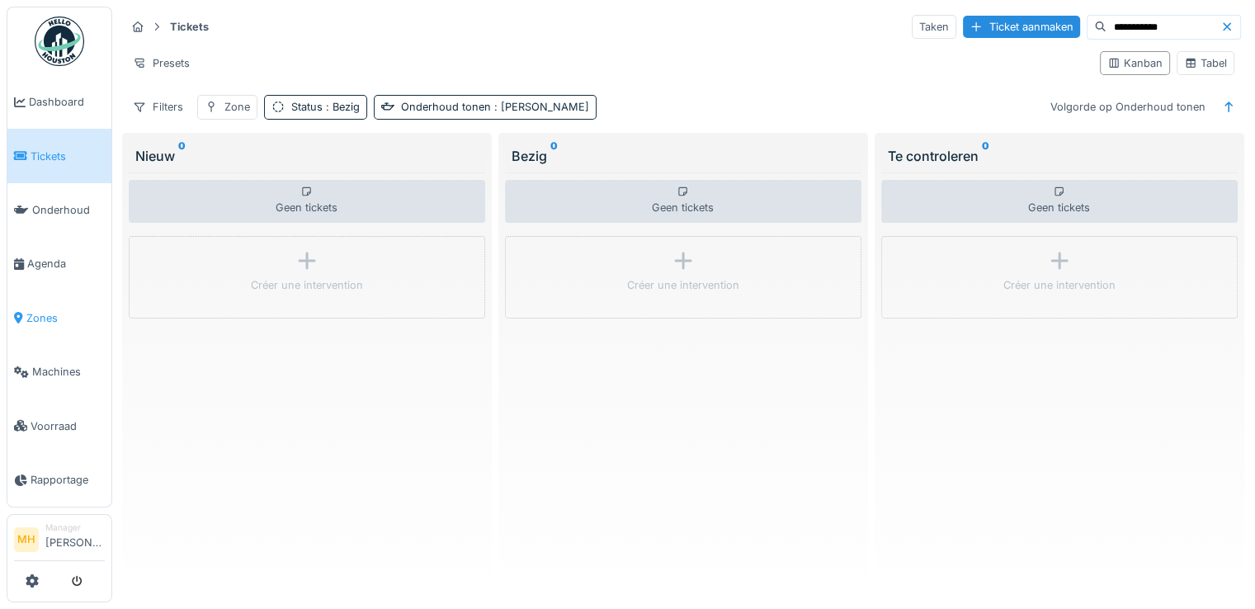
click at [40, 311] on span "Zones" at bounding box center [65, 318] width 78 height 16
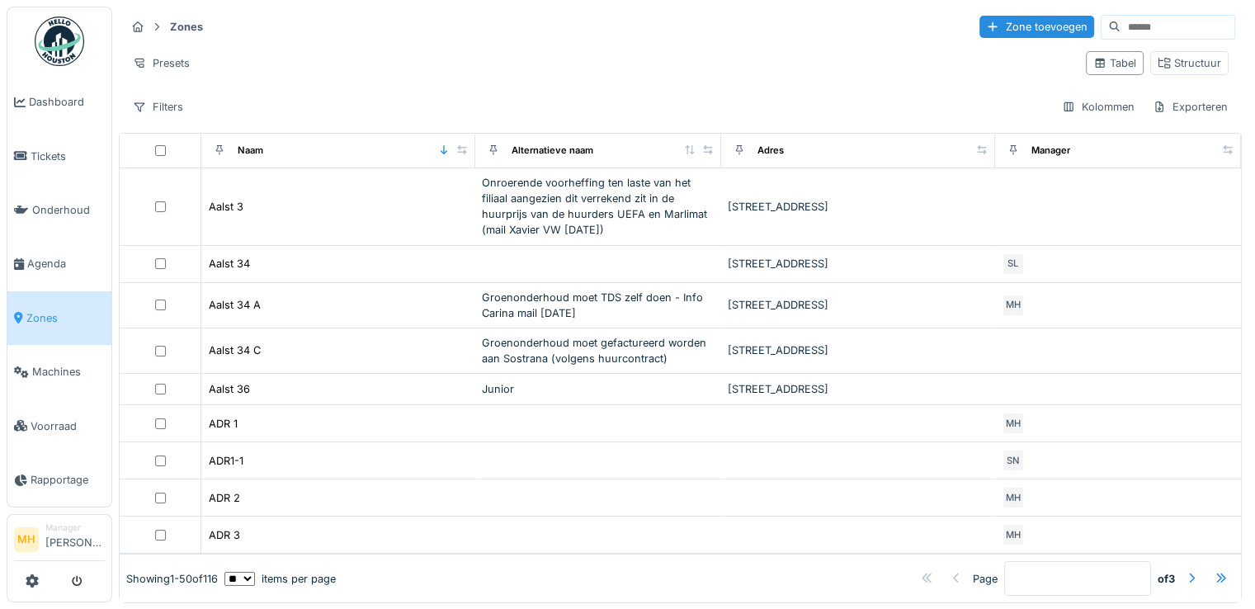
click at [1120, 17] on input at bounding box center [1177, 27] width 114 height 23
type input "****"
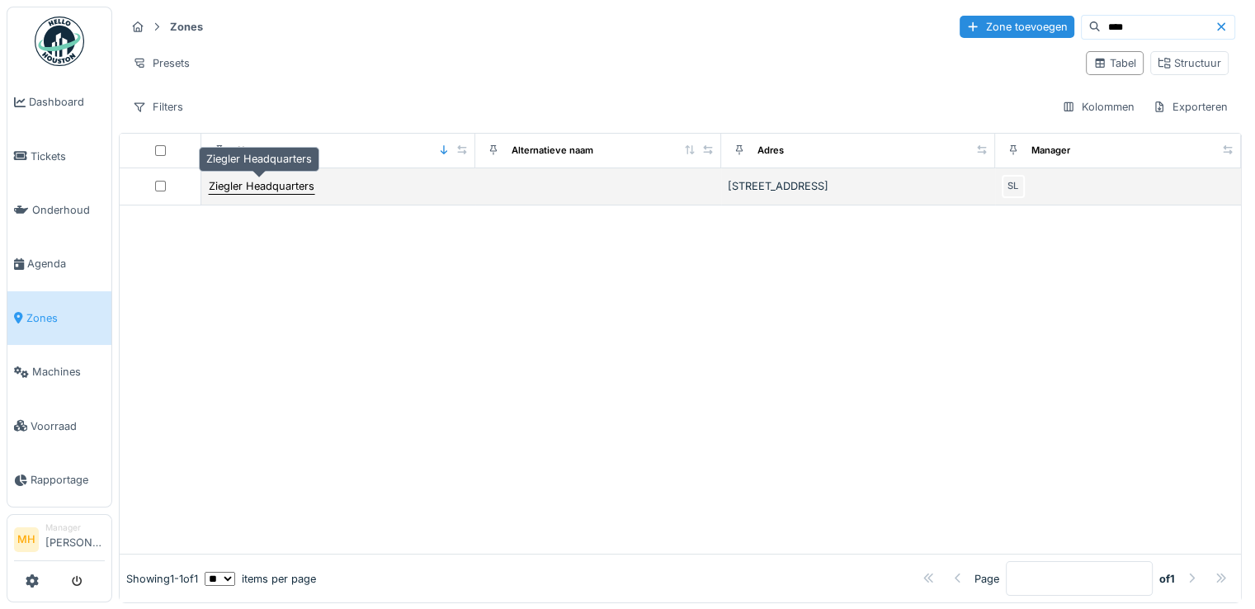
click at [307, 185] on div "Ziegler Headquarters" at bounding box center [262, 186] width 106 height 16
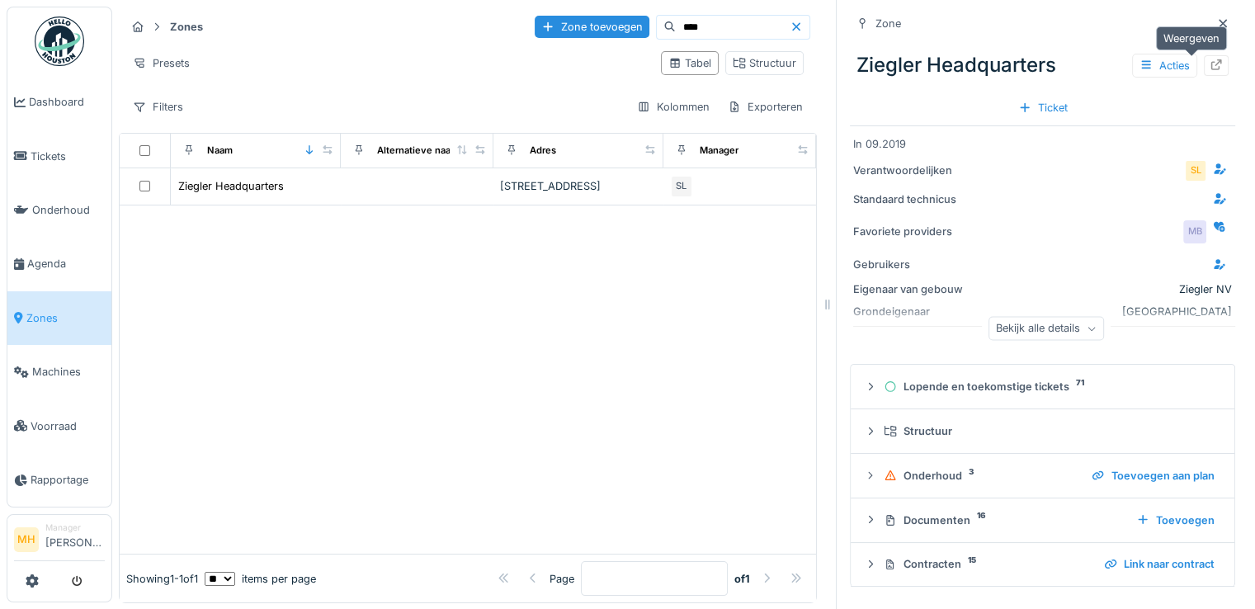
click at [1211, 64] on icon at bounding box center [1216, 64] width 11 height 11
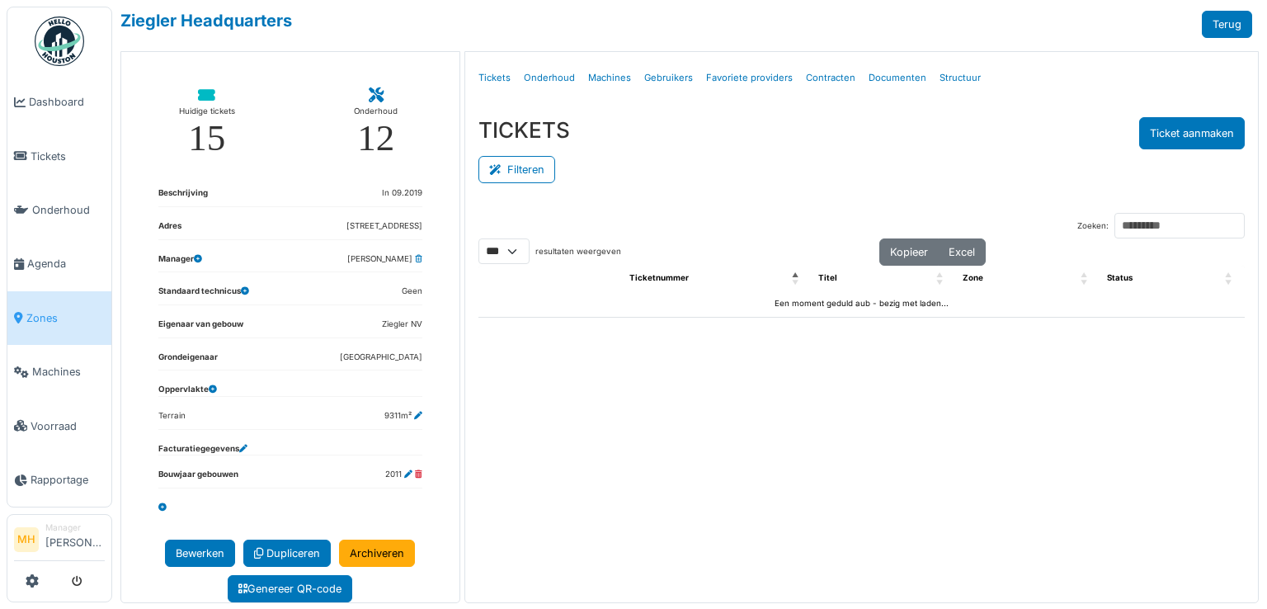
select select "***"
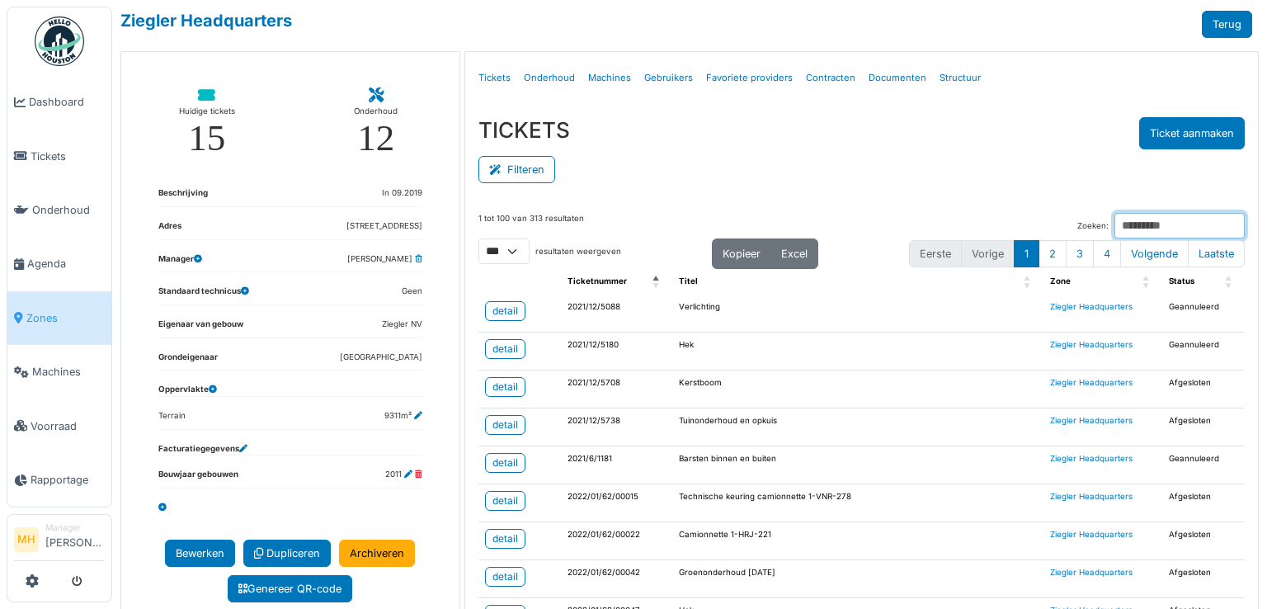
click at [1142, 229] on input "Zoeken:" at bounding box center [1180, 226] width 130 height 26
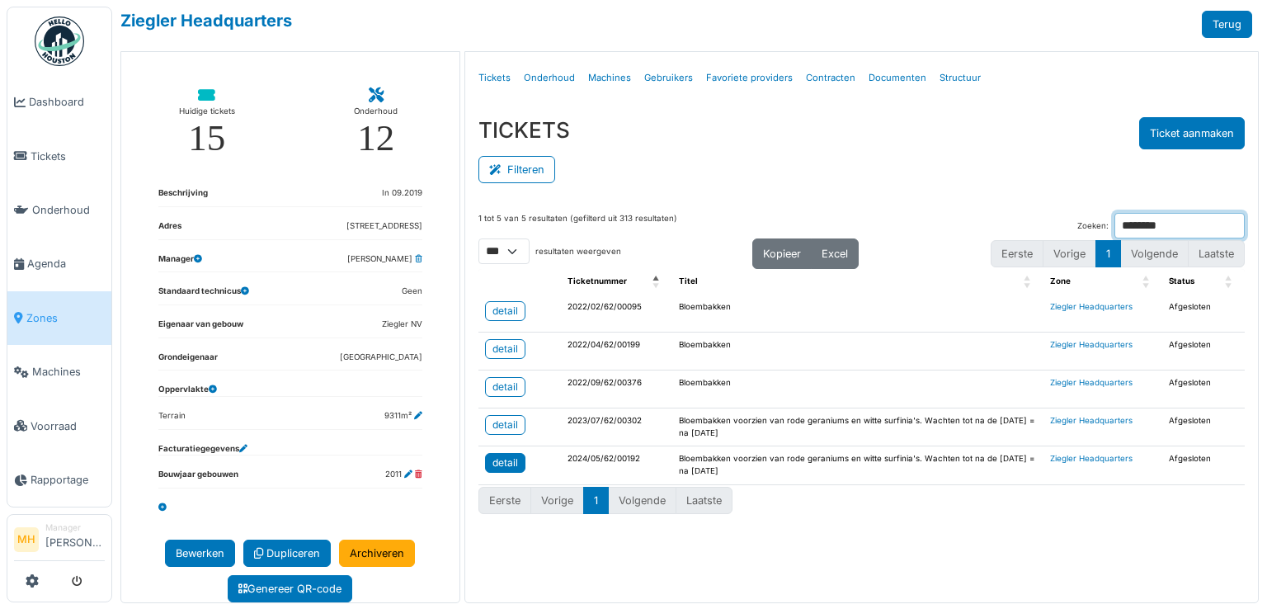
type input "********"
click at [507, 459] on div "detail" at bounding box center [506, 462] width 26 height 15
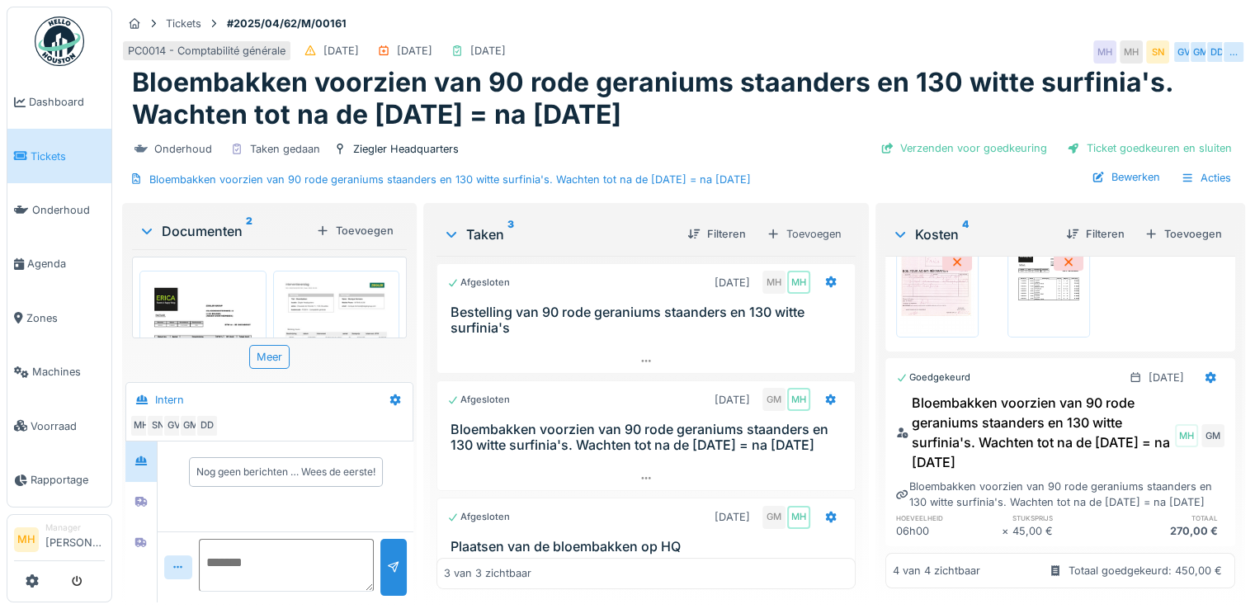
scroll to position [12, 0]
click at [964, 137] on div "Verzenden voor goedkeuring" at bounding box center [964, 148] width 180 height 22
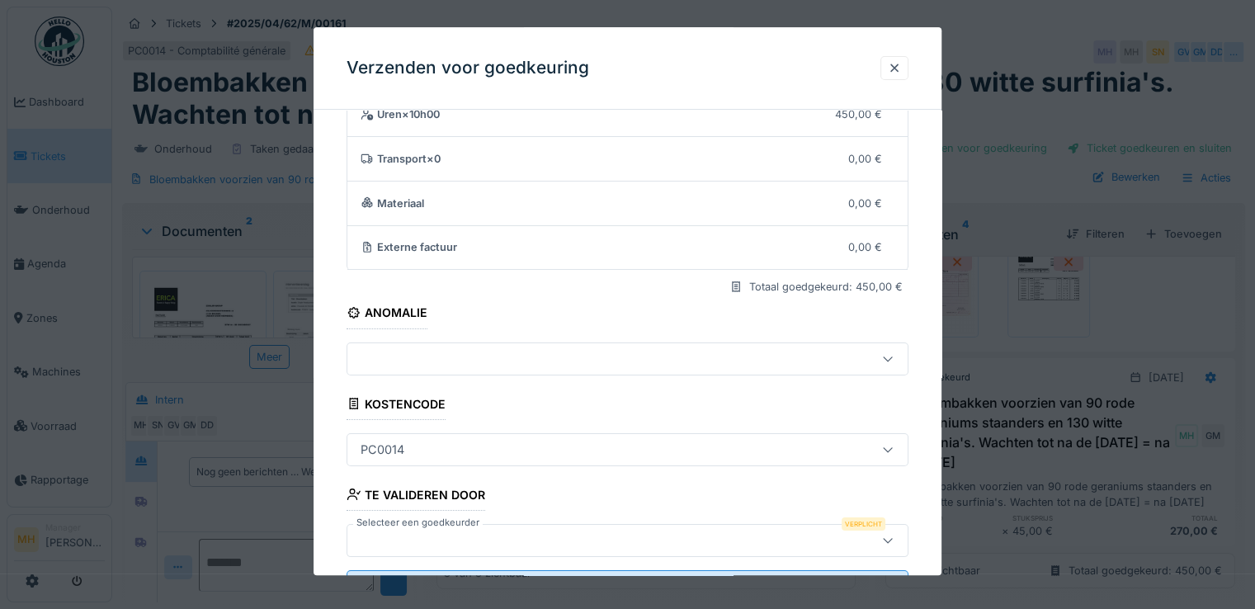
scroll to position [143, 0]
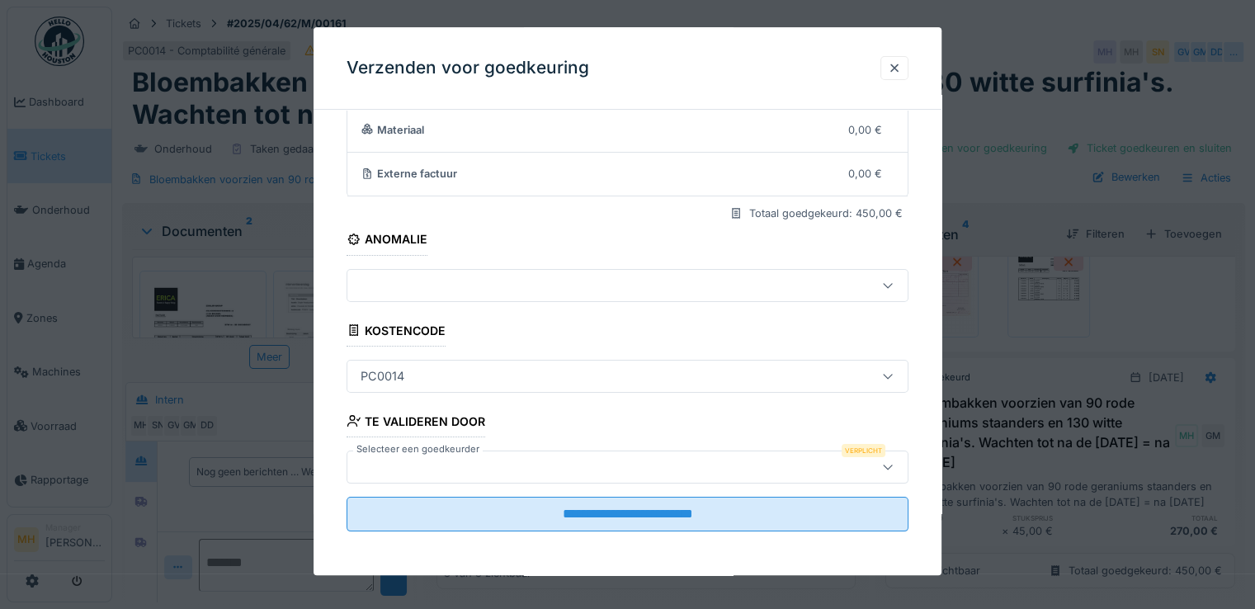
click at [401, 461] on div at bounding box center [593, 467] width 478 height 18
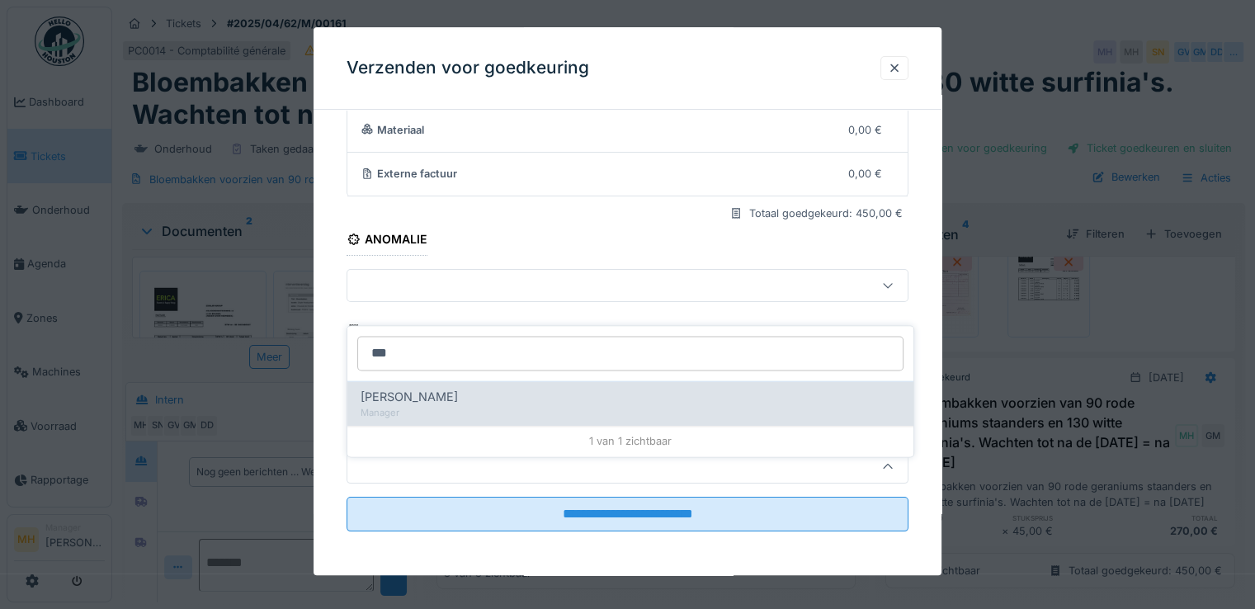
type input "***"
click at [406, 388] on span "Samuel Lima" at bounding box center [409, 397] width 97 height 18
type input "****"
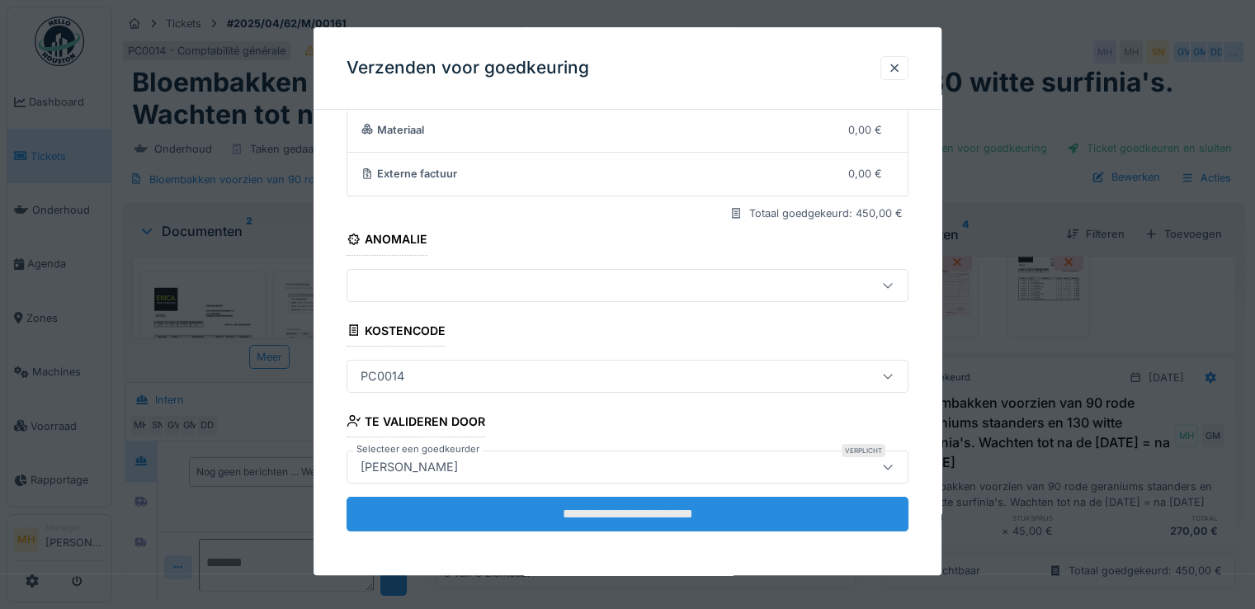
click at [561, 499] on input "**********" at bounding box center [627, 514] width 562 height 35
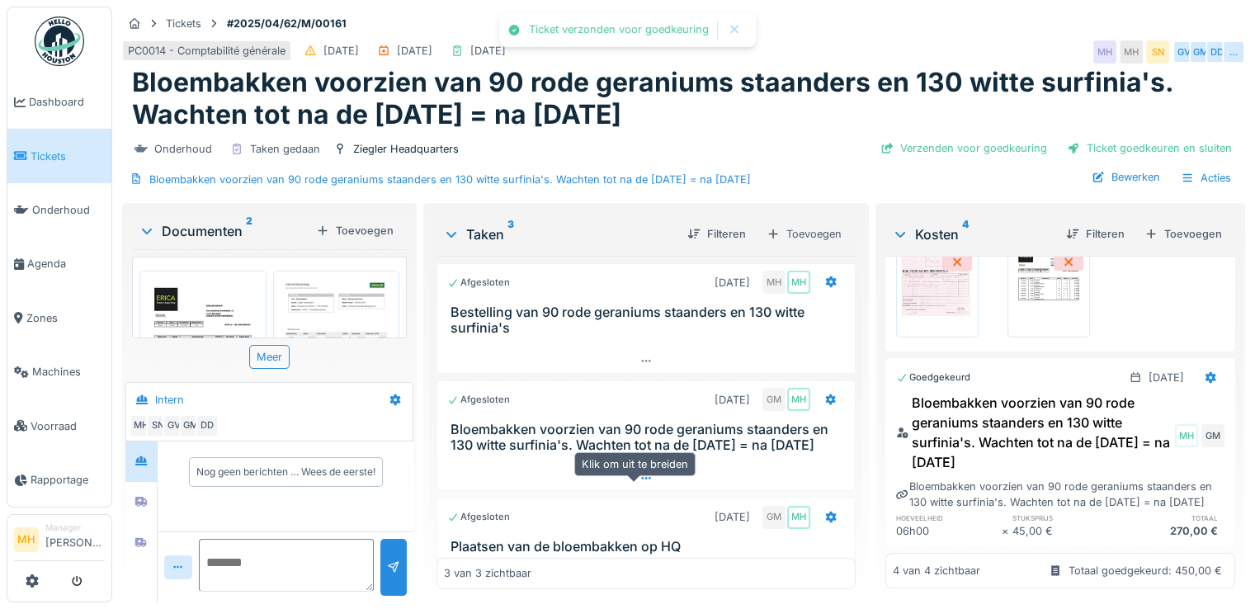
scroll to position [443, 0]
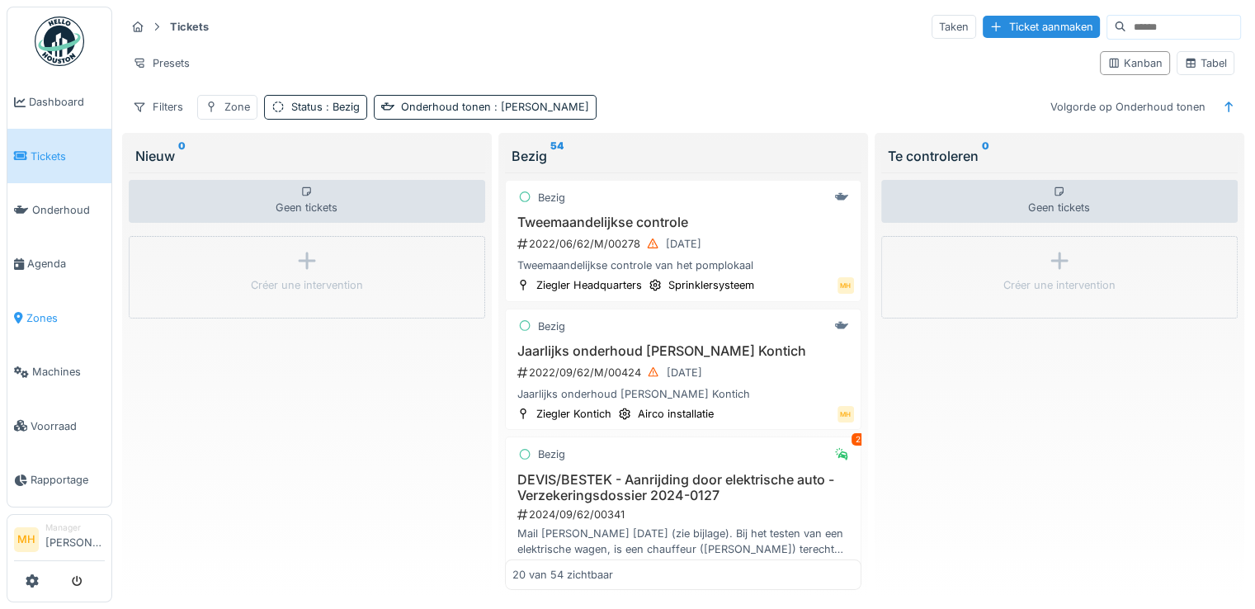
click at [49, 310] on span "Zones" at bounding box center [65, 318] width 78 height 16
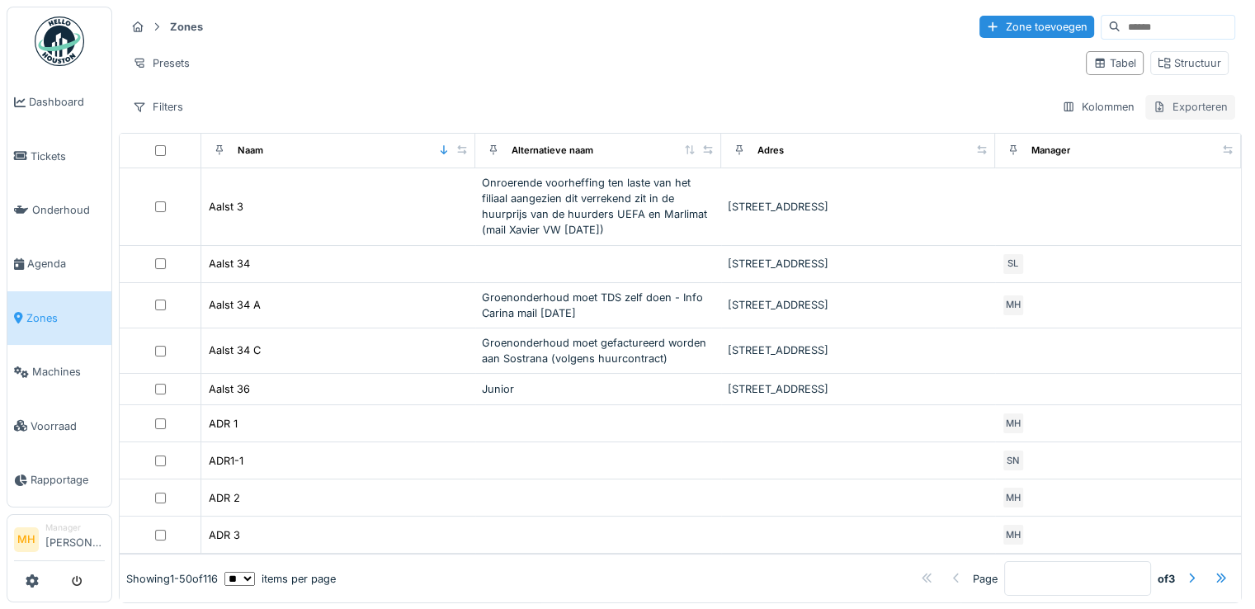
click at [1165, 102] on div "Exporteren" at bounding box center [1190, 107] width 90 height 24
click at [1119, 169] on div "Exporteer naar Excel" at bounding box center [1124, 167] width 138 height 25
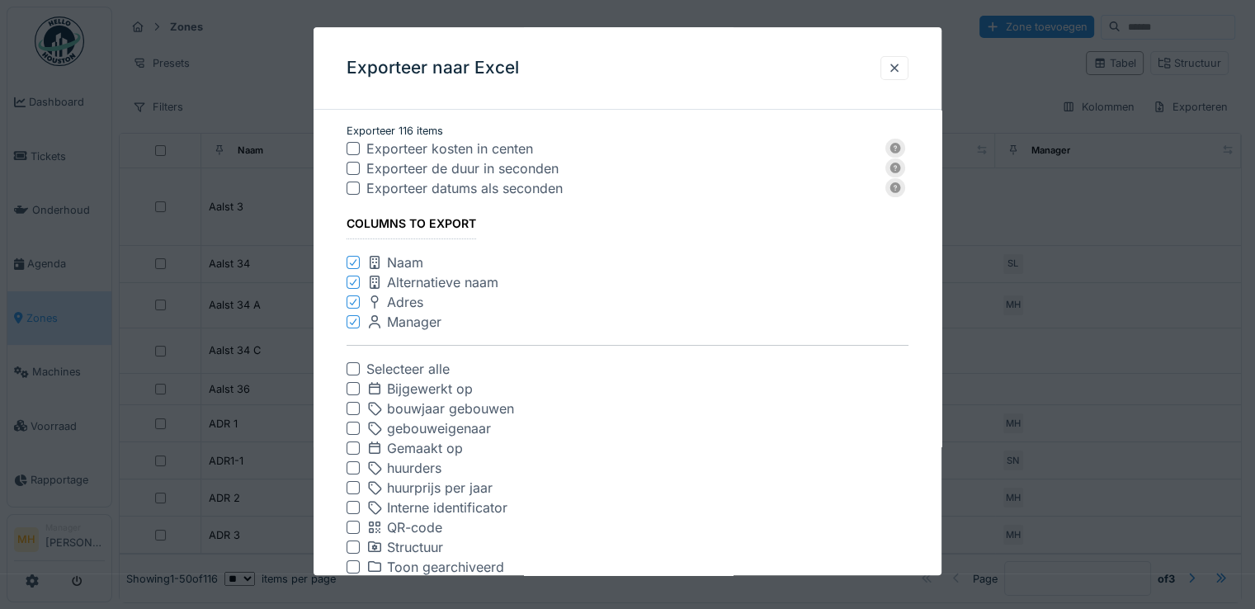
click at [351, 317] on div at bounding box center [353, 322] width 10 height 16
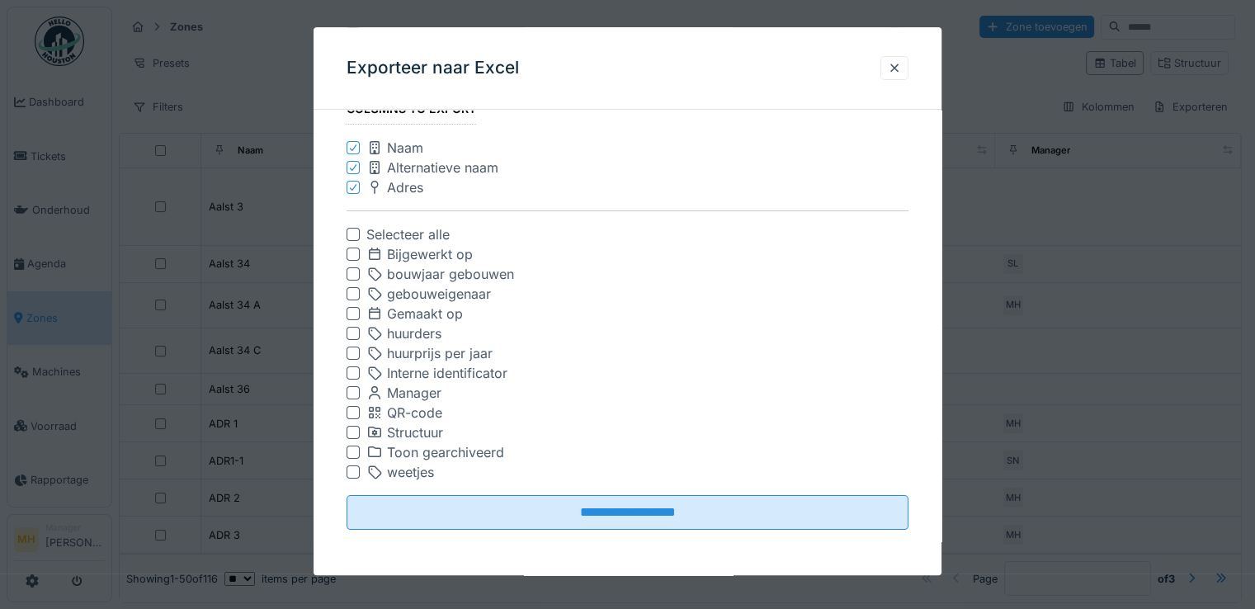
scroll to position [13, 0]
click at [412, 471] on div "weetjes" at bounding box center [400, 473] width 68 height 20
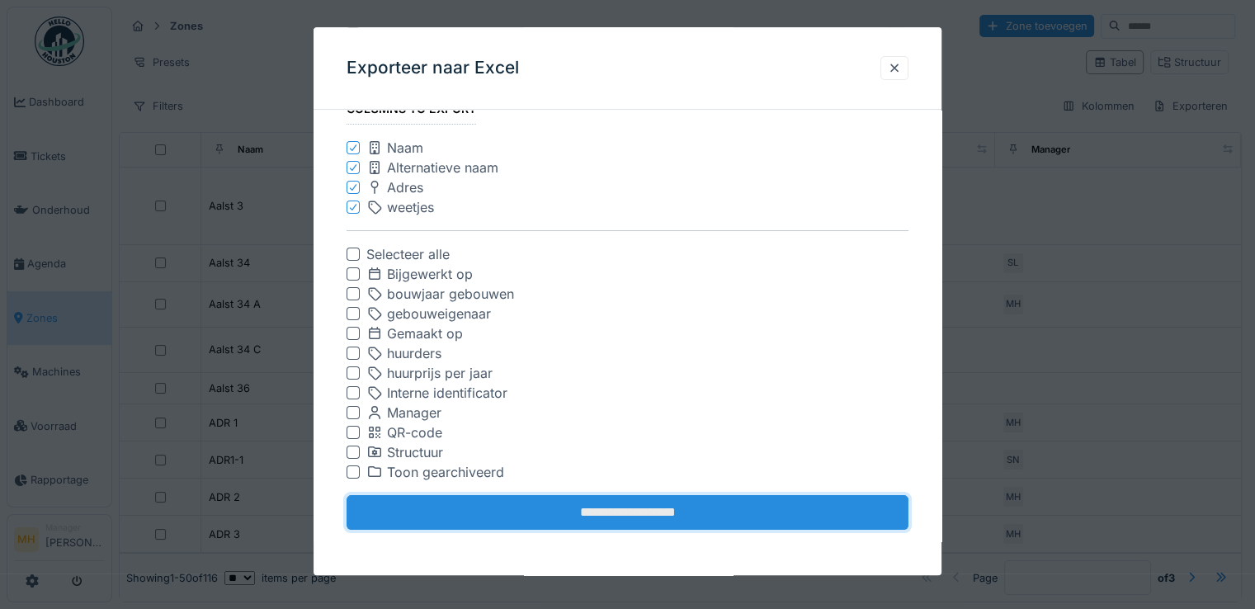
click at [630, 507] on input "**********" at bounding box center [627, 513] width 562 height 35
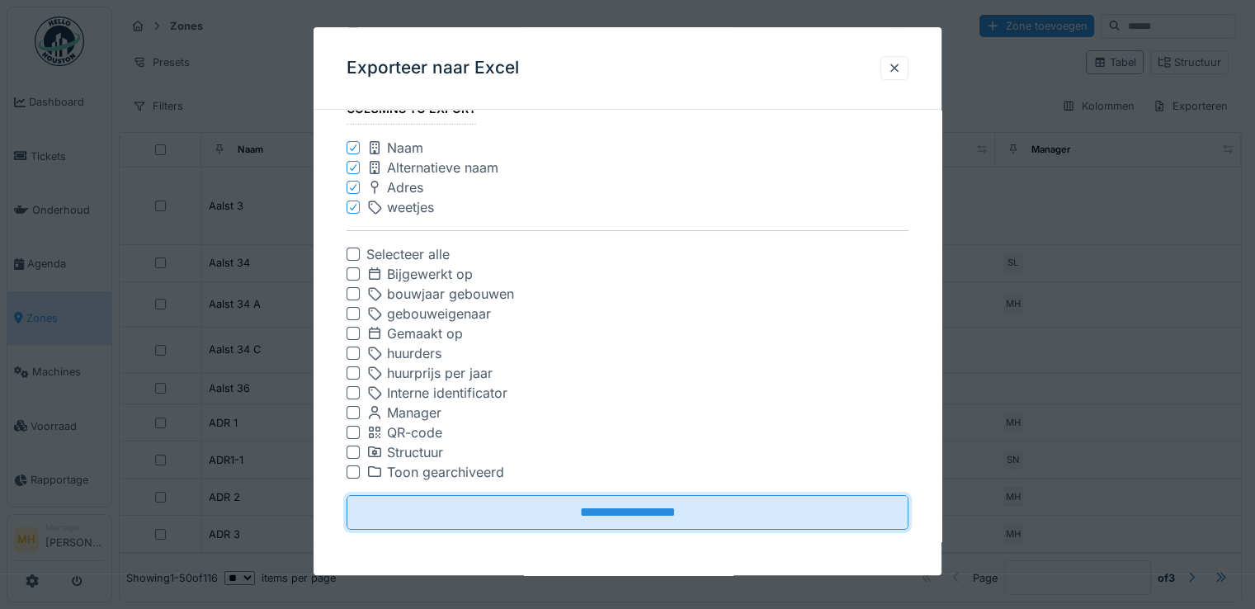
scroll to position [0, 0]
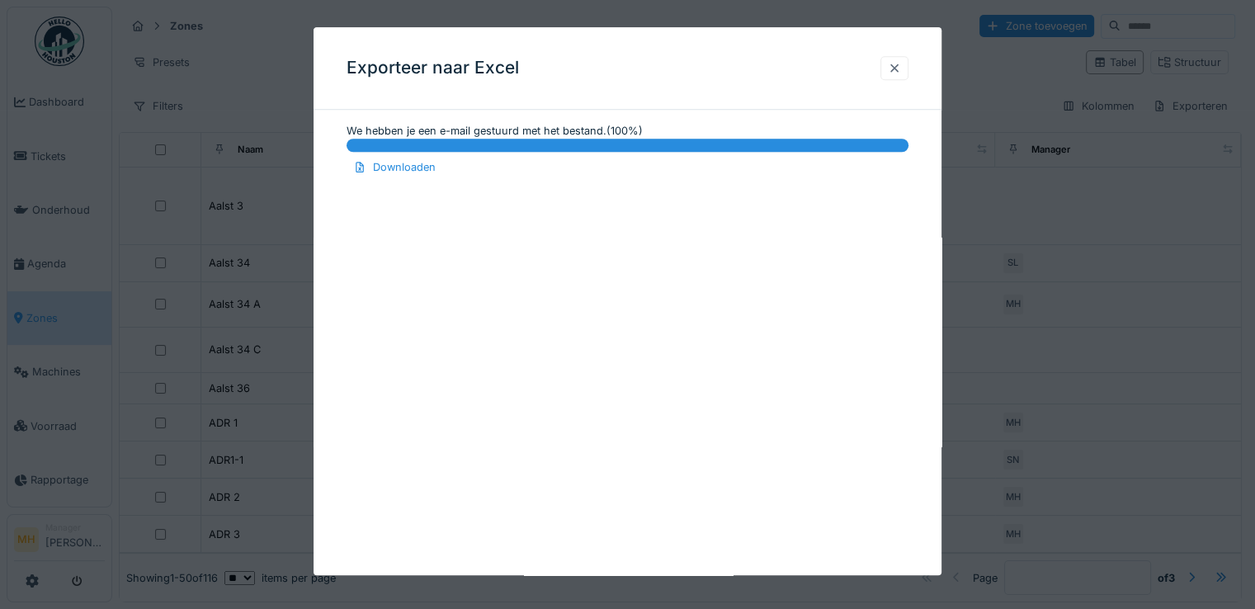
click at [901, 68] on div at bounding box center [894, 68] width 13 height 16
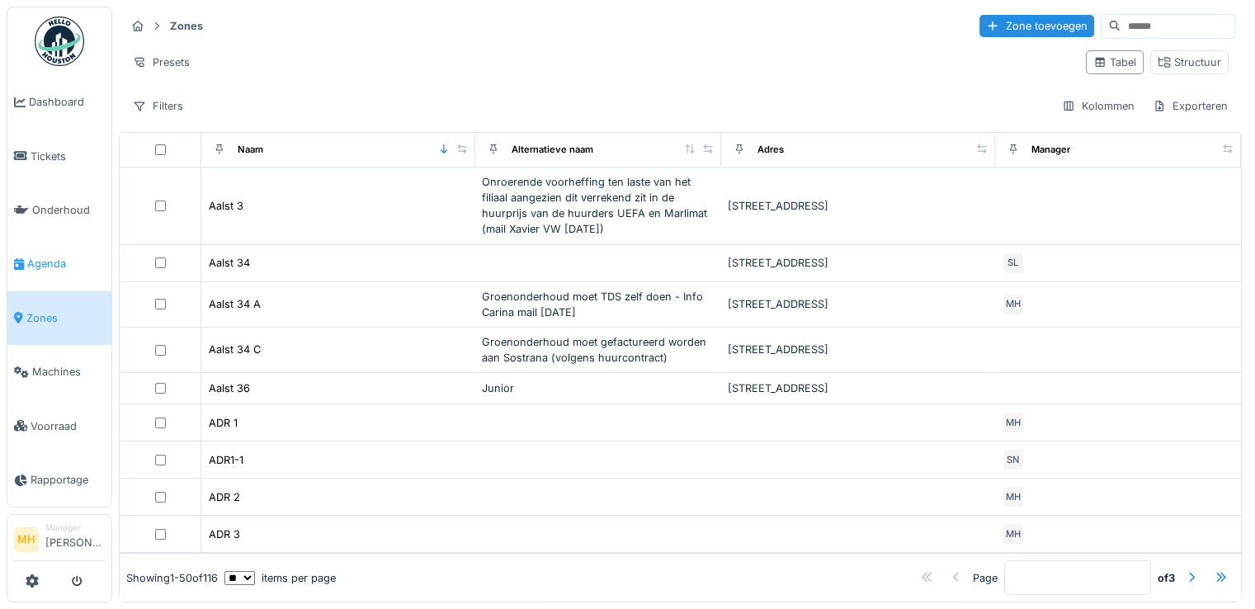
click at [56, 256] on span "Agenda" at bounding box center [66, 264] width 78 height 16
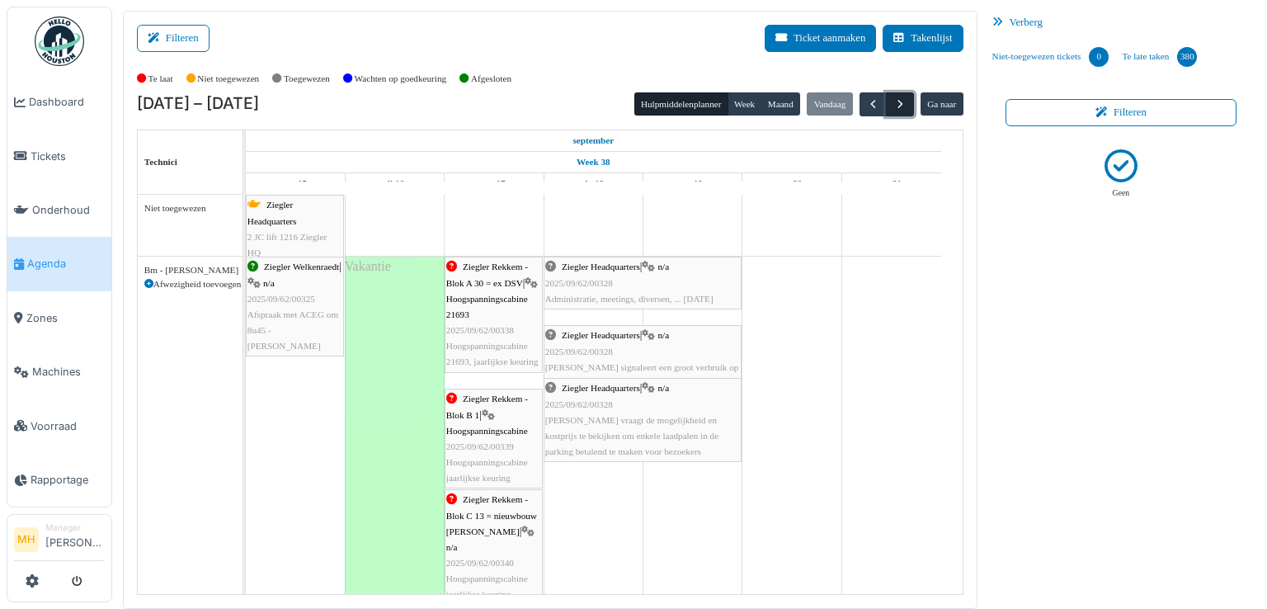
click at [895, 100] on span "button" at bounding box center [900, 104] width 14 height 14
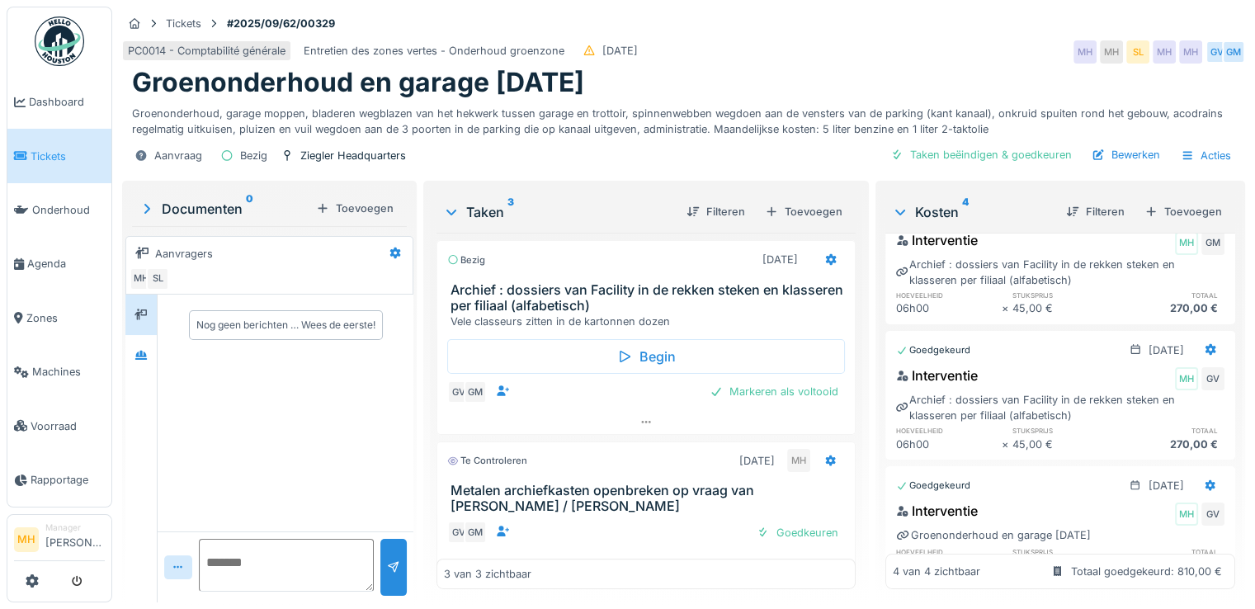
scroll to position [82, 0]
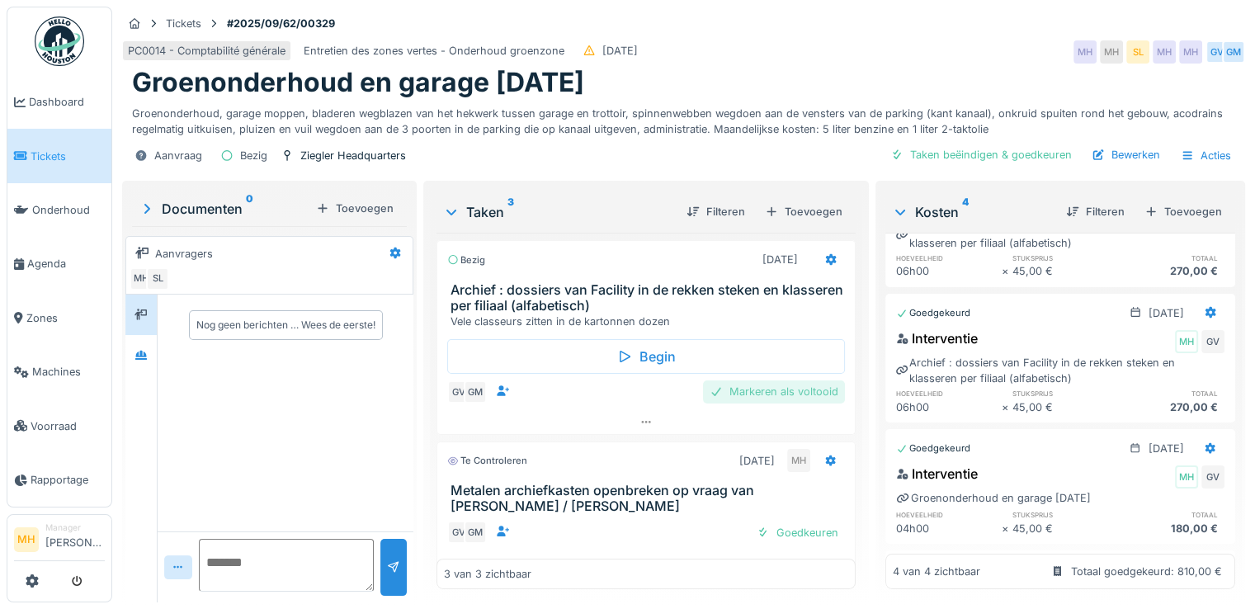
click at [747, 388] on div "Markeren als voltooid" at bounding box center [774, 391] width 142 height 22
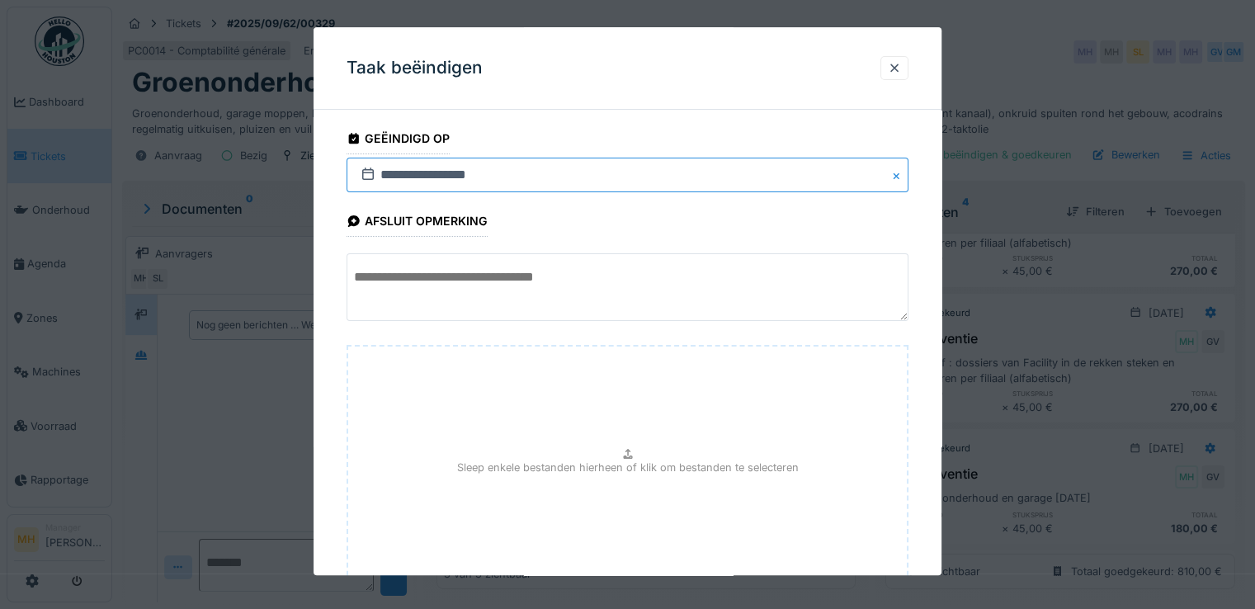
click at [423, 173] on input "**********" at bounding box center [627, 175] width 562 height 35
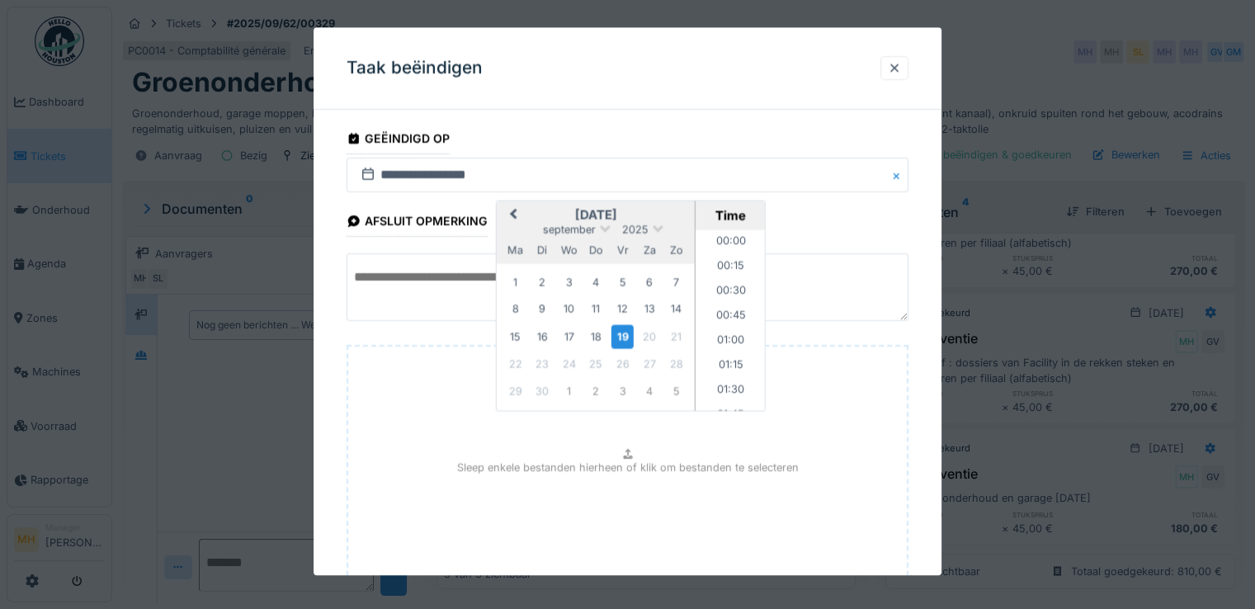
scroll to position [1308, 0]
click at [599, 337] on div "18" at bounding box center [595, 337] width 22 height 22
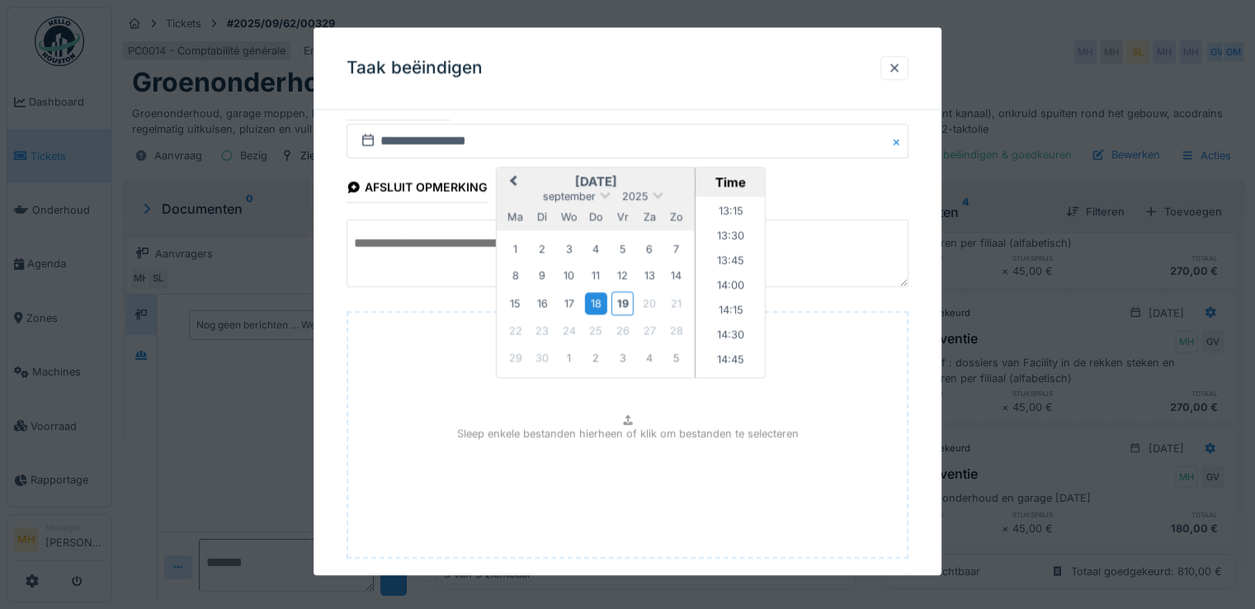
scroll to position [123, 0]
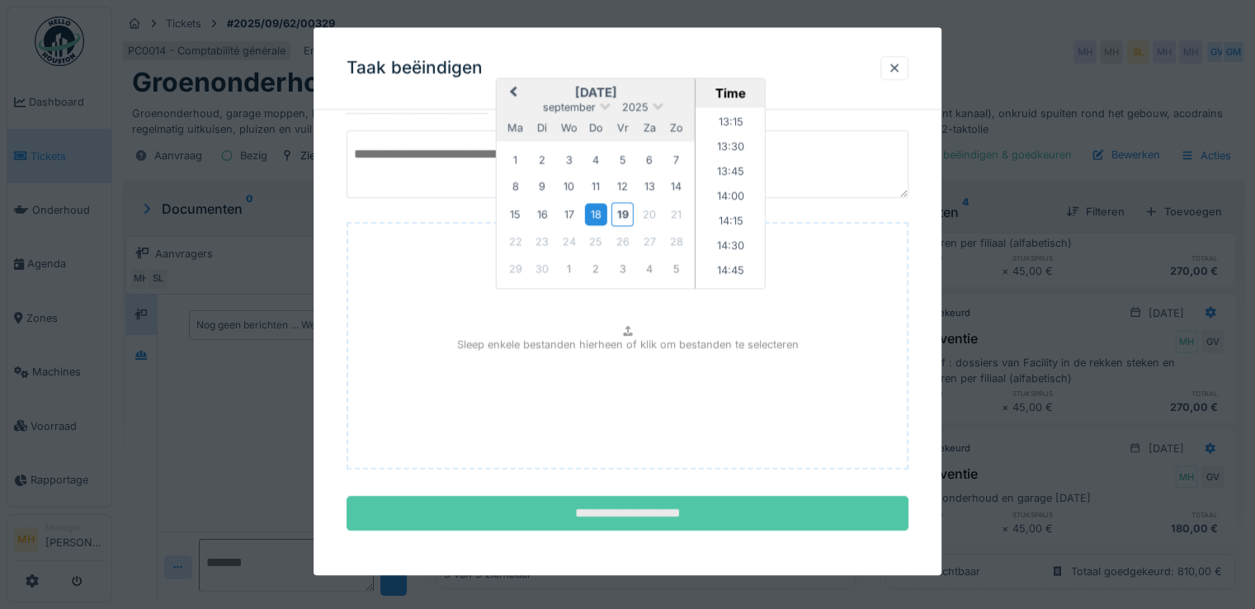
click at [583, 517] on input "**********" at bounding box center [627, 514] width 562 height 35
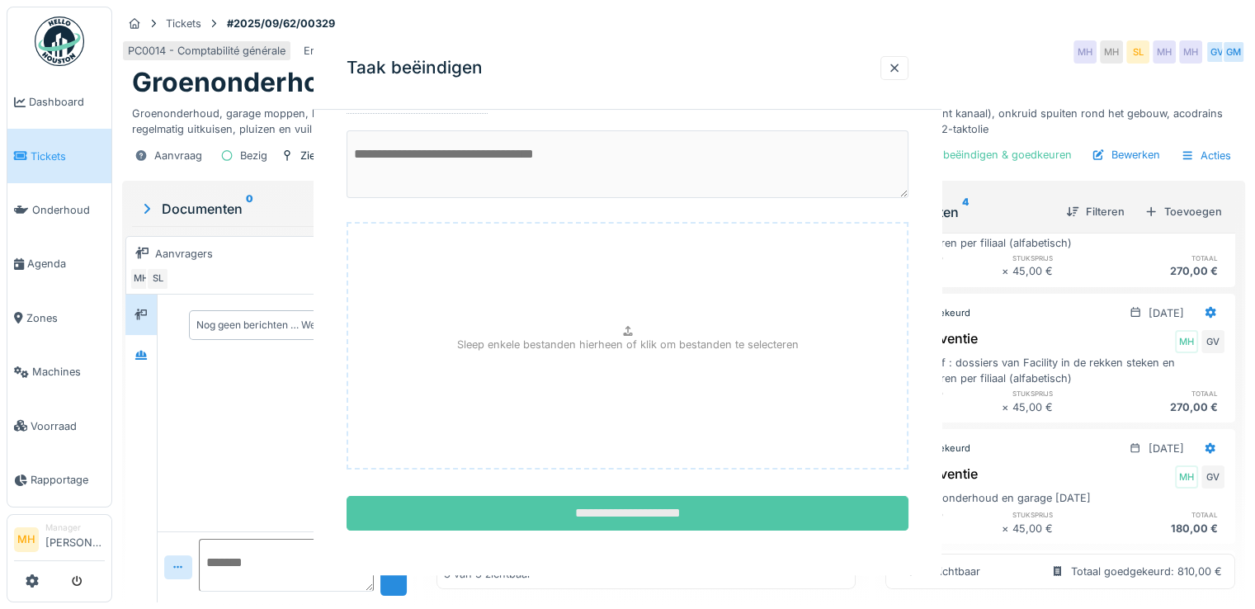
scroll to position [0, 0]
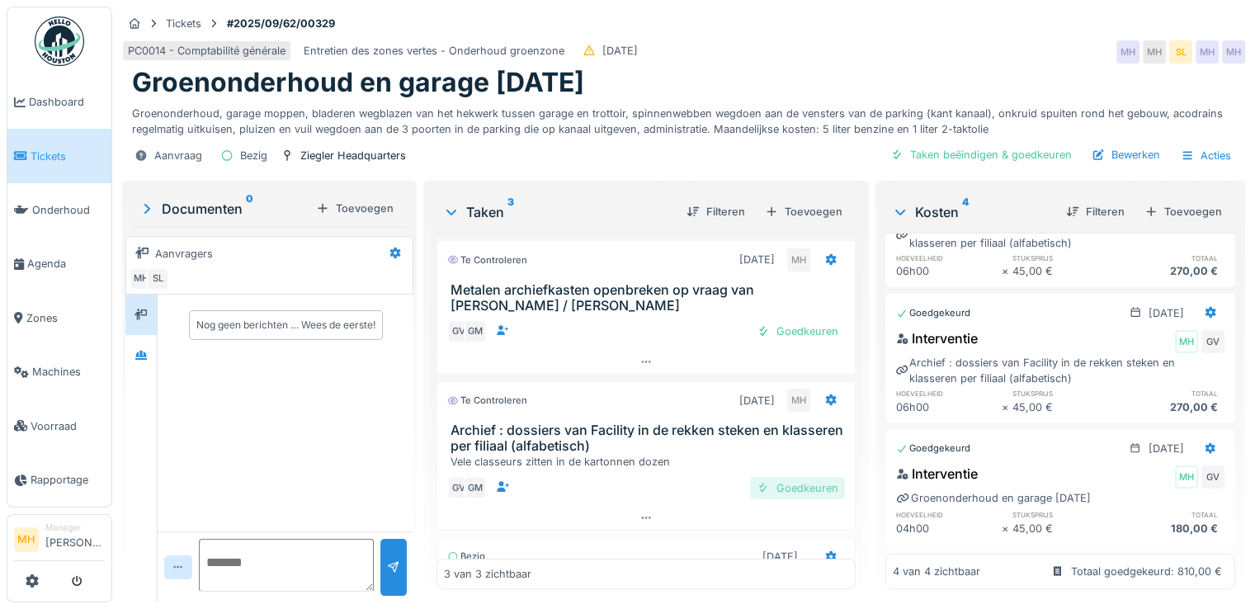
click at [779, 484] on div "Goedkeuren" at bounding box center [797, 488] width 95 height 22
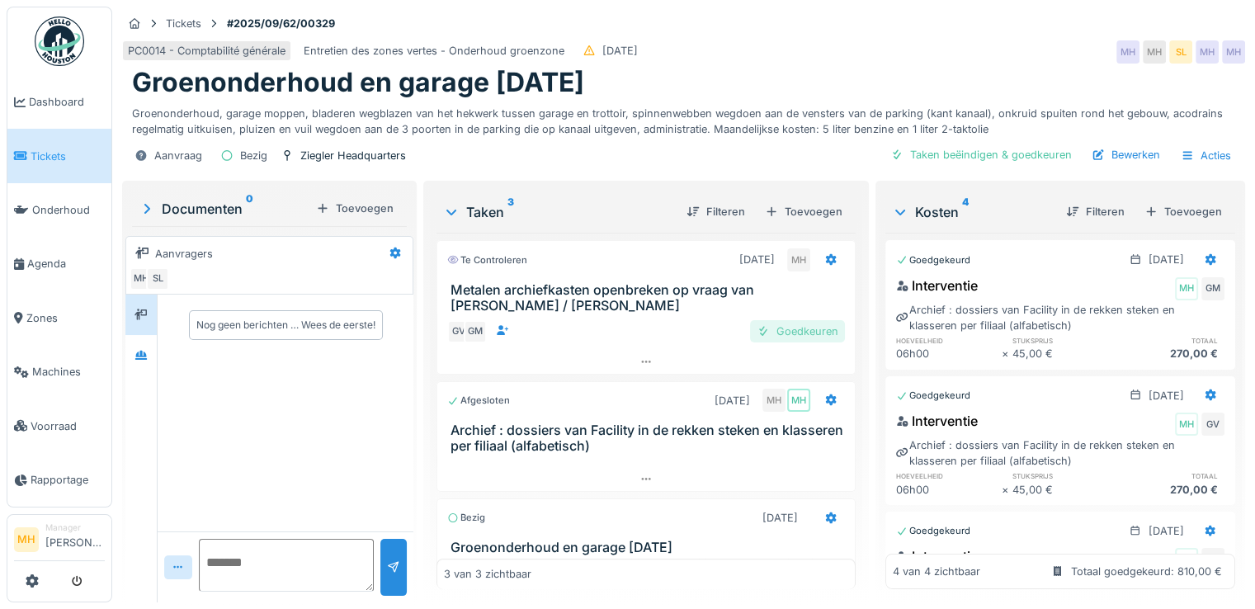
click at [782, 331] on div "Goedkeuren" at bounding box center [797, 331] width 95 height 22
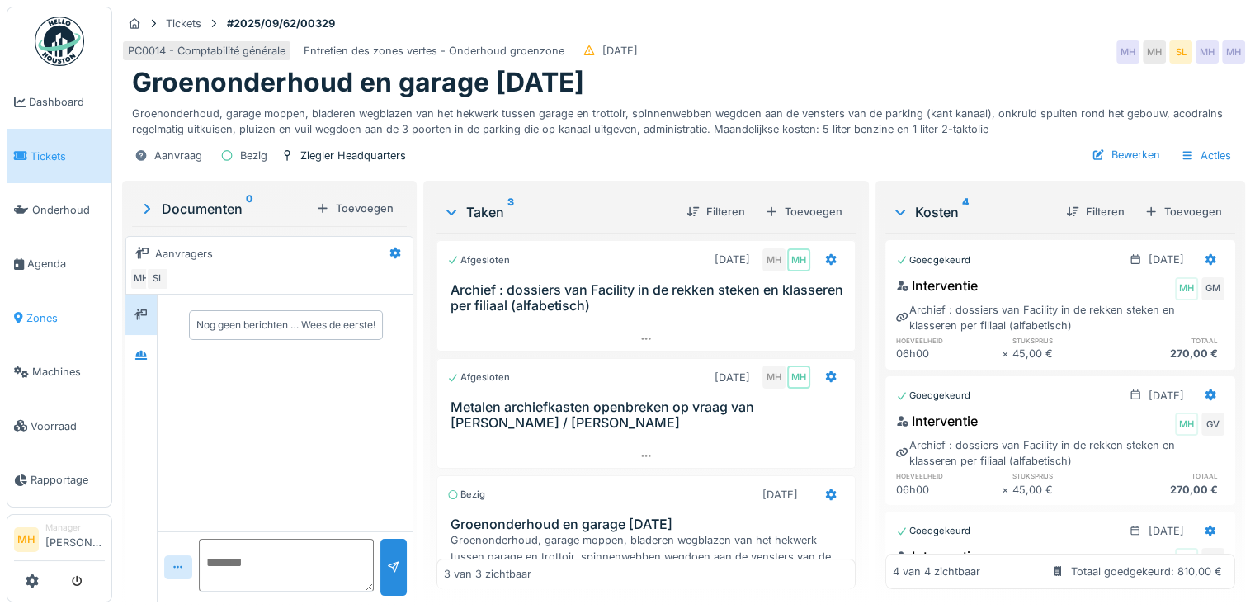
click at [43, 310] on span "Zones" at bounding box center [65, 318] width 78 height 16
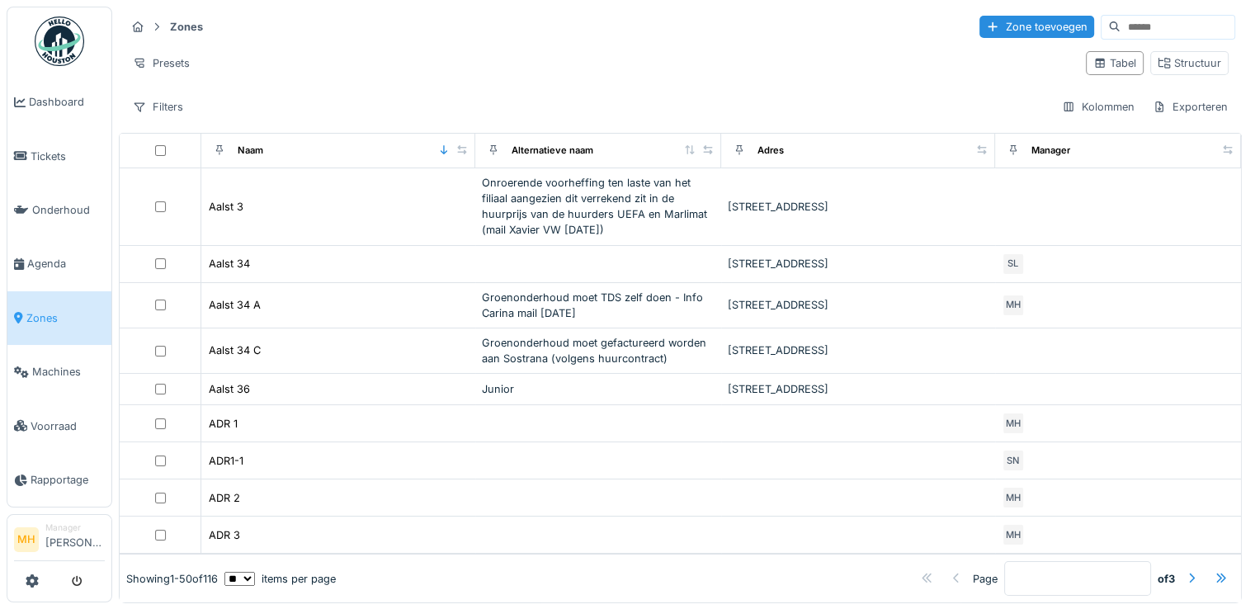
click at [1120, 23] on input at bounding box center [1177, 27] width 114 height 23
type input "****"
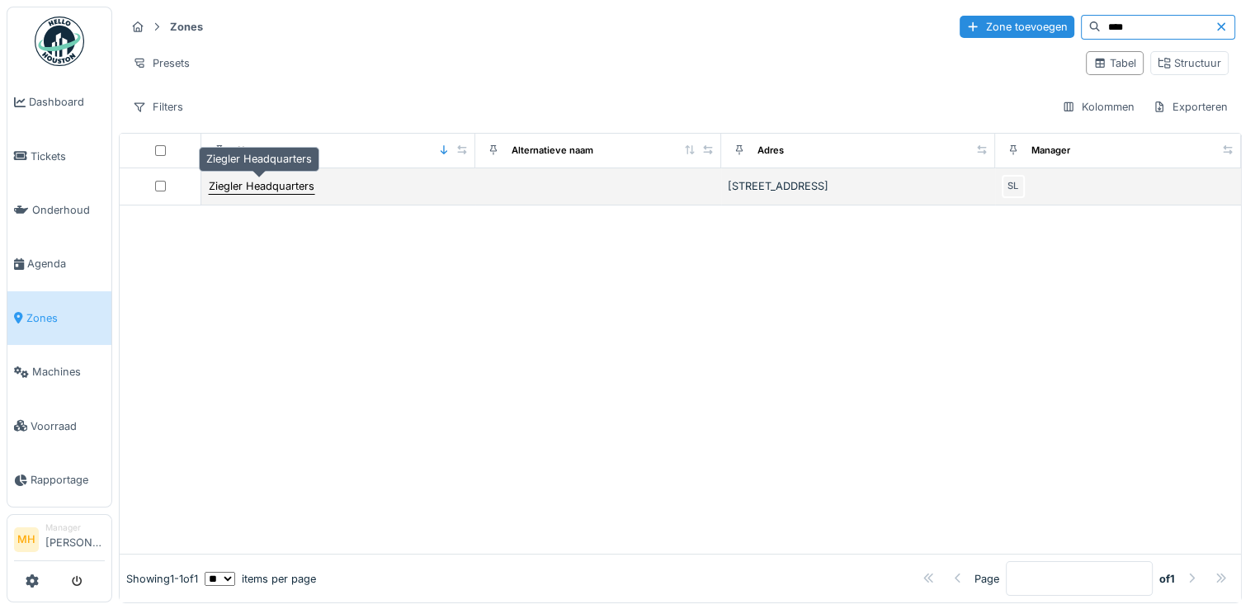
click at [288, 183] on div "Ziegler Headquarters" at bounding box center [262, 186] width 106 height 16
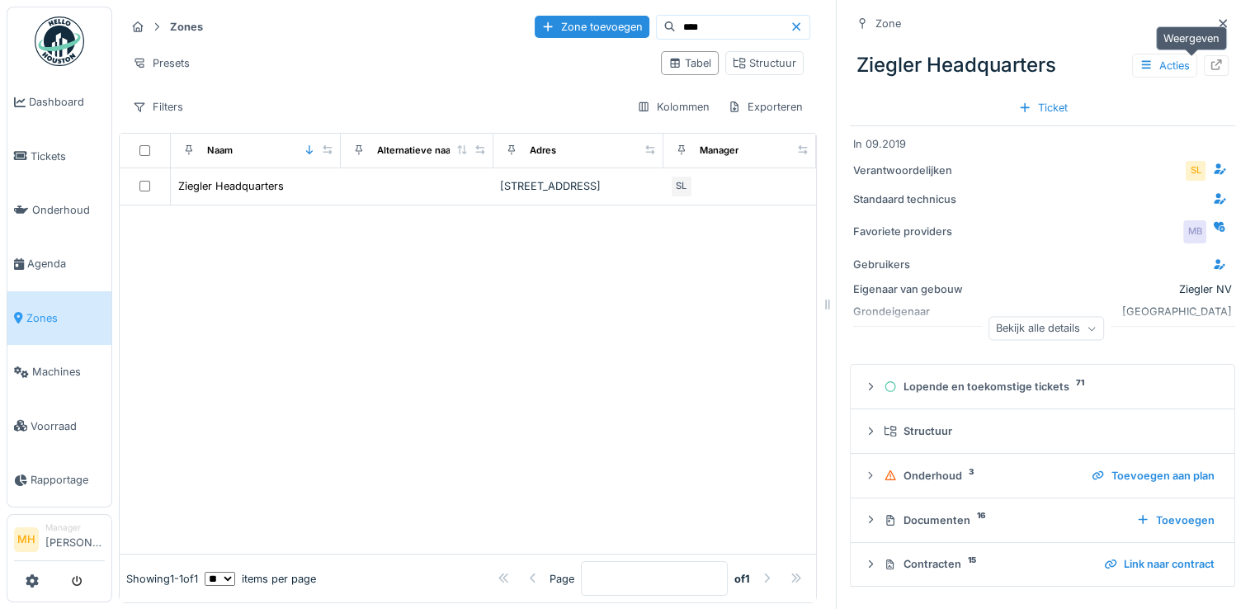
click at [1209, 62] on icon at bounding box center [1215, 64] width 13 height 11
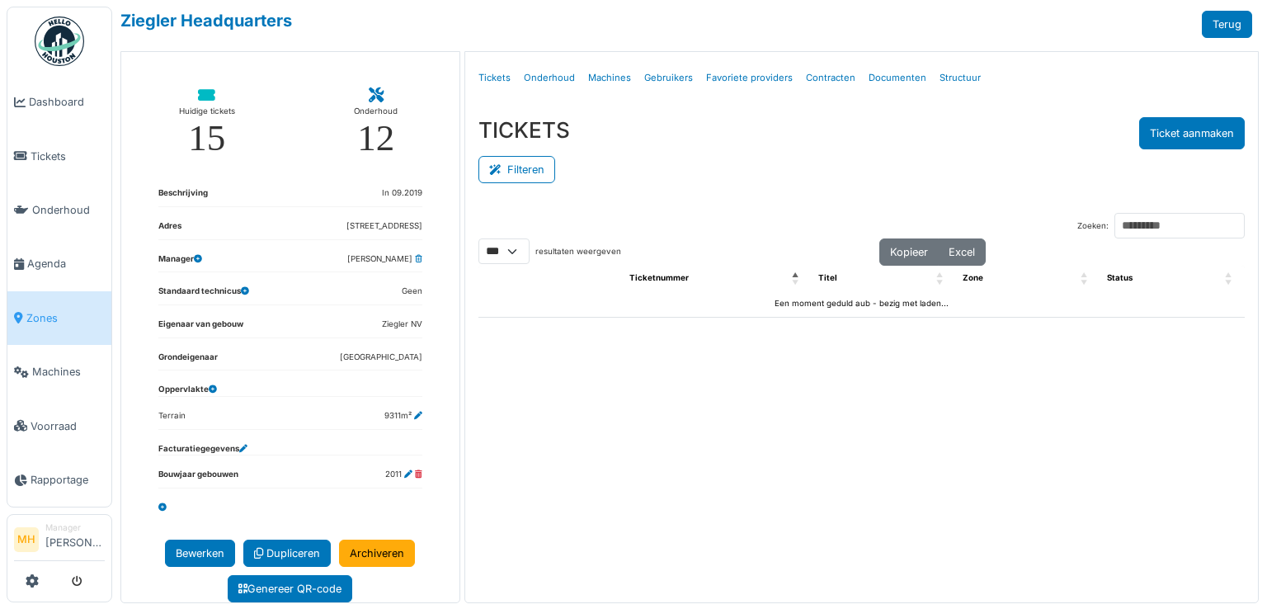
select select "***"
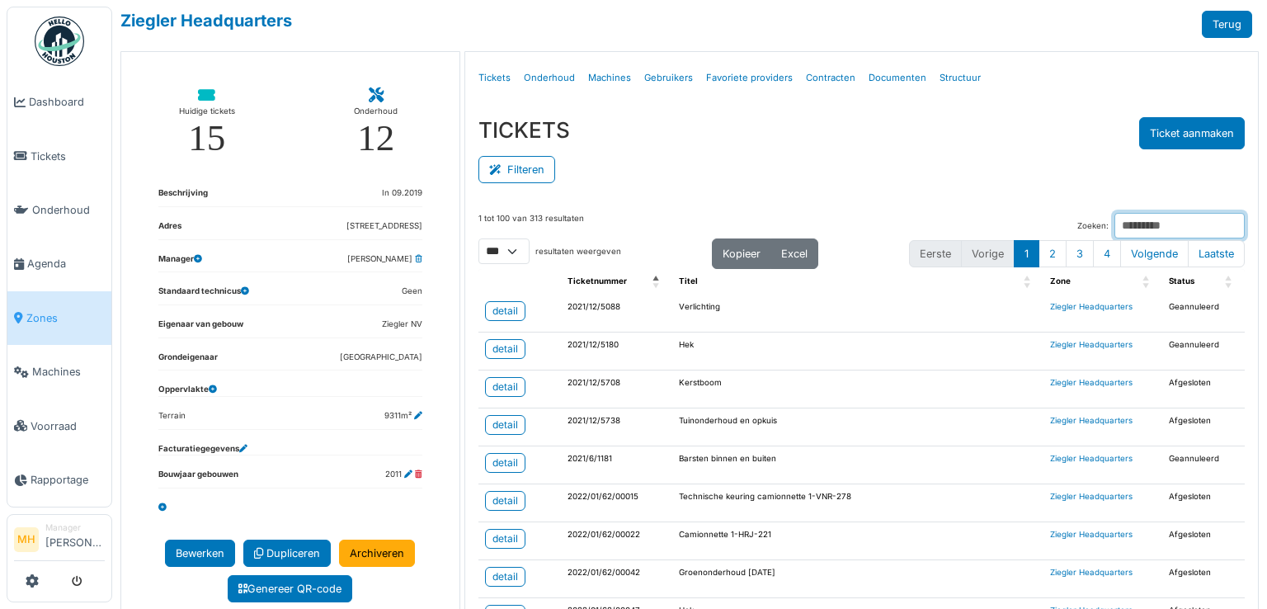
drag, startPoint x: 1088, startPoint y: 212, endPoint x: 1082, endPoint y: 224, distance: 13.3
click at [1115, 214] on input "Zoeken:" at bounding box center [1180, 226] width 130 height 26
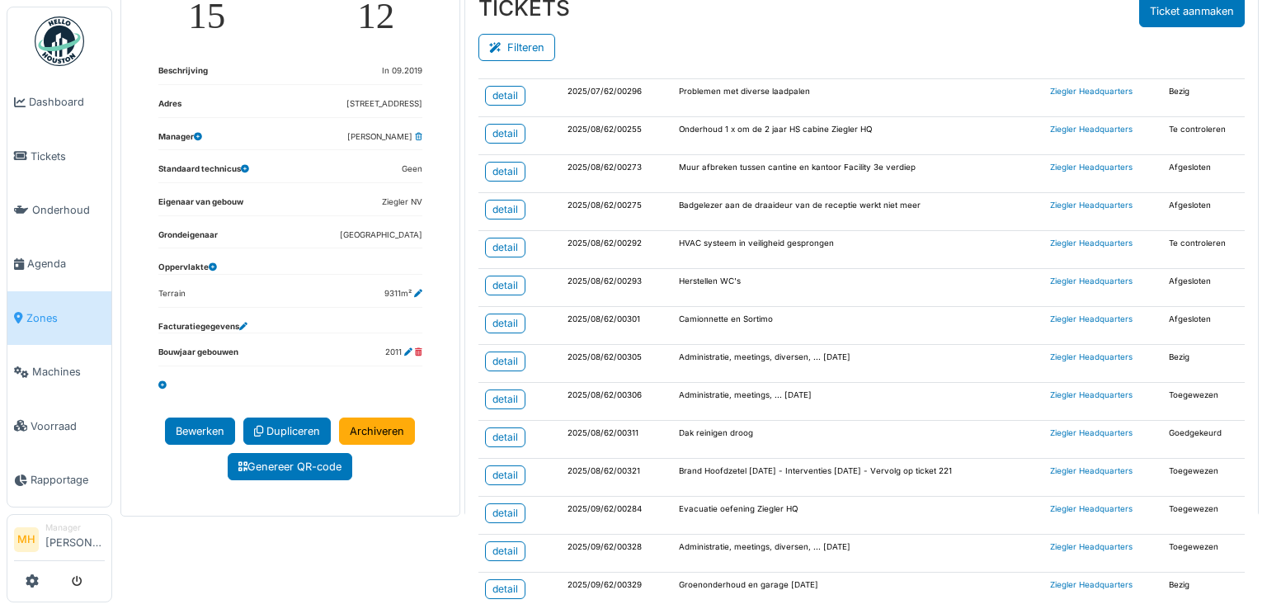
scroll to position [177, 0]
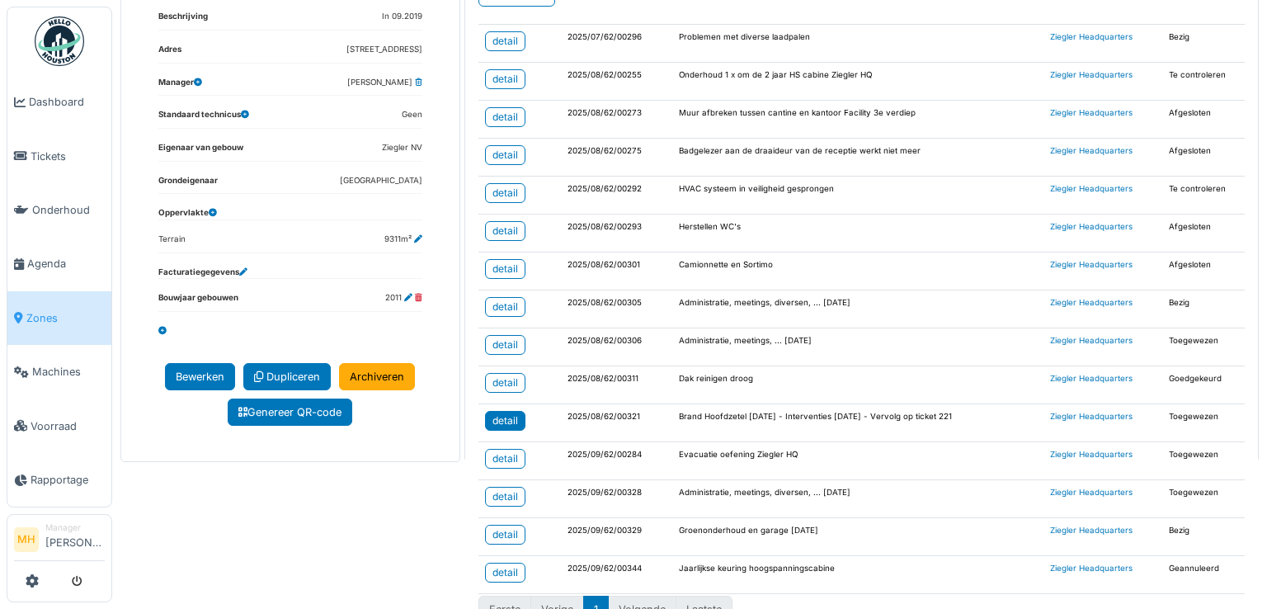
type input "*****"
click at [507, 413] on div "detail" at bounding box center [506, 420] width 26 height 15
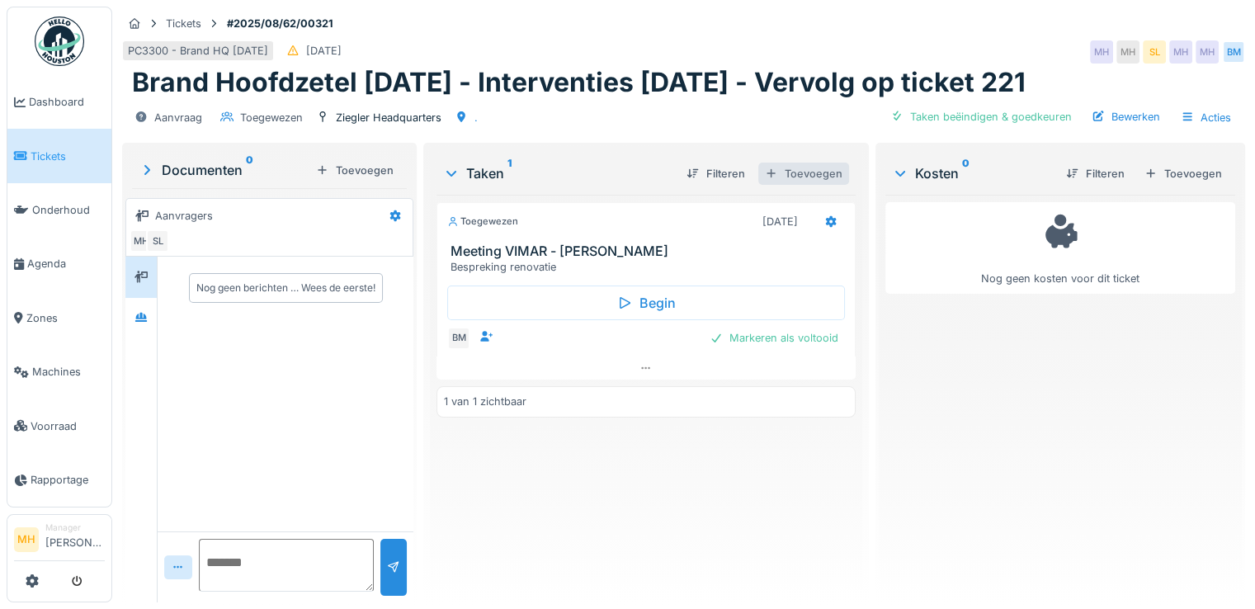
click at [799, 185] on div "Toevoegen" at bounding box center [803, 174] width 91 height 22
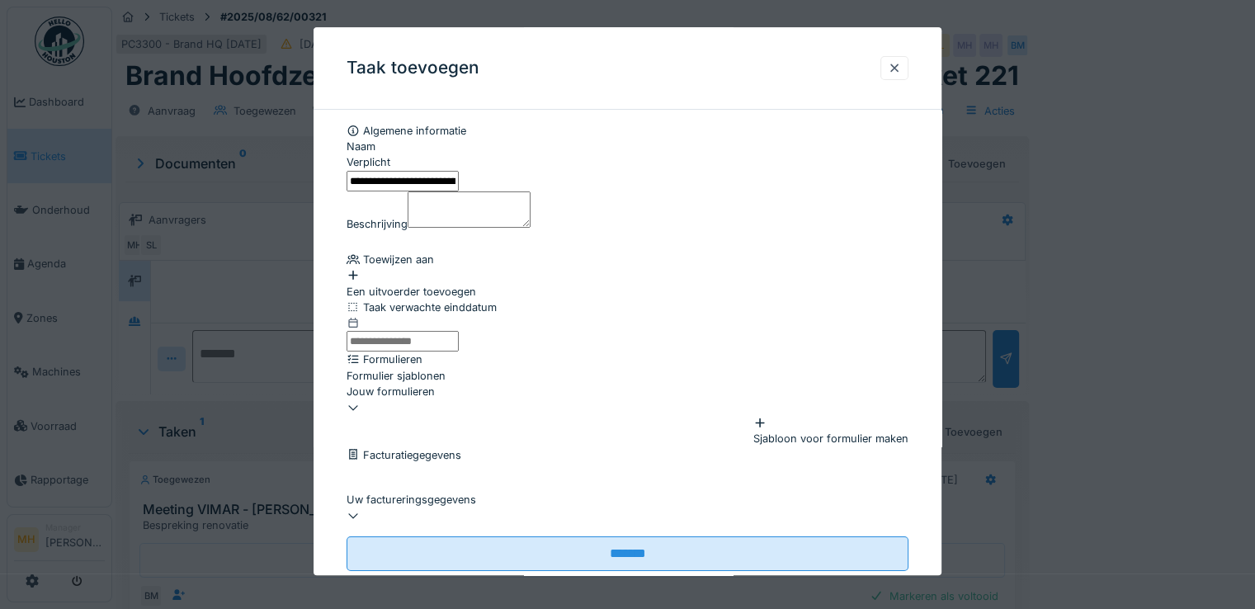
scroll to position [0, 18]
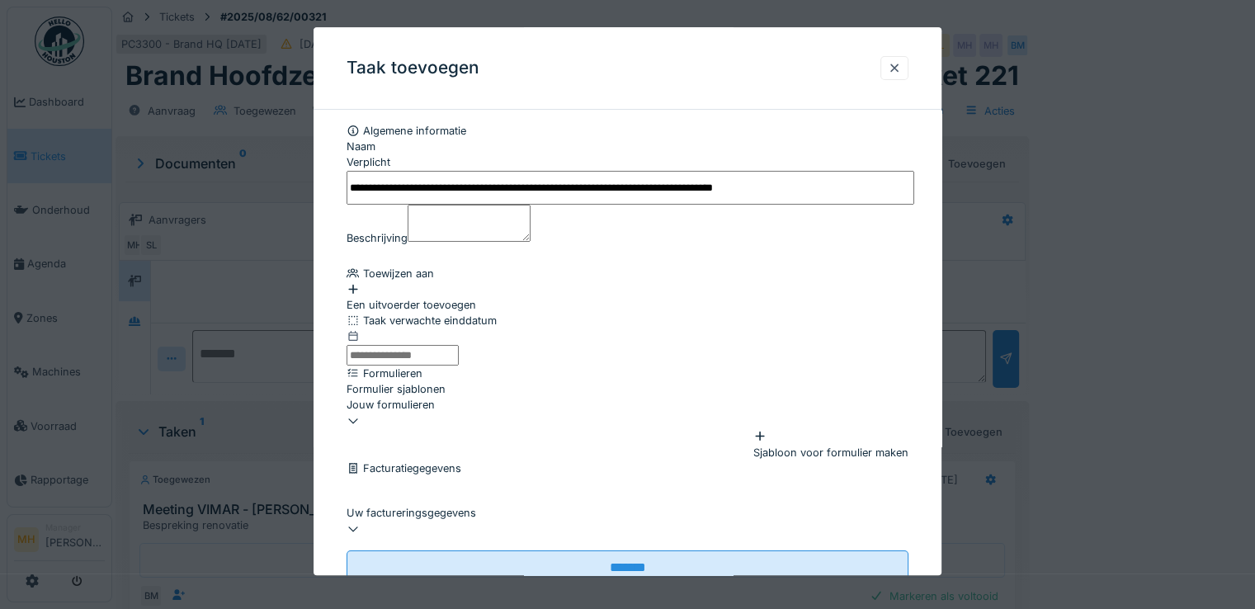
drag, startPoint x: 355, startPoint y: 182, endPoint x: 937, endPoint y: 183, distance: 582.4
click at [937, 183] on div "**********" at bounding box center [627, 370] width 628 height 495
type input "**********"
click at [461, 237] on textarea "Beschrijving" at bounding box center [469, 223] width 123 height 36
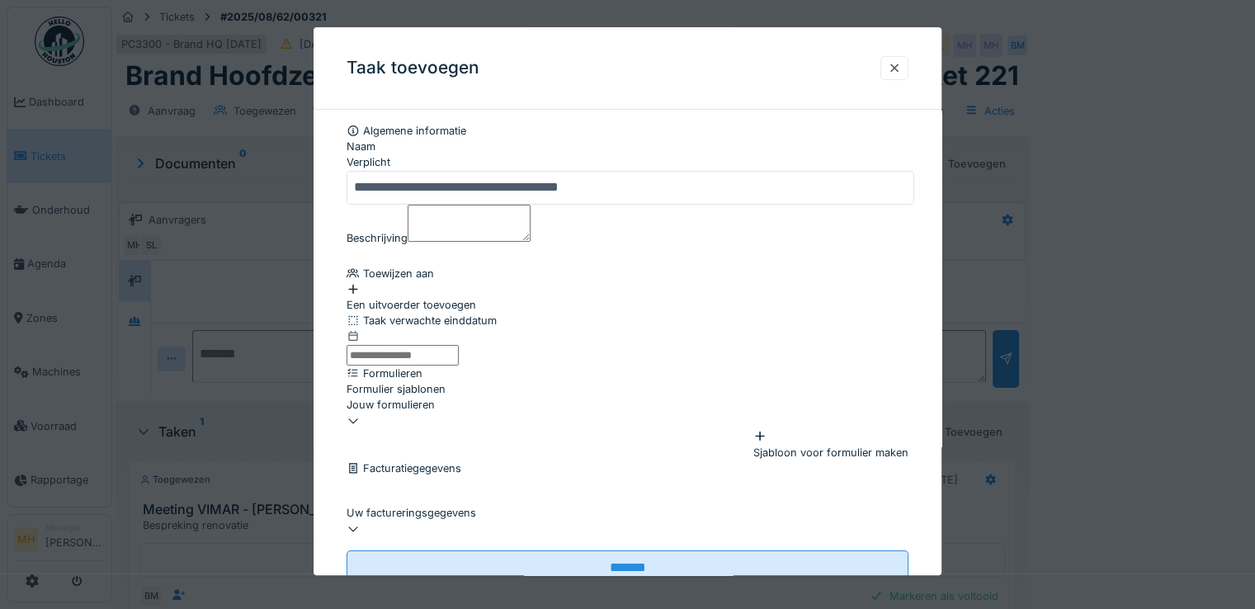
click at [417, 313] on div "Een uitvoerder toevoegen" at bounding box center [627, 296] width 562 height 31
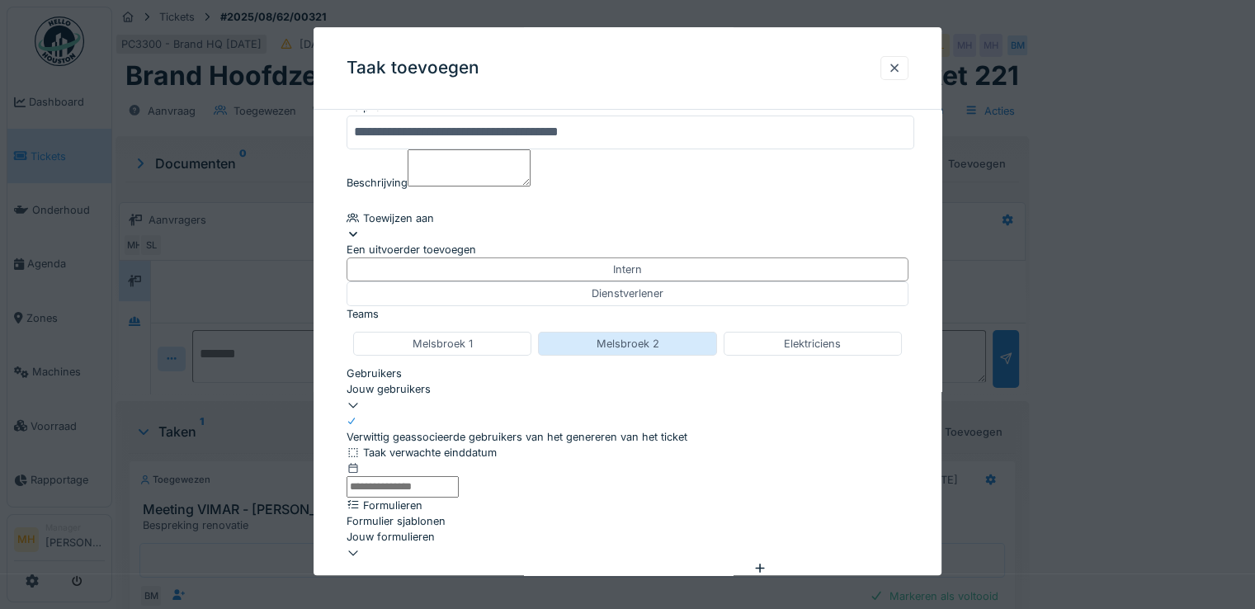
scroll to position [82, 0]
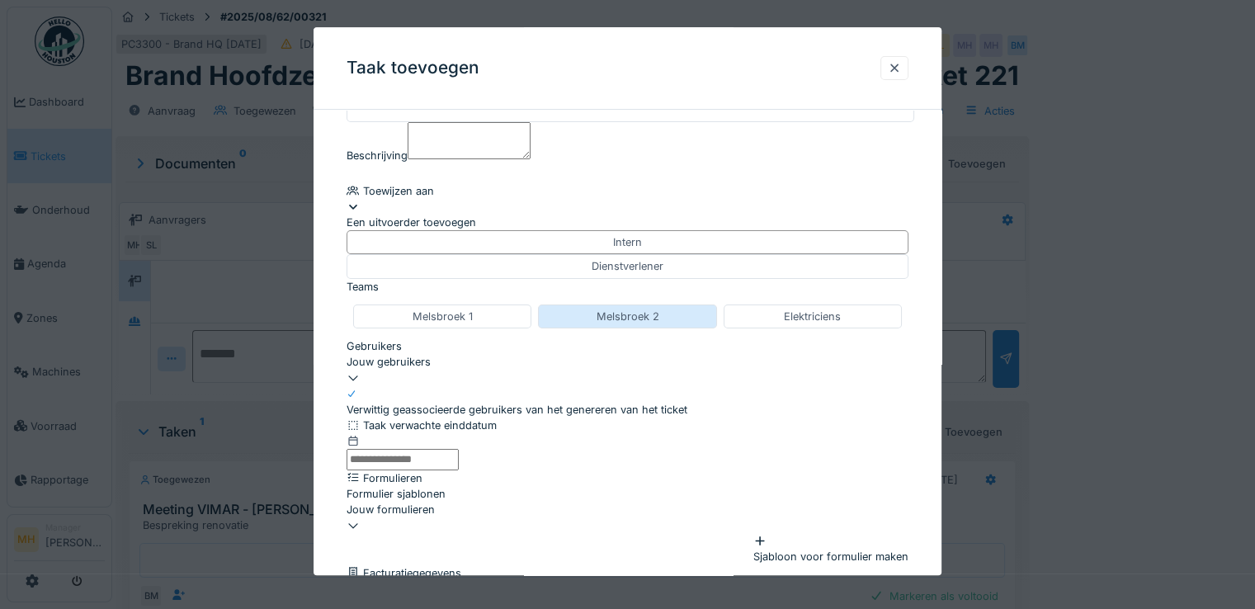
drag, startPoint x: 476, startPoint y: 383, endPoint x: 547, endPoint y: 382, distance: 71.0
click at [480, 328] on div "Melsbroek 1" at bounding box center [442, 316] width 178 height 24
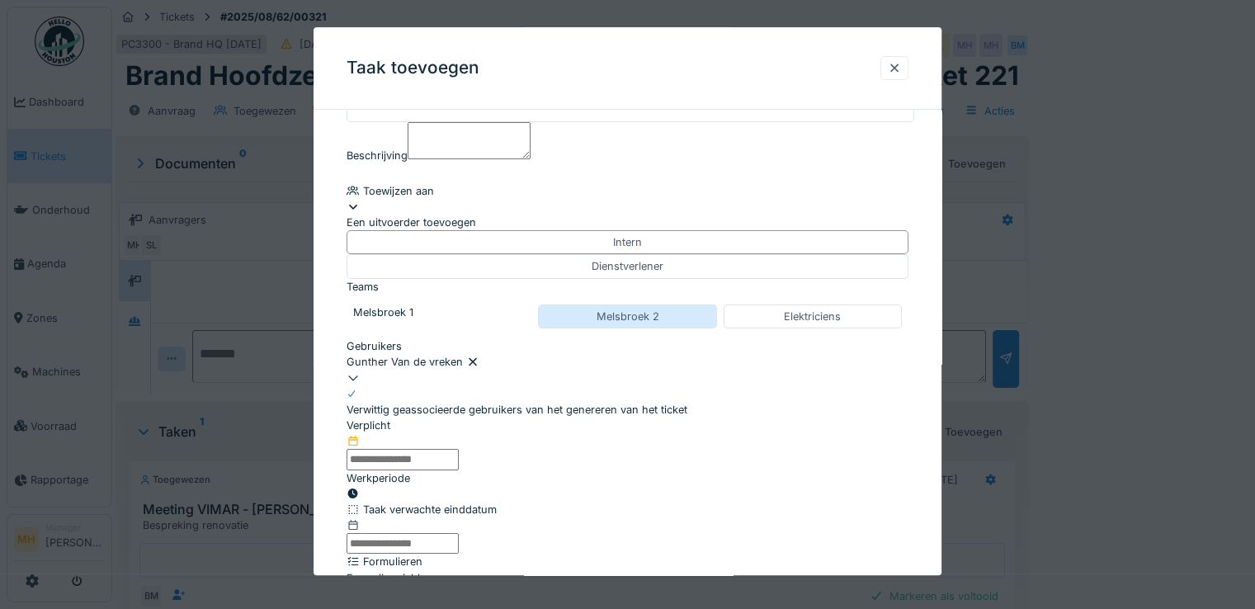
click at [589, 328] on div "Melsbroek 2" at bounding box center [627, 316] width 178 height 24
type input "**********"
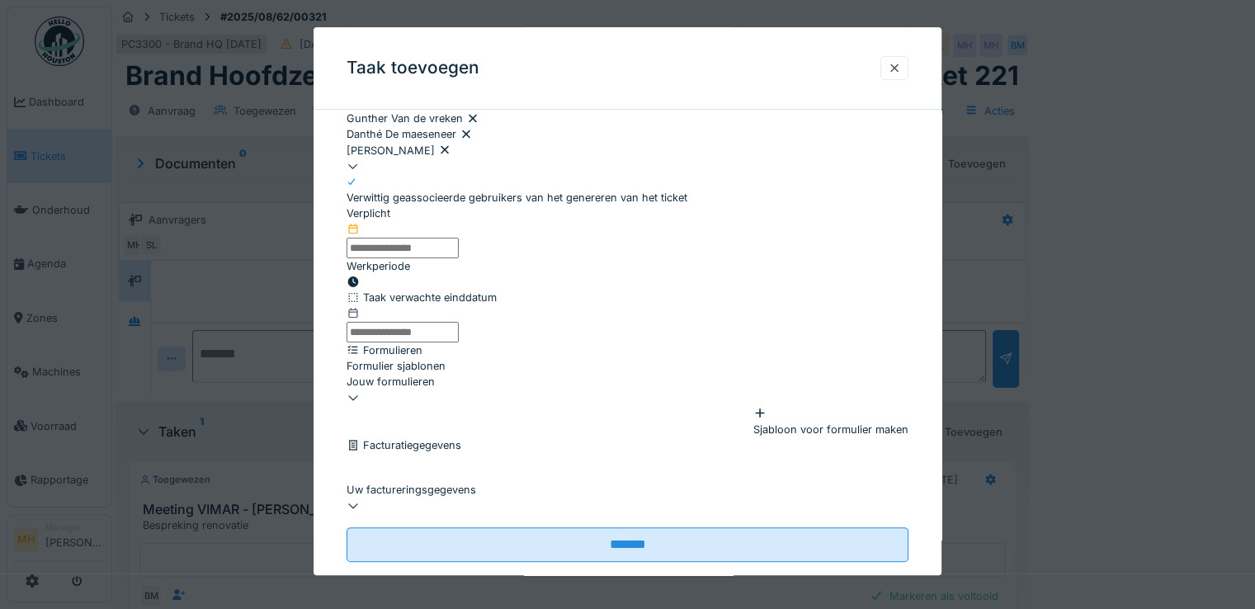
scroll to position [330, 0]
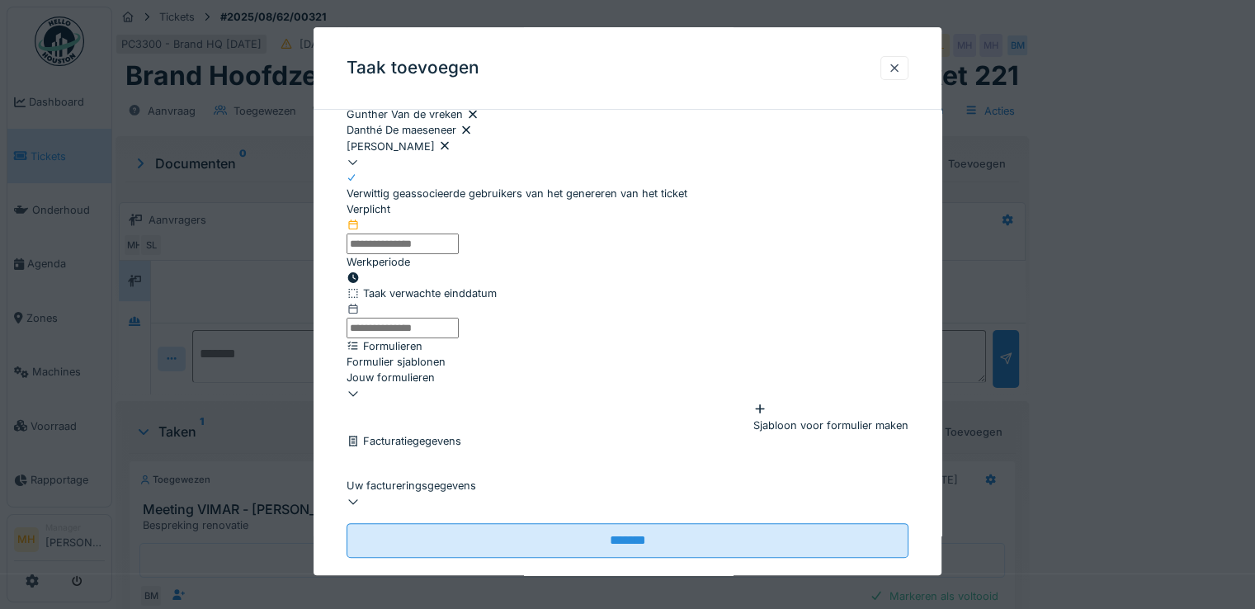
click at [419, 254] on input "text" at bounding box center [402, 243] width 112 height 21
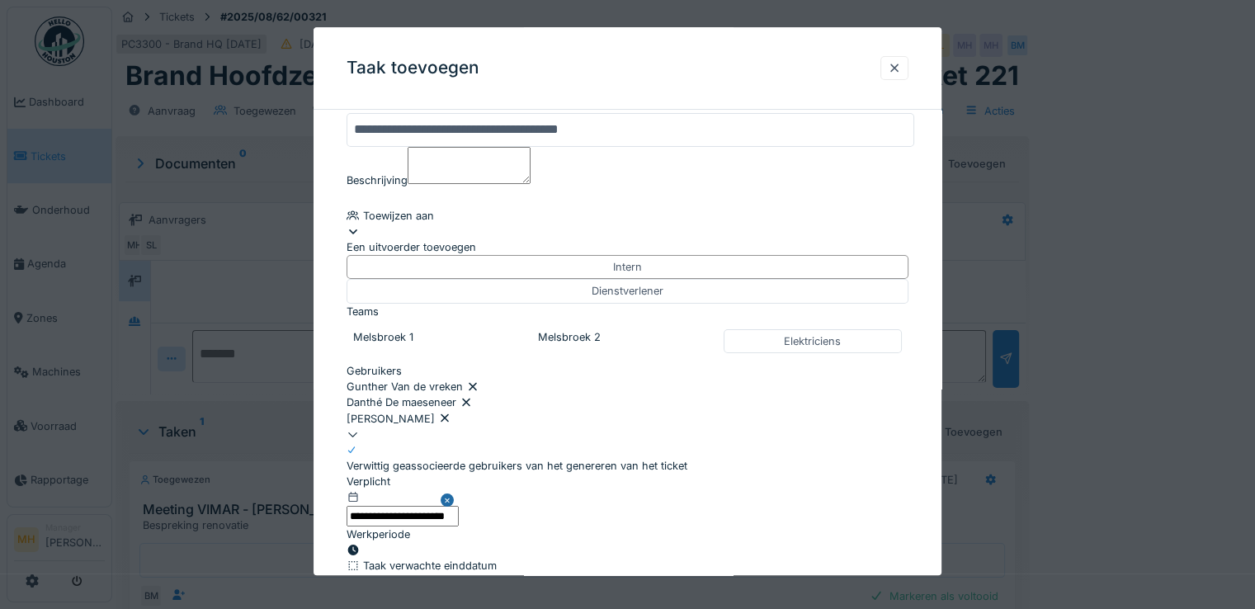
scroll to position [0, 0]
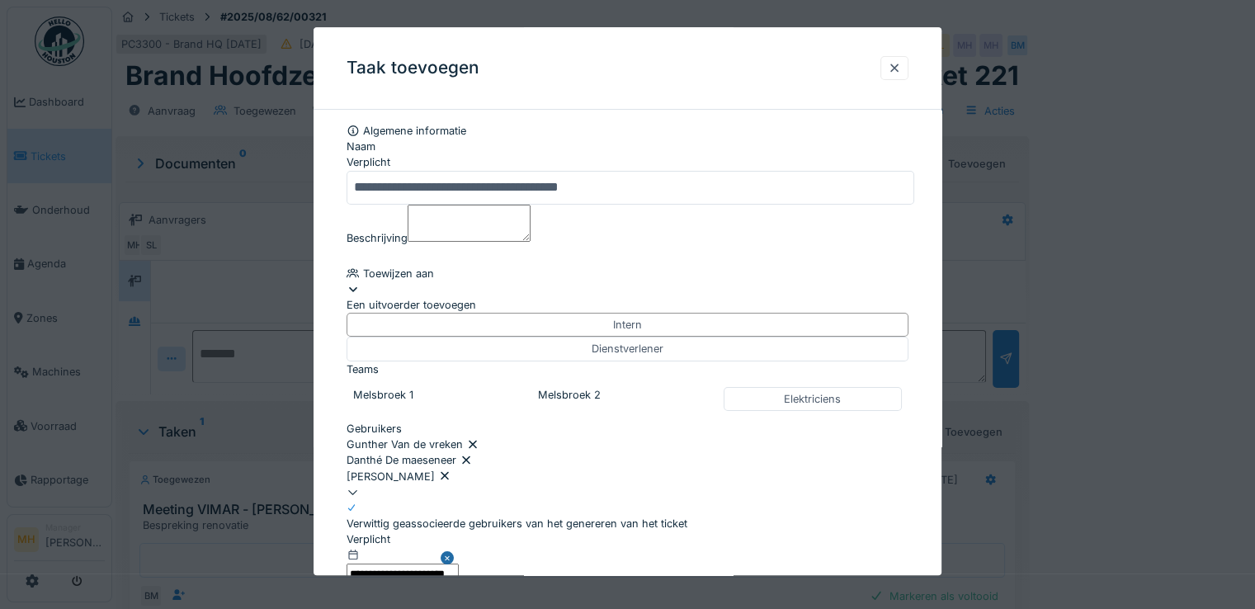
click at [436, 233] on textarea "Beschrijving" at bounding box center [469, 223] width 123 height 36
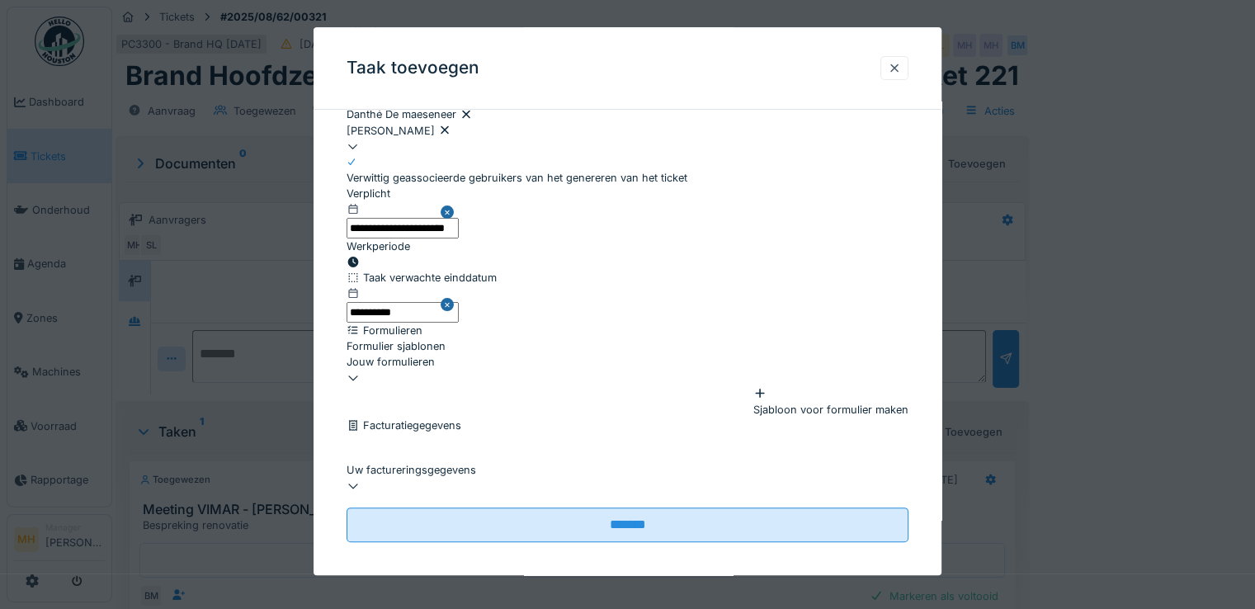
scroll to position [462, 0]
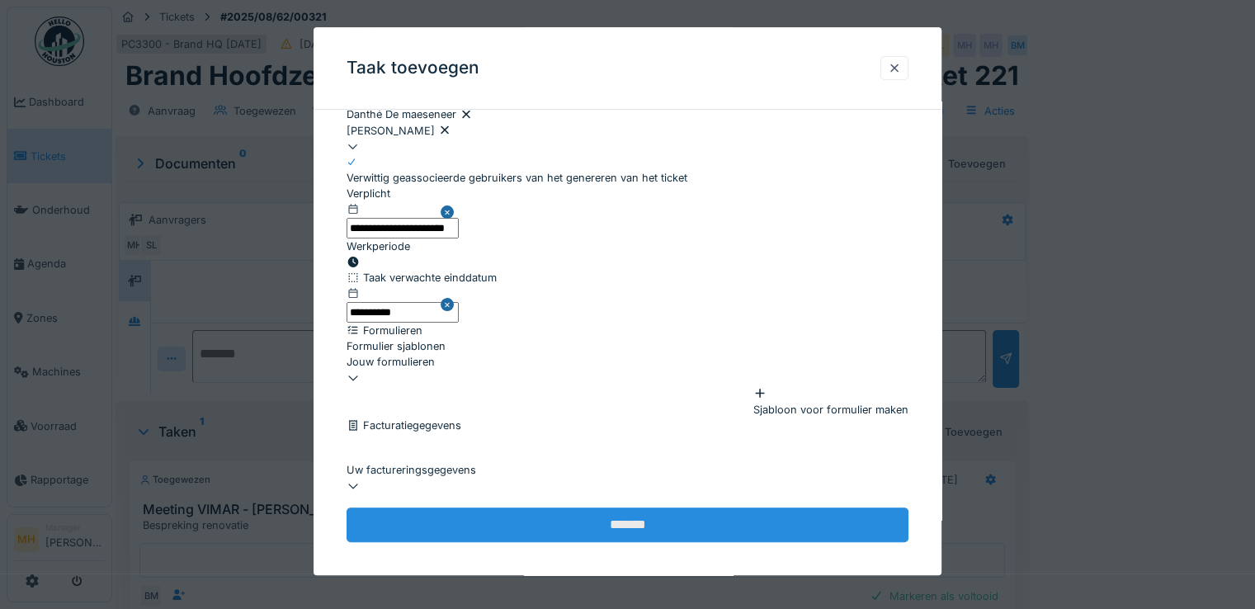
type textarea "**********"
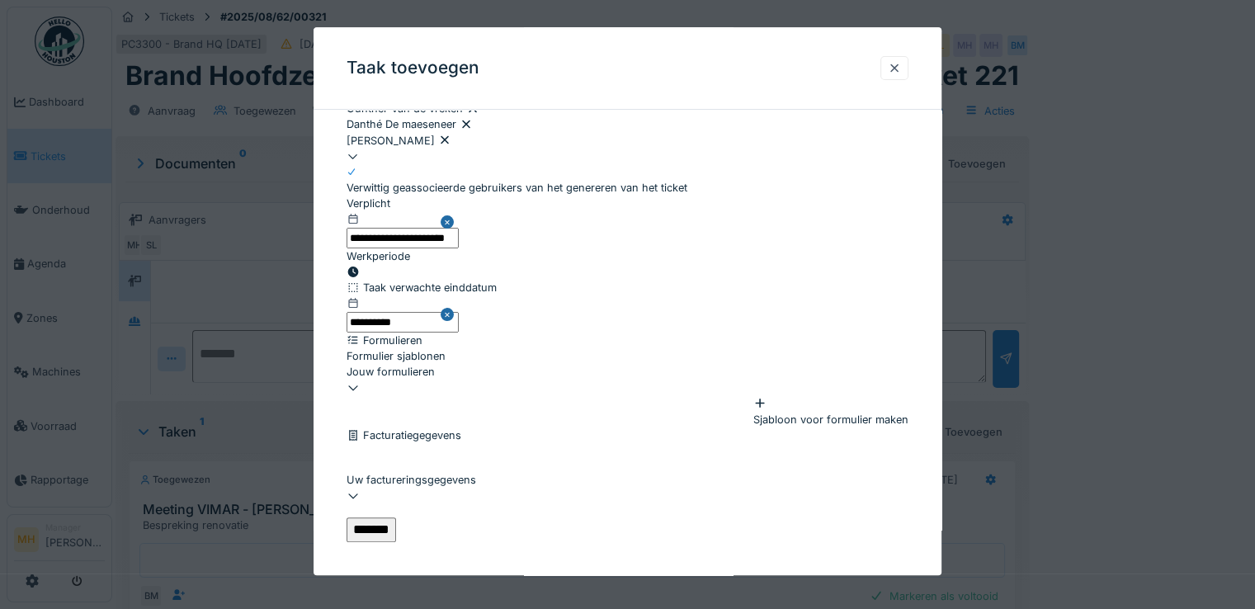
click at [396, 517] on input "*******" at bounding box center [370, 529] width 49 height 25
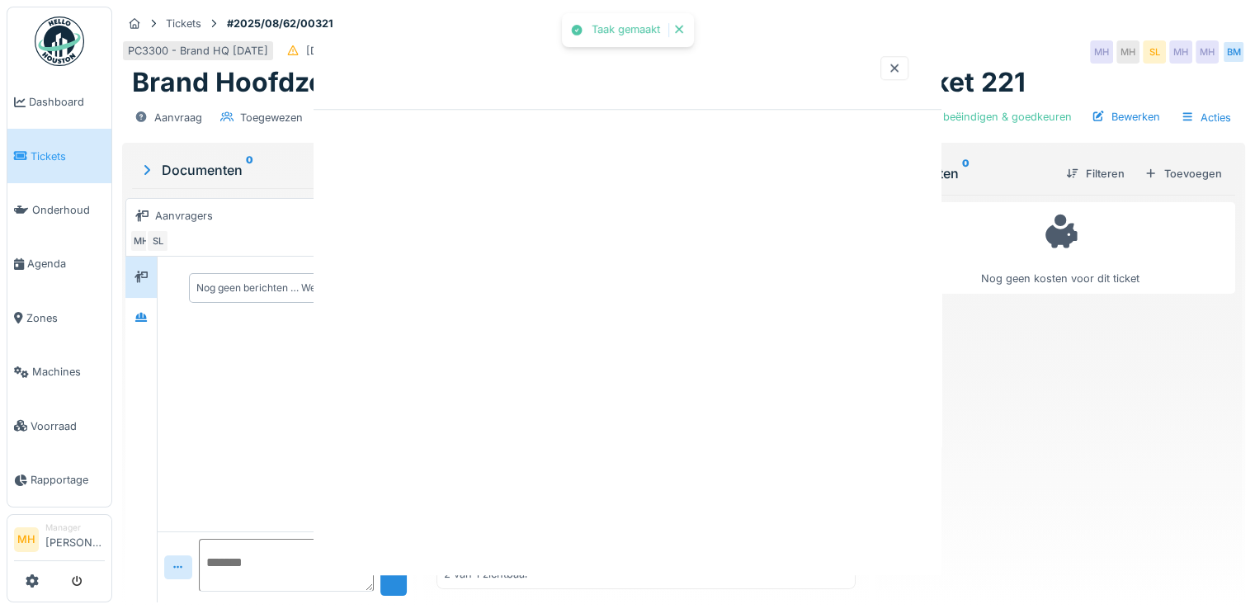
scroll to position [0, 0]
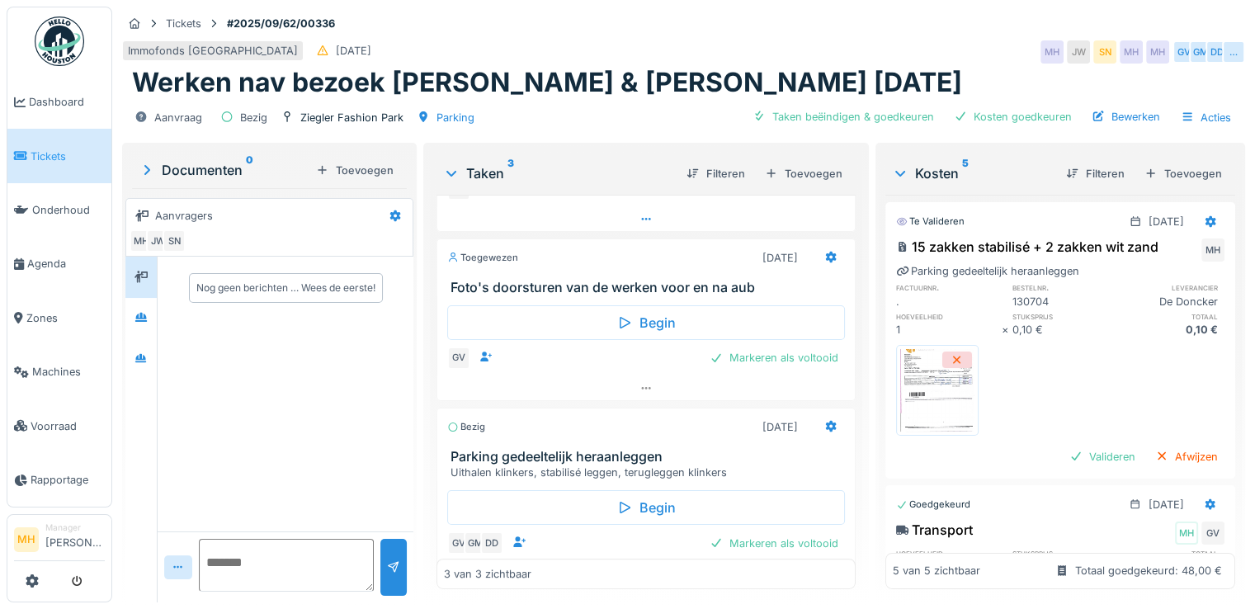
scroll to position [195, 0]
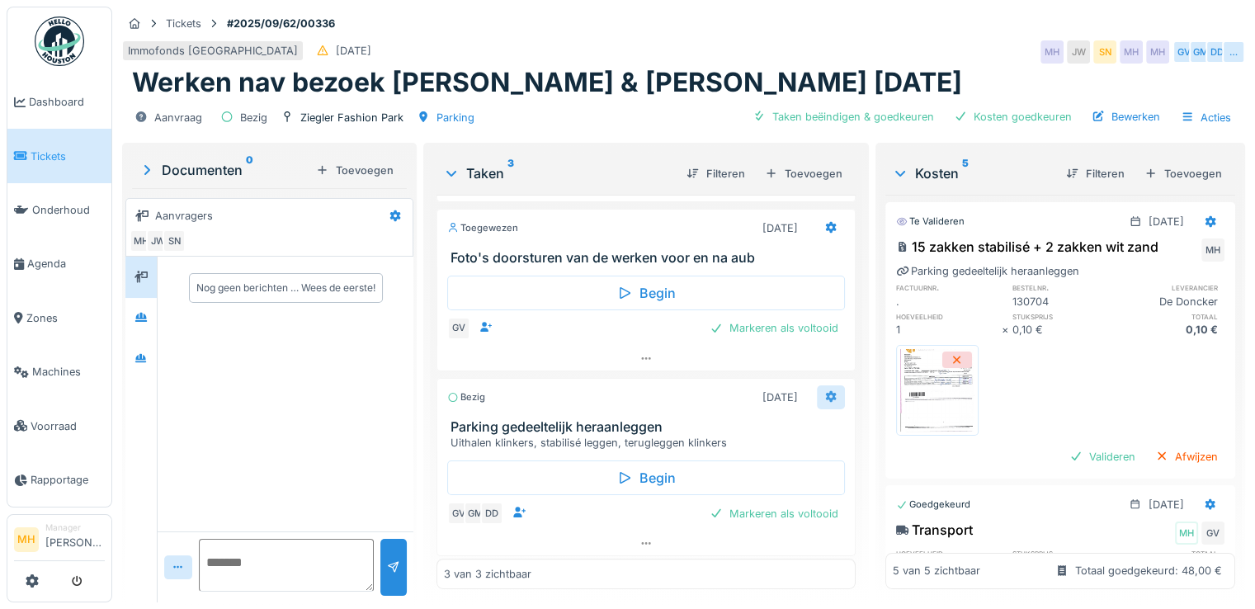
click at [825, 392] on icon at bounding box center [830, 397] width 11 height 12
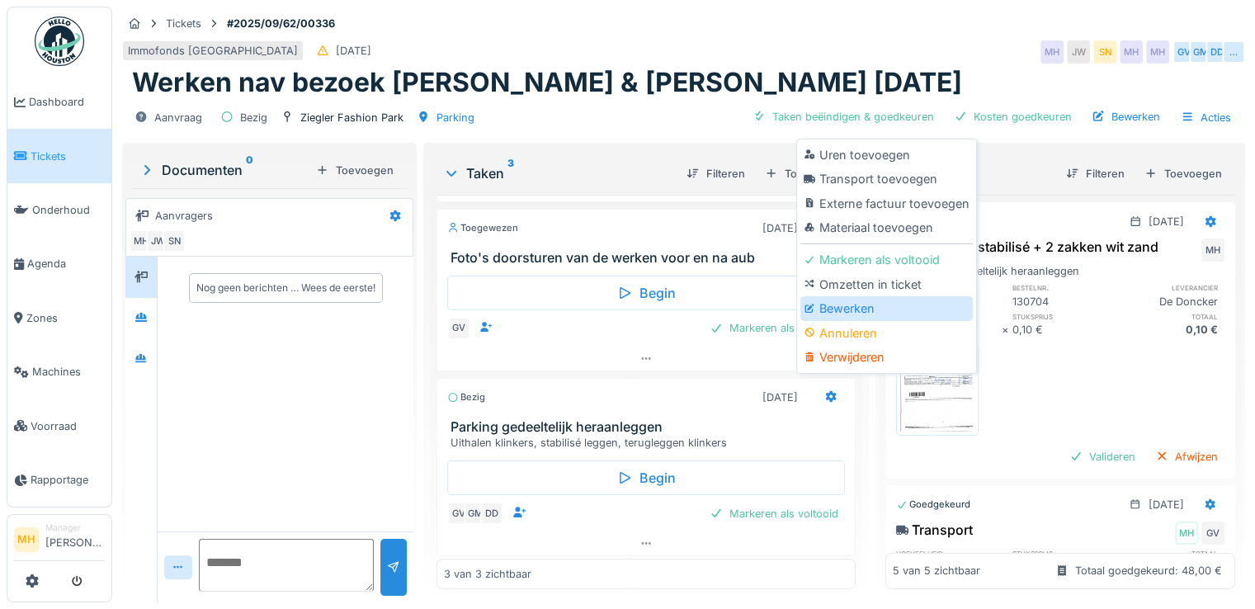
click at [855, 308] on div "Bewerken" at bounding box center [886, 308] width 172 height 25
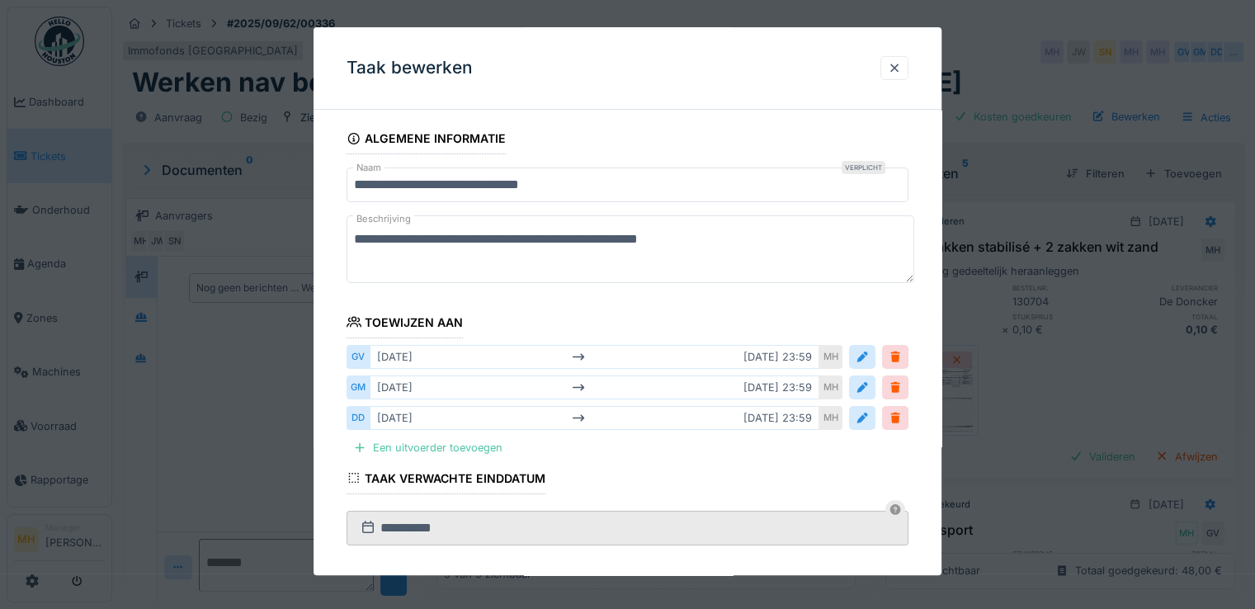
click at [723, 237] on textarea "**********" at bounding box center [630, 249] width 568 height 68
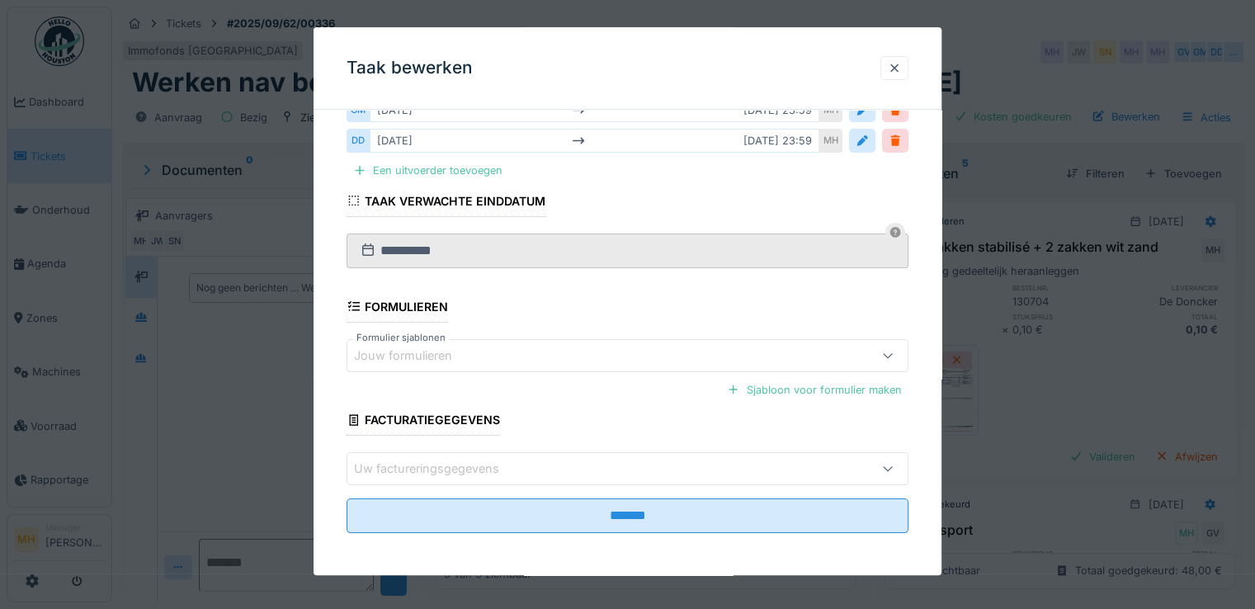
scroll to position [278, 0]
type textarea "**********"
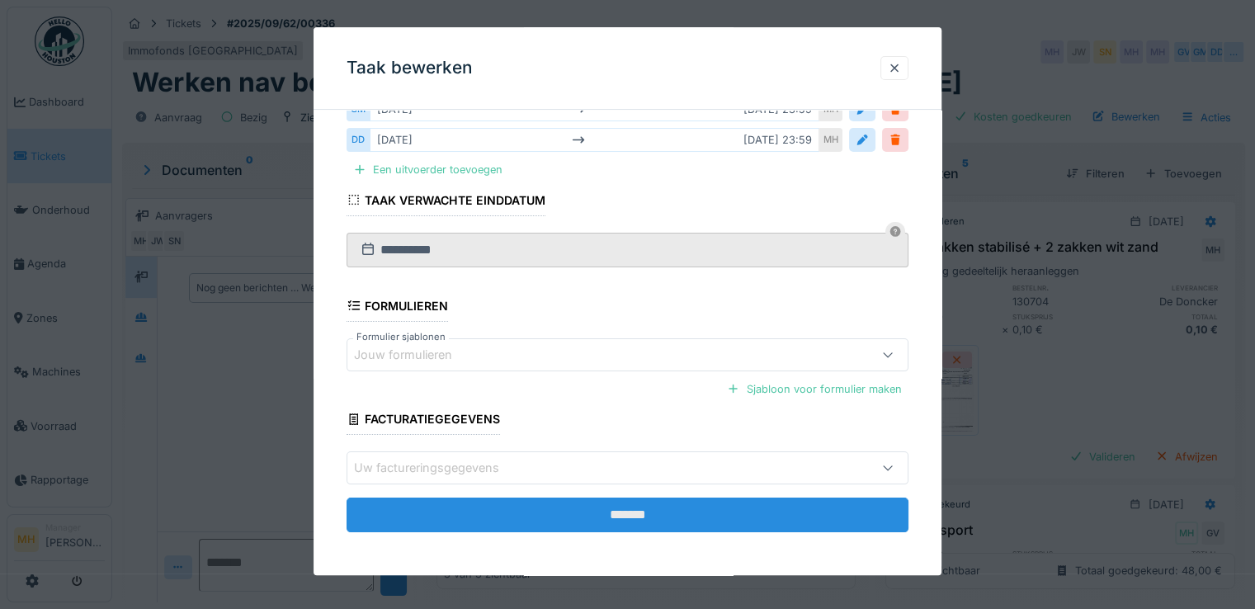
drag, startPoint x: 627, startPoint y: 469, endPoint x: 624, endPoint y: 512, distance: 43.0
click at [623, 500] on fieldset "**********" at bounding box center [627, 195] width 562 height 700
click at [624, 511] on input "*******" at bounding box center [627, 514] width 562 height 35
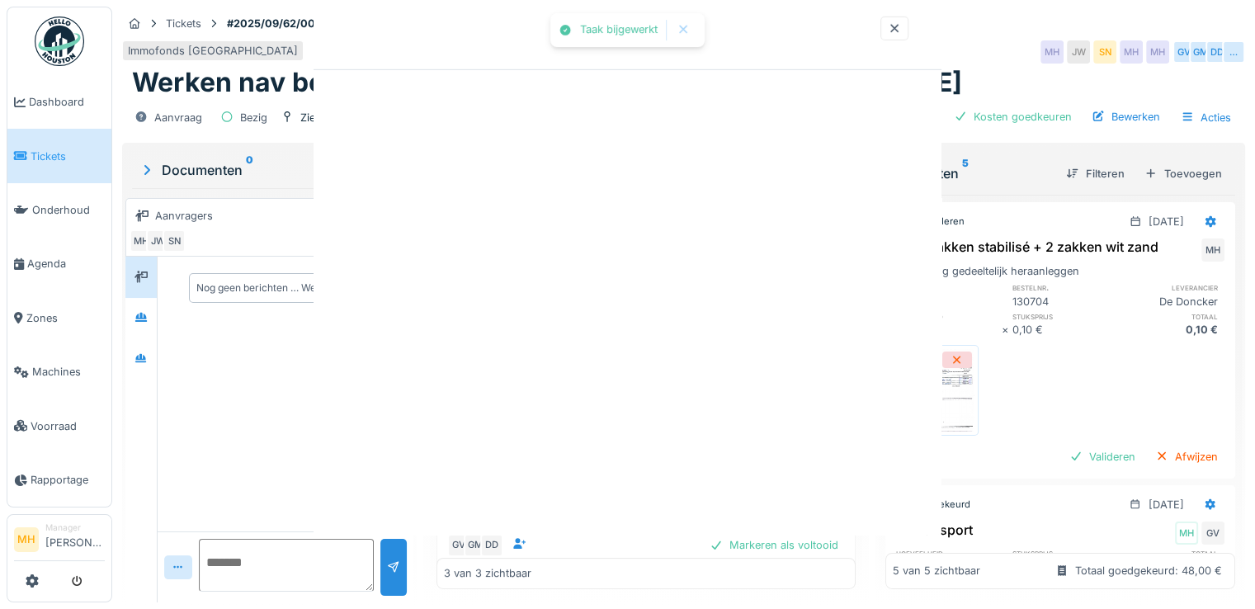
scroll to position [0, 0]
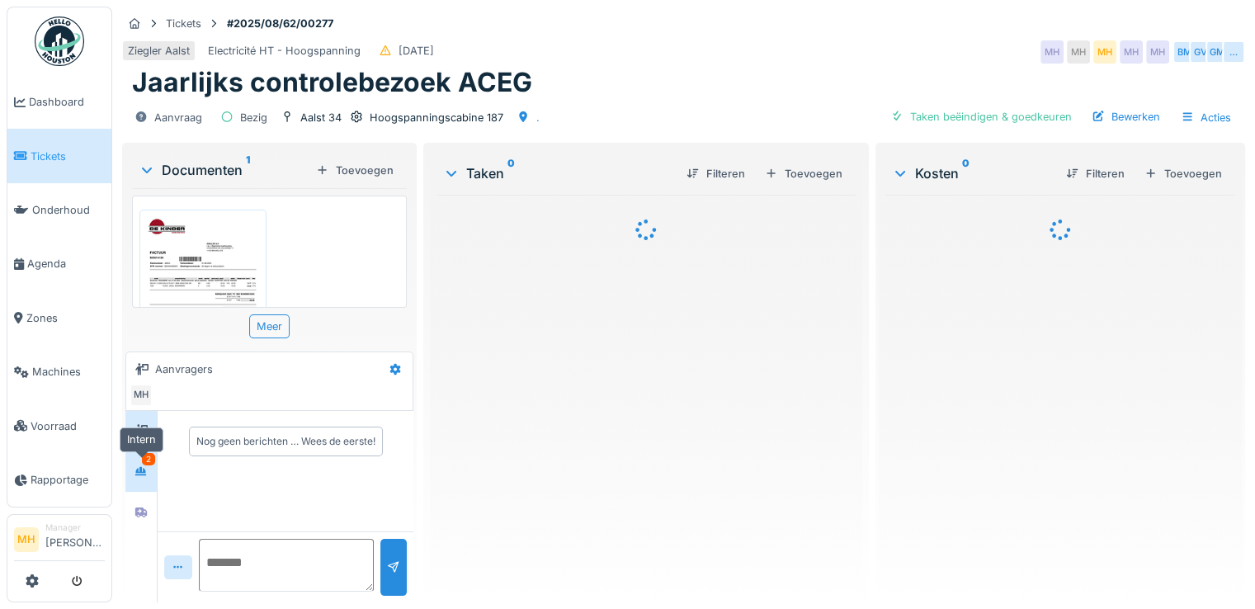
click at [139, 469] on icon at bounding box center [140, 471] width 13 height 11
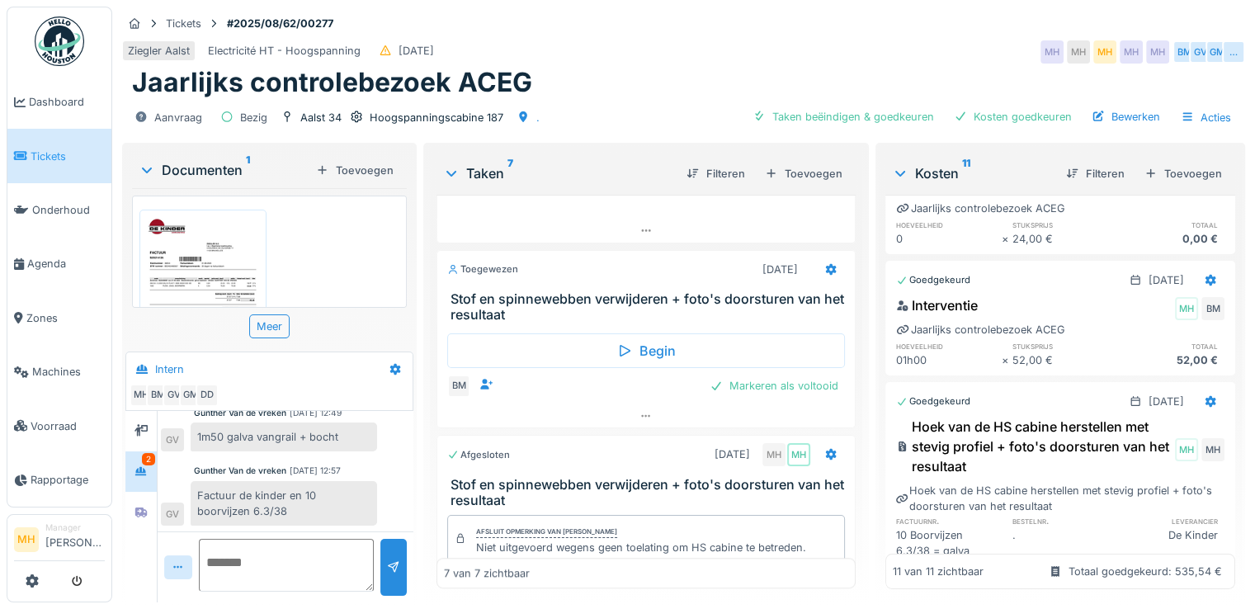
scroll to position [12, 0]
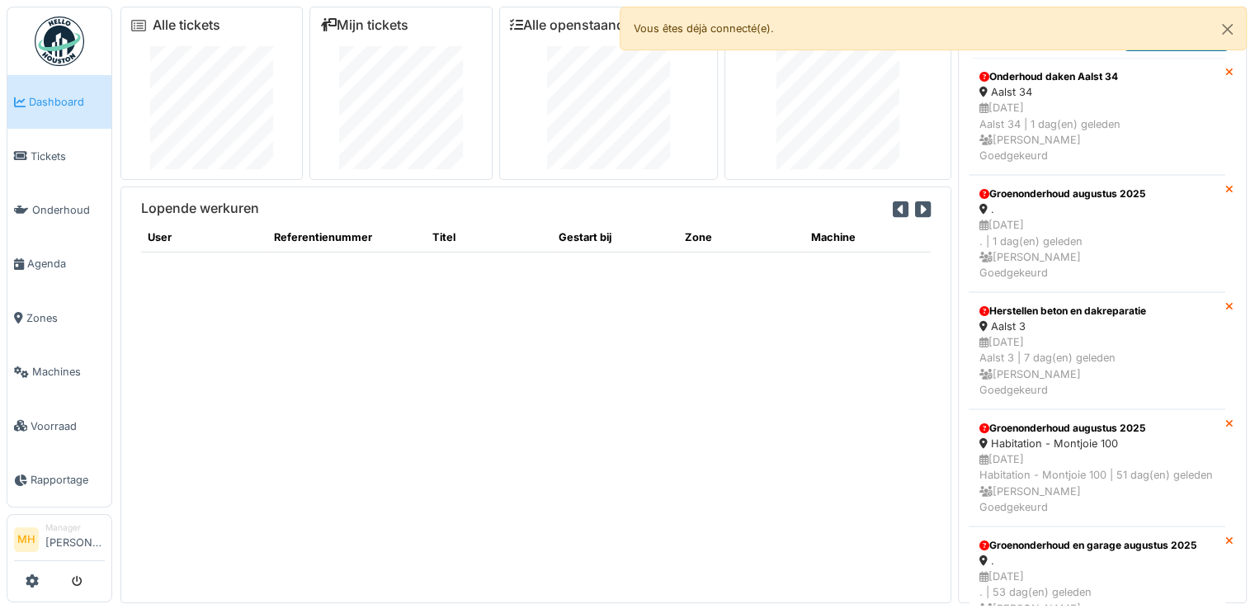
click at [59, 531] on li "Manager [PERSON_NAME]" at bounding box center [74, 538] width 59 height 35
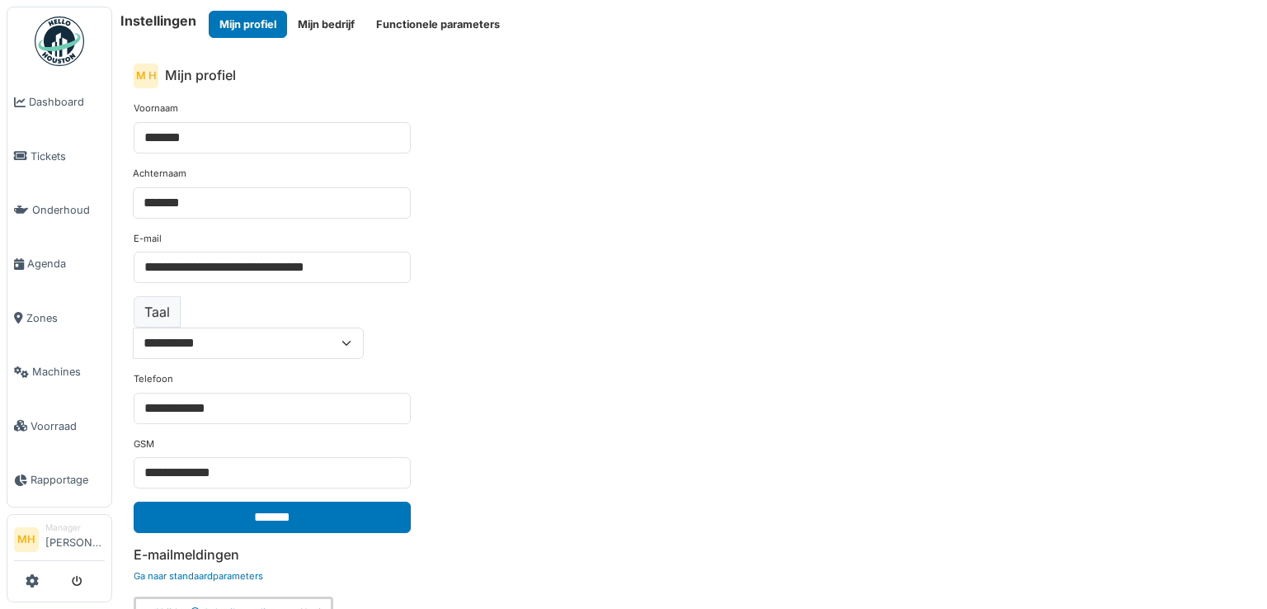
click at [332, 30] on button "Mijn bedrijf" at bounding box center [326, 24] width 78 height 27
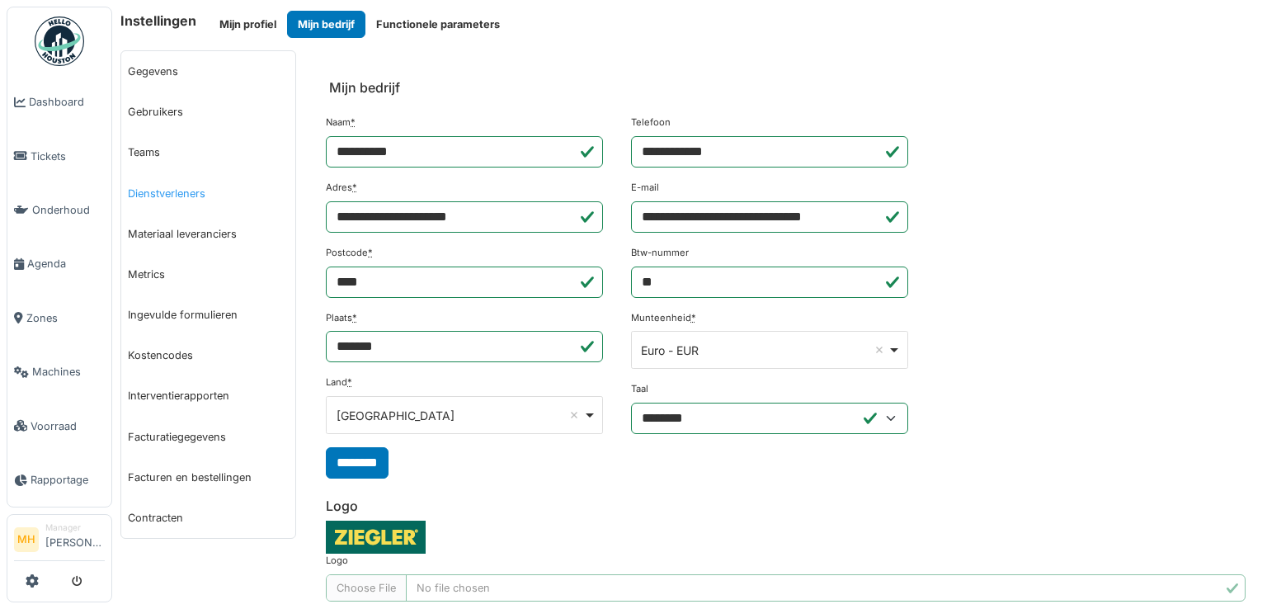
click at [166, 193] on link "Dienstverleners" at bounding box center [208, 193] width 174 height 40
select select "***"
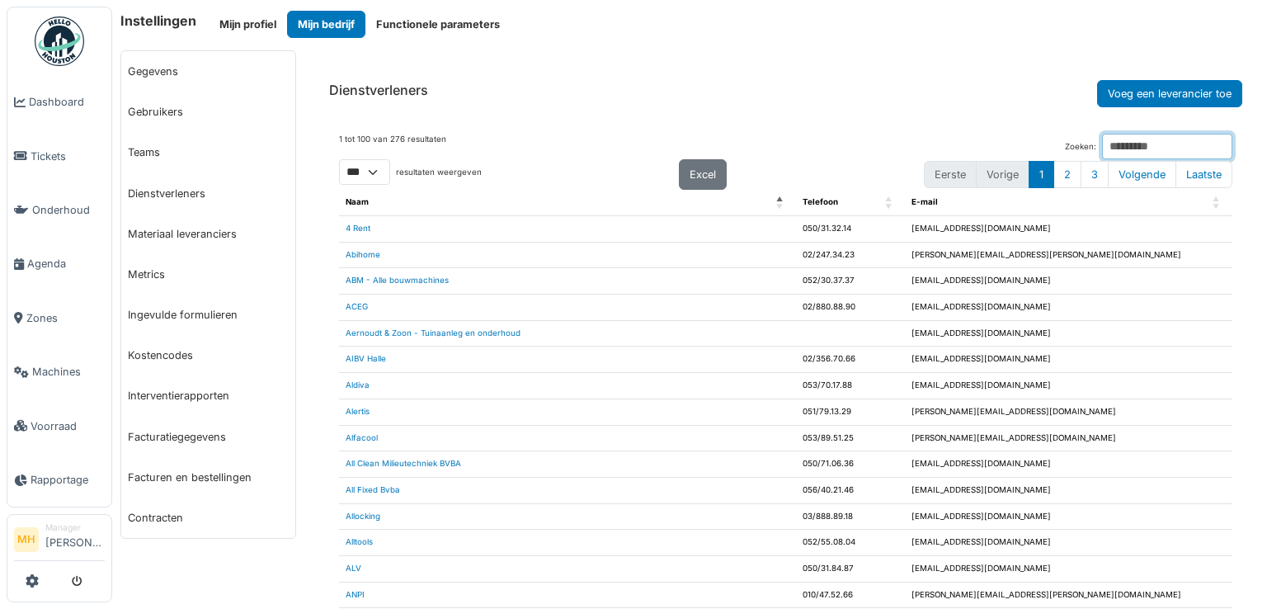
click at [1102, 144] on input "Zoeken:" at bounding box center [1167, 147] width 130 height 26
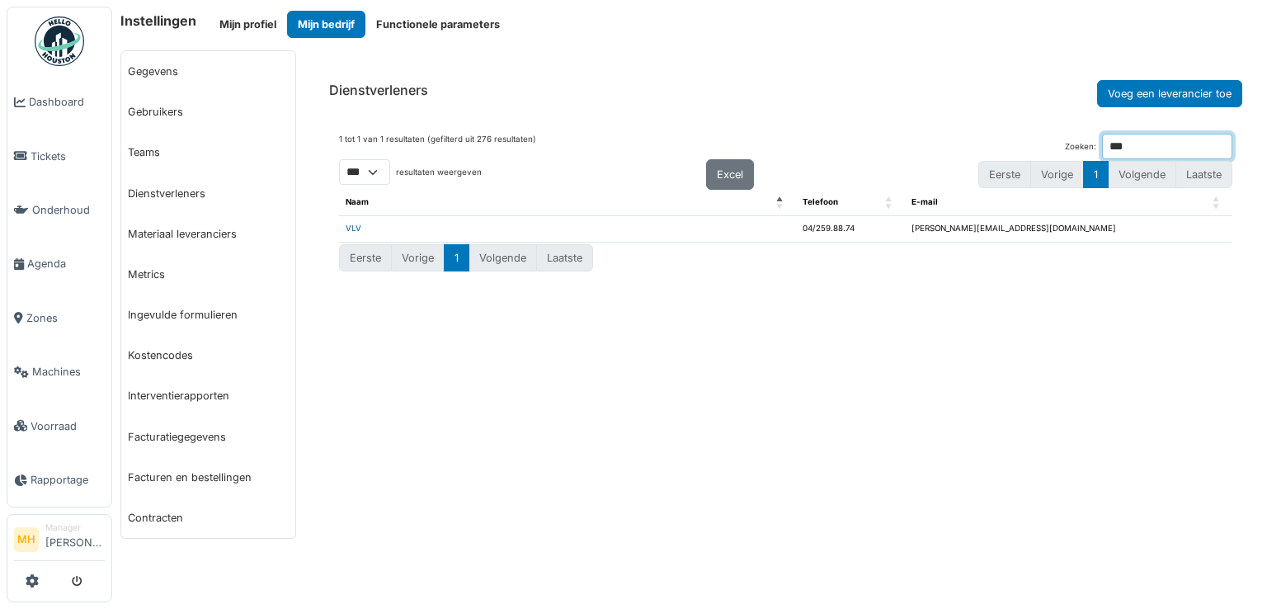
type input "***"
drag, startPoint x: 353, startPoint y: 224, endPoint x: 362, endPoint y: 230, distance: 11.2
click at [353, 224] on link "VLV" at bounding box center [354, 228] width 16 height 9
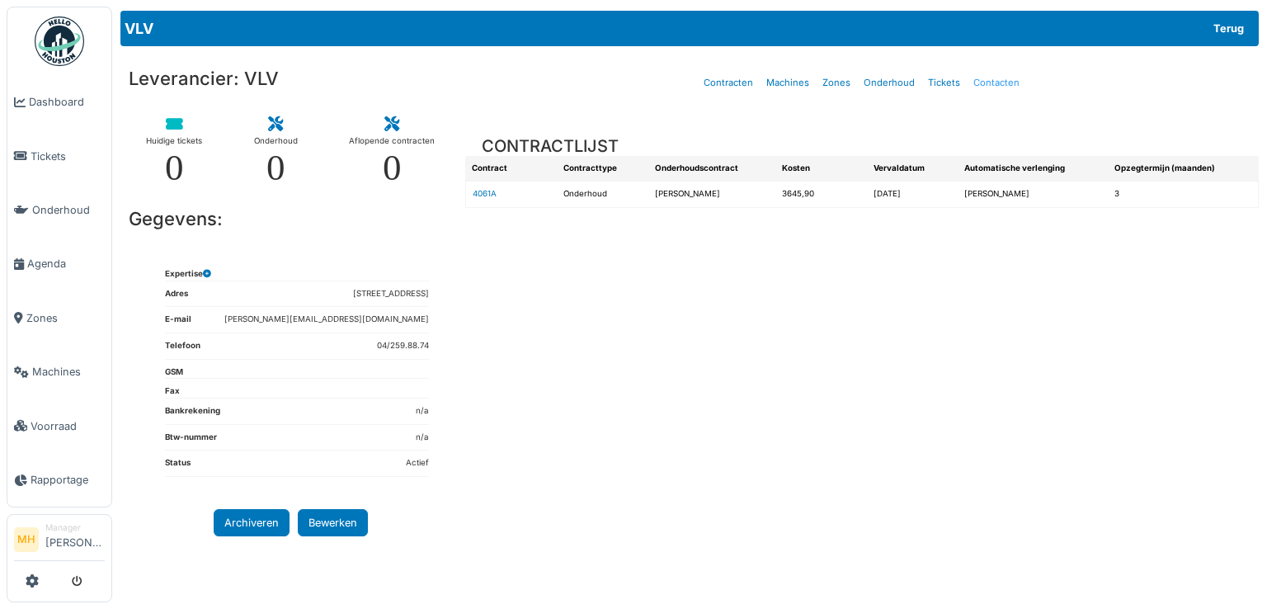
click at [1006, 81] on link "Contacten" at bounding box center [996, 83] width 59 height 39
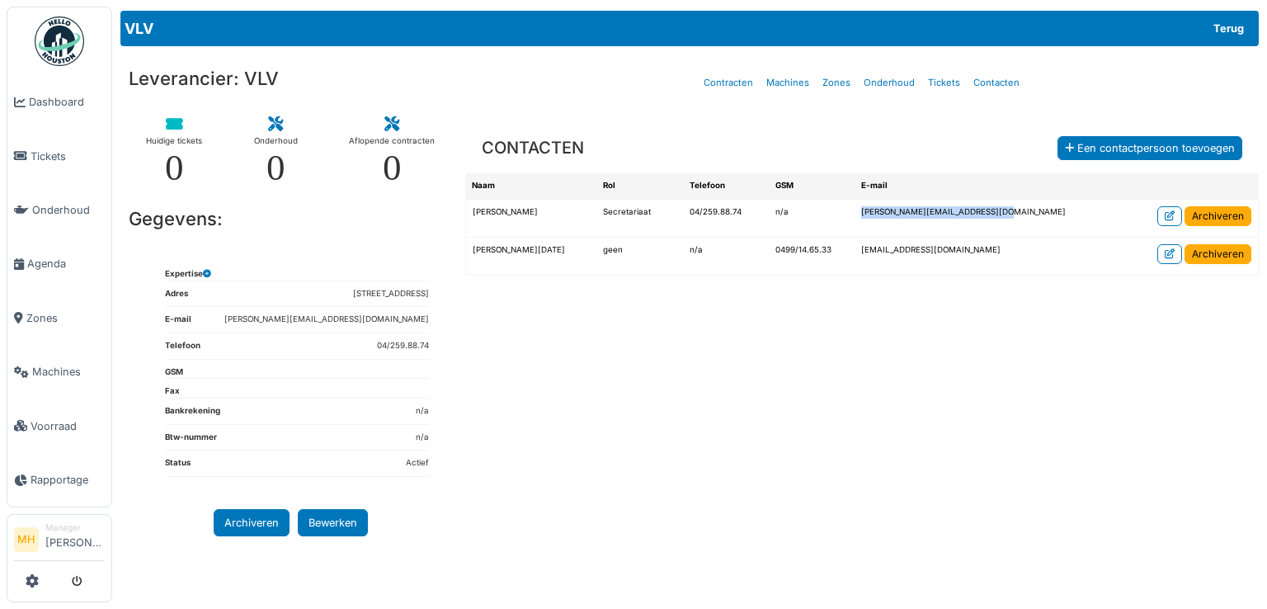
drag, startPoint x: 909, startPoint y: 211, endPoint x: 1051, endPoint y: 210, distance: 141.9
click at [1050, 210] on td "anne-francoise.viatour@vlvsa.be" at bounding box center [990, 218] width 271 height 38
copy td "anne-francoise.viatour@vlvsa.be"
click at [729, 80] on link "Contracten" at bounding box center [728, 83] width 63 height 39
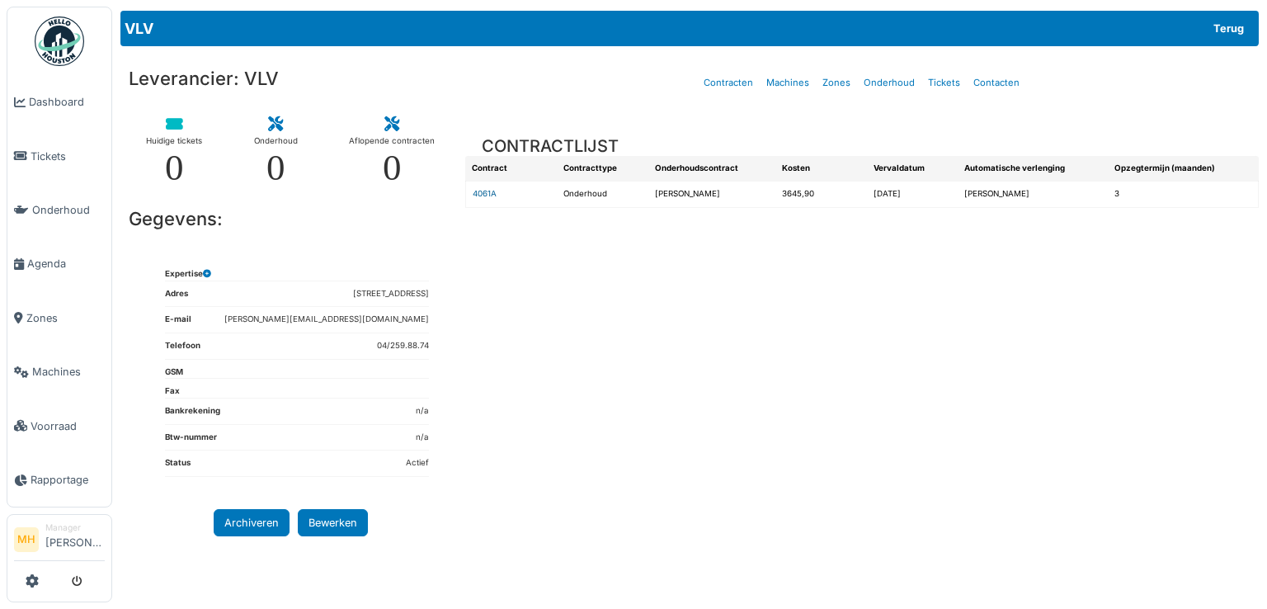
click at [490, 195] on link "4061A" at bounding box center [485, 193] width 24 height 9
click at [989, 83] on link "Contacten" at bounding box center [996, 83] width 59 height 39
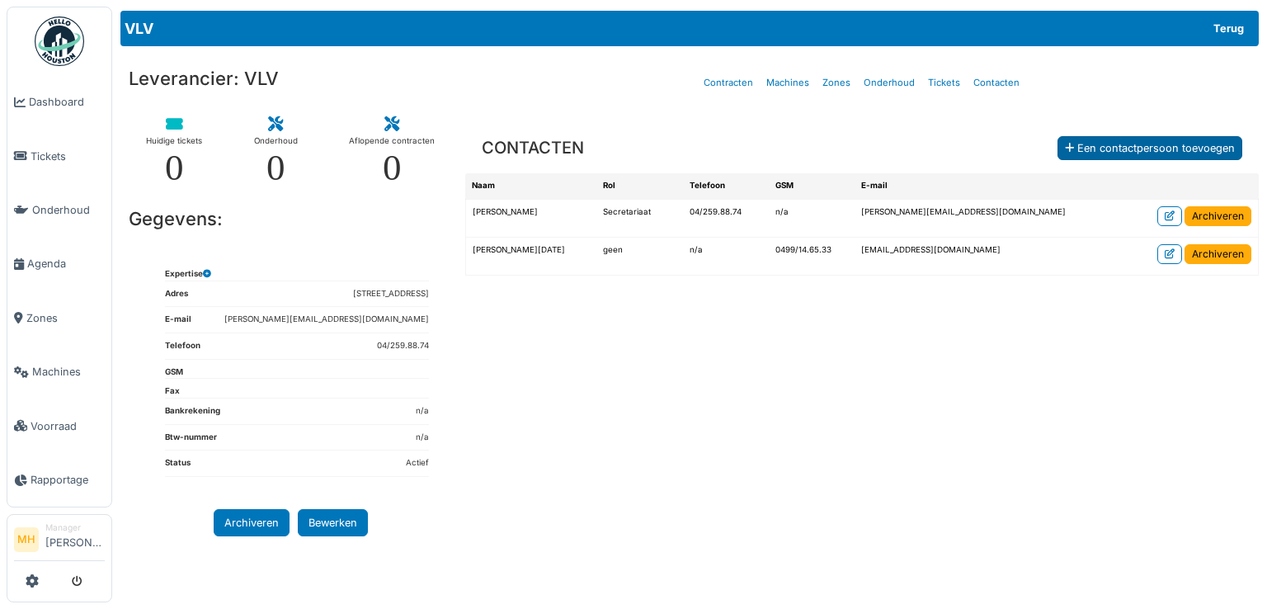
click at [1115, 145] on div "Een contactpersoon toevoegen" at bounding box center [1150, 148] width 185 height 24
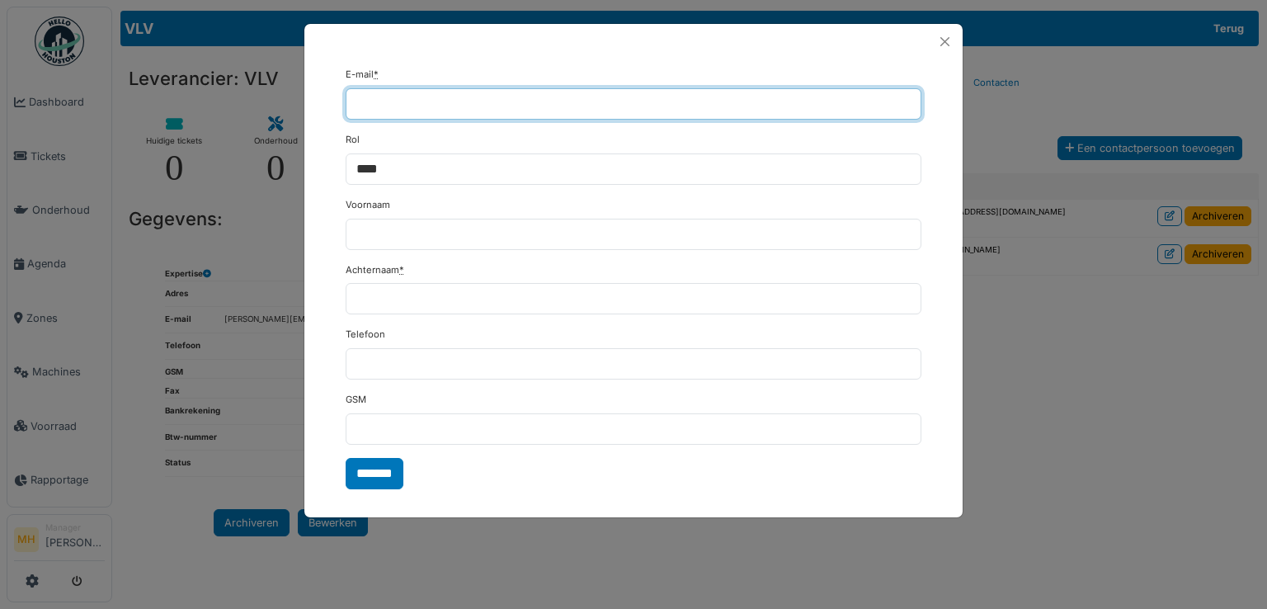
click at [429, 108] on input "E-mail *" at bounding box center [634, 103] width 576 height 31
paste input "**********"
type input "**********"
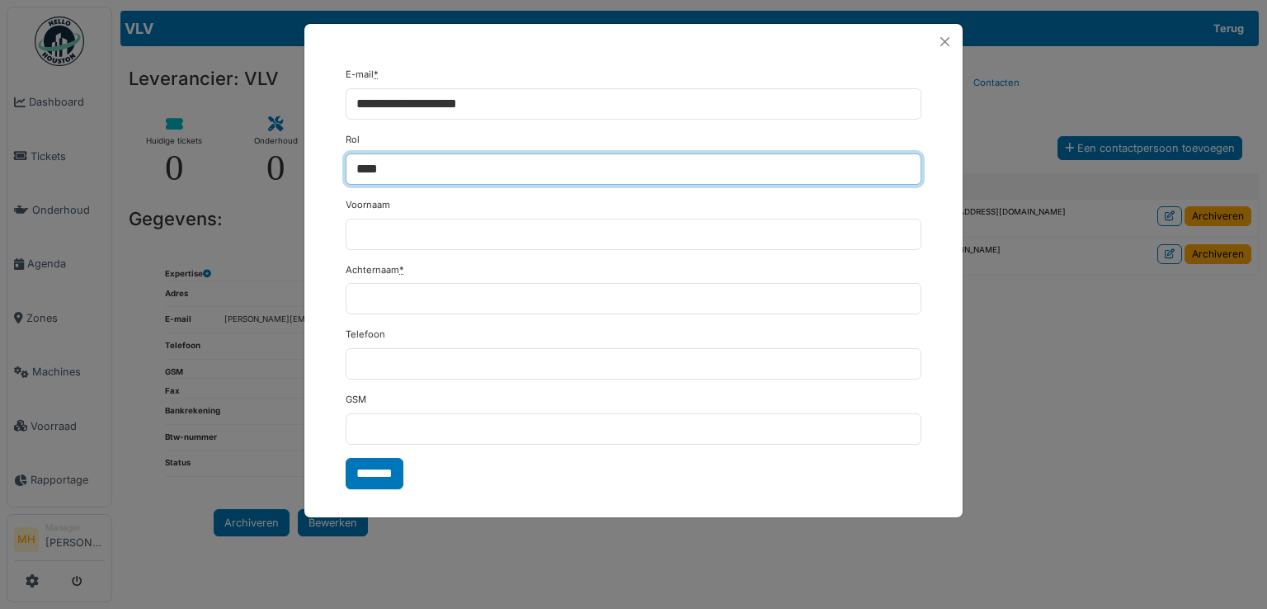
click at [415, 167] on input "****" at bounding box center [634, 168] width 576 height 31
type input "*"
type input "**********"
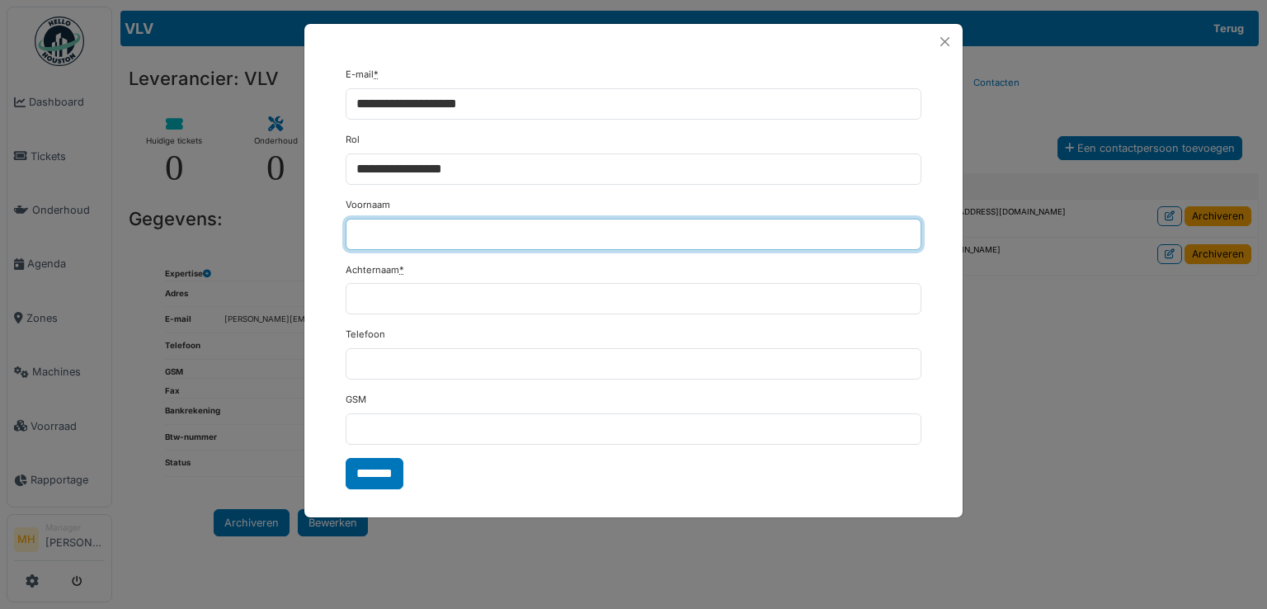
click at [400, 222] on input "Voornaam" at bounding box center [634, 234] width 576 height 31
type input "*"
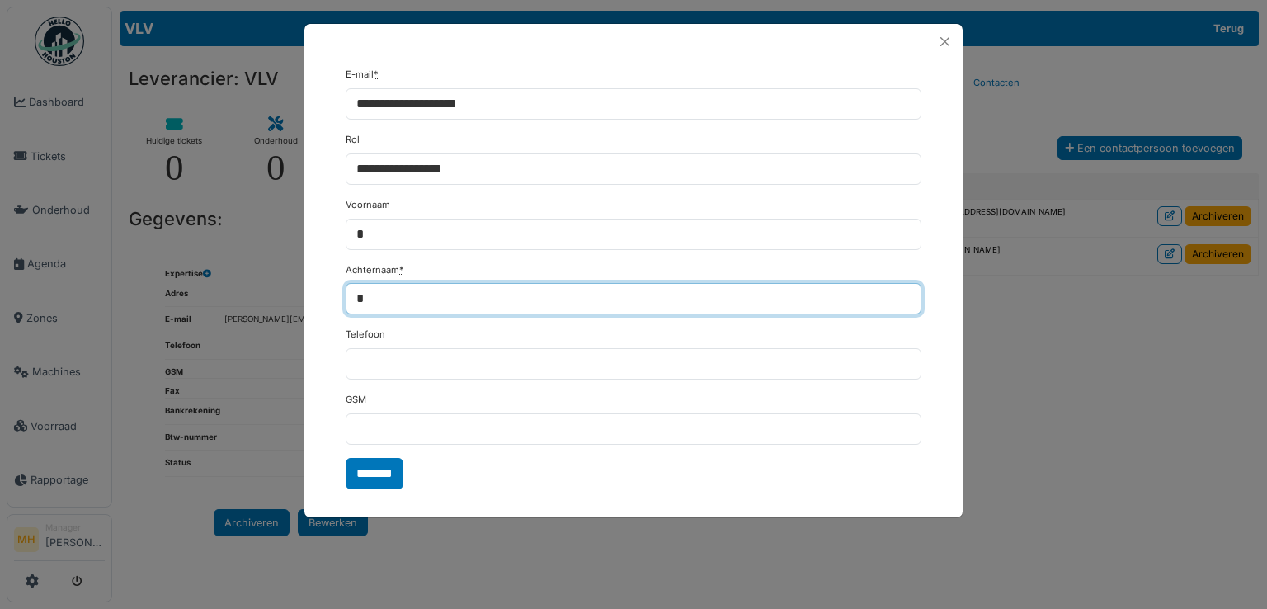
type input "*"
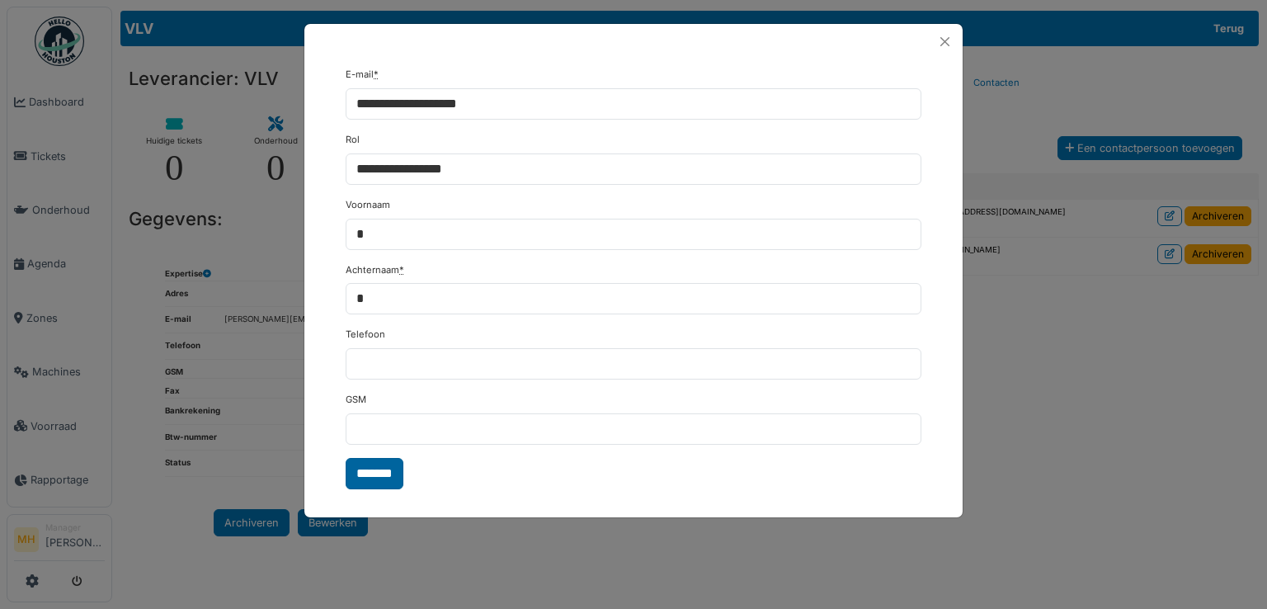
click at [375, 462] on input "*******" at bounding box center [375, 473] width 58 height 31
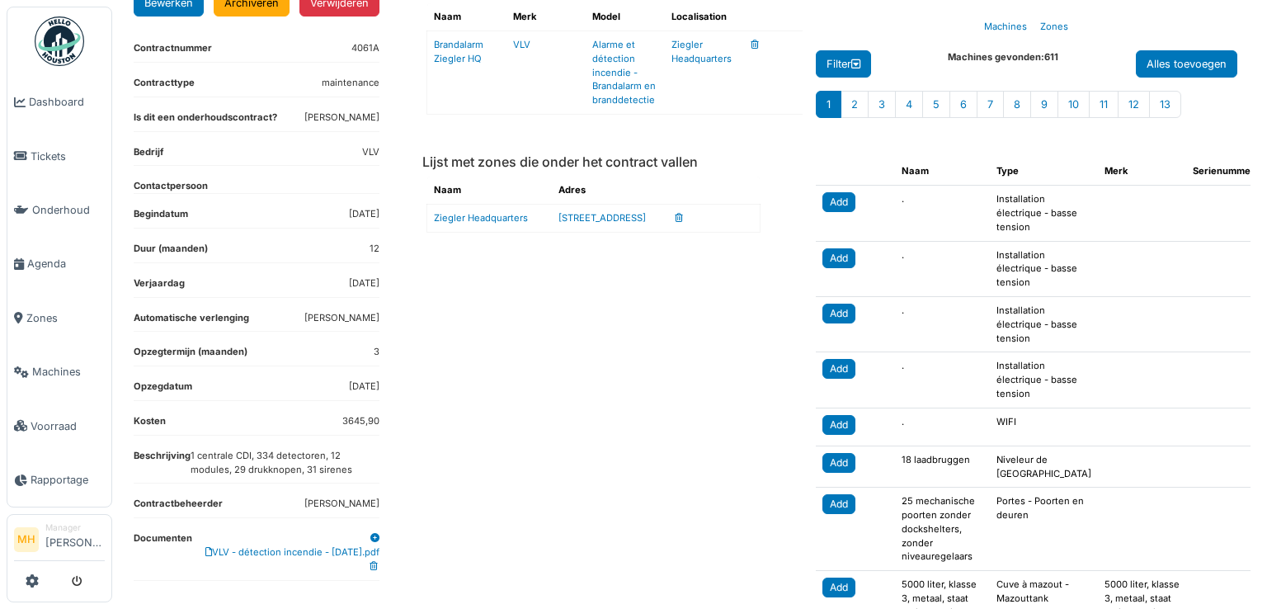
scroll to position [165, 0]
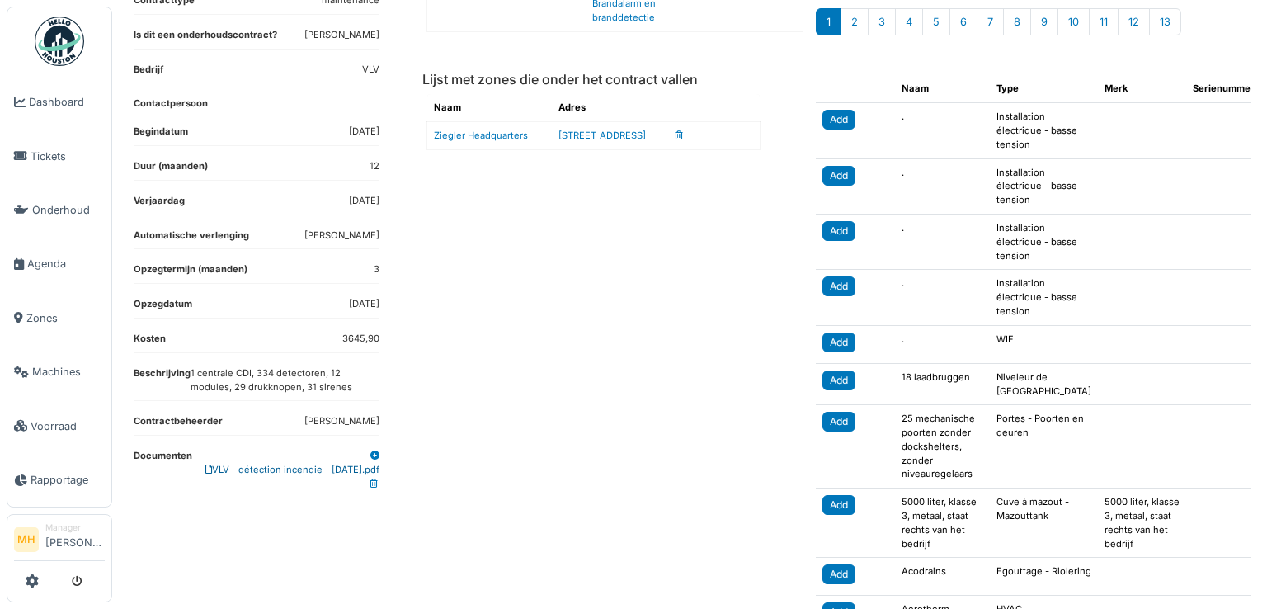
click at [319, 469] on link "VLV - détection incendie - [DATE].pdf" at bounding box center [292, 470] width 174 height 12
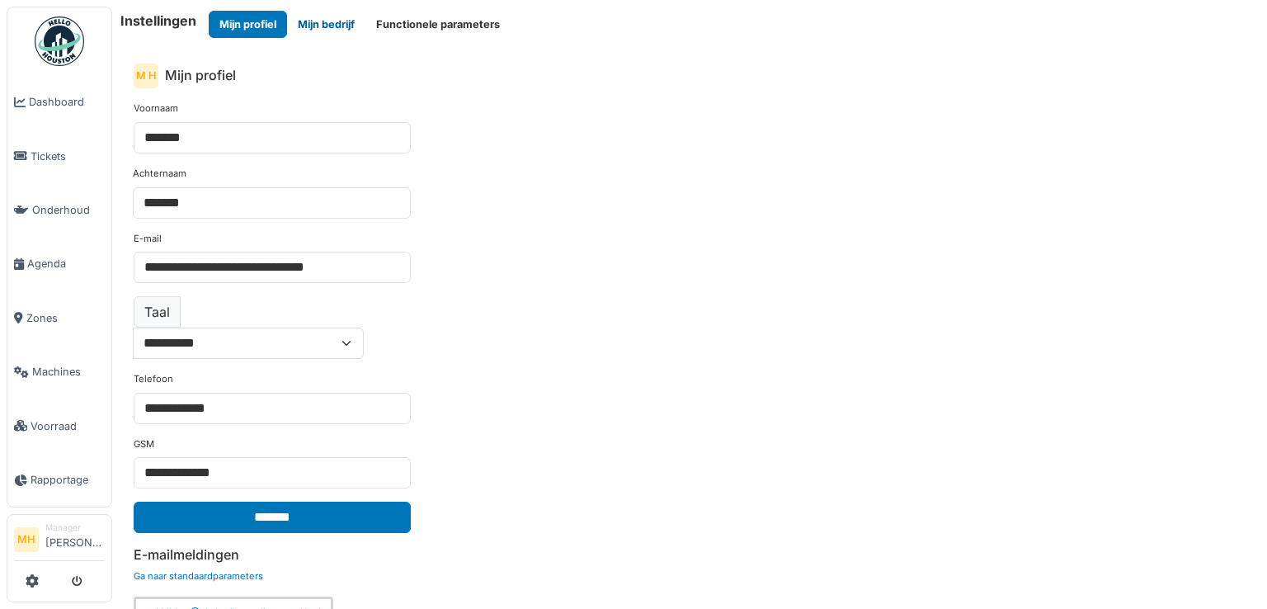
click at [318, 24] on button "Mijn bedrijf" at bounding box center [326, 24] width 78 height 27
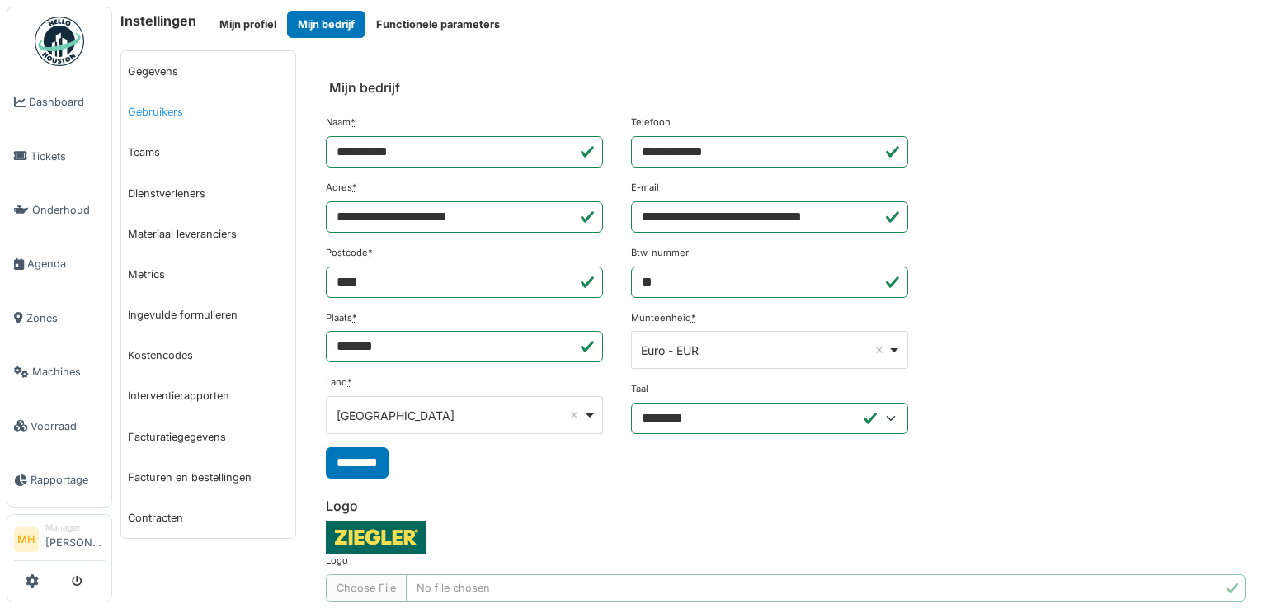
click at [165, 109] on link "Gebruikers" at bounding box center [208, 112] width 174 height 40
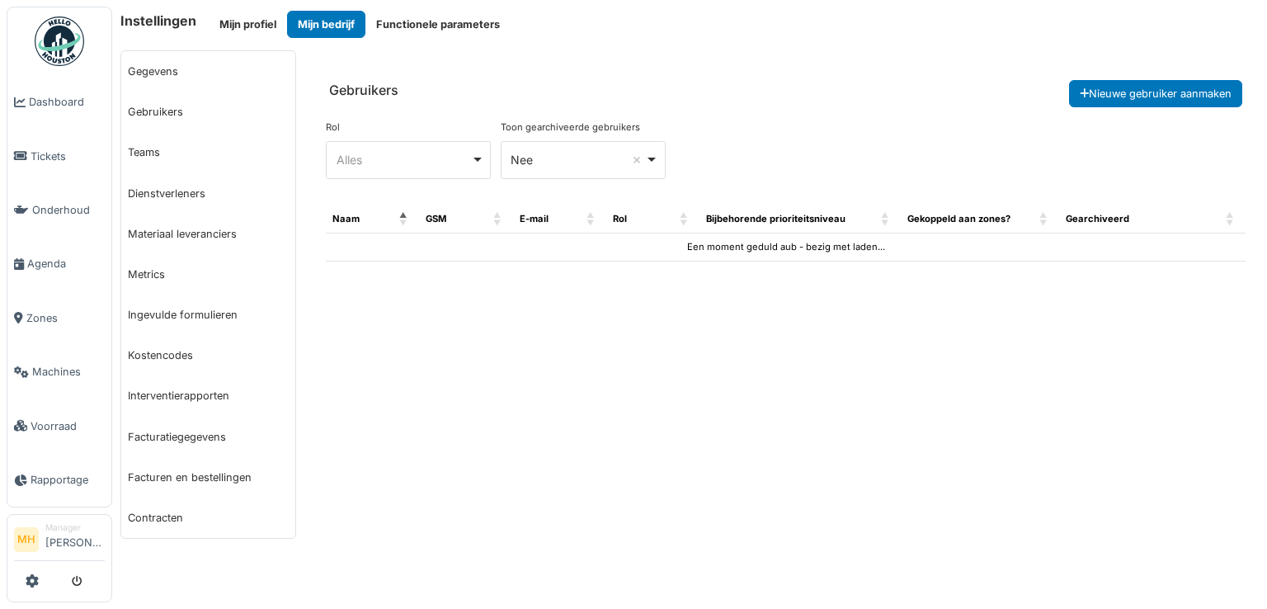
select select "***"
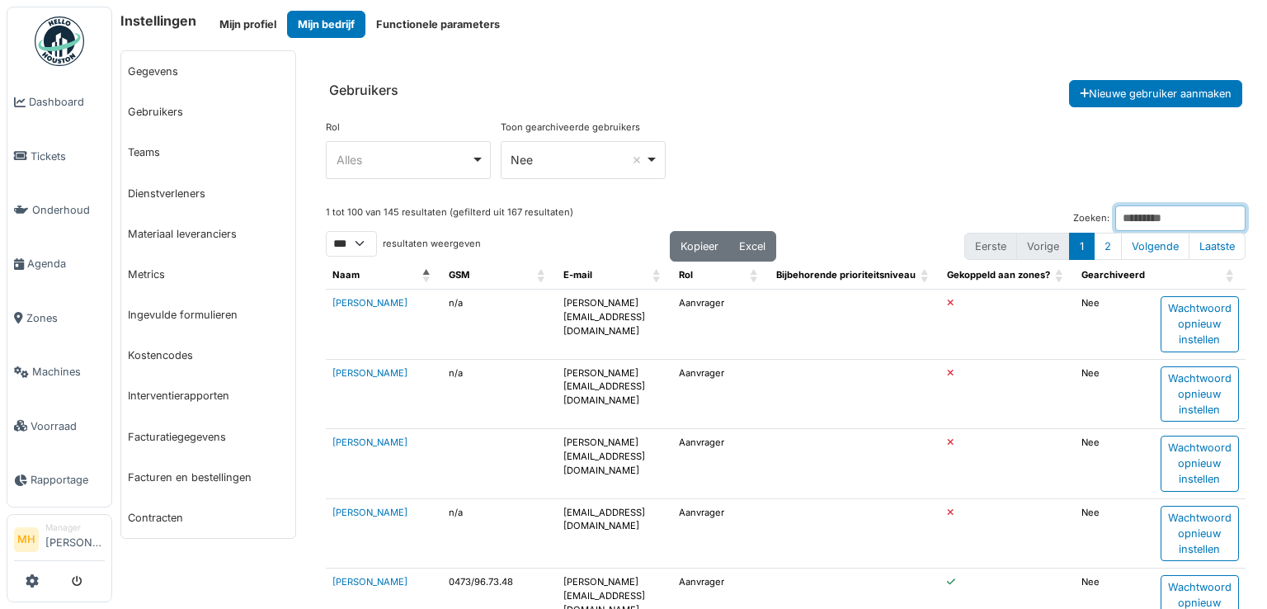
click at [1115, 217] on input "Zoeken:" at bounding box center [1180, 218] width 130 height 26
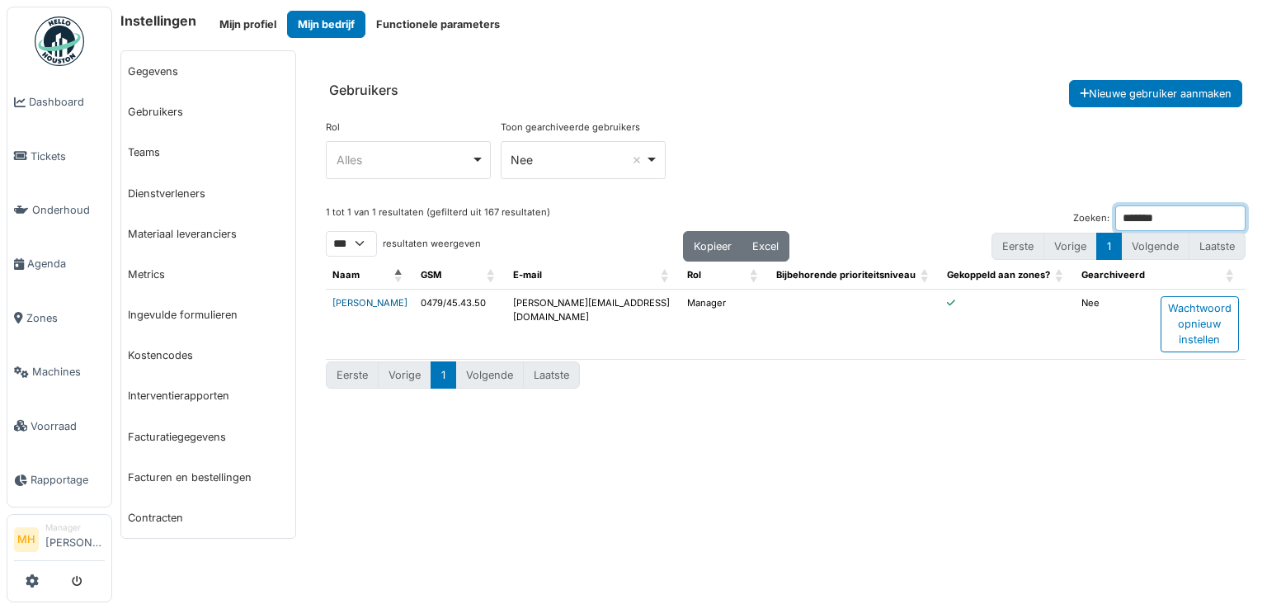
type input "*******"
click at [362, 301] on link "[PERSON_NAME]" at bounding box center [369, 303] width 75 height 12
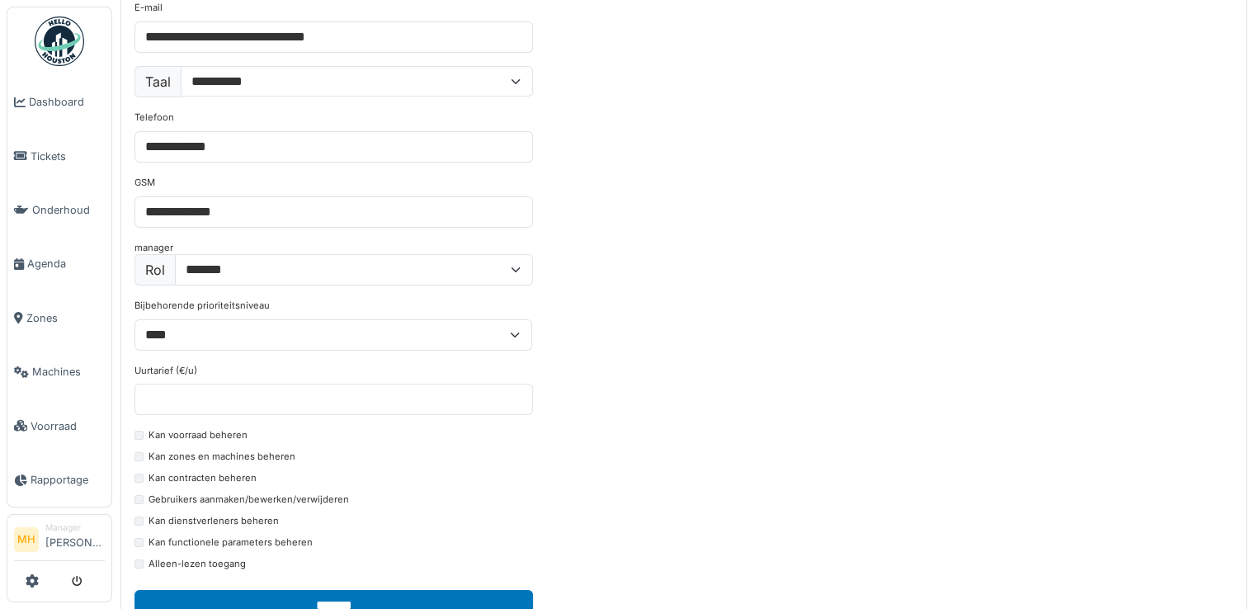
scroll to position [165, 0]
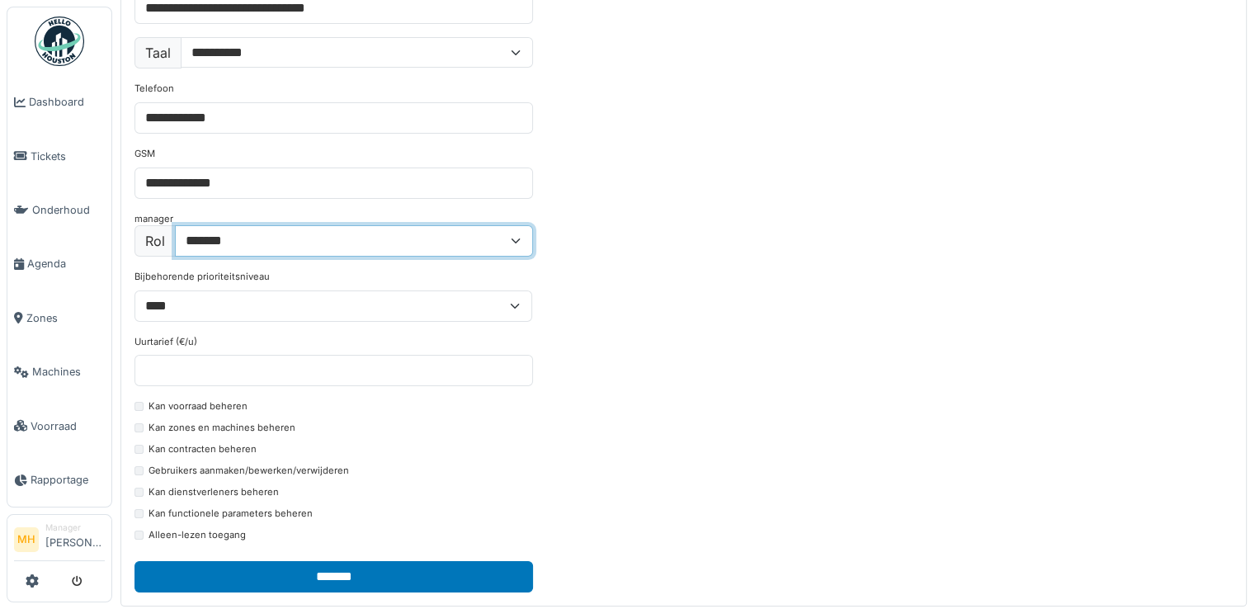
click at [238, 243] on select "**********" at bounding box center [354, 240] width 358 height 31
click at [175, 225] on select "**********" at bounding box center [354, 240] width 358 height 31
click at [261, 242] on select "**********" at bounding box center [354, 240] width 358 height 31
select select "*******"
click at [175, 225] on select "**********" at bounding box center [354, 240] width 358 height 31
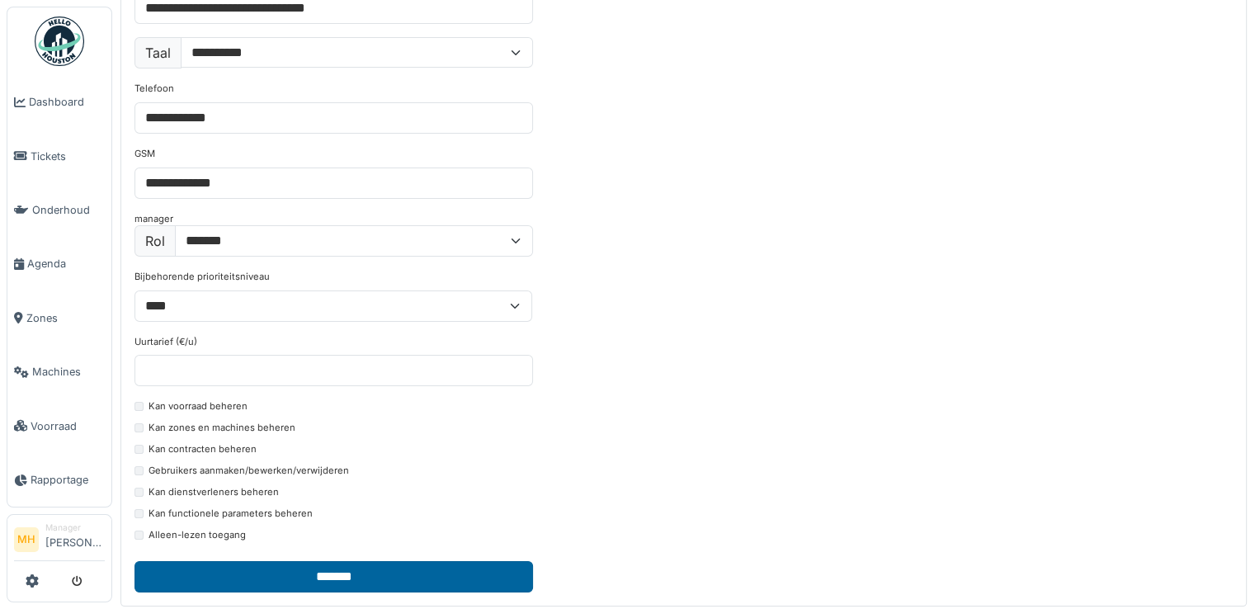
click at [322, 585] on input "*******" at bounding box center [333, 576] width 398 height 31
